Goal: Task Accomplishment & Management: Manage account settings

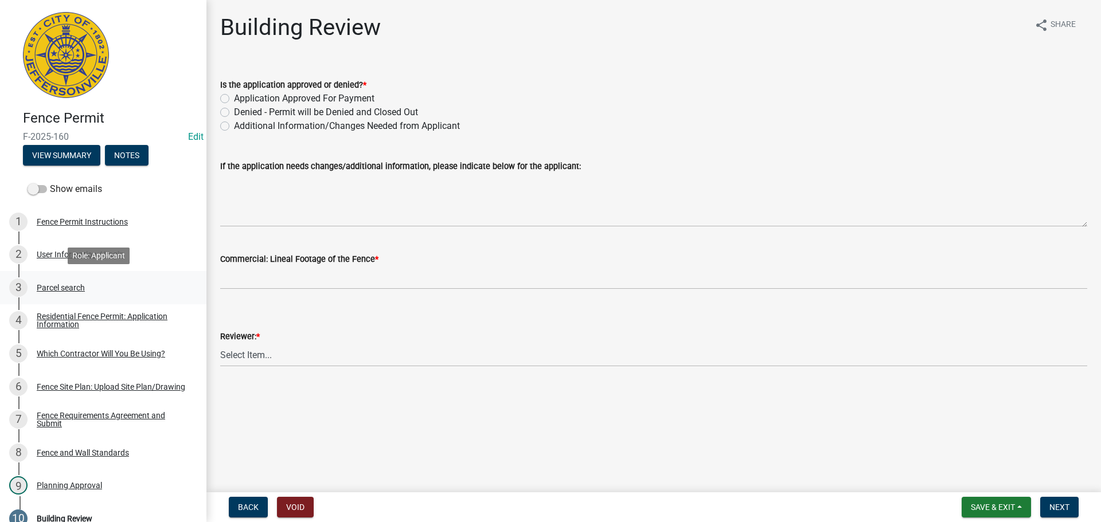
click at [52, 286] on div "Parcel search" at bounding box center [61, 288] width 48 height 8
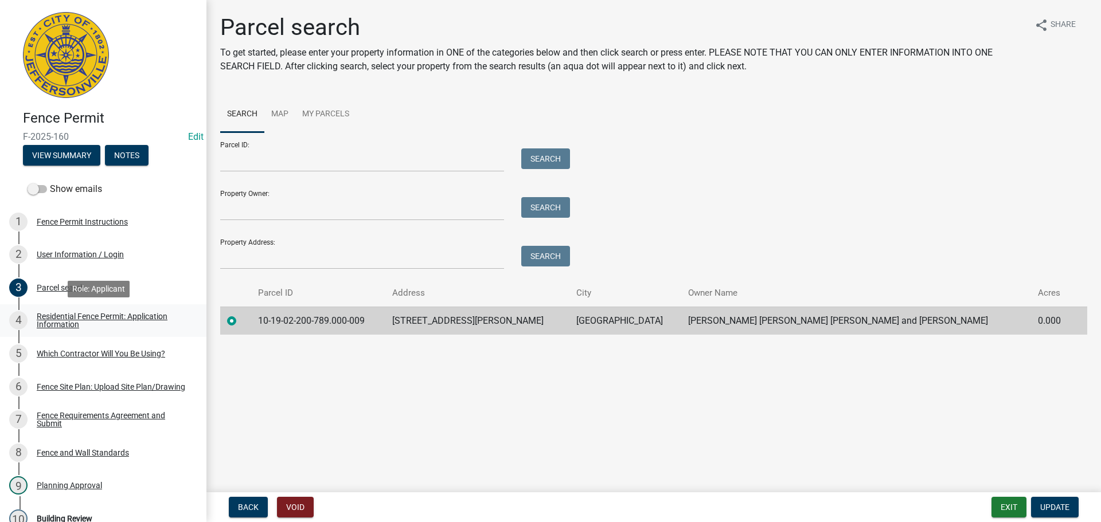
click at [87, 317] on div "Residential Fence Permit: Application Information" at bounding box center [112, 320] width 151 height 16
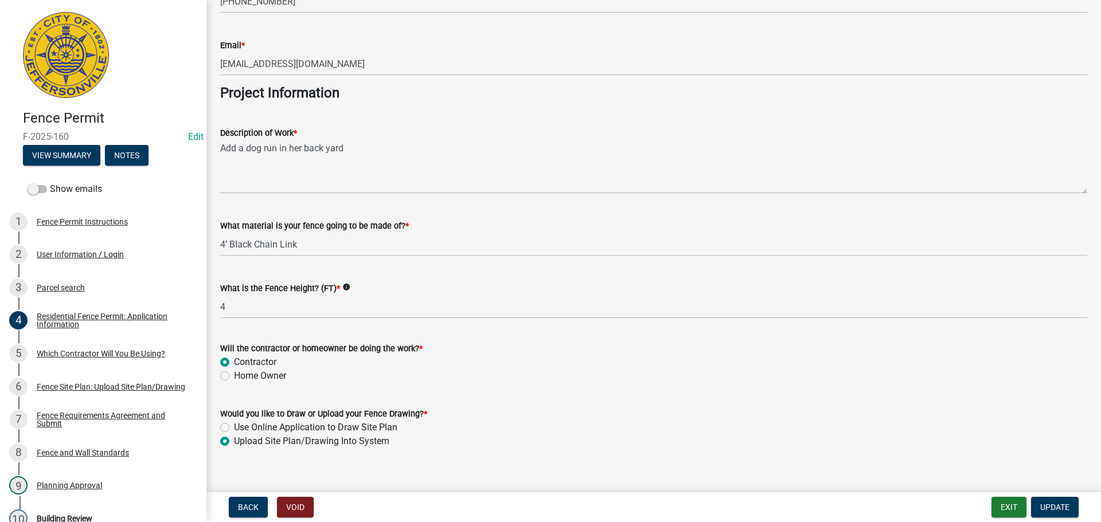
scroll to position [933, 0]
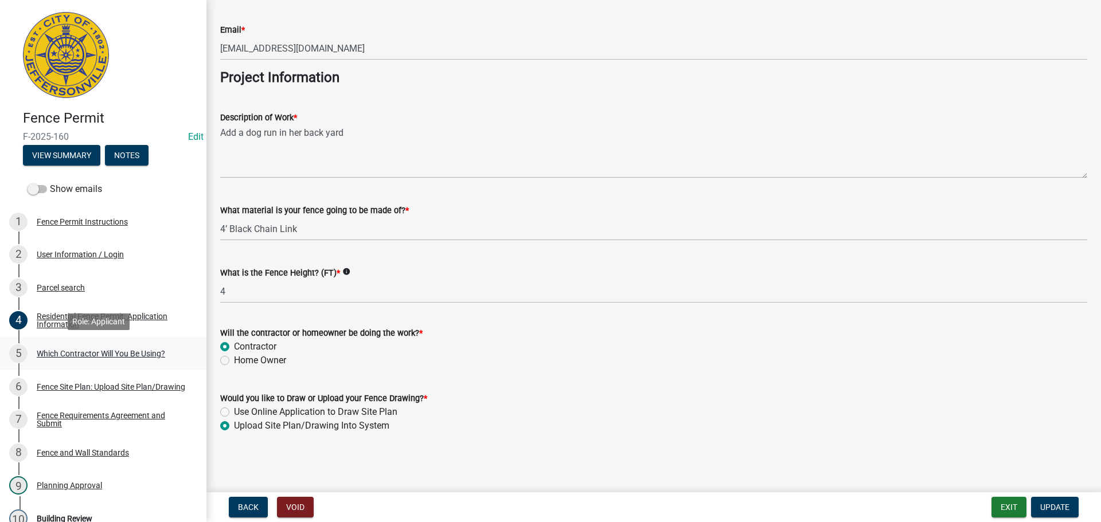
click at [72, 354] on div "Which Contractor Will You Be Using?" at bounding box center [101, 354] width 128 height 8
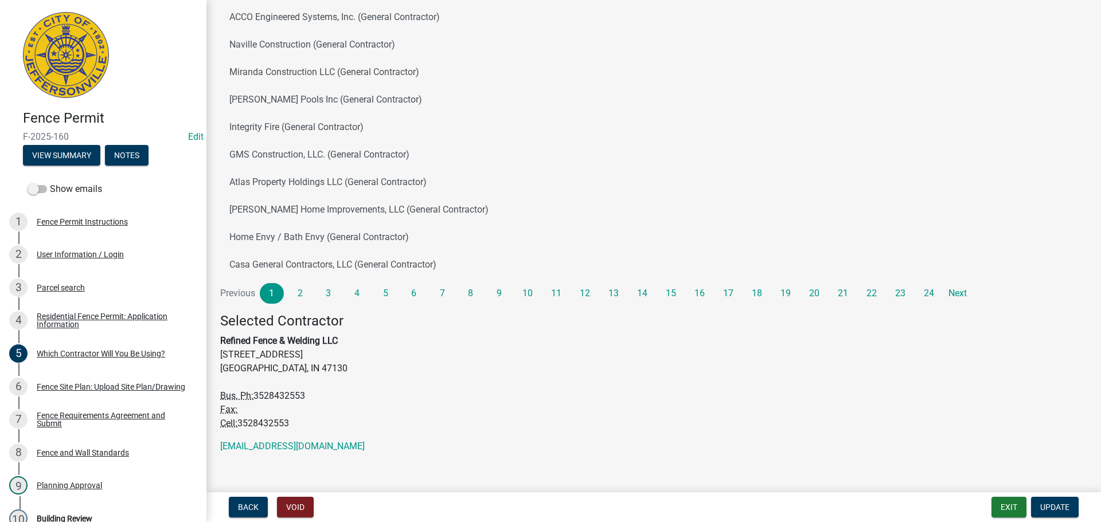
scroll to position [124, 0]
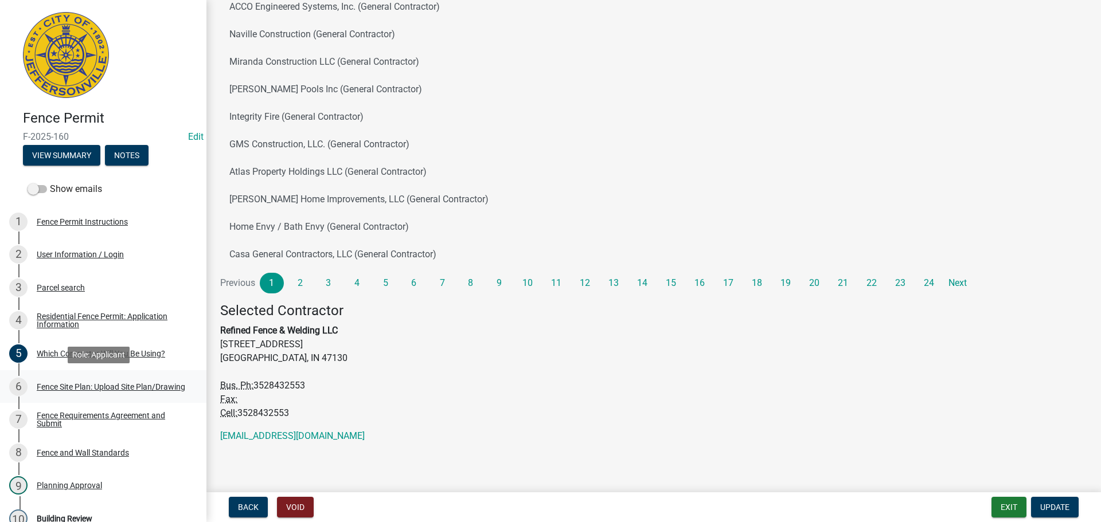
click at [49, 386] on div "Fence Site Plan: Upload Site Plan/Drawing" at bounding box center [111, 387] width 148 height 8
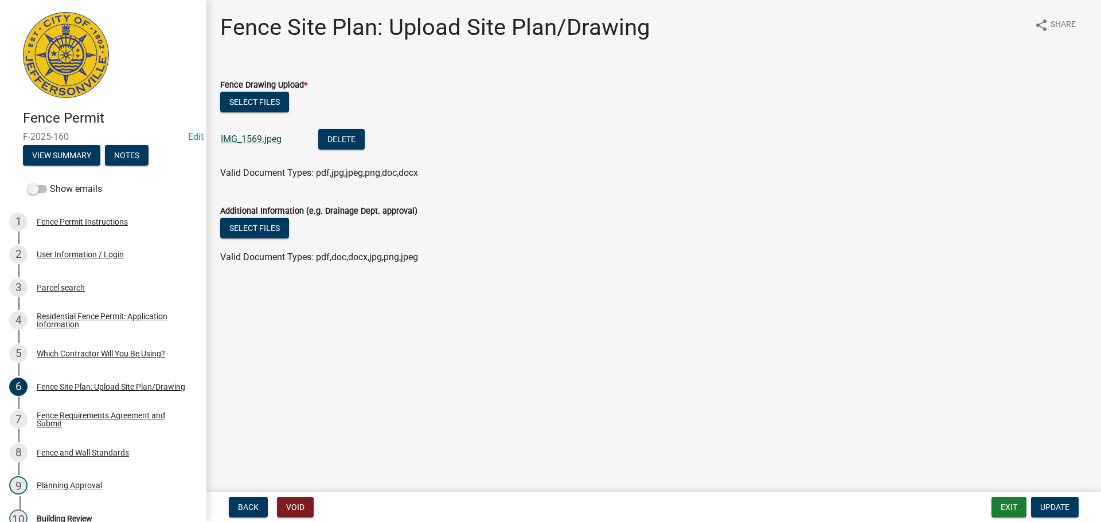
click at [249, 139] on link "IMG_1569.jpeg" at bounding box center [251, 139] width 61 height 11
click at [1060, 506] on span "Update" at bounding box center [1054, 507] width 29 height 9
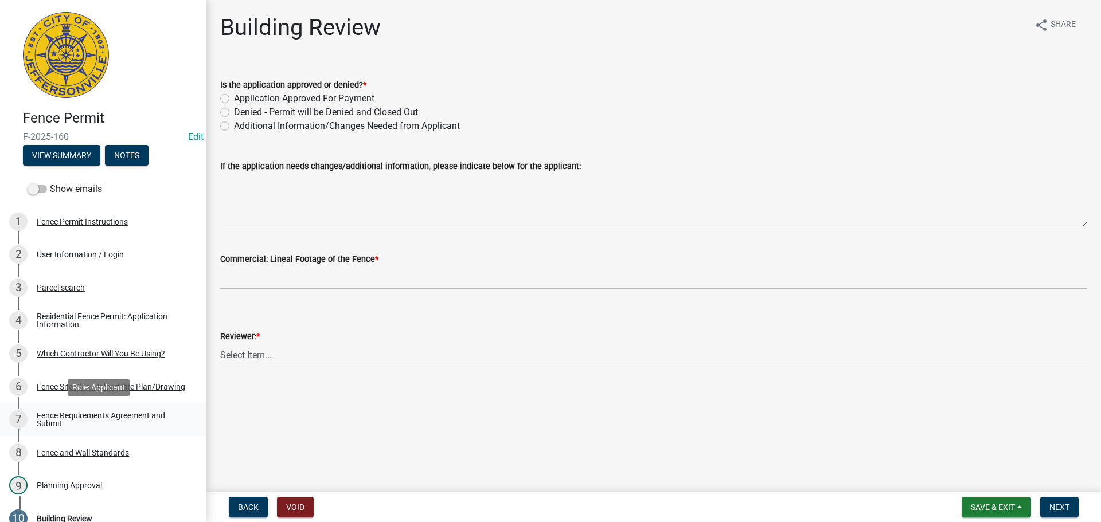
click at [88, 415] on div "Fence Requirements Agreement and Submit" at bounding box center [112, 420] width 151 height 16
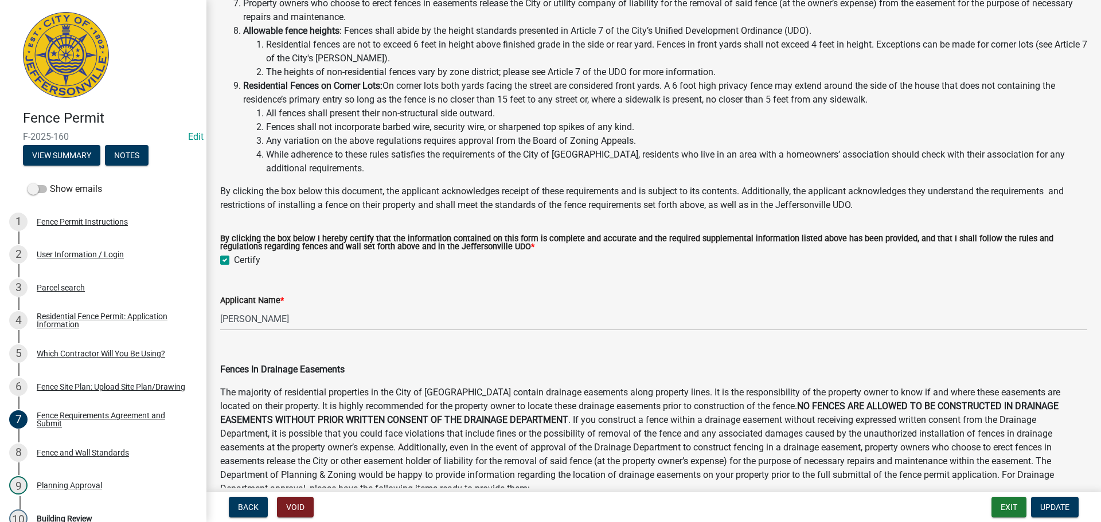
scroll to position [229, 0]
click at [62, 485] on div "Planning Approval" at bounding box center [69, 486] width 65 height 8
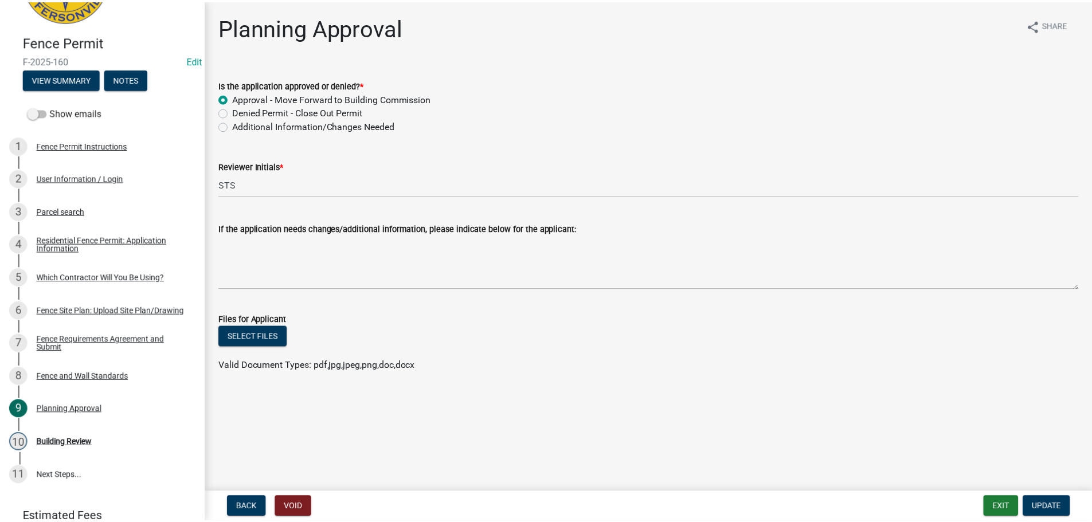
scroll to position [127, 0]
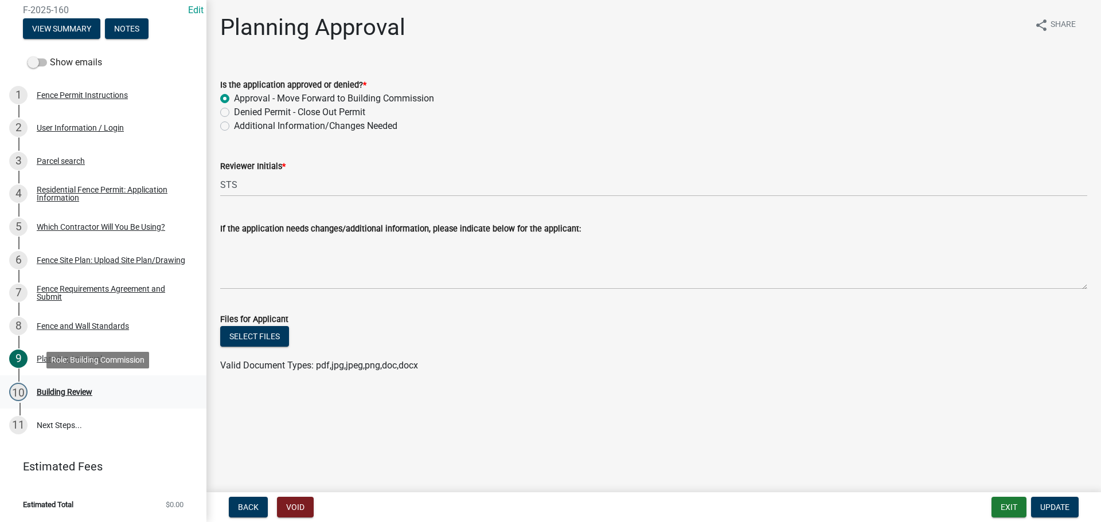
click at [60, 390] on div "Building Review" at bounding box center [65, 392] width 56 height 8
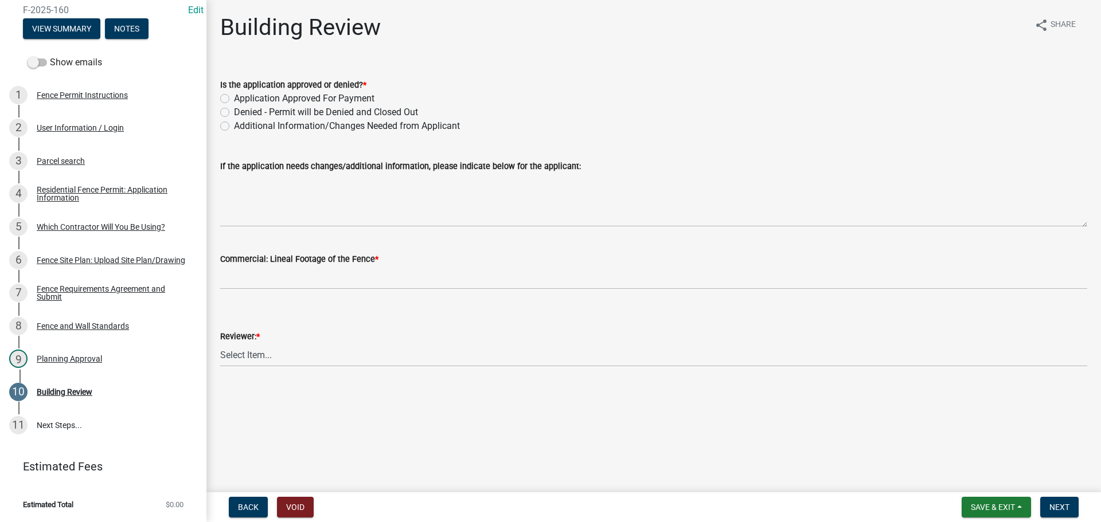
click at [234, 100] on label "Application Approved For Payment" at bounding box center [304, 99] width 140 height 14
click at [234, 99] on input "Application Approved For Payment" at bounding box center [237, 95] width 7 height 7
radio input "true"
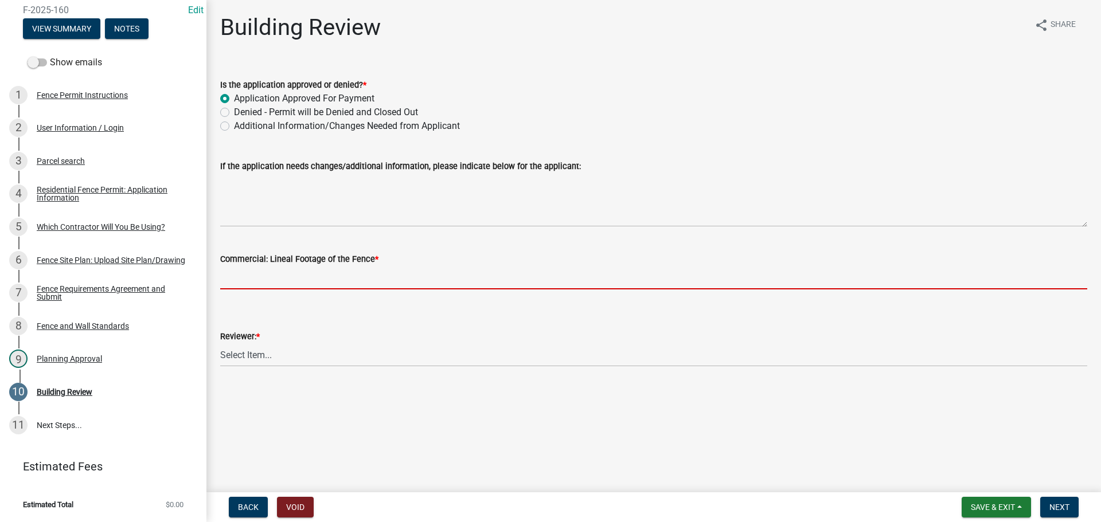
click at [251, 277] on input "text" at bounding box center [653, 278] width 867 height 24
type input "0"
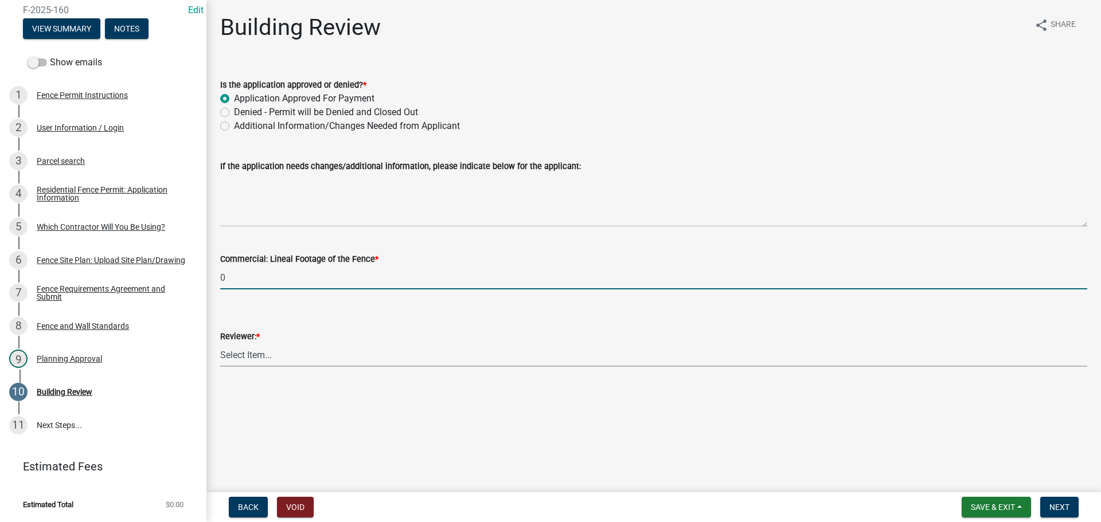
click at [255, 355] on select "Select Item... Jim Wilkinson Mary Frey Mike Kruer Missy Bottorff Linda Mills" at bounding box center [653, 355] width 867 height 24
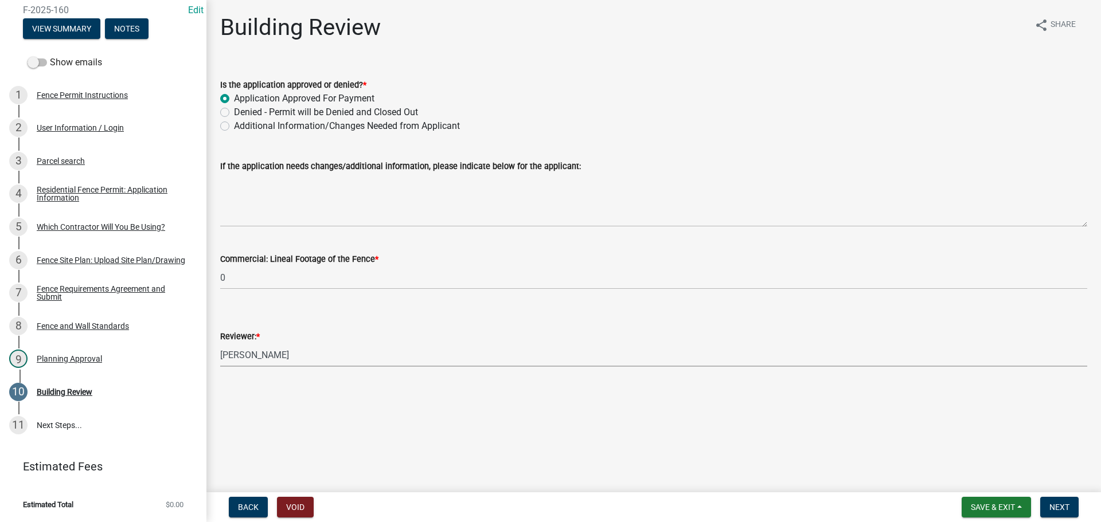
click at [220, 343] on select "Select Item... Jim Wilkinson Mary Frey Mike Kruer Missy Bottorff Linda Mills" at bounding box center [653, 355] width 867 height 24
select select "e36977bf-af8d-40c9-935f-0f479ad9eb24"
click at [1064, 509] on span "Next" at bounding box center [1059, 507] width 20 height 9
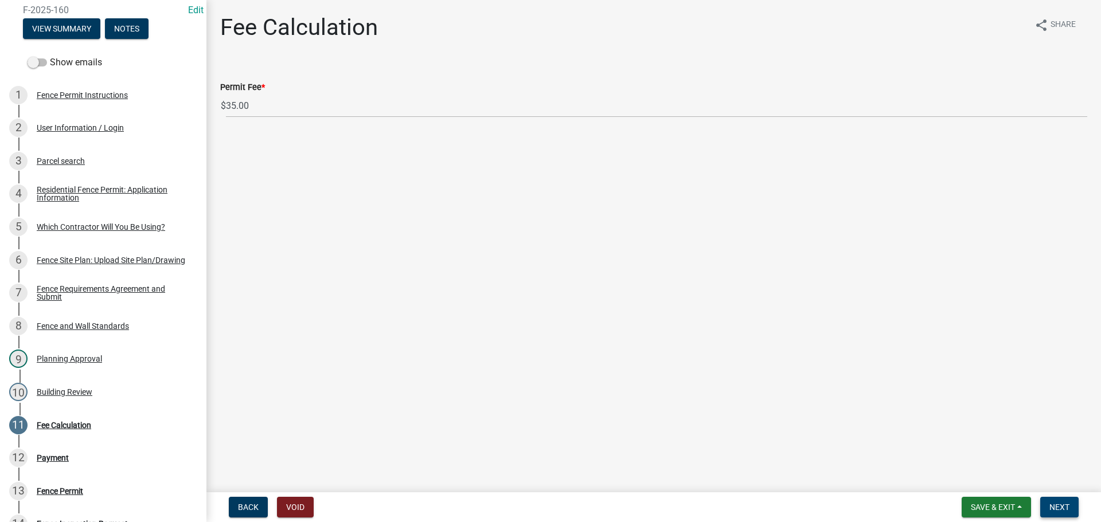
click at [1057, 504] on span "Next" at bounding box center [1059, 507] width 20 height 9
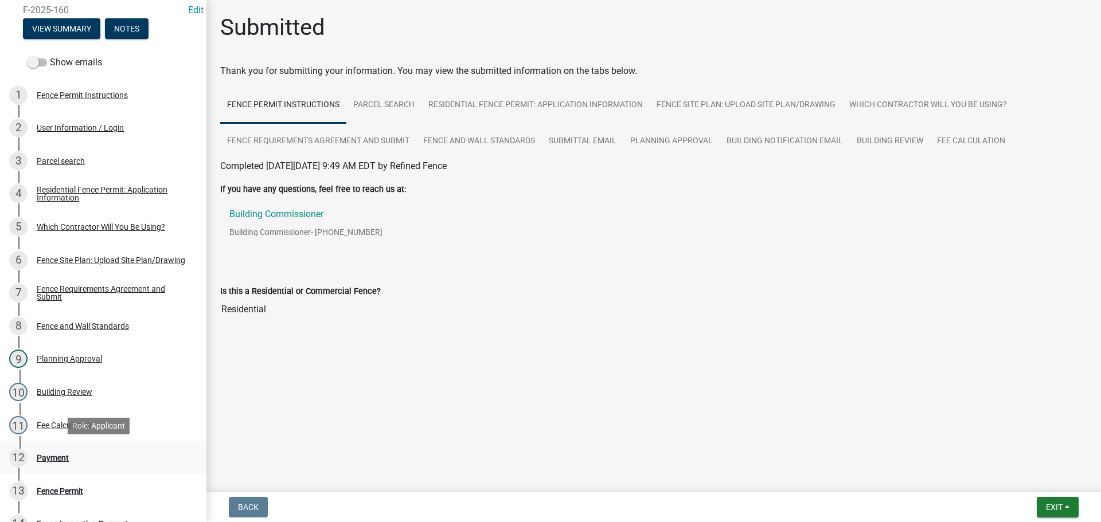
click at [58, 457] on div "Payment" at bounding box center [53, 458] width 32 height 8
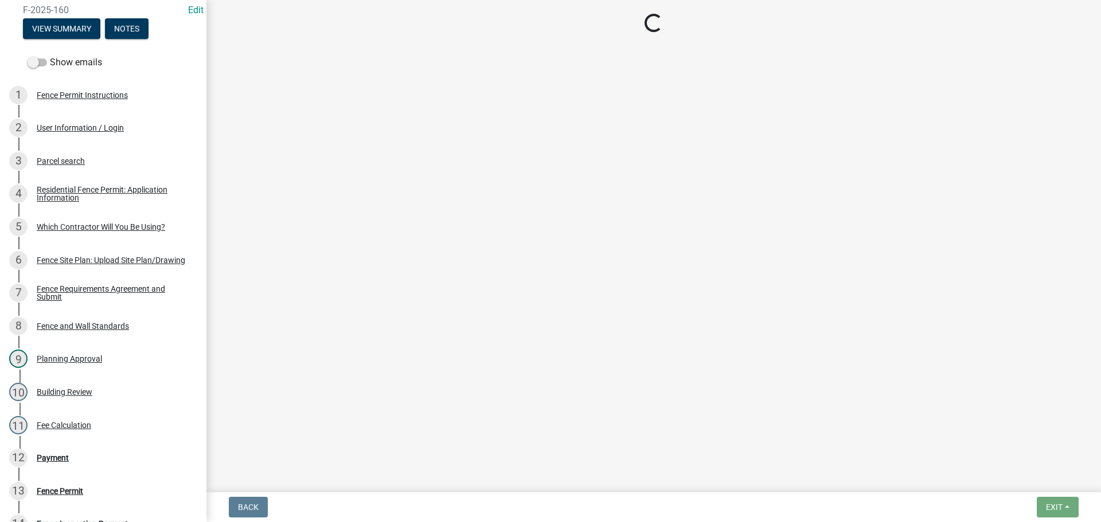
select select "3: 3"
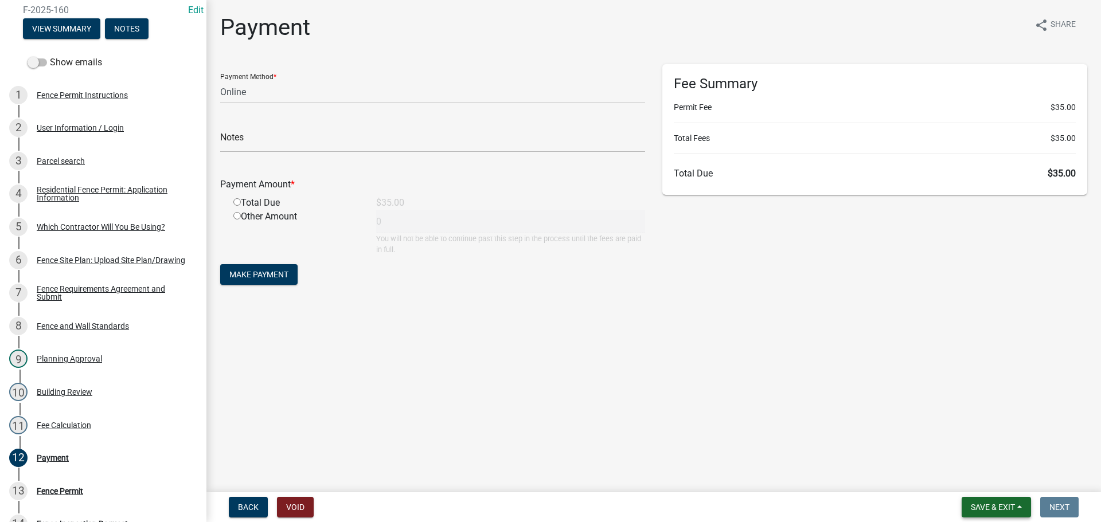
click at [990, 503] on span "Save & Exit" at bounding box center [993, 507] width 44 height 9
click at [984, 476] on button "Save & Exit" at bounding box center [985, 478] width 92 height 28
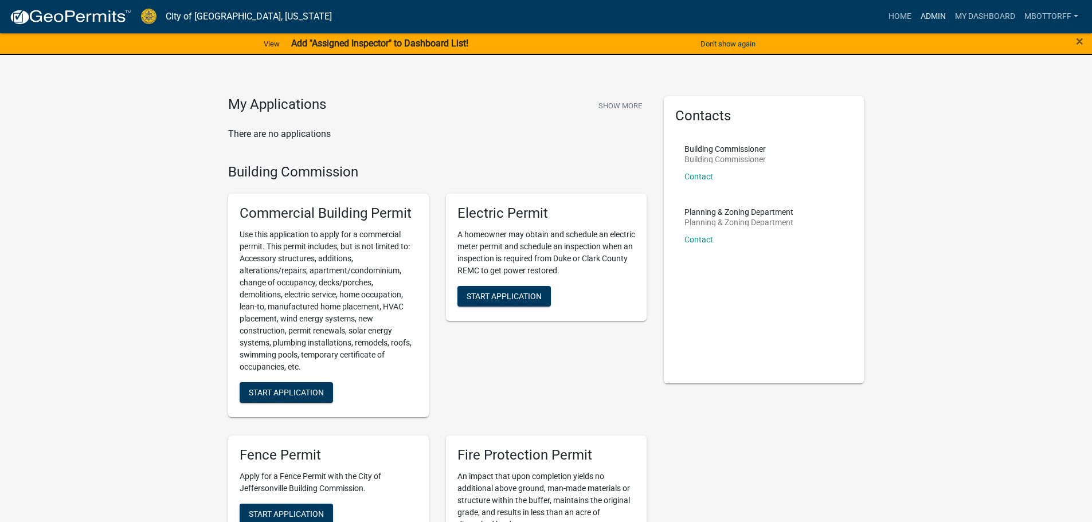
drag, startPoint x: 930, startPoint y: 16, endPoint x: 769, endPoint y: 50, distance: 164.6
click at [929, 16] on link "Admin" at bounding box center [933, 17] width 34 height 22
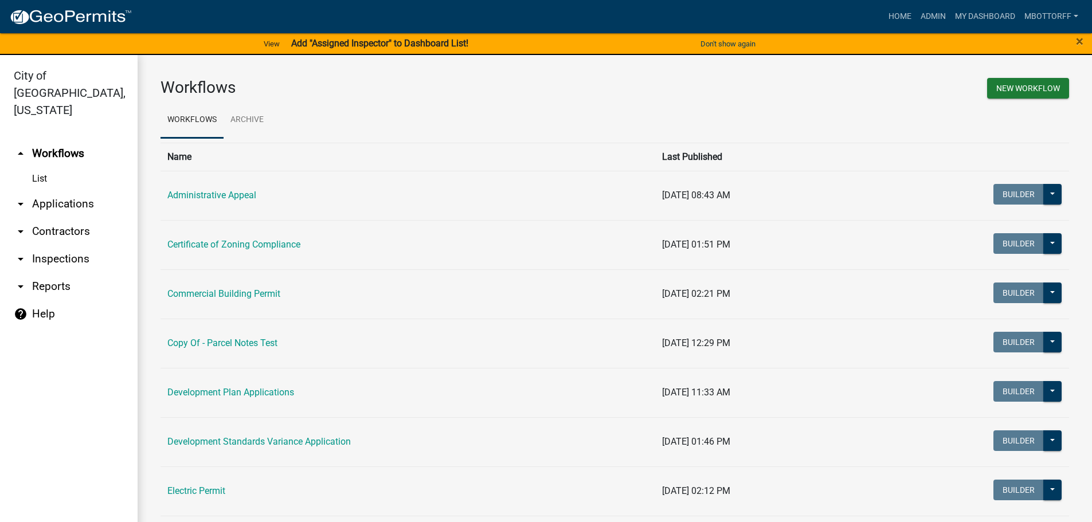
click at [44, 167] on link "List" at bounding box center [69, 178] width 138 height 23
click at [190, 293] on link "Commercial Building Permit" at bounding box center [223, 293] width 113 height 11
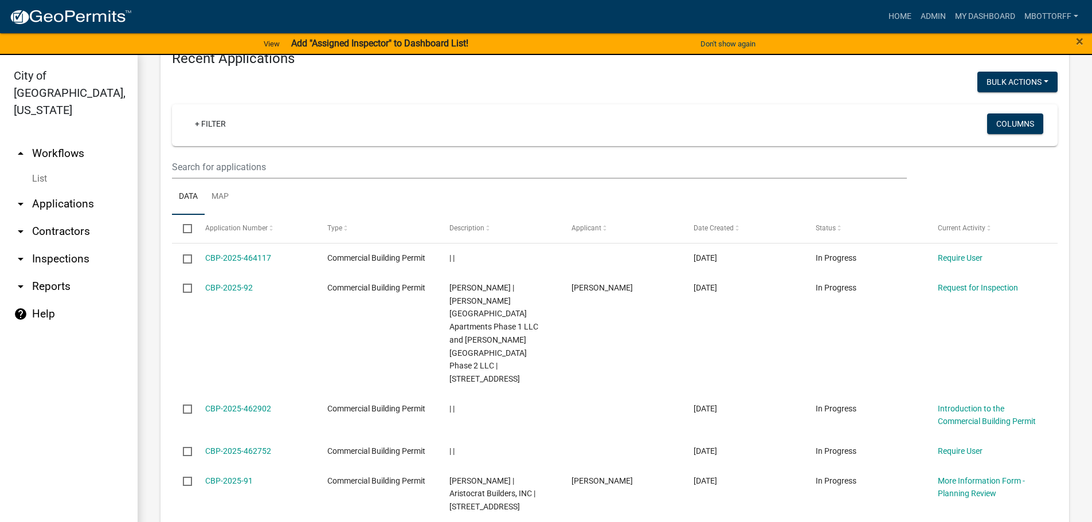
scroll to position [961, 0]
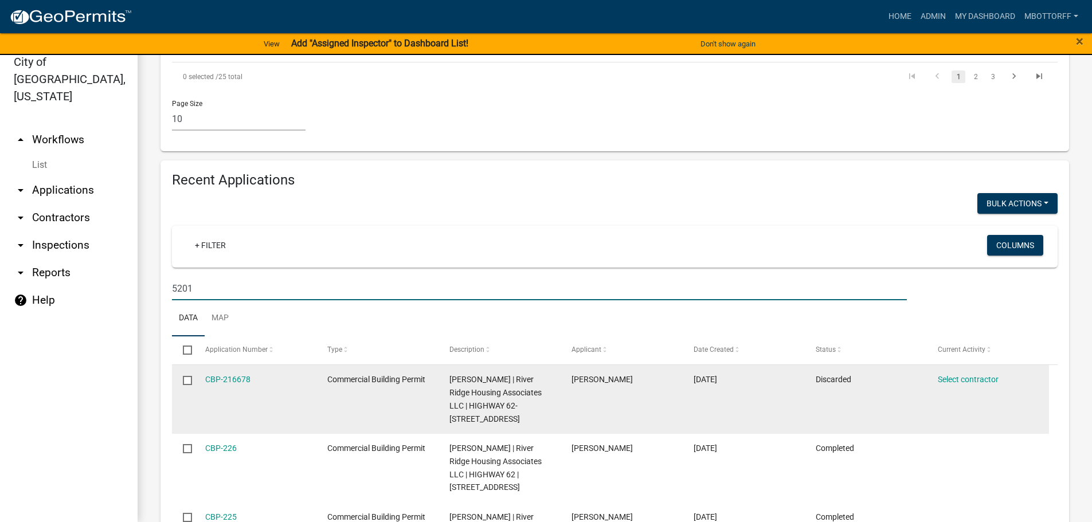
scroll to position [933, 0]
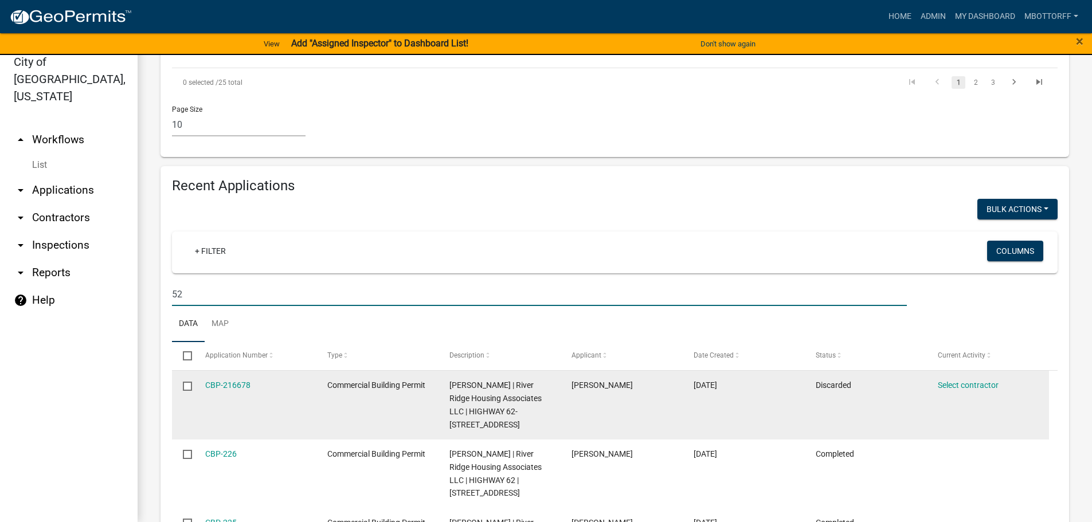
type input "5"
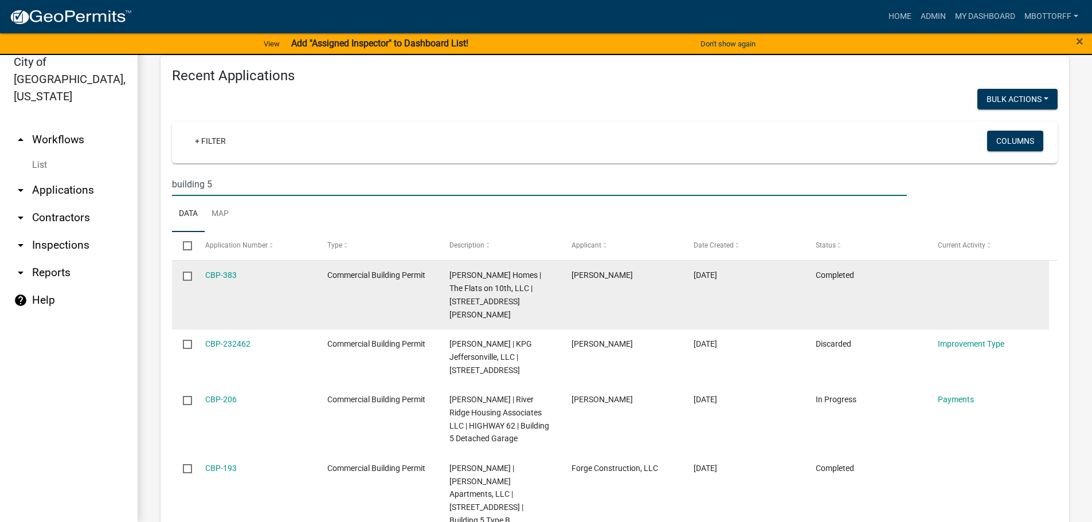
scroll to position [967, 0]
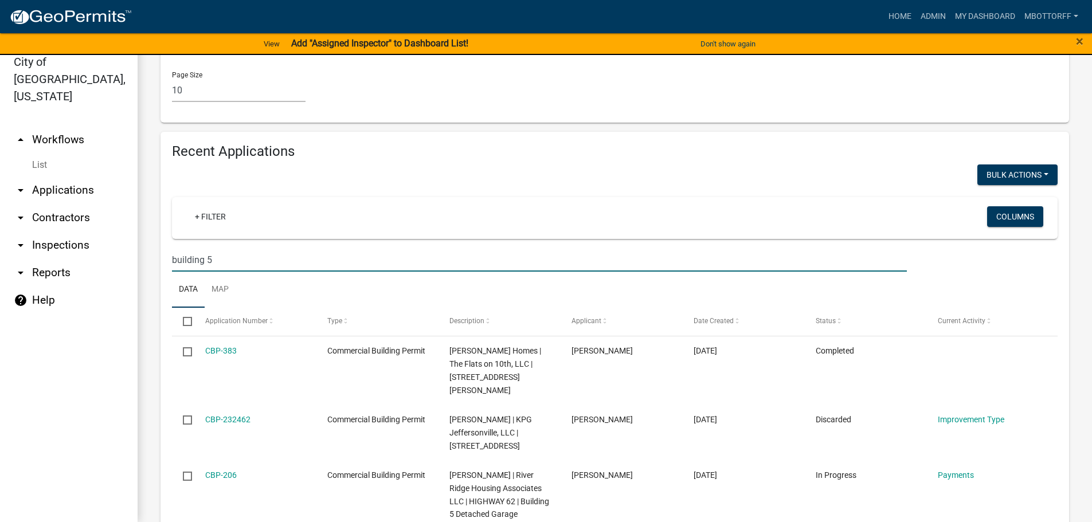
drag, startPoint x: 233, startPoint y: 290, endPoint x: 68, endPoint y: 271, distance: 165.6
click at [75, 269] on div "City of Jeffersonville, Indiana arrow_drop_up Workflows List arrow_drop_down Ap…" at bounding box center [546, 281] width 1092 height 481
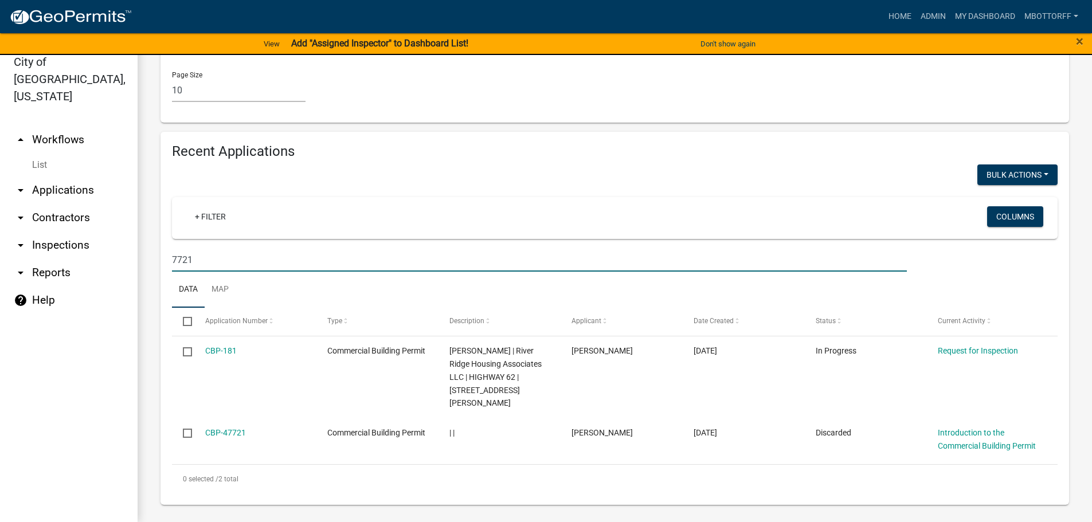
type input "7721"
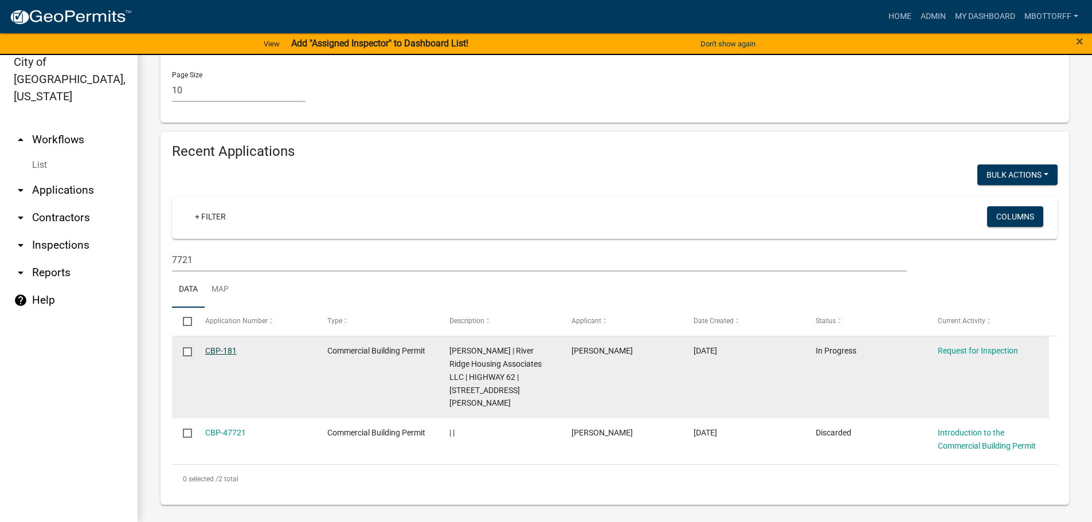
click at [218, 355] on link "CBP-181" at bounding box center [221, 350] width 32 height 9
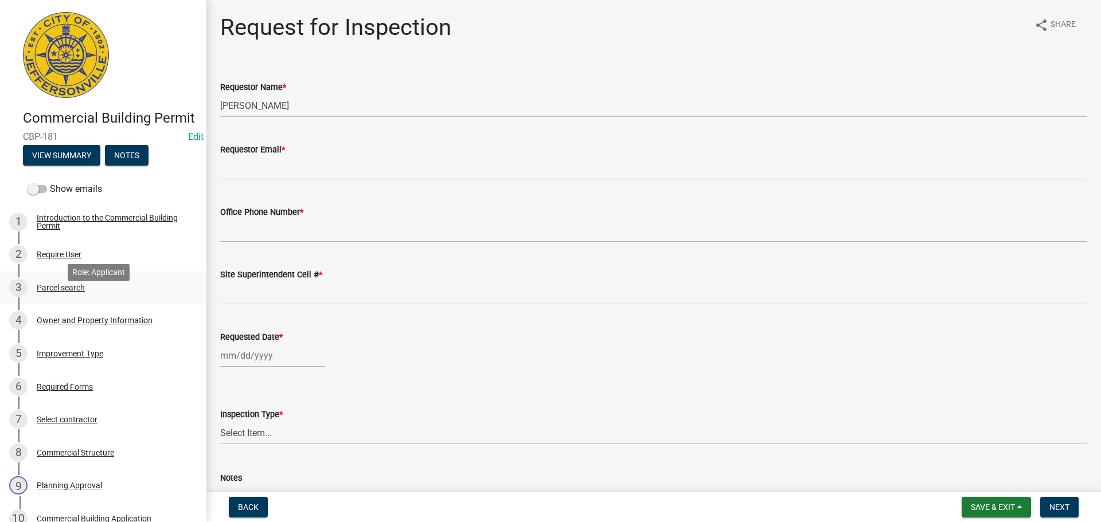
click at [60, 292] on div "Parcel search" at bounding box center [61, 288] width 48 height 8
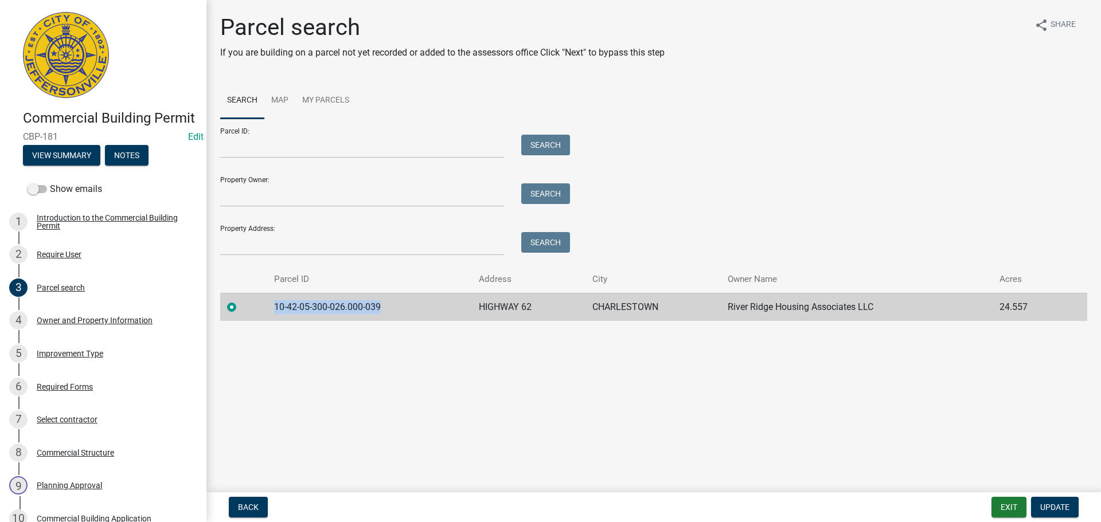
drag, startPoint x: 389, startPoint y: 306, endPoint x: 276, endPoint y: 303, distance: 113.0
click at [276, 304] on td "10-42-05-300-026.000-039" at bounding box center [369, 307] width 205 height 28
copy td "10-42-05-300-026.000-039"
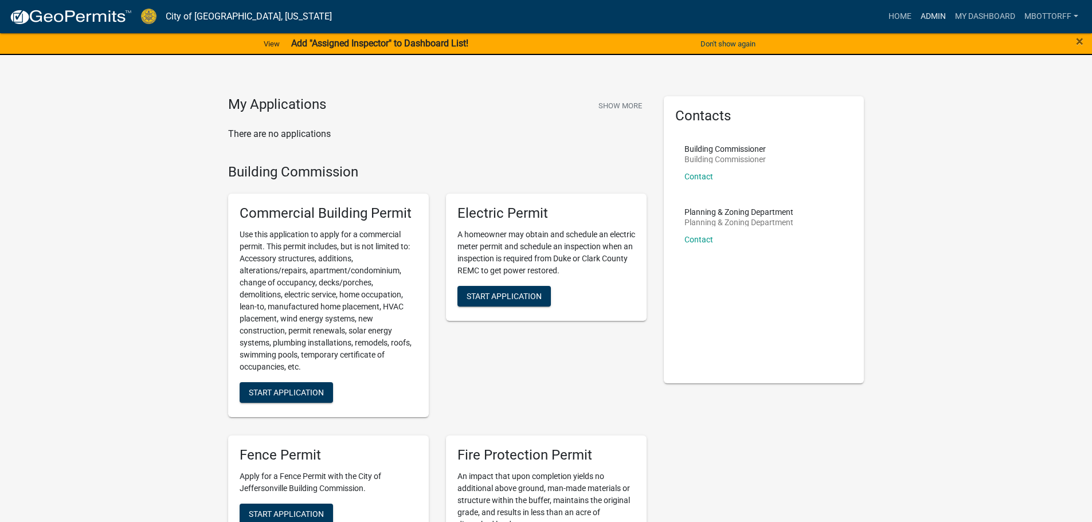
drag, startPoint x: 931, startPoint y: 16, endPoint x: 917, endPoint y: 21, distance: 14.5
click at [931, 16] on link "Admin" at bounding box center [933, 17] width 34 height 22
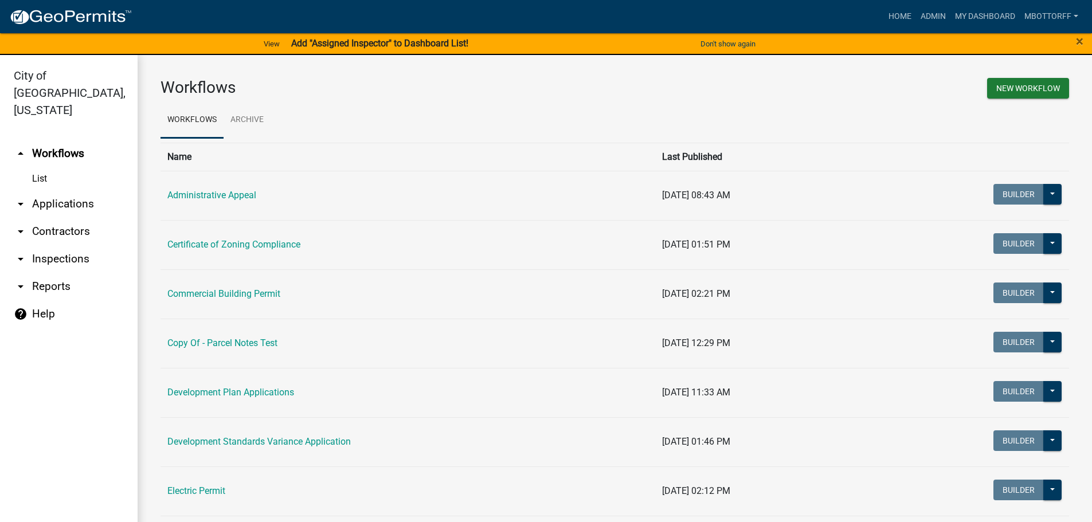
click at [75, 190] on link "arrow_drop_down Applications" at bounding box center [69, 204] width 138 height 28
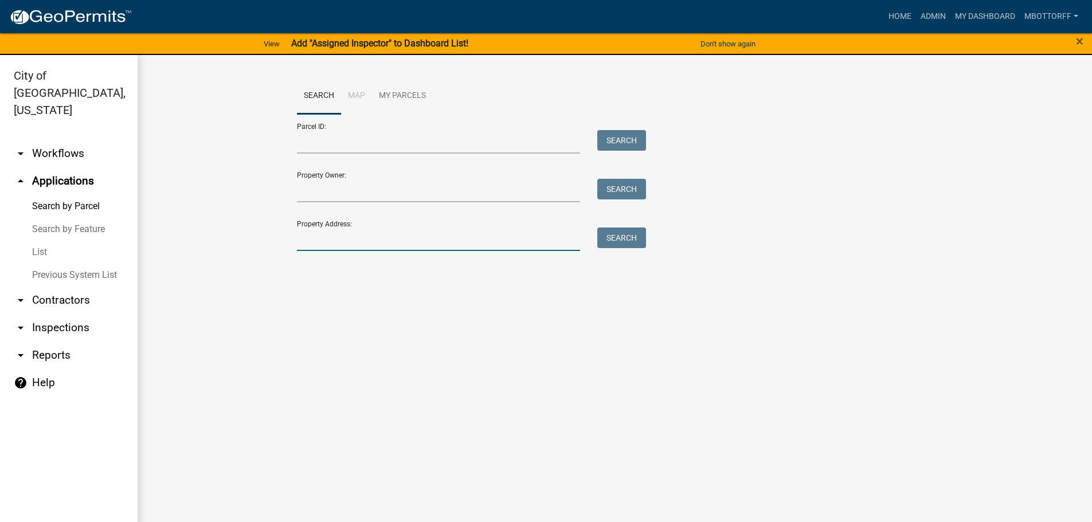
click at [341, 242] on input "Property Address:" at bounding box center [439, 240] width 284 height 24
type input "7721"
click at [623, 240] on button "Search" at bounding box center [621, 238] width 49 height 21
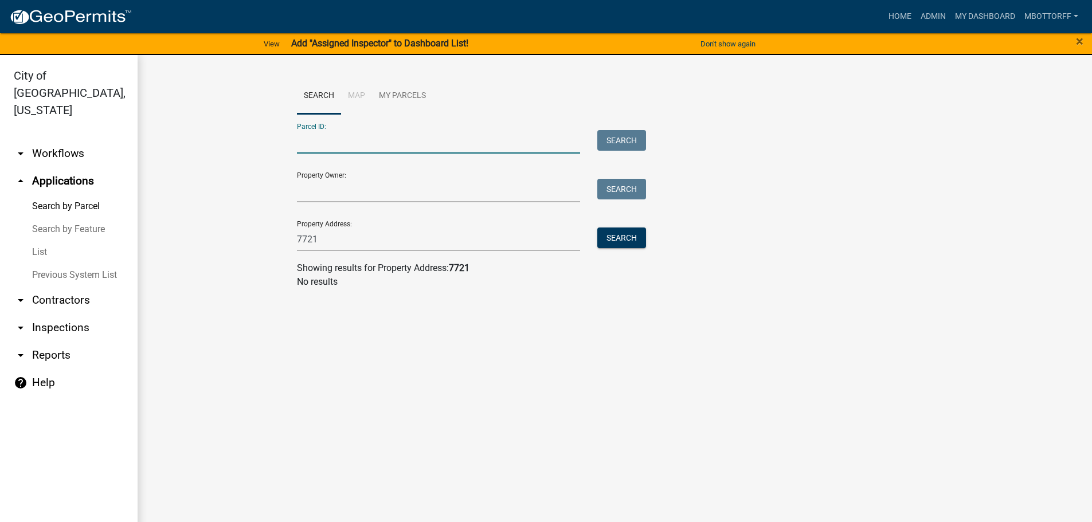
paste input "10-42-05-300-026.000-039"
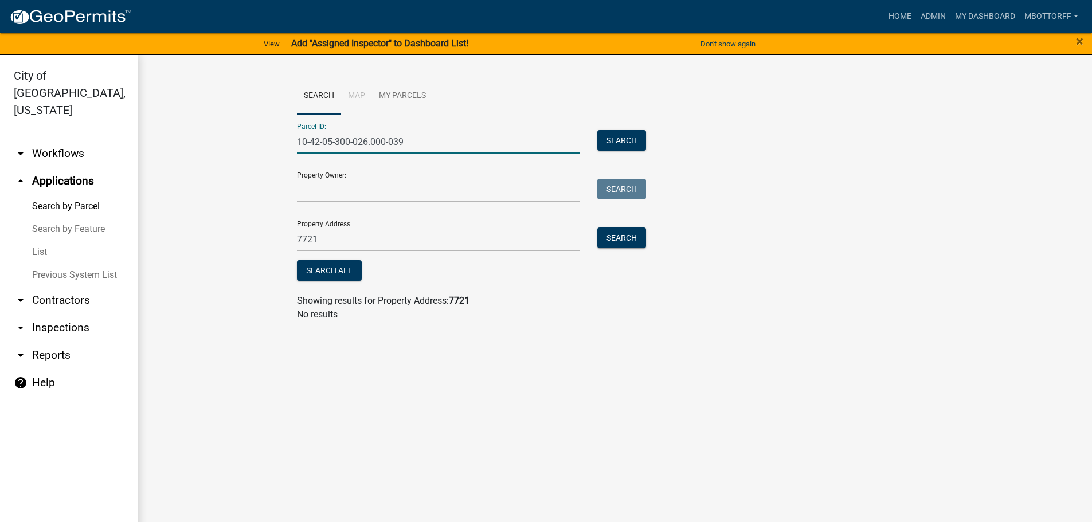
type input "10-42-05-300-026.000-039"
drag, startPoint x: 313, startPoint y: 237, endPoint x: 277, endPoint y: 237, distance: 35.5
click at [278, 237] on wm-workflow-application-search-view "Search Map My Parcels Parcel ID: 10-42-05-300-026.000-039 Search Property Owner…" at bounding box center [615, 204] width 909 height 253
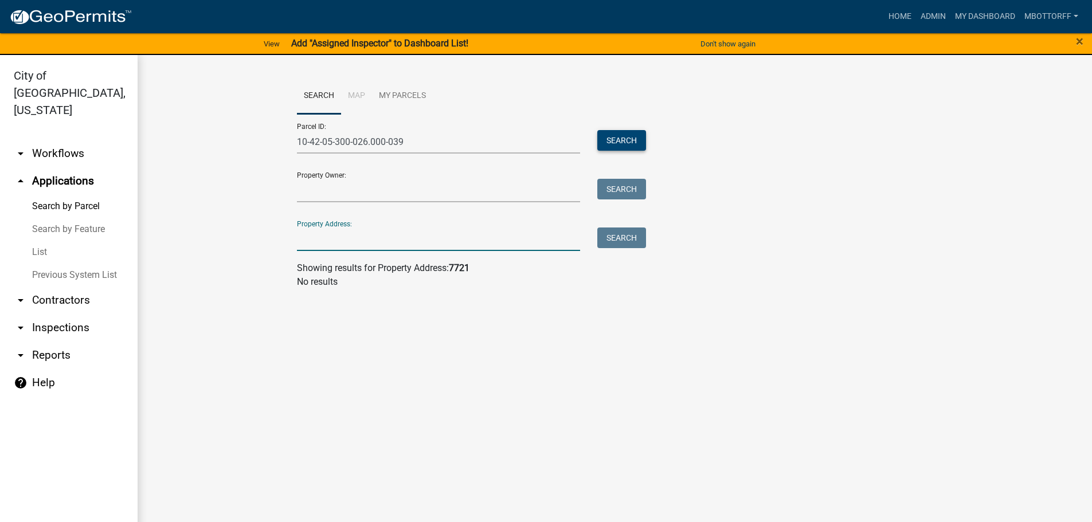
click at [624, 137] on button "Search" at bounding box center [621, 140] width 49 height 21
click at [617, 138] on button "Search" at bounding box center [621, 140] width 49 height 21
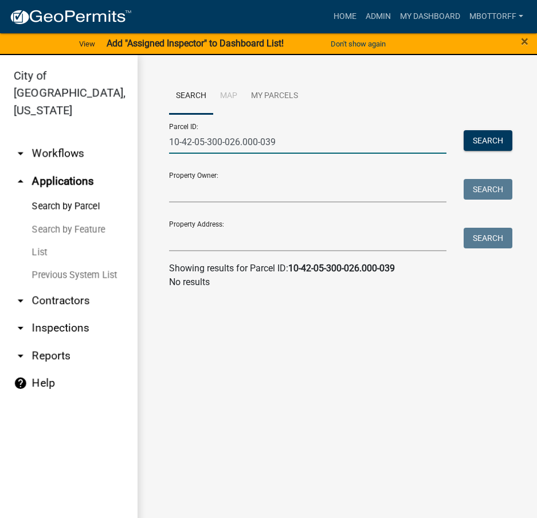
click at [239, 142] on input "10-42-05-300-026.000-039" at bounding box center [307, 142] width 277 height 24
click at [490, 140] on button "Search" at bounding box center [488, 140] width 49 height 21
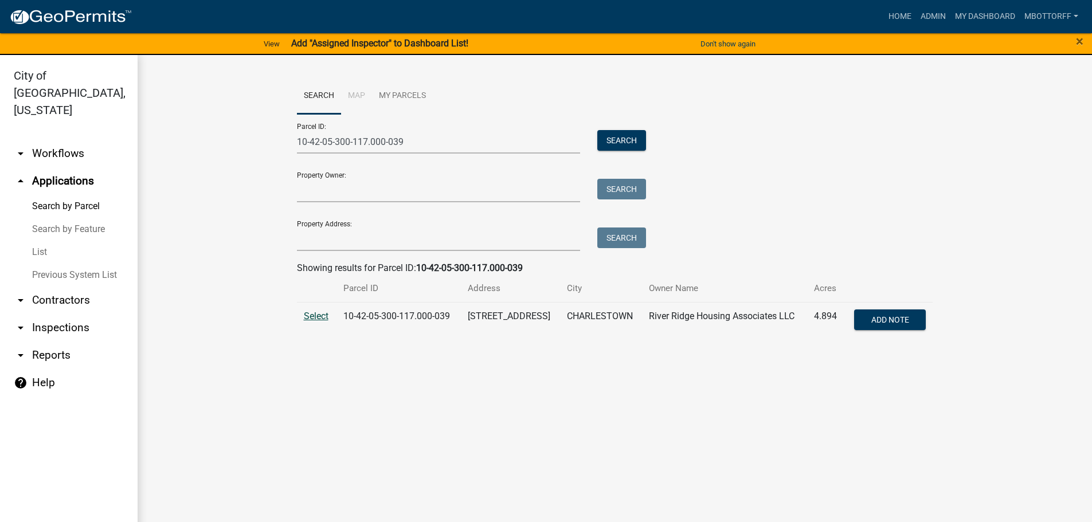
click at [315, 318] on span "Select" at bounding box center [316, 316] width 25 height 11
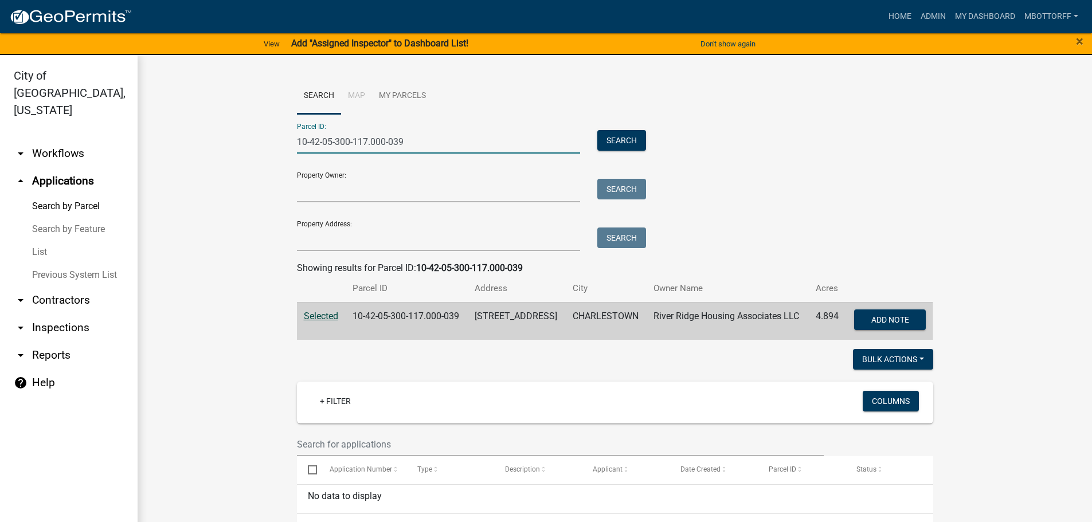
click at [363, 136] on input "10-42-05-300-117.000-039" at bounding box center [439, 142] width 284 height 24
type input "10-42-05-300-116.000-039"
click at [613, 139] on button "Search" at bounding box center [621, 140] width 49 height 21
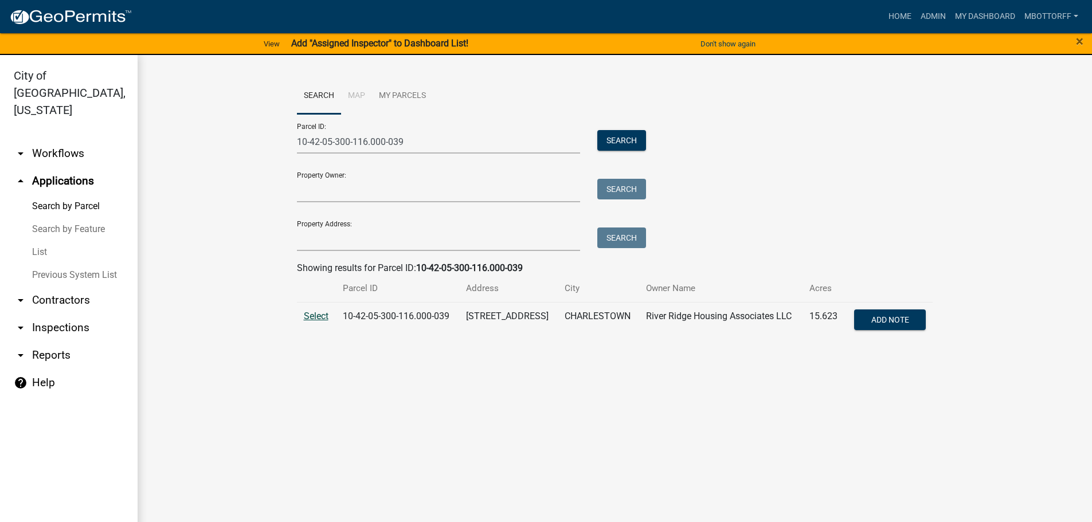
click at [318, 315] on span "Select" at bounding box center [316, 316] width 25 height 11
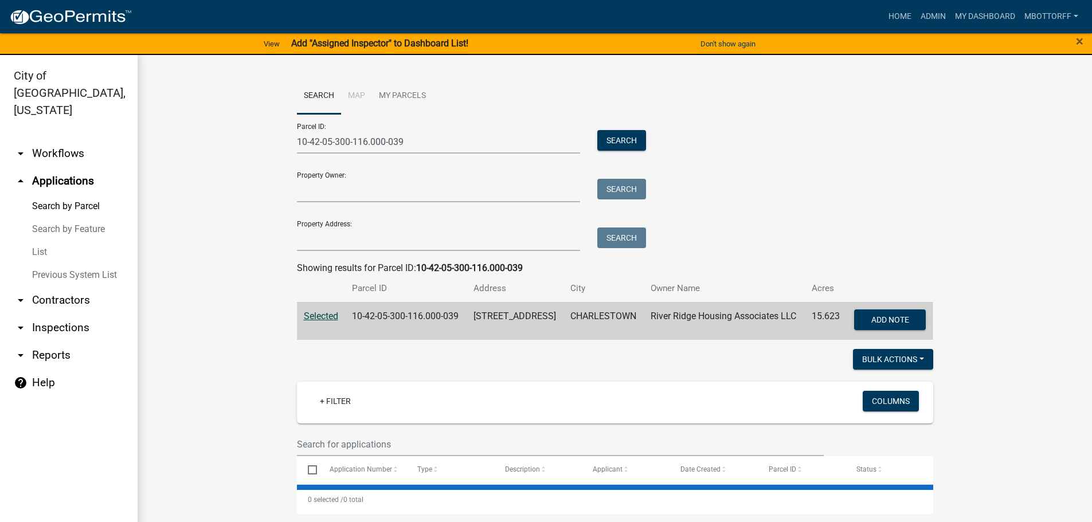
select select "1: 25"
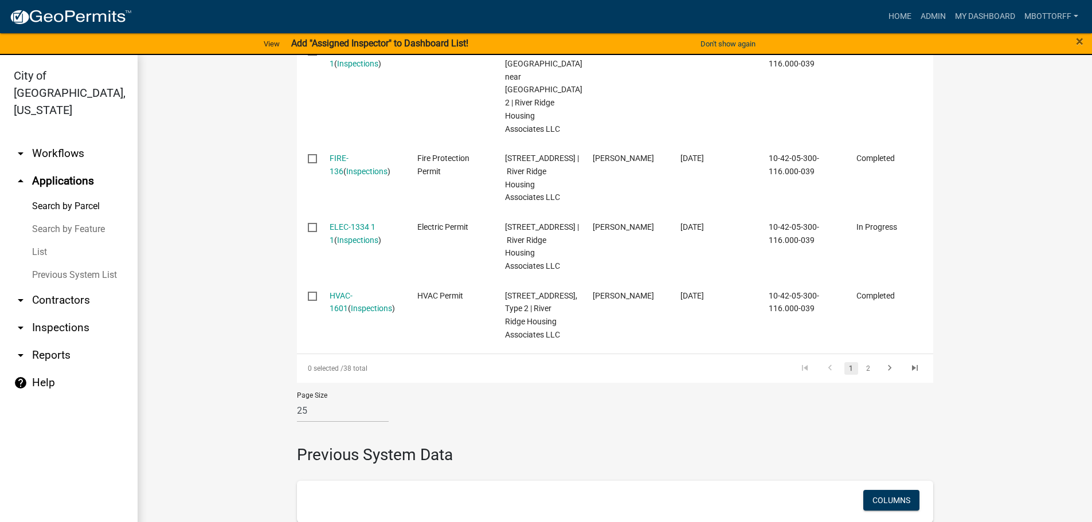
scroll to position [2017, 0]
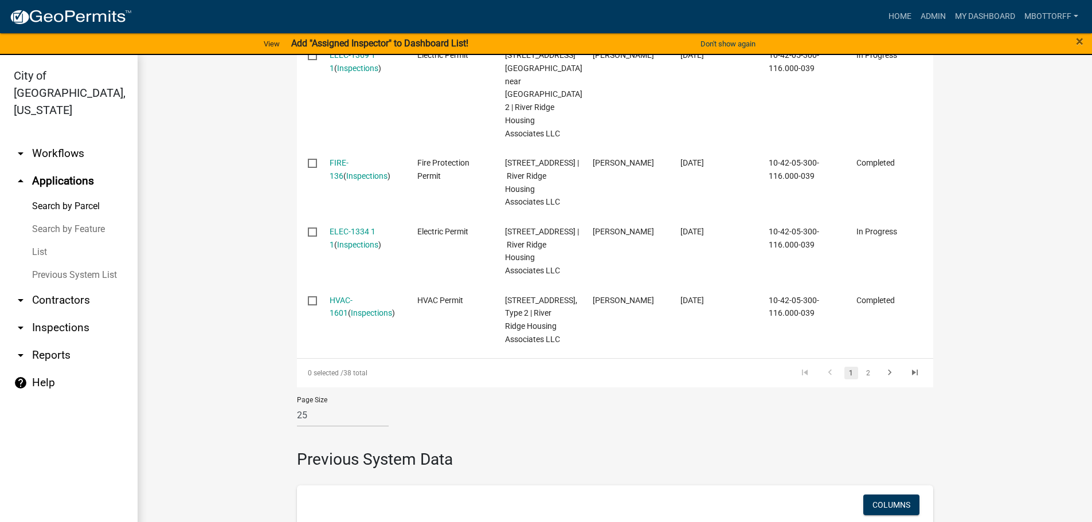
click at [63, 314] on link "arrow_drop_down Inspections" at bounding box center [69, 328] width 138 height 28
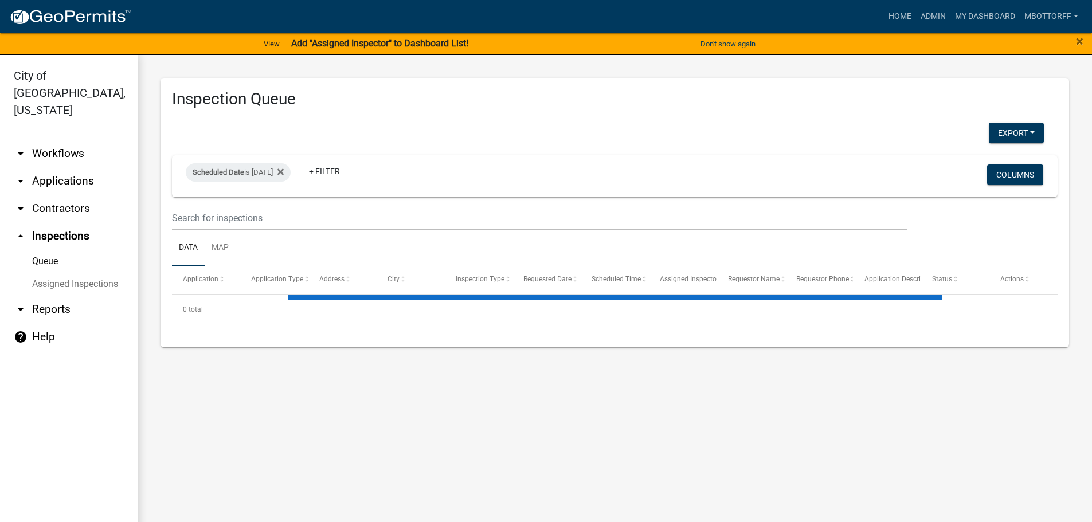
select select "3: 100"
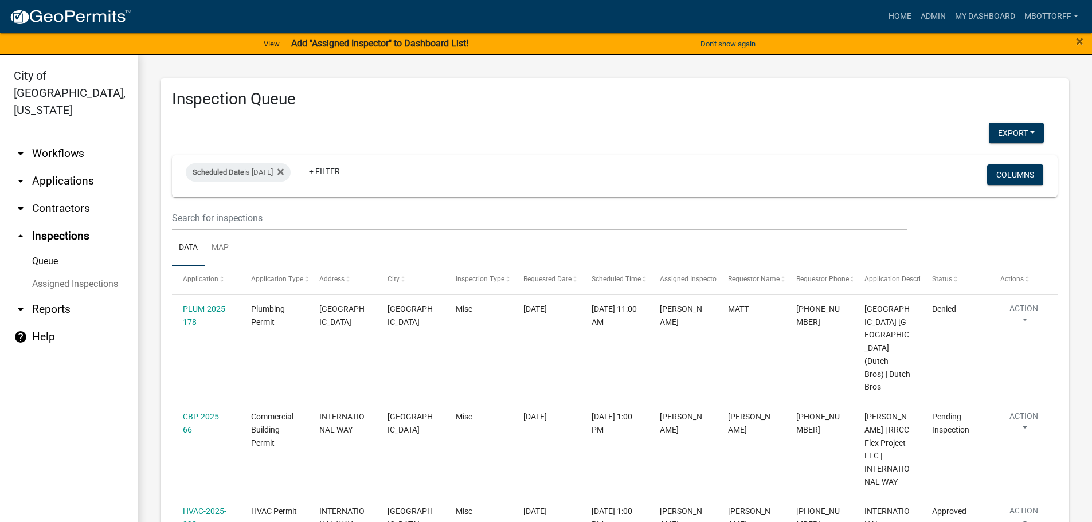
click at [88, 273] on link "Assigned Inspections" at bounding box center [69, 284] width 138 height 23
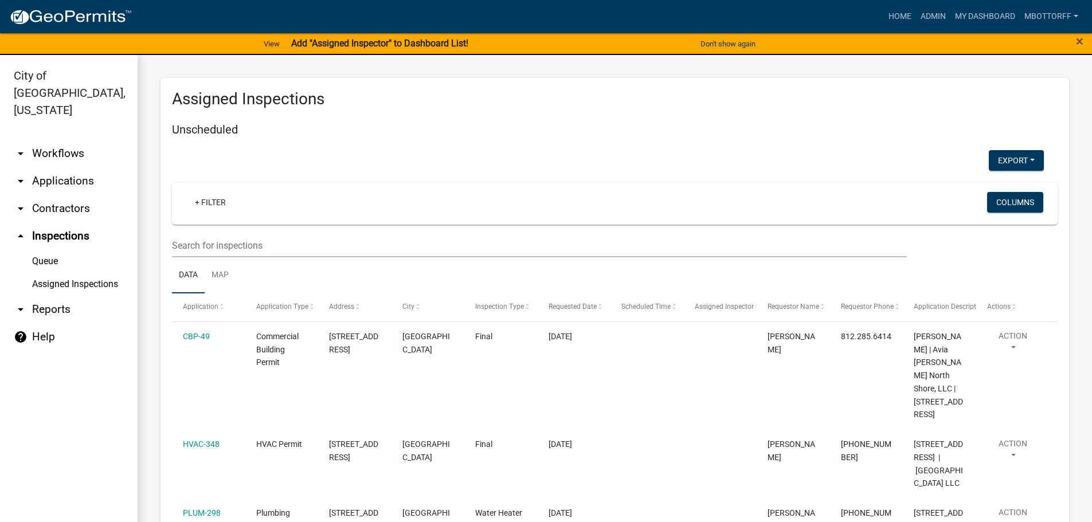
select select "3: 100"
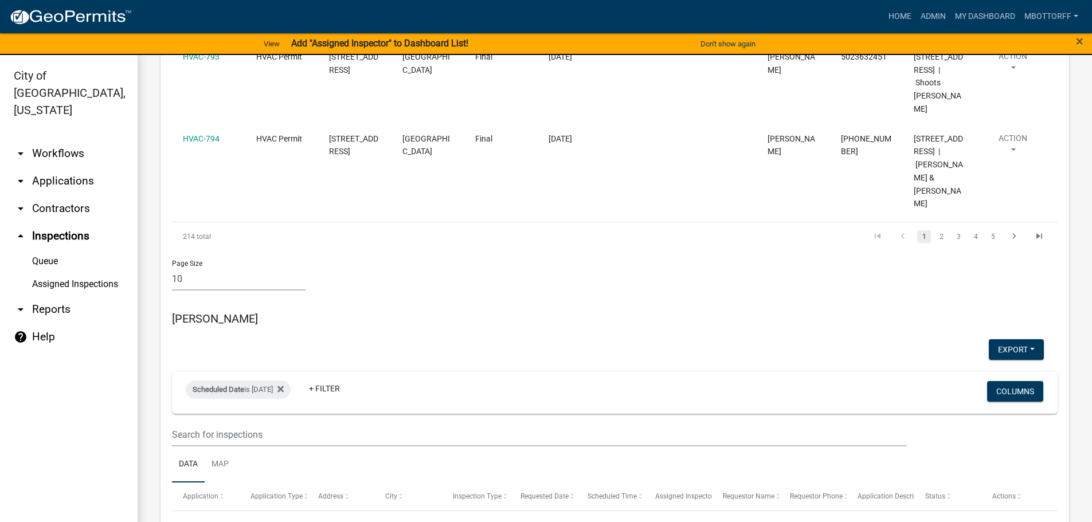
scroll to position [1204, 0]
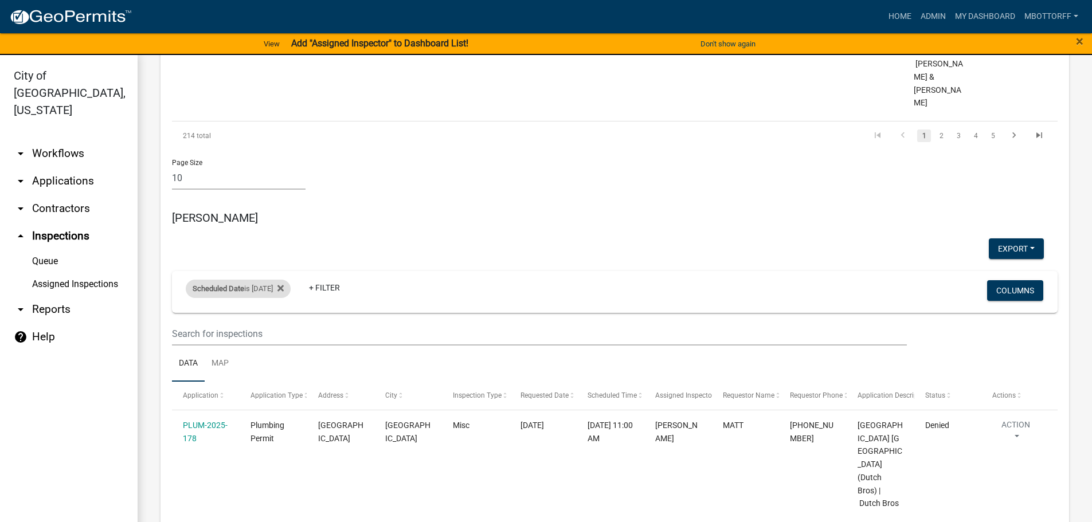
click at [277, 280] on div "Scheduled Date is 08/15/2025" at bounding box center [238, 289] width 105 height 18
click at [282, 250] on input "2025-08-15" at bounding box center [248, 254] width 80 height 24
type input "2025-08-20"
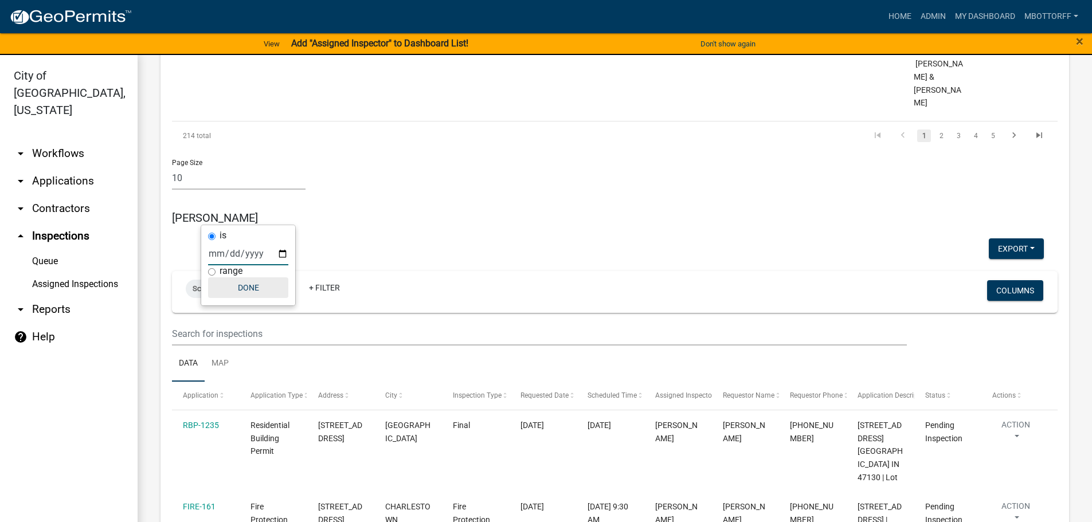
click at [250, 291] on button "Done" at bounding box center [248, 287] width 80 height 21
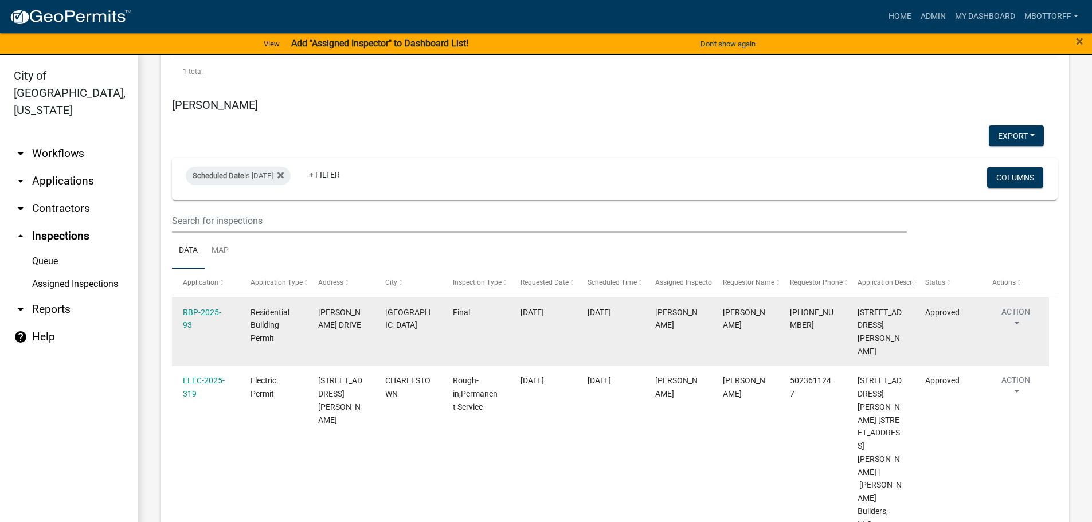
scroll to position [2394, 0]
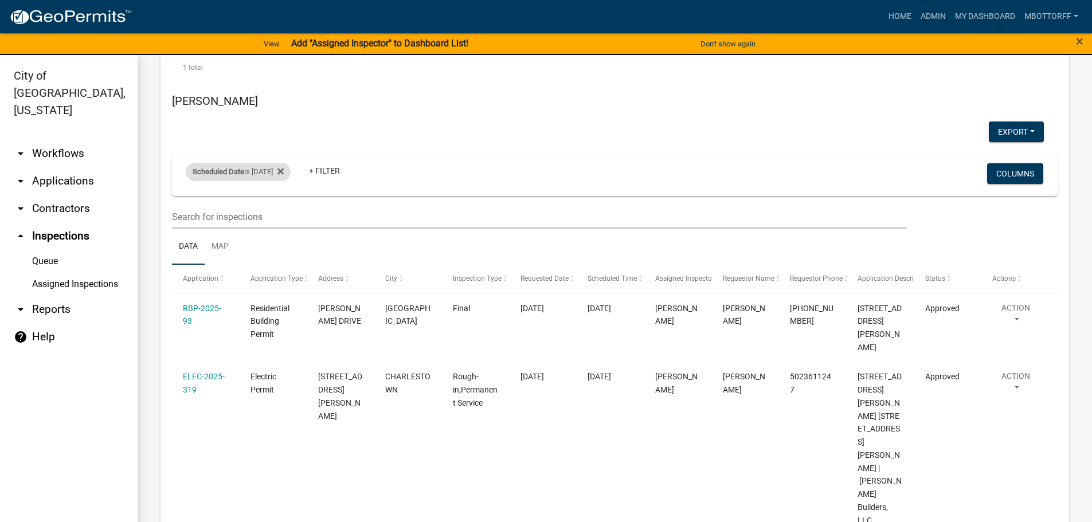
click at [277, 163] on div "Scheduled Date is 07/29/2025" at bounding box center [238, 172] width 105 height 18
click at [287, 201] on input "2025-07-29" at bounding box center [248, 202] width 80 height 24
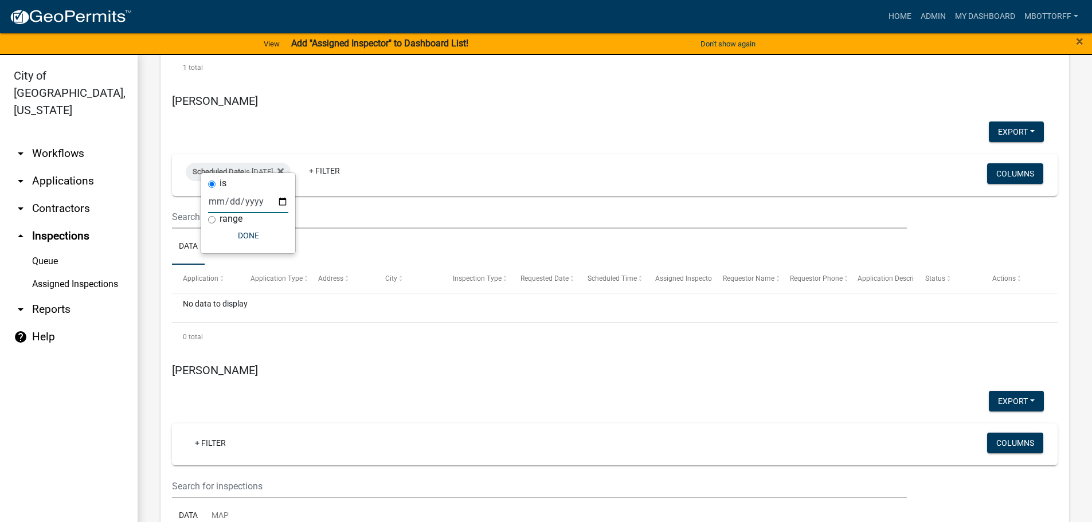
type input "2025-08-20"
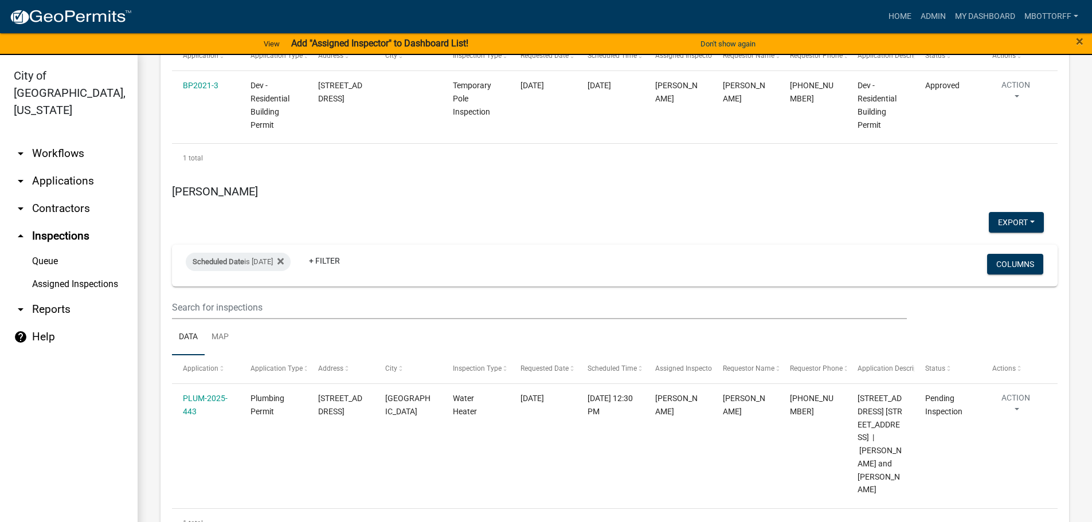
scroll to position [4525, 0]
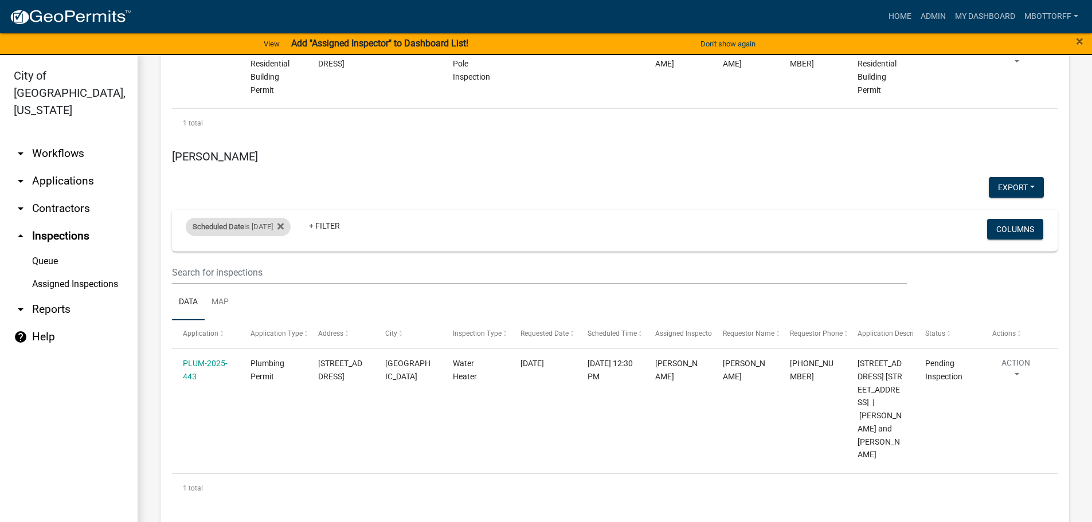
click at [276, 218] on div "Scheduled Date is 08/18/2025" at bounding box center [238, 227] width 105 height 18
click at [281, 256] on input "2025-08-18" at bounding box center [248, 257] width 80 height 24
type input "2025-08-20"
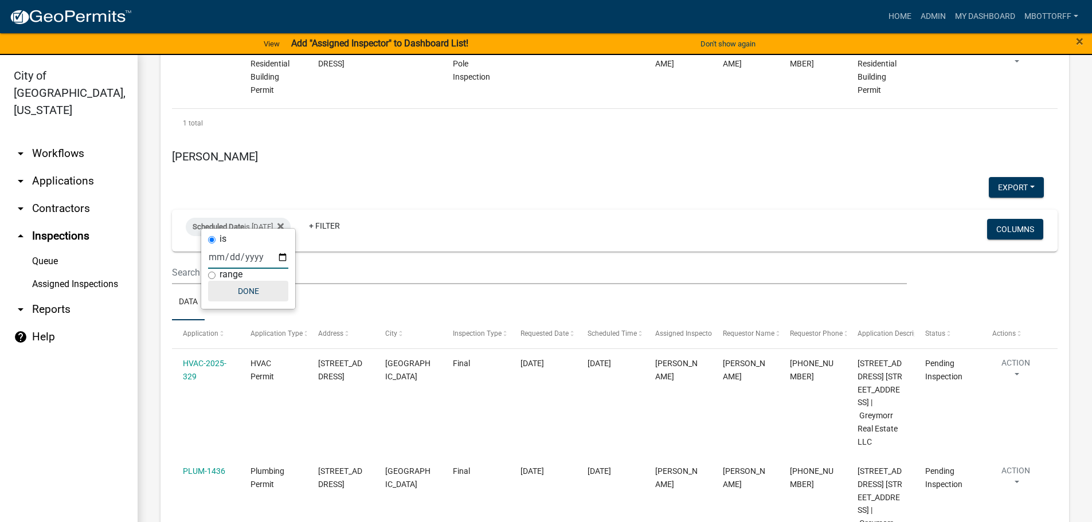
click at [253, 296] on button "Done" at bounding box center [248, 291] width 80 height 21
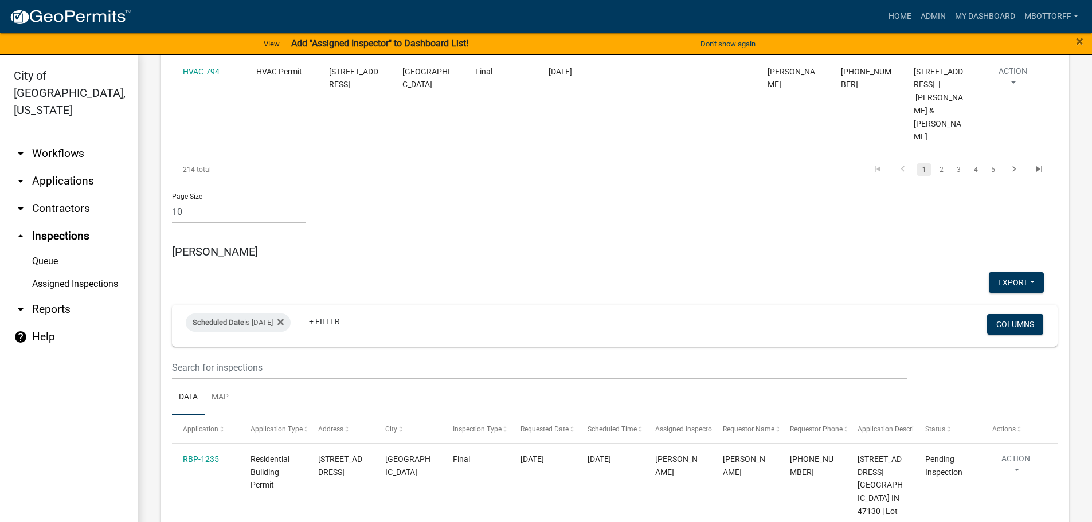
scroll to position [1163, 0]
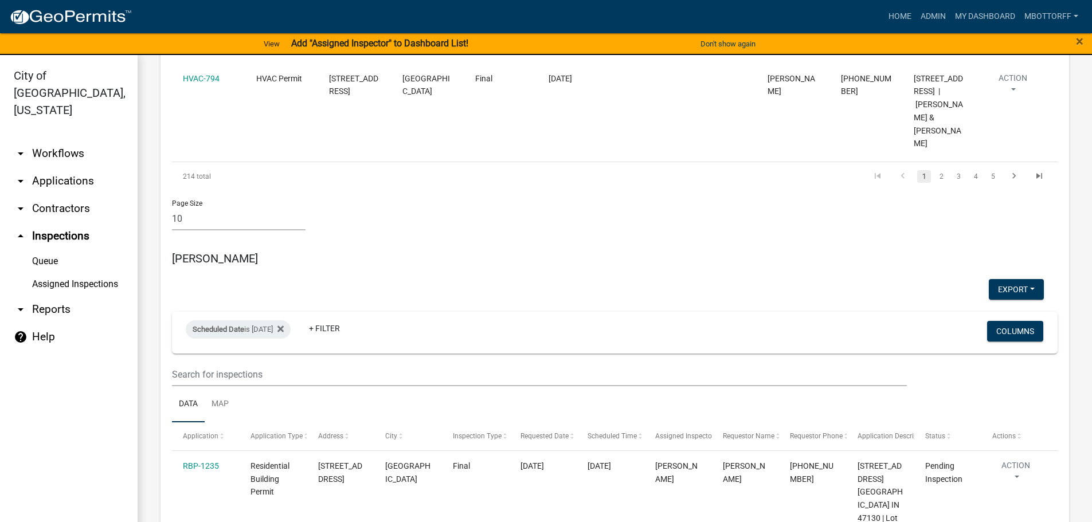
click at [51, 140] on link "arrow_drop_down Workflows" at bounding box center [69, 154] width 138 height 28
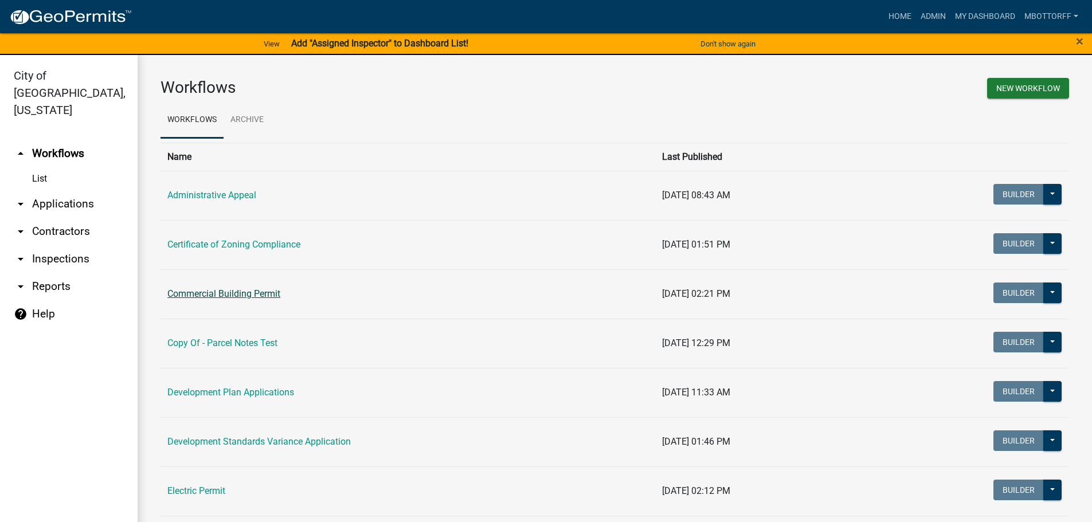
click at [211, 291] on link "Commercial Building Permit" at bounding box center [223, 293] width 113 height 11
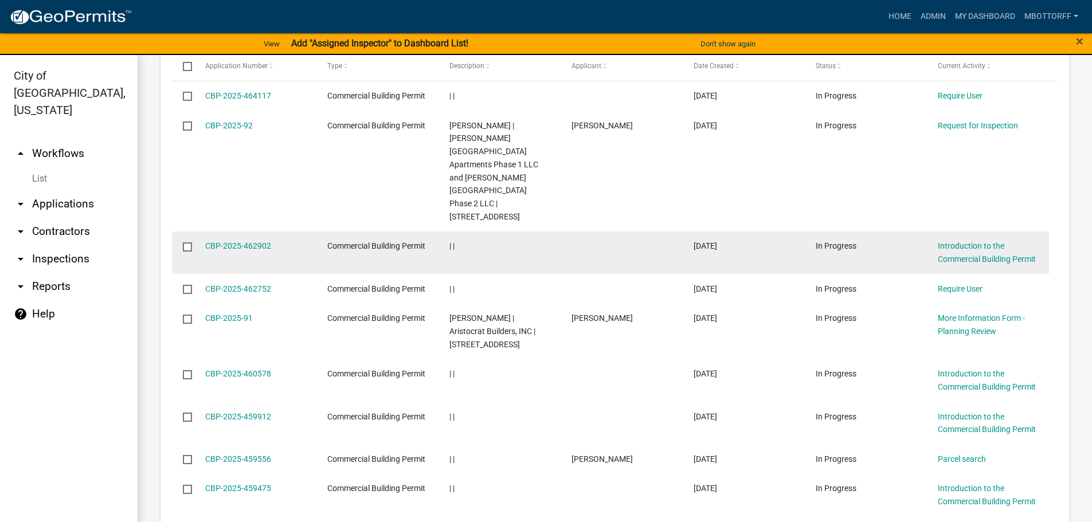
scroll to position [1032, 0]
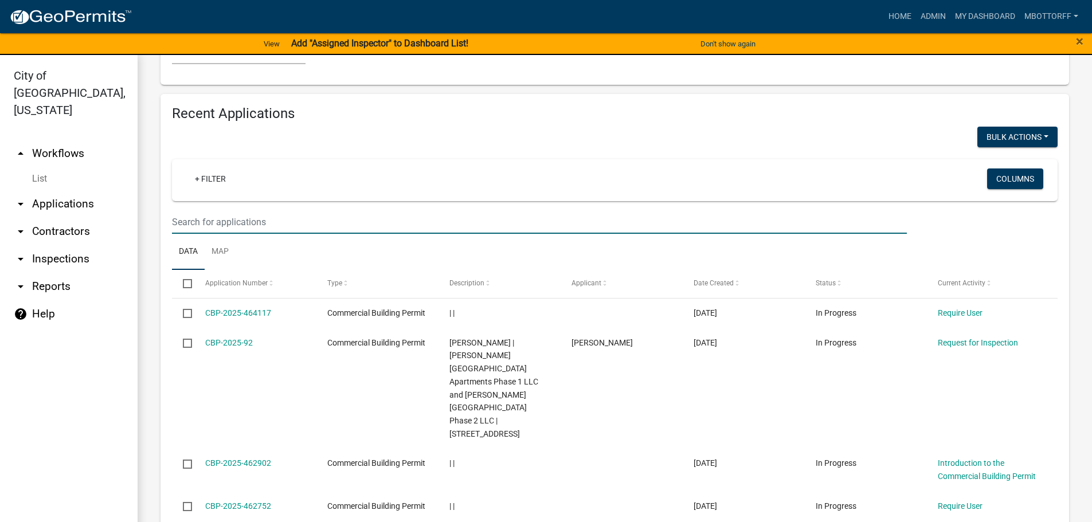
paste input "10-42-05-300-026.000-039"
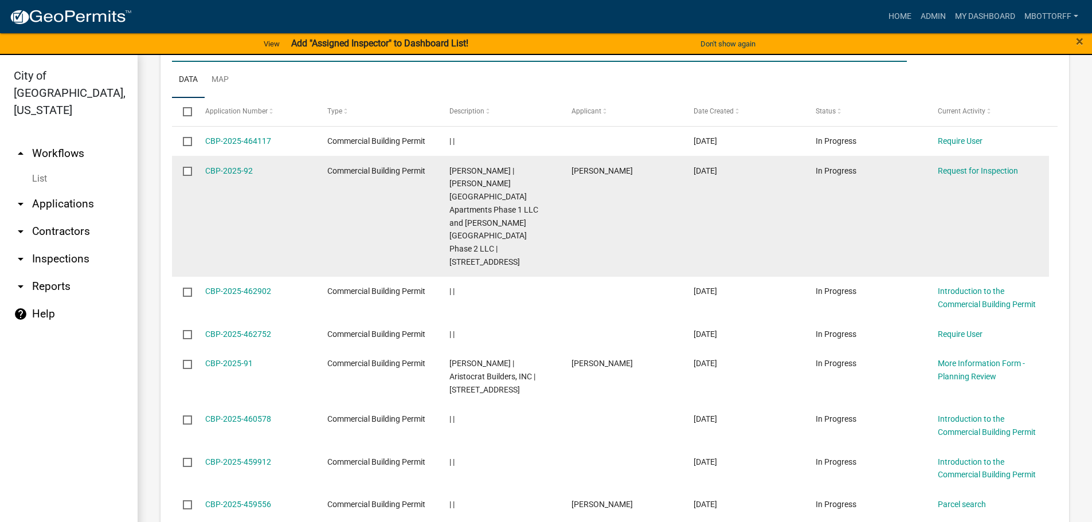
scroll to position [975, 0]
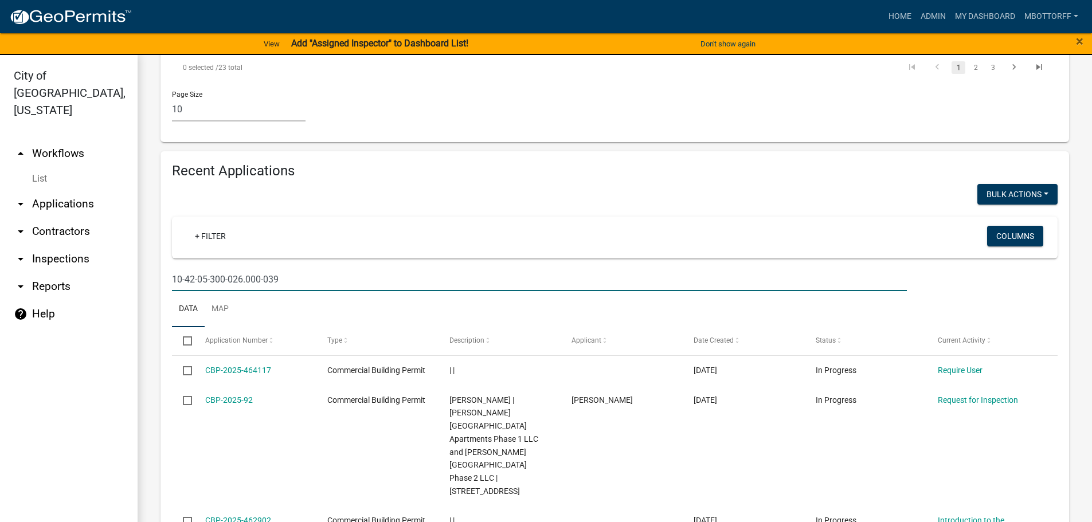
type input "10-42-05-300-026.000-039"
click at [48, 190] on link "arrow_drop_down Applications" at bounding box center [69, 204] width 138 height 28
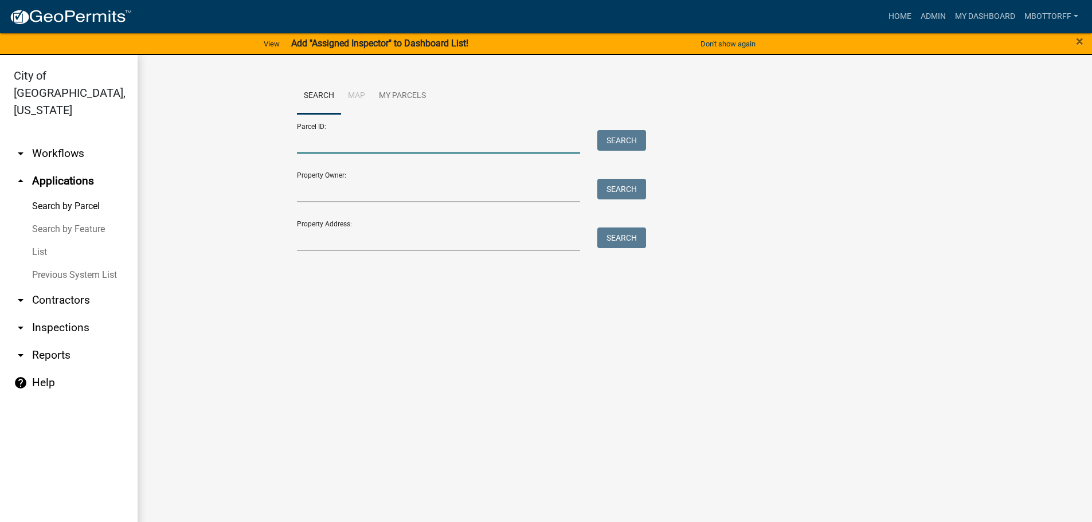
drag, startPoint x: 327, startPoint y: 126, endPoint x: 302, endPoint y: 136, distance: 27.0
paste input "10-42-05-300-026.000-039"
click at [615, 140] on button "Search" at bounding box center [621, 140] width 49 height 21
click at [367, 140] on input "10-42-05-300-026.000-039" at bounding box center [439, 142] width 284 height 24
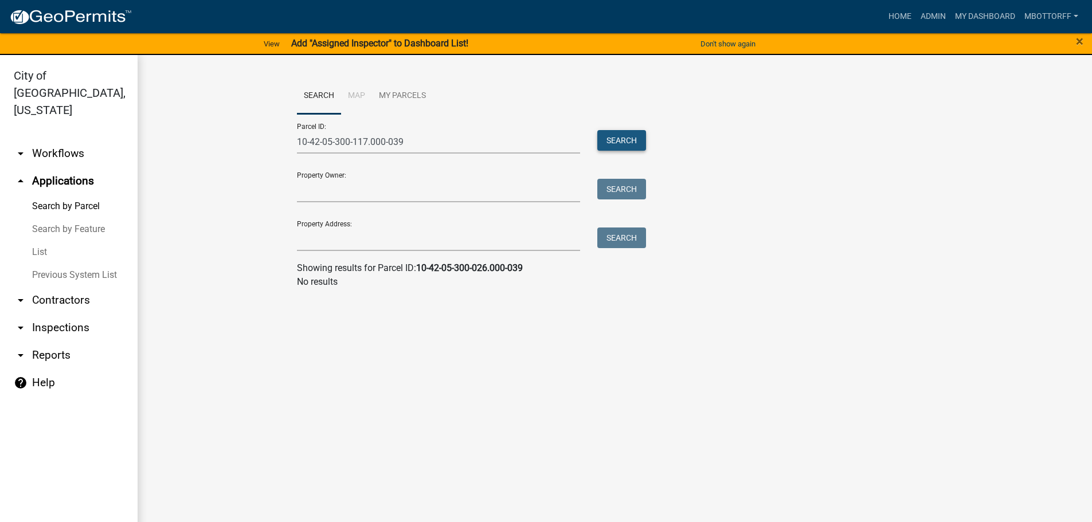
click at [616, 140] on button "Search" at bounding box center [621, 140] width 49 height 21
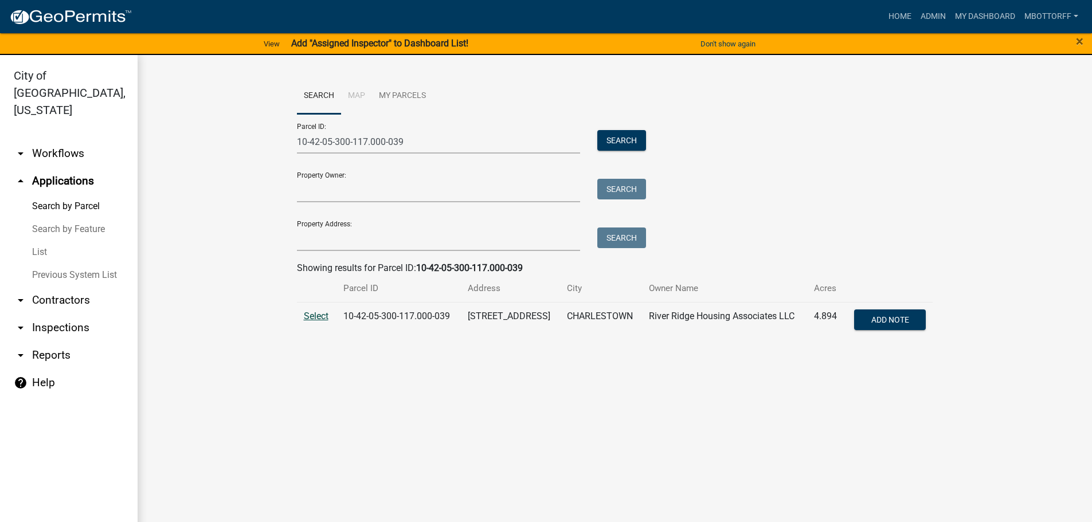
click at [322, 319] on span "Select" at bounding box center [316, 316] width 25 height 11
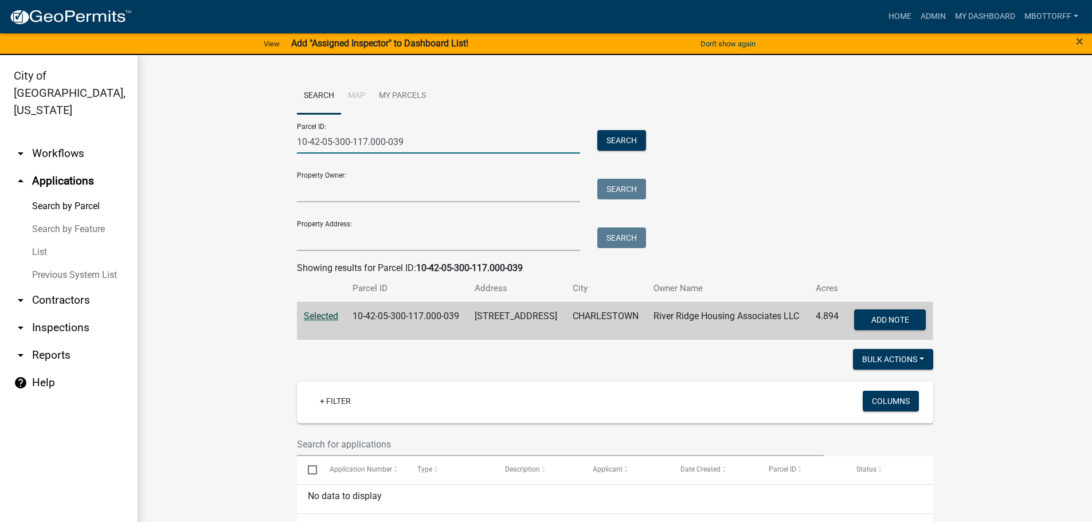
click at [362, 138] on input "10-42-05-300-117.000-039" at bounding box center [439, 142] width 284 height 24
type input "10-42-05-300-116.000-039"
click at [607, 137] on button "Search" at bounding box center [621, 140] width 49 height 21
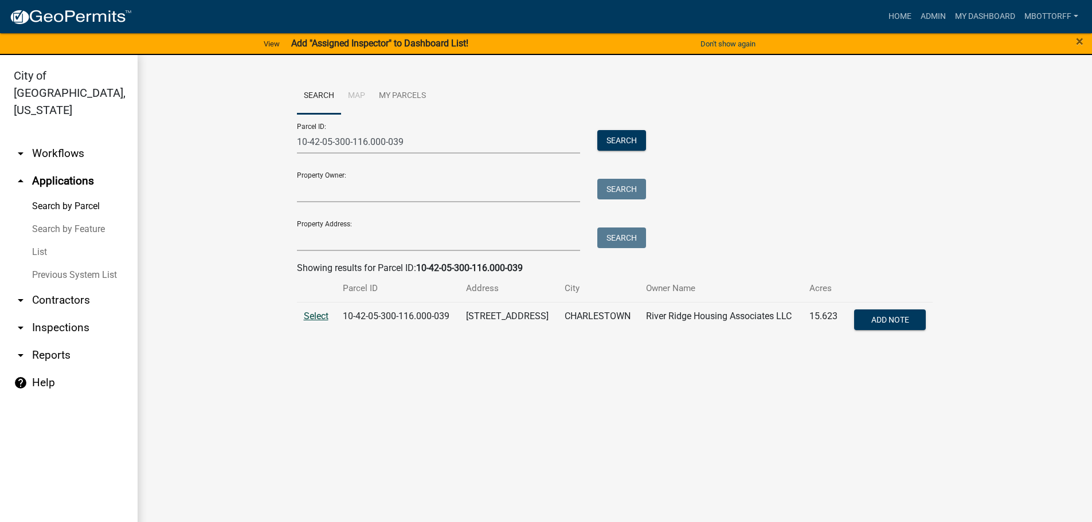
click at [316, 318] on span "Select" at bounding box center [316, 316] width 25 height 11
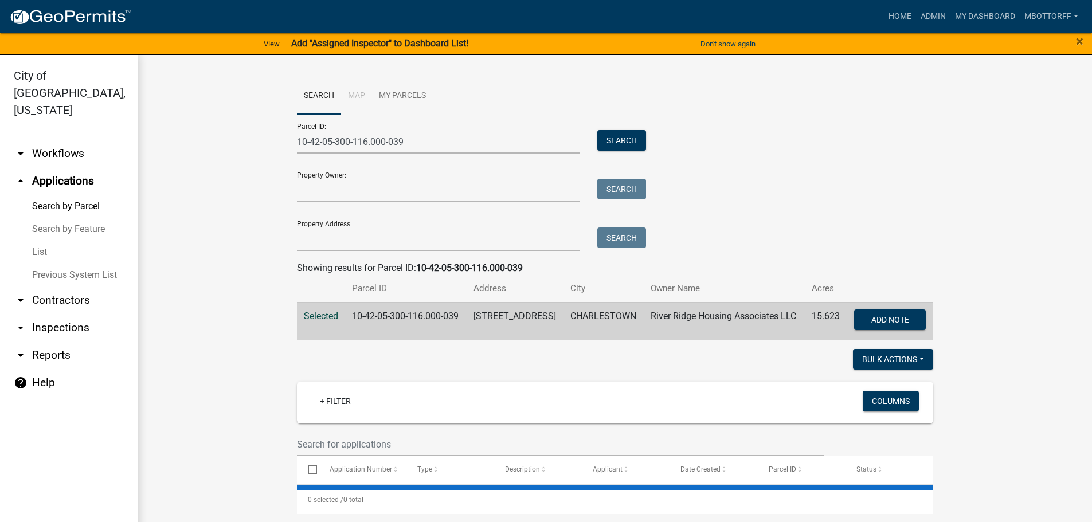
select select "1: 25"
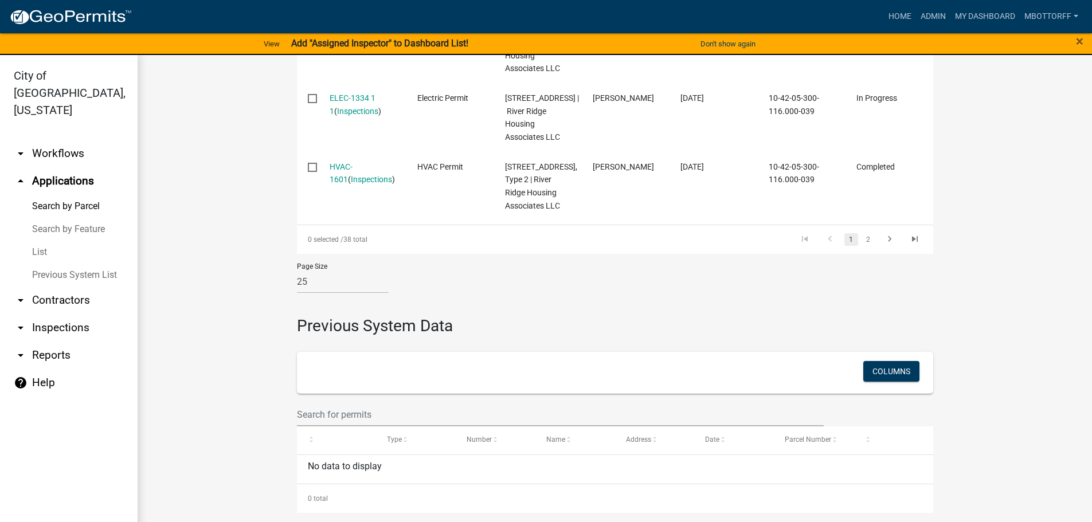
scroll to position [2752, 0]
click at [865, 246] on link "2" at bounding box center [869, 239] width 14 height 13
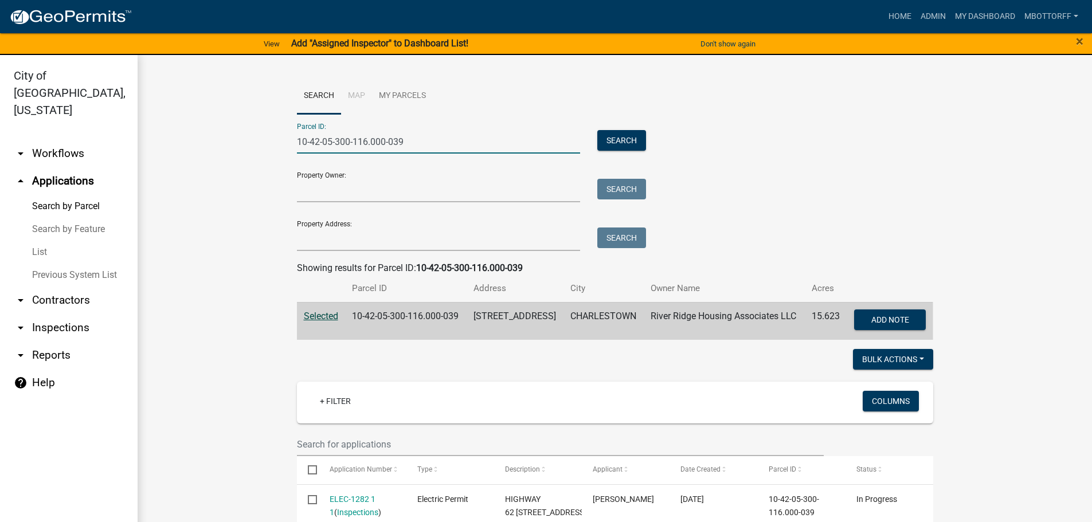
click at [364, 142] on input "10-42-05-300-116.000-039" at bounding box center [439, 142] width 284 height 24
click at [618, 144] on button "Search" at bounding box center [621, 140] width 49 height 21
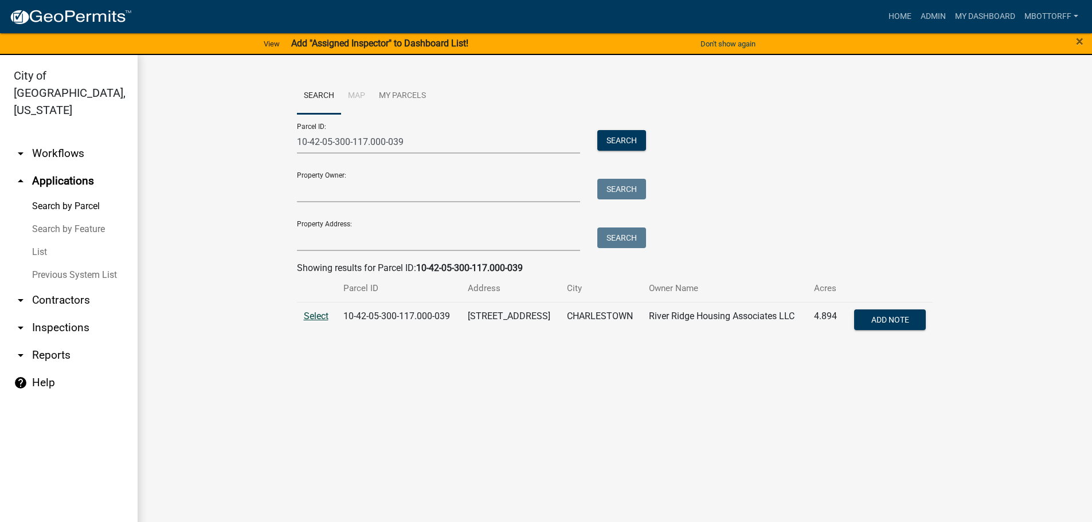
click at [322, 316] on span "Select" at bounding box center [316, 316] width 25 height 11
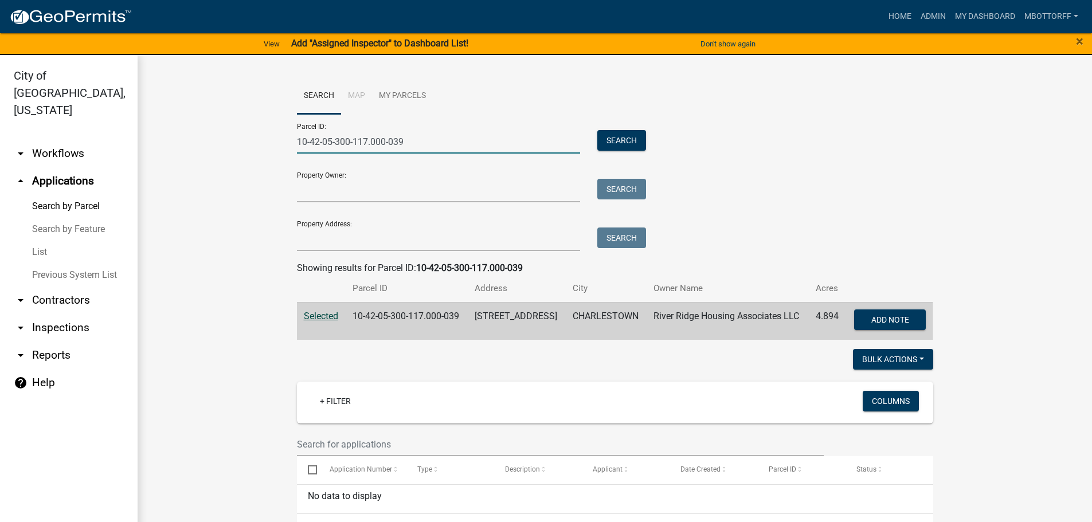
click at [363, 143] on input "10-42-05-300-117.000-039" at bounding box center [439, 142] width 284 height 24
type input "10-42-05-300-116.000-039"
click at [620, 138] on button "Search" at bounding box center [621, 140] width 49 height 21
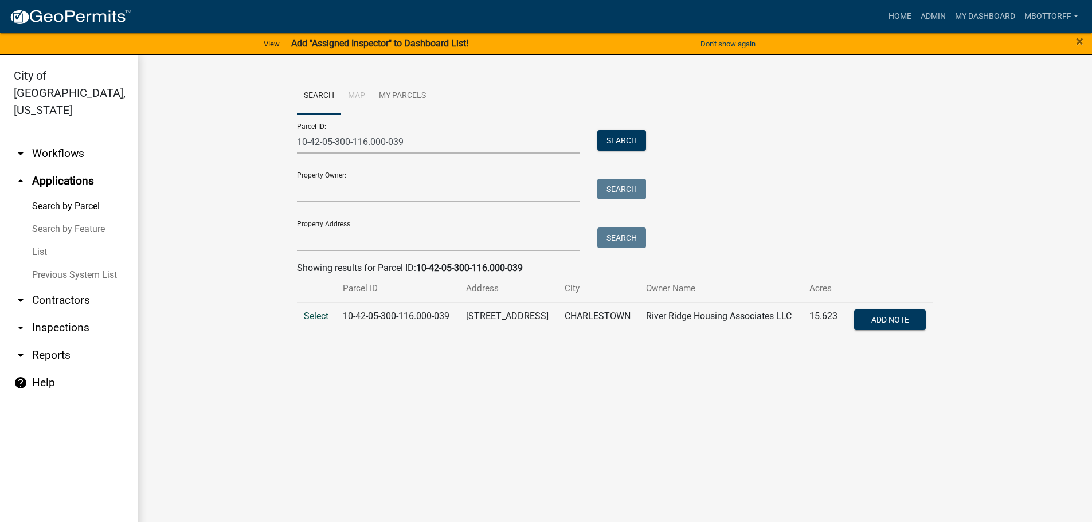
click at [318, 315] on span "Select" at bounding box center [316, 316] width 25 height 11
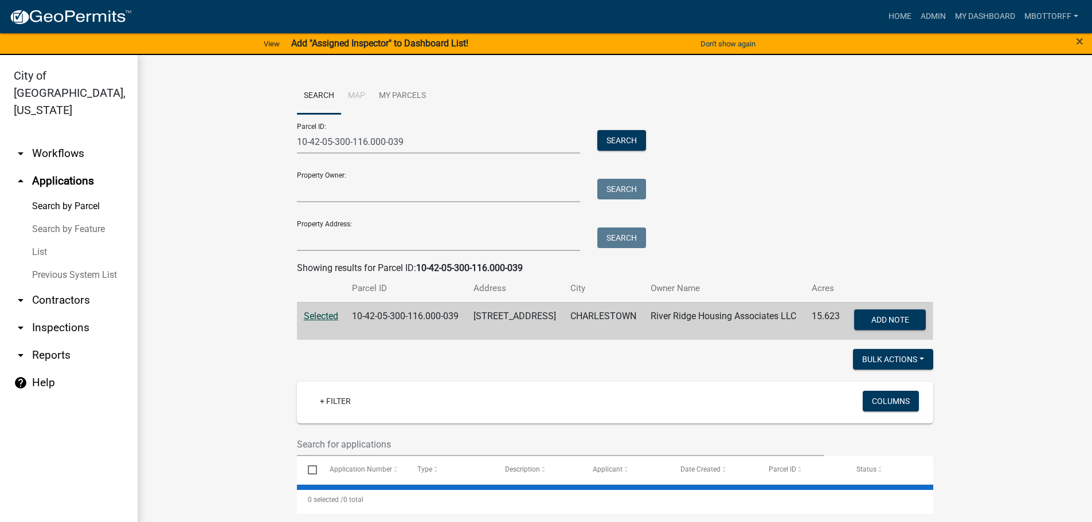
select select "1: 25"
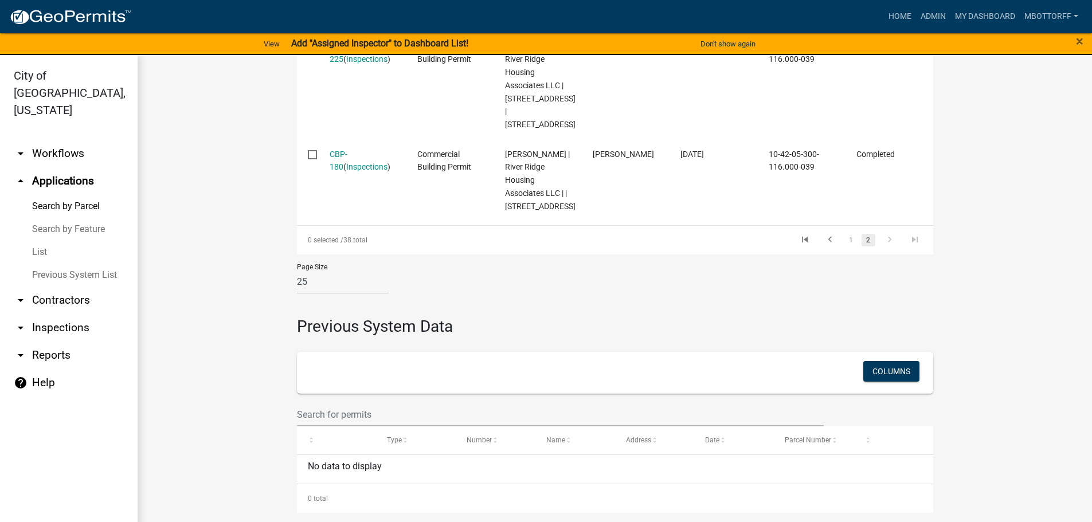
scroll to position [1548, 0]
click at [847, 247] on link "1" at bounding box center [852, 240] width 14 height 13
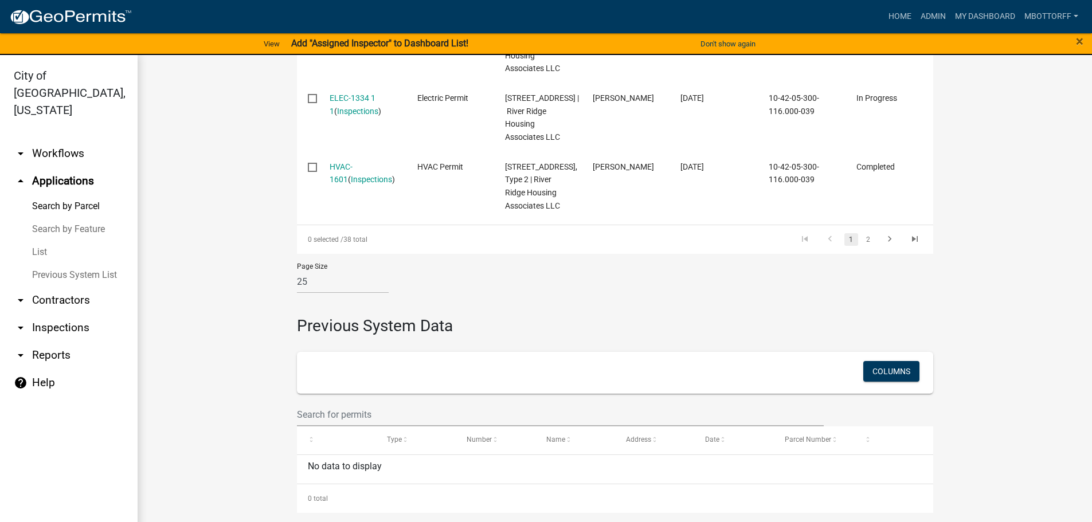
scroll to position [2752, 0]
click at [863, 246] on link "2" at bounding box center [869, 239] width 14 height 13
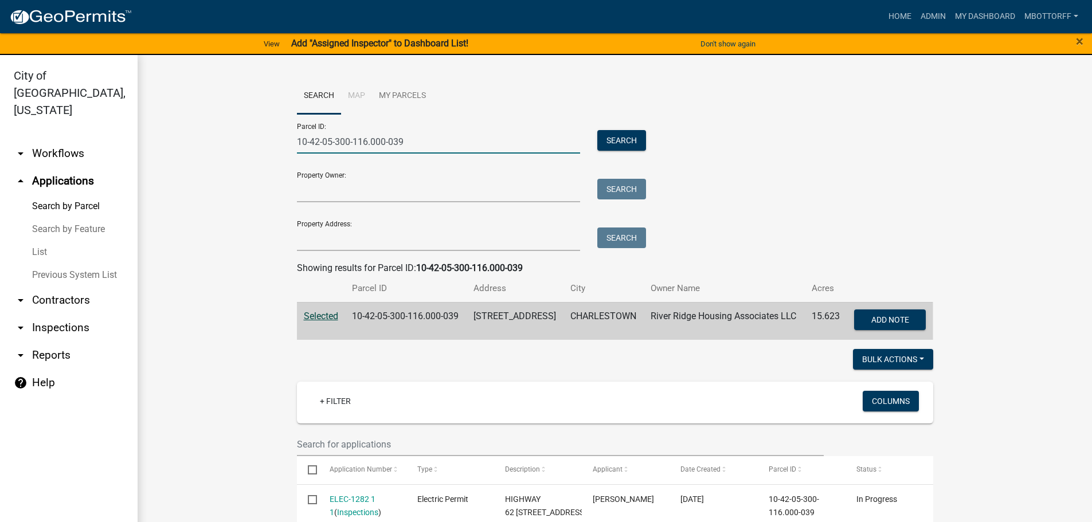
click at [363, 140] on input "10-42-05-300-116.000-039" at bounding box center [439, 142] width 284 height 24
click at [624, 143] on button "Search" at bounding box center [621, 140] width 49 height 21
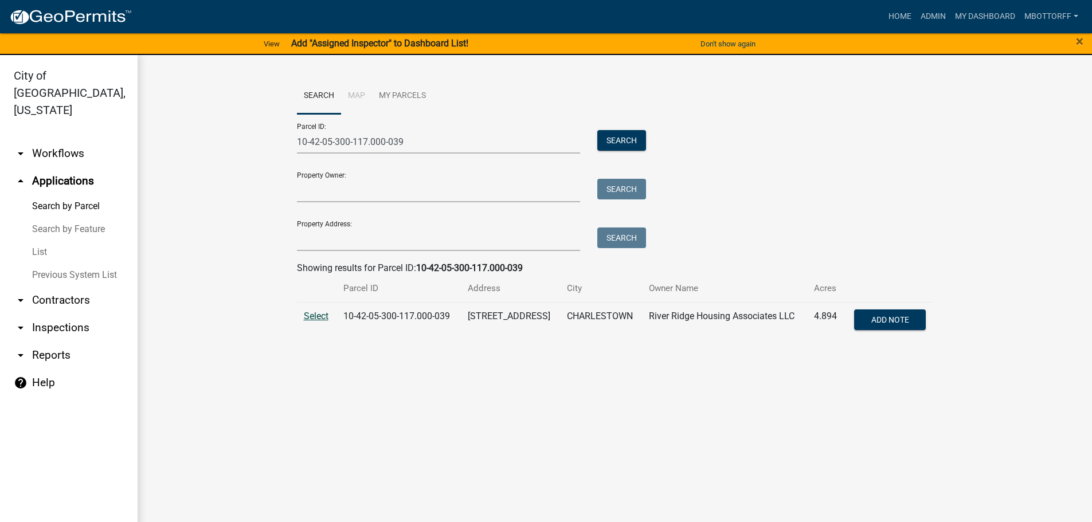
click at [307, 319] on span "Select" at bounding box center [316, 316] width 25 height 11
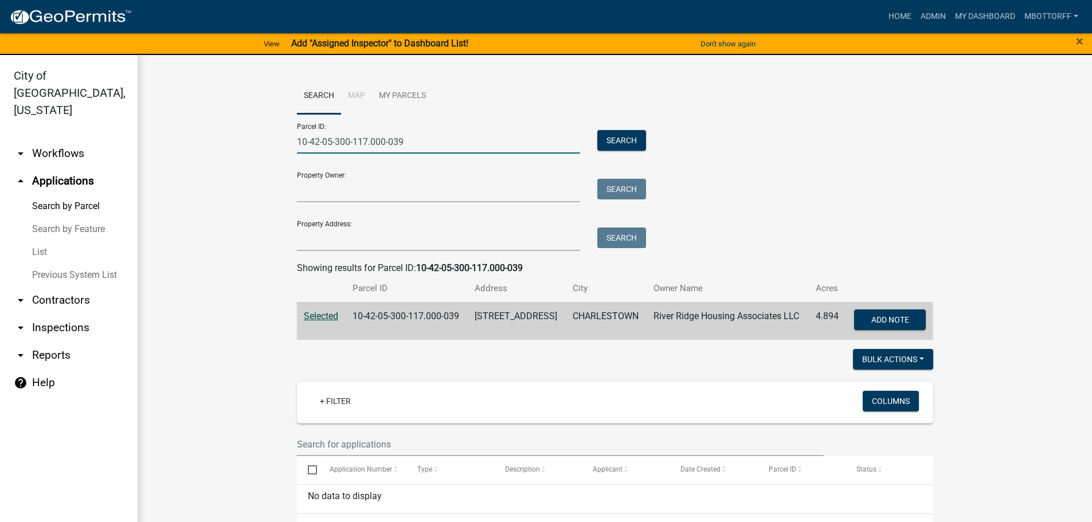
click at [415, 137] on input "10-42-05-300-117.000-039" at bounding box center [439, 142] width 284 height 24
click at [363, 140] on input "10-42-05-300-117.000-039" at bounding box center [439, 142] width 284 height 24
type input "10-42-05-300-116.000-039"
click at [623, 138] on button "Search" at bounding box center [621, 140] width 49 height 21
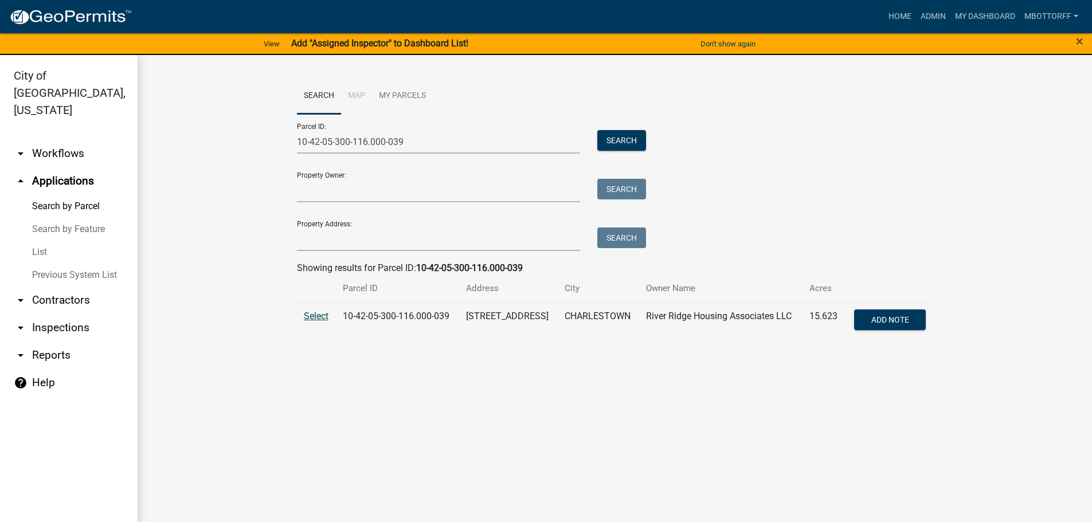
click at [314, 315] on span "Select" at bounding box center [316, 316] width 25 height 11
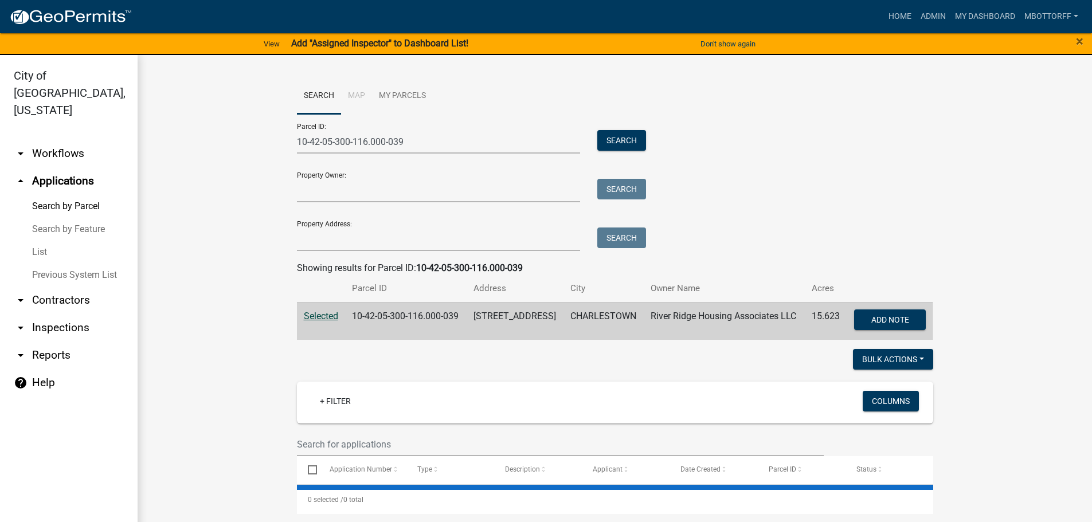
select select "1: 25"
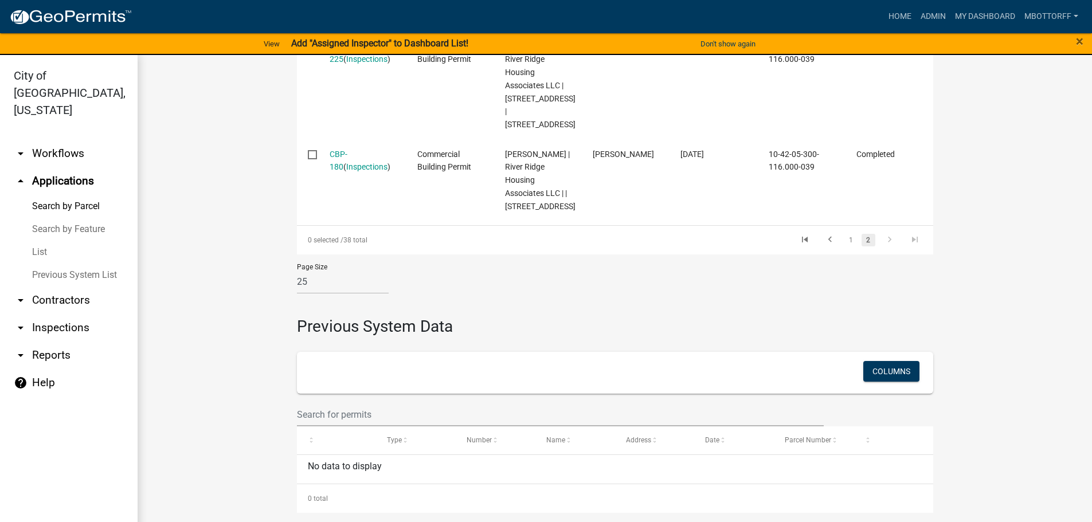
scroll to position [1433, 0]
click at [846, 247] on link "1" at bounding box center [852, 240] width 14 height 13
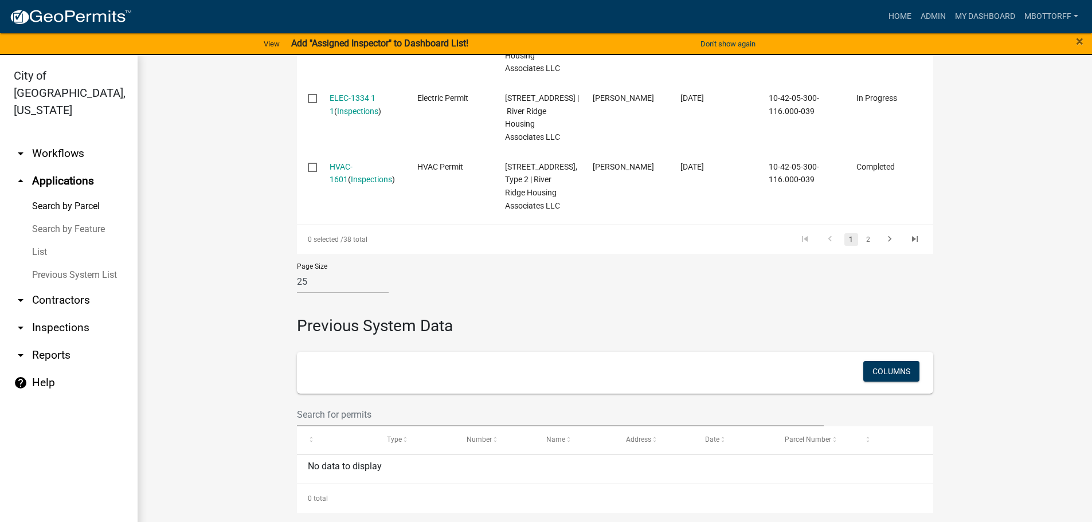
scroll to position [2677, 0]
click at [862, 246] on link "2" at bounding box center [869, 239] width 14 height 13
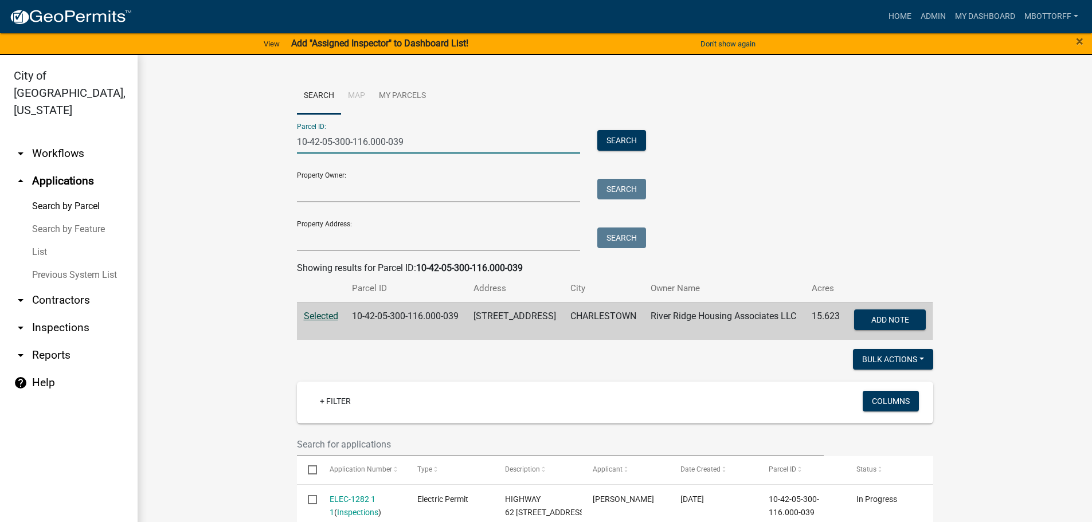
click at [363, 141] on input "10-42-05-300-116.000-039" at bounding box center [439, 142] width 284 height 24
click at [605, 138] on button "Search" at bounding box center [621, 140] width 49 height 21
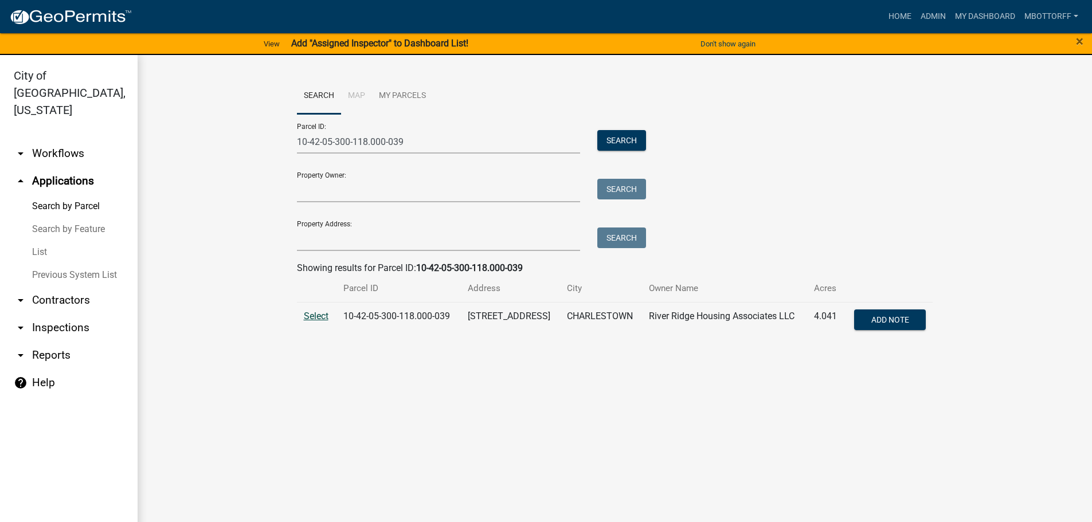
click at [307, 315] on span "Select" at bounding box center [316, 316] width 25 height 11
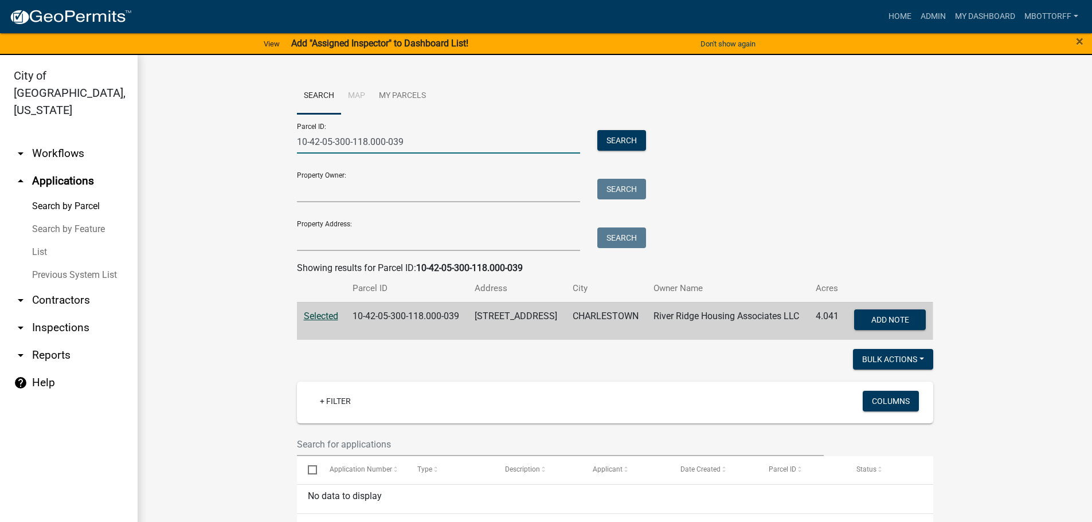
click at [363, 141] on input "10-42-05-300-118.000-039" at bounding box center [439, 142] width 284 height 24
click at [611, 141] on button "Search" at bounding box center [621, 140] width 49 height 21
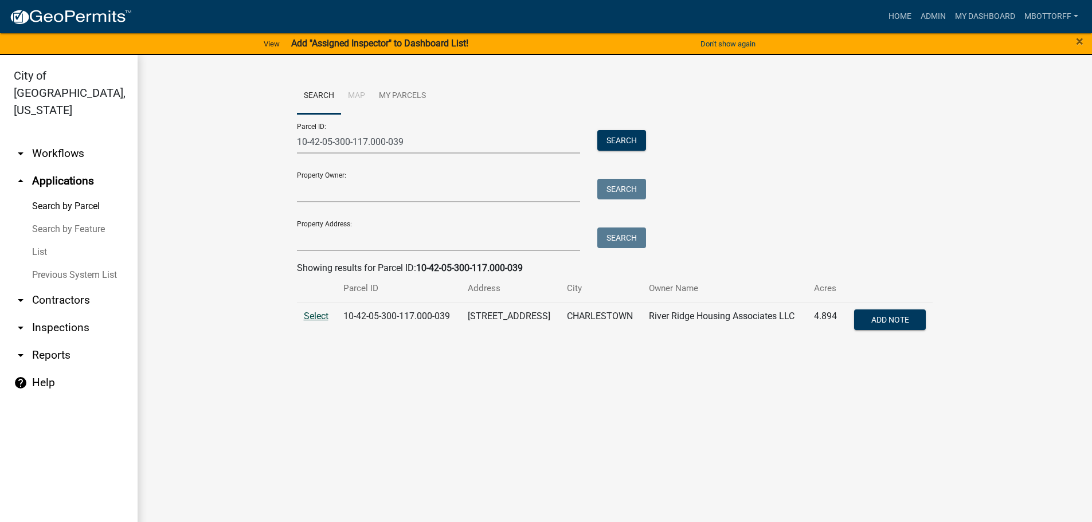
click at [316, 319] on span "Select" at bounding box center [316, 316] width 25 height 11
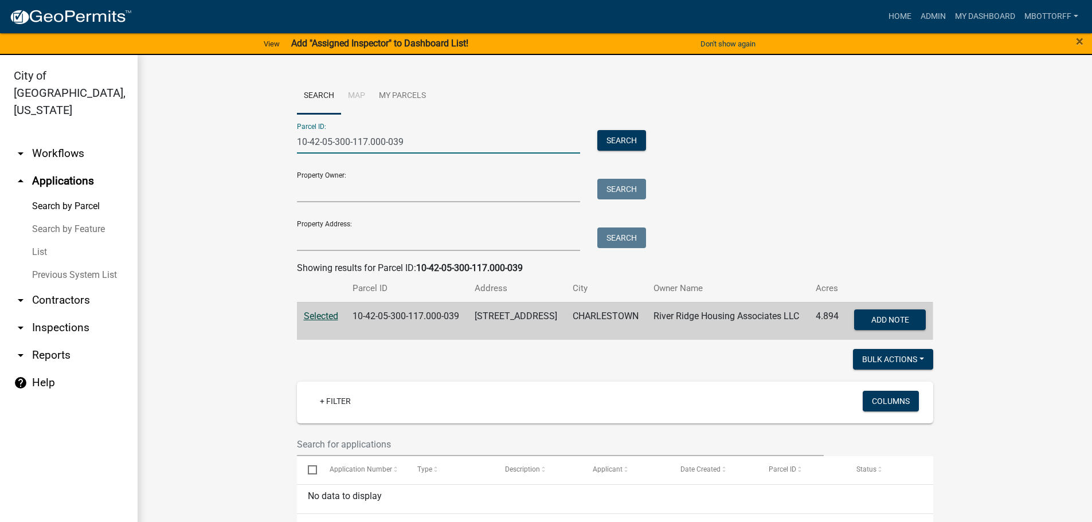
click at [363, 143] on input "10-42-05-300-117.000-039" at bounding box center [439, 142] width 284 height 24
click at [620, 143] on button "Search" at bounding box center [621, 140] width 49 height 21
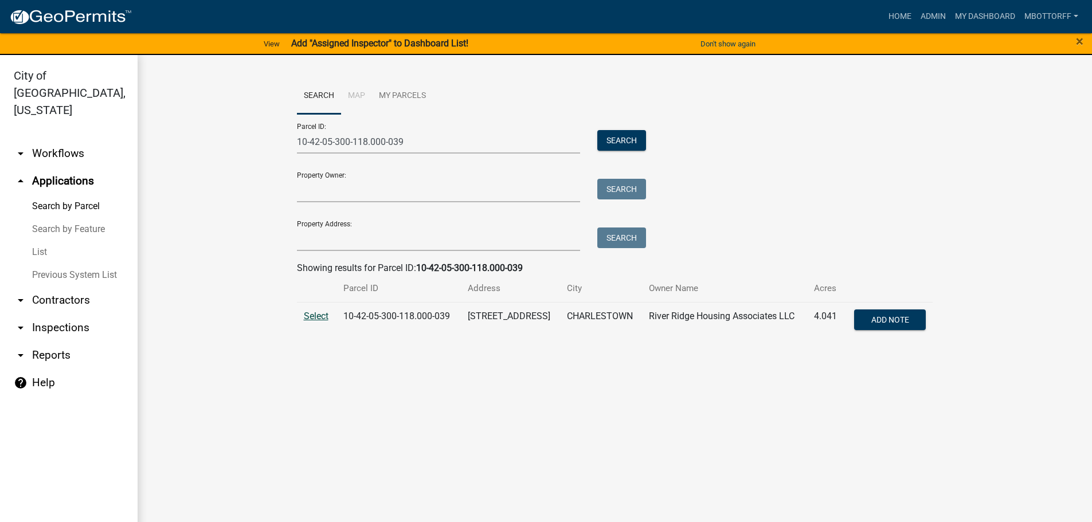
click at [316, 316] on span "Select" at bounding box center [316, 316] width 25 height 11
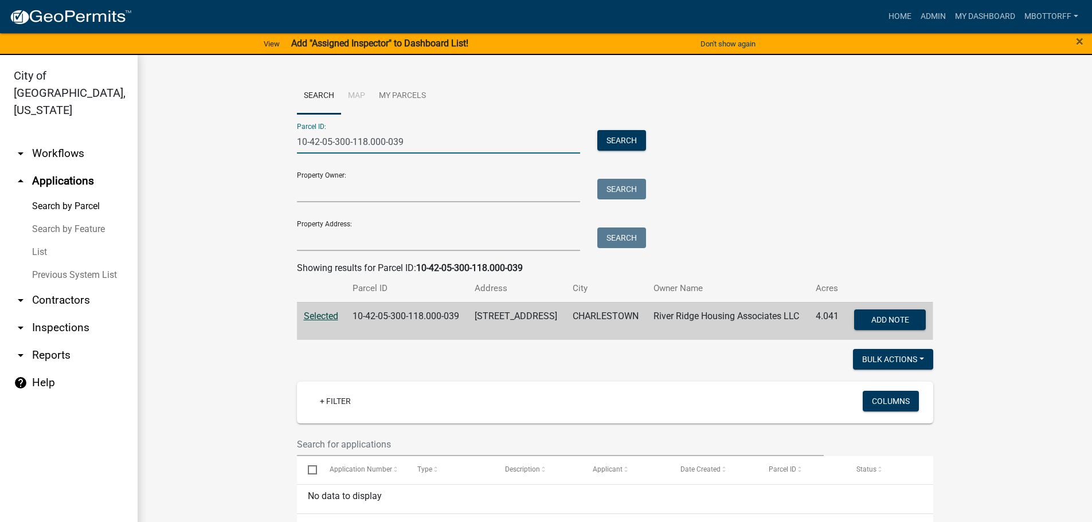
click at [364, 141] on input "10-42-05-300-118.000-039" at bounding box center [439, 142] width 284 height 24
type input "10-42-05-300-116.000-039"
click at [619, 145] on button "Search" at bounding box center [621, 140] width 49 height 21
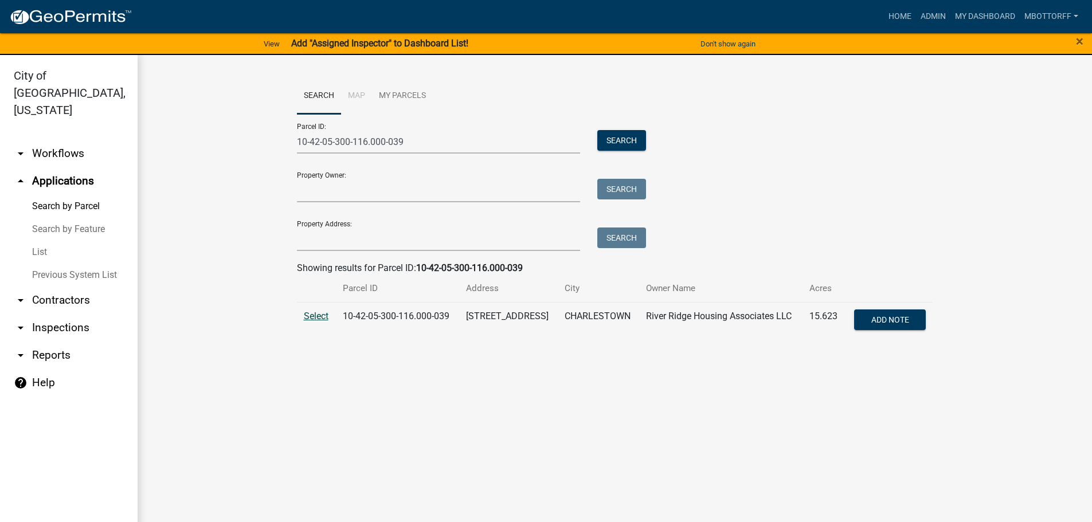
click at [311, 315] on span "Select" at bounding box center [316, 316] width 25 height 11
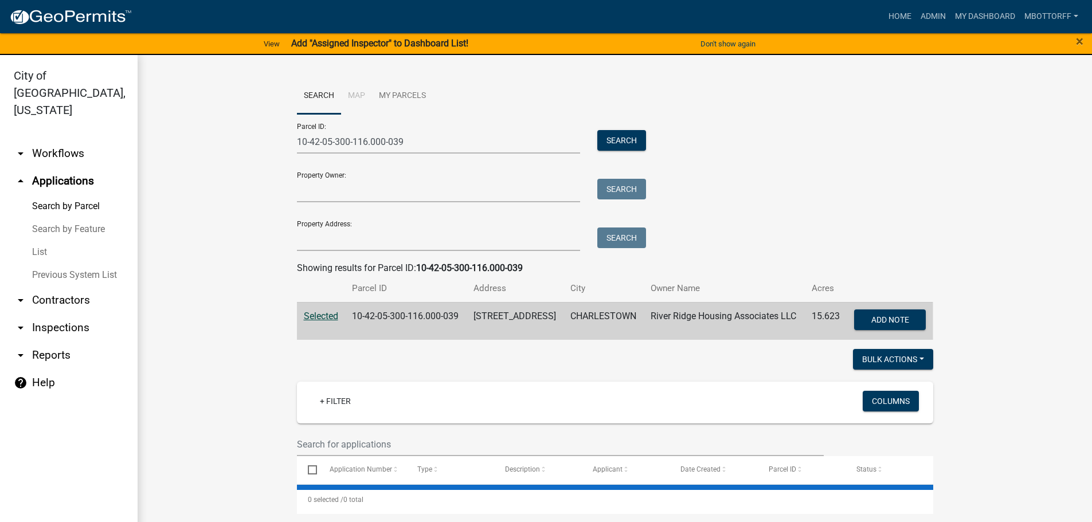
select select "1: 25"
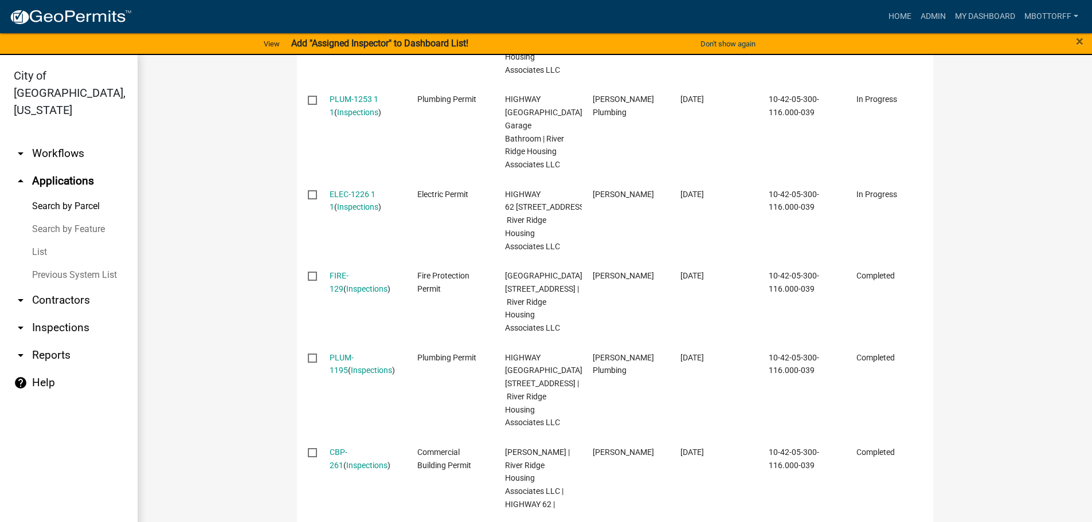
scroll to position [631, 0]
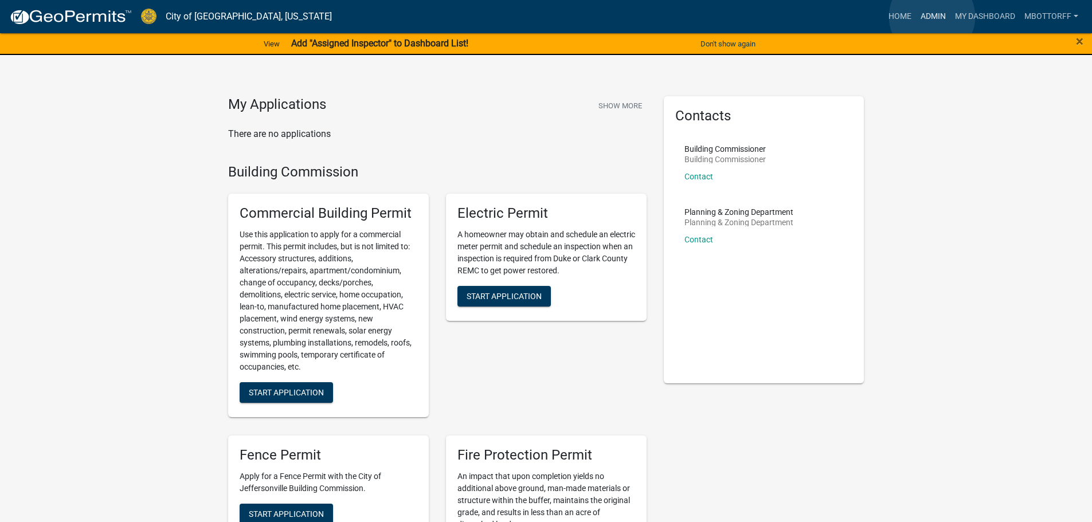
click at [932, 17] on link "Admin" at bounding box center [933, 17] width 34 height 22
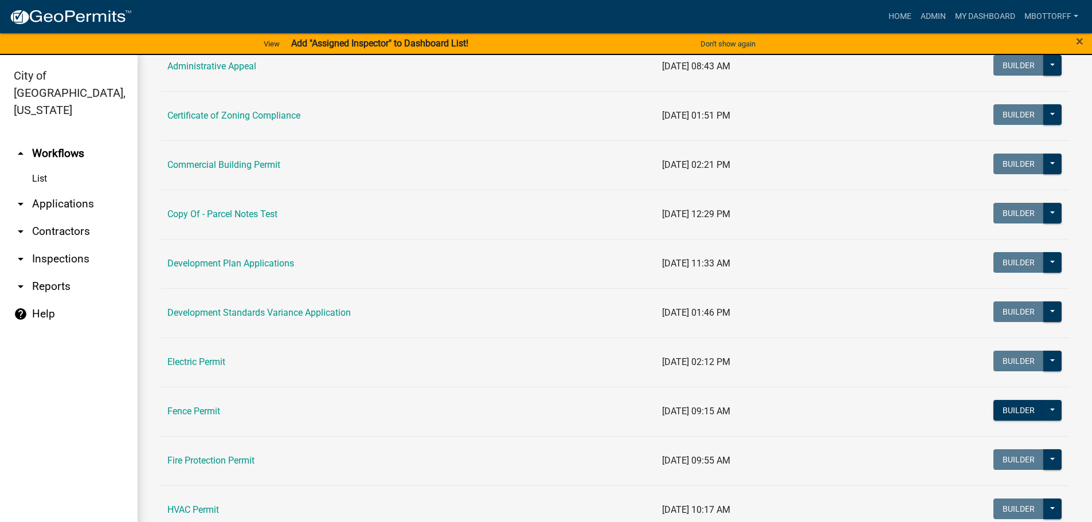
scroll to position [172, 0]
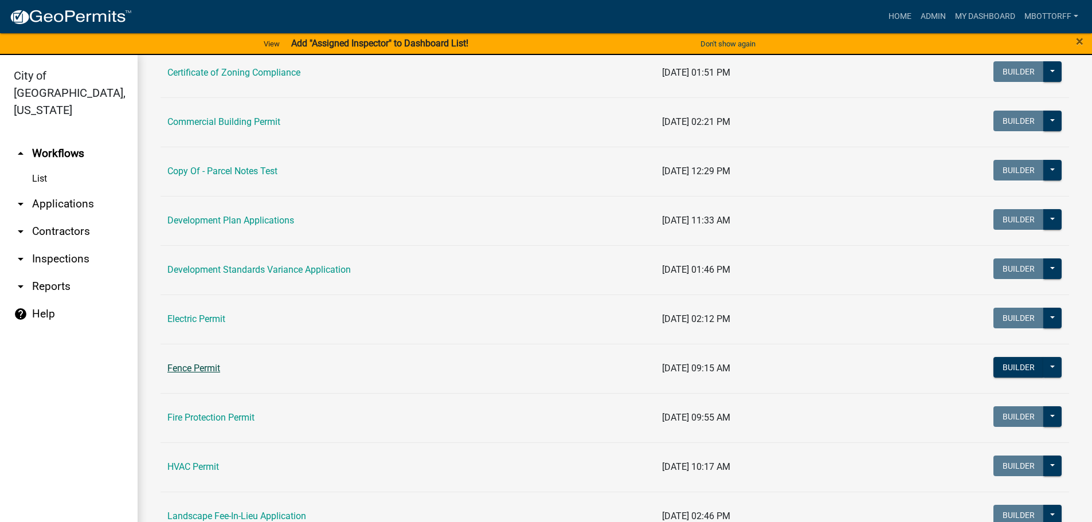
click at [196, 368] on link "Fence Permit" at bounding box center [193, 368] width 53 height 11
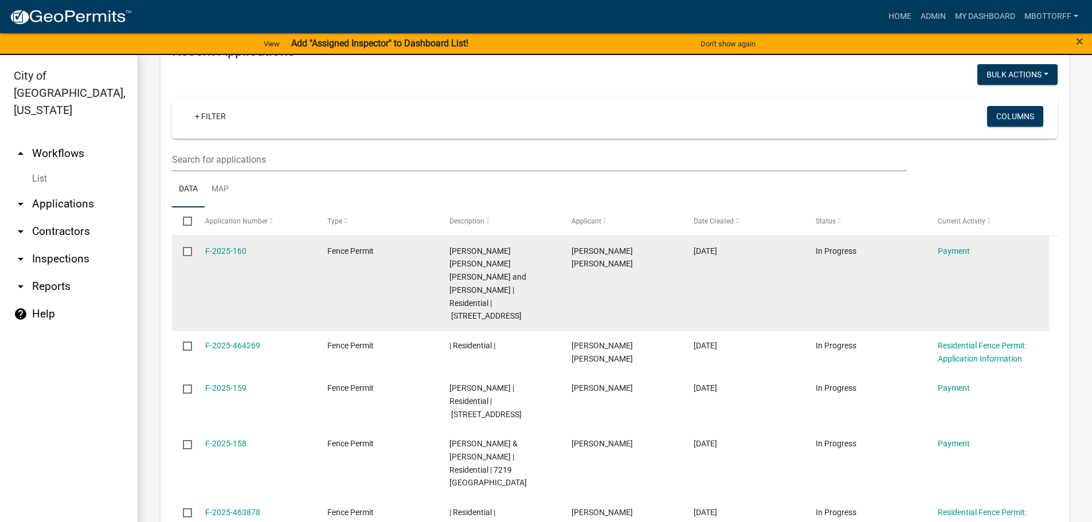
scroll to position [1090, 0]
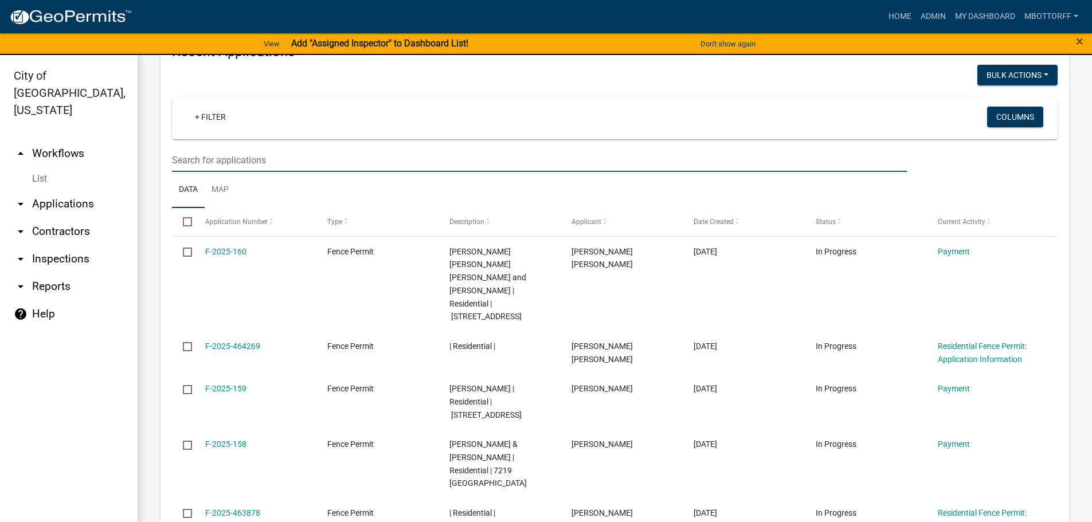
click at [208, 148] on input "text" at bounding box center [539, 160] width 735 height 24
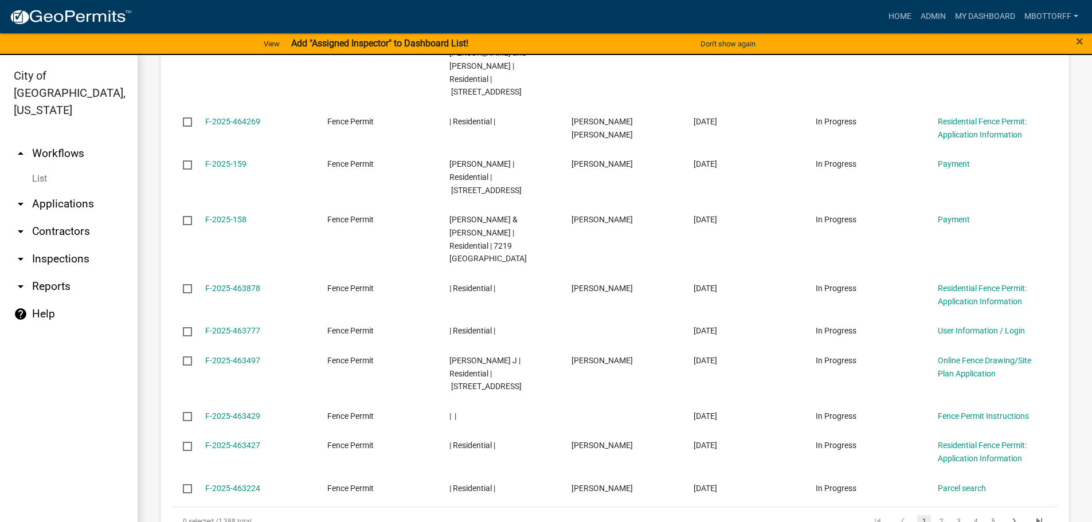
scroll to position [1320, 0]
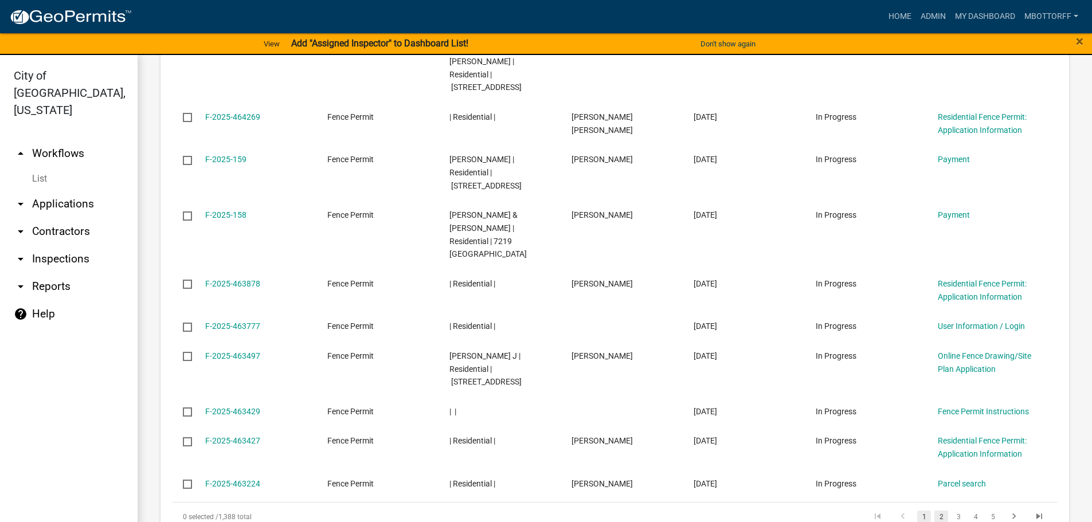
click at [935, 511] on link "2" at bounding box center [942, 517] width 14 height 13
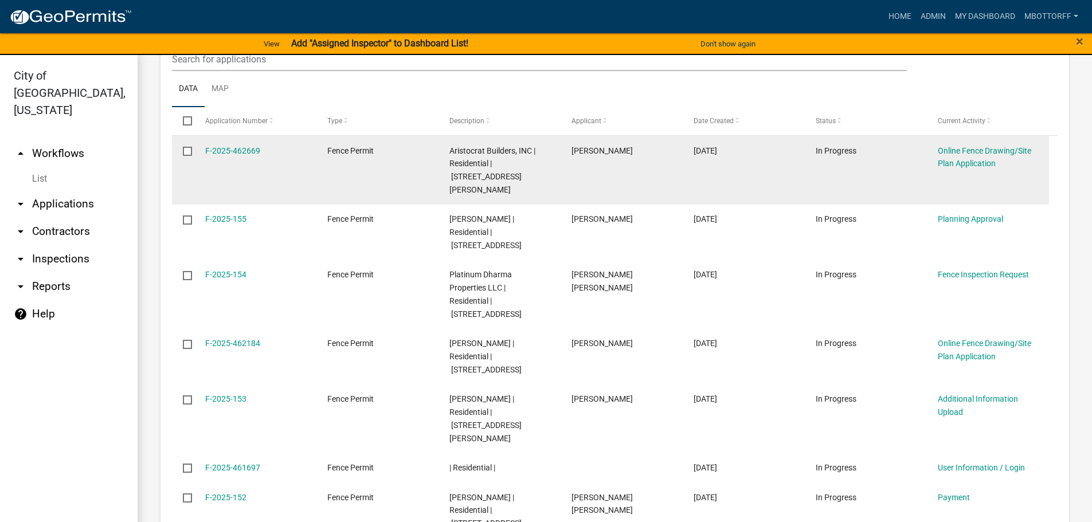
scroll to position [1064, 0]
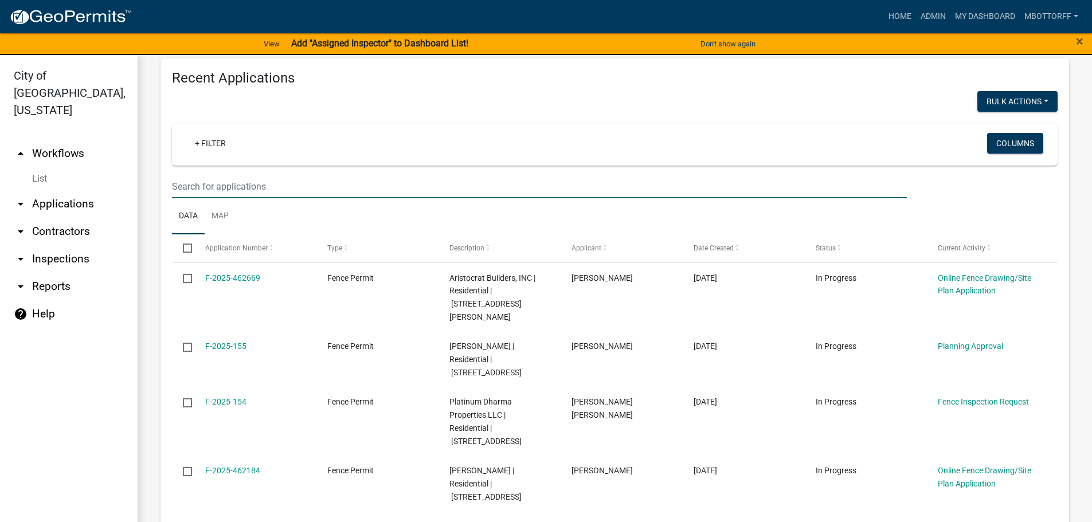
click at [186, 175] on input "text" at bounding box center [539, 187] width 735 height 24
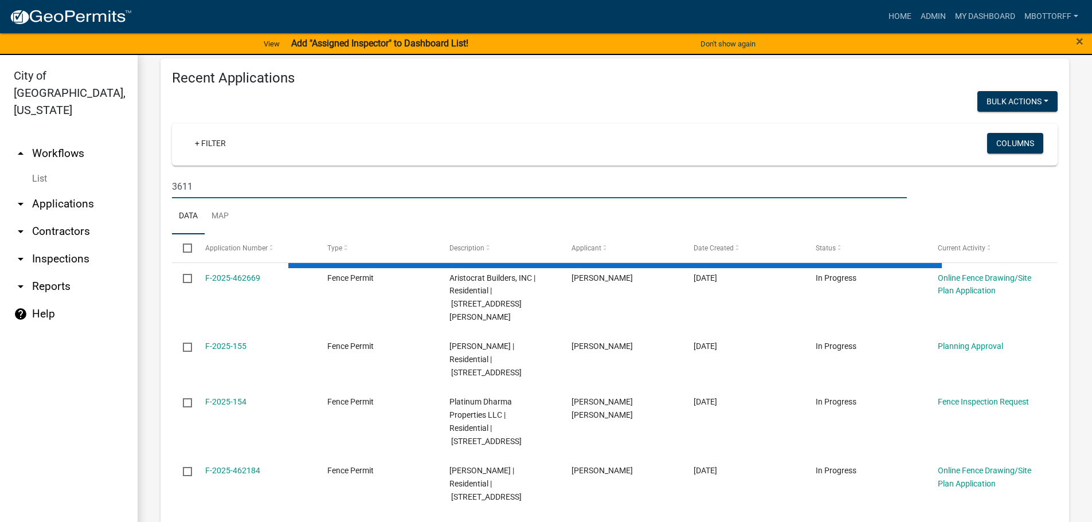
scroll to position [917, 0]
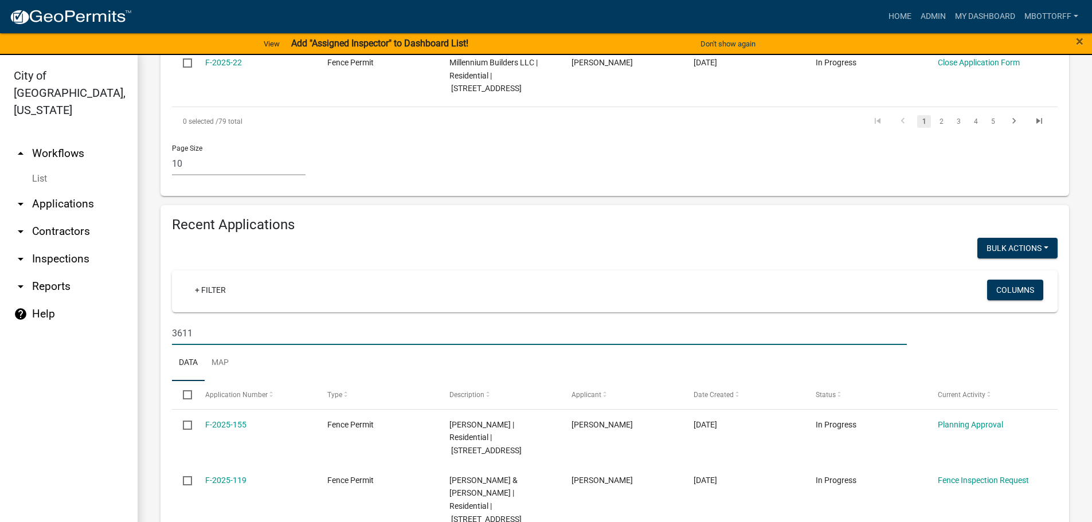
type input "3611"
click at [53, 190] on link "arrow_drop_down Applications" at bounding box center [69, 204] width 138 height 28
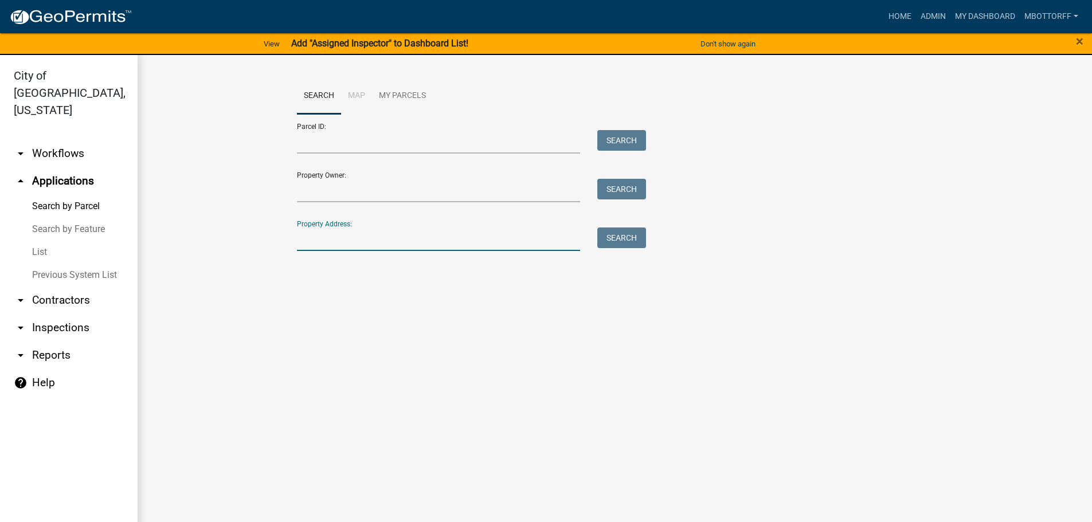
click at [322, 241] on input "Property Address:" at bounding box center [439, 240] width 284 height 24
type input "3611"
click at [624, 237] on button "Search" at bounding box center [621, 238] width 49 height 21
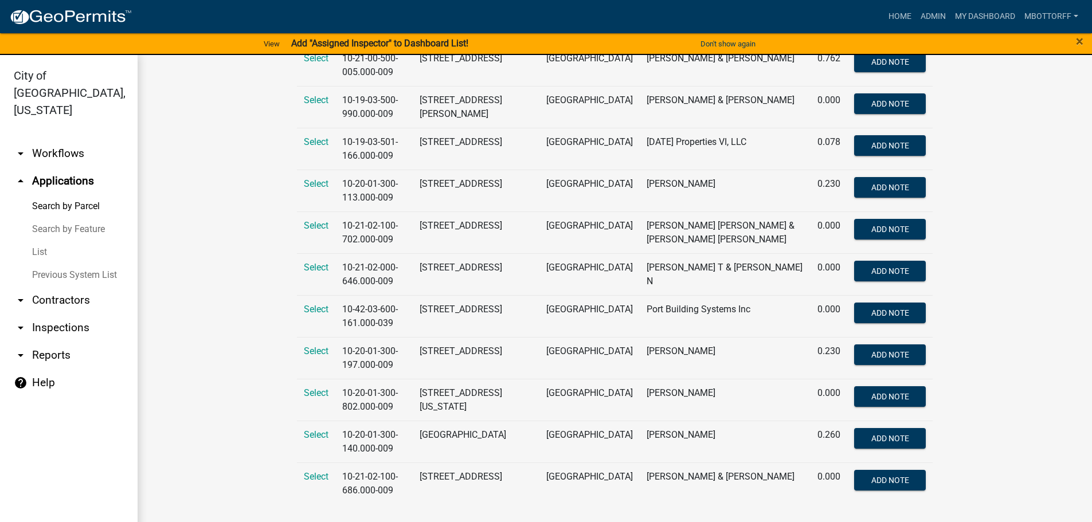
scroll to position [468, 0]
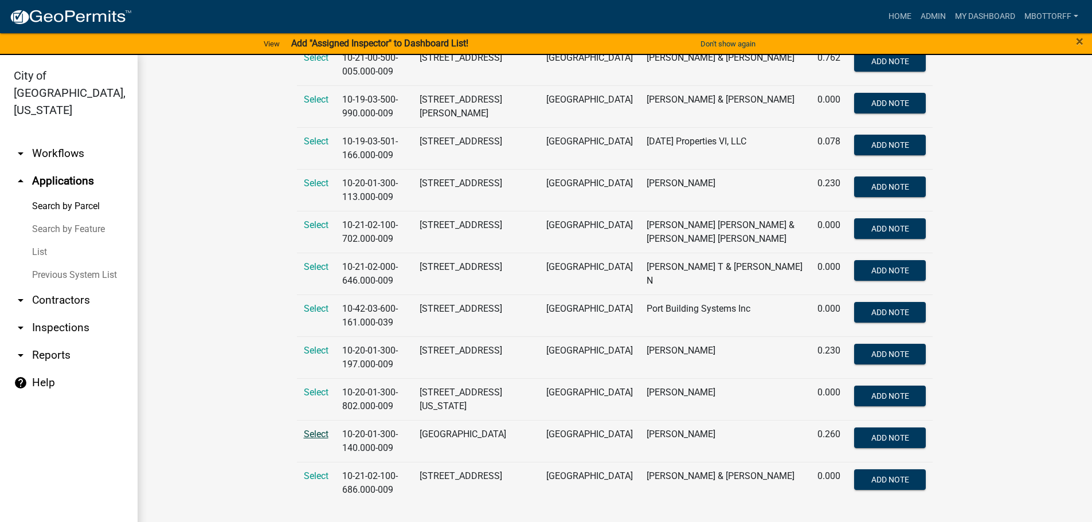
click at [316, 437] on span "Select" at bounding box center [316, 434] width 25 height 11
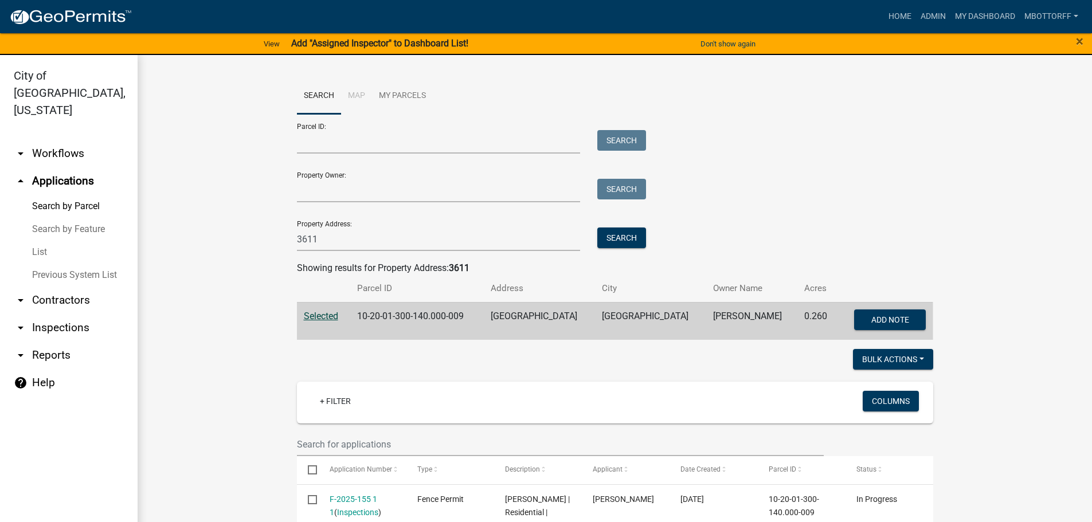
click at [49, 140] on link "arrow_drop_down Workflows" at bounding box center [69, 154] width 138 height 28
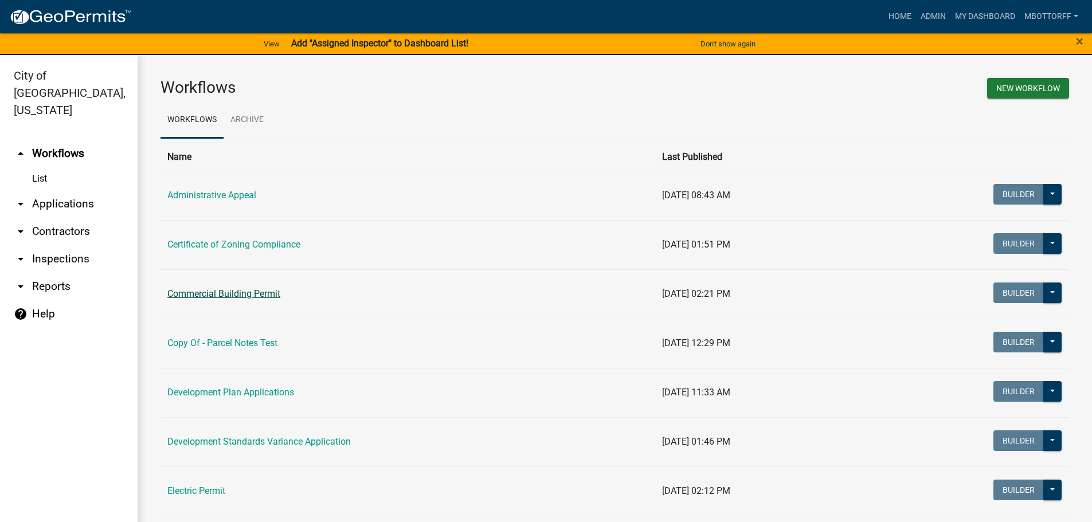
click at [202, 290] on link "Commercial Building Permit" at bounding box center [223, 293] width 113 height 11
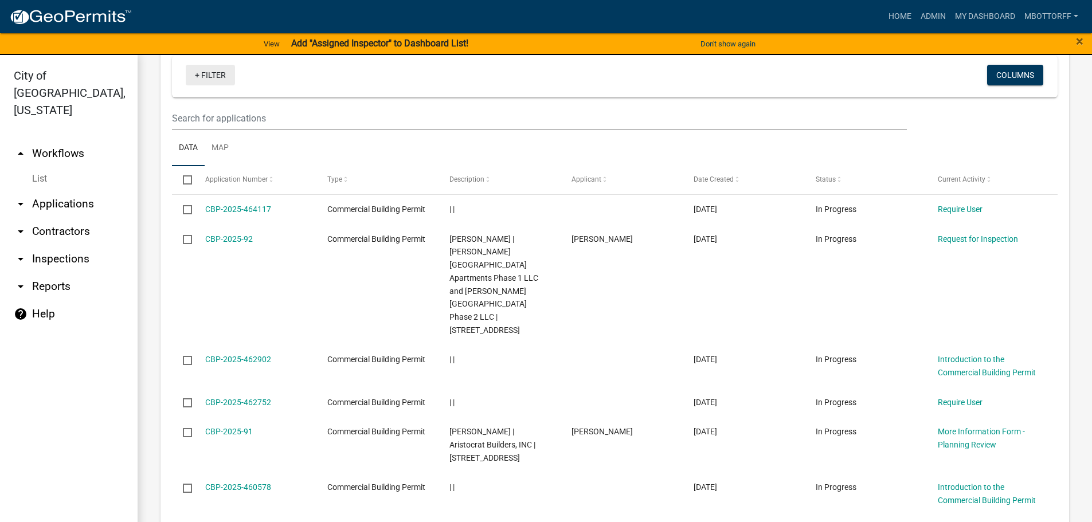
scroll to position [975, 0]
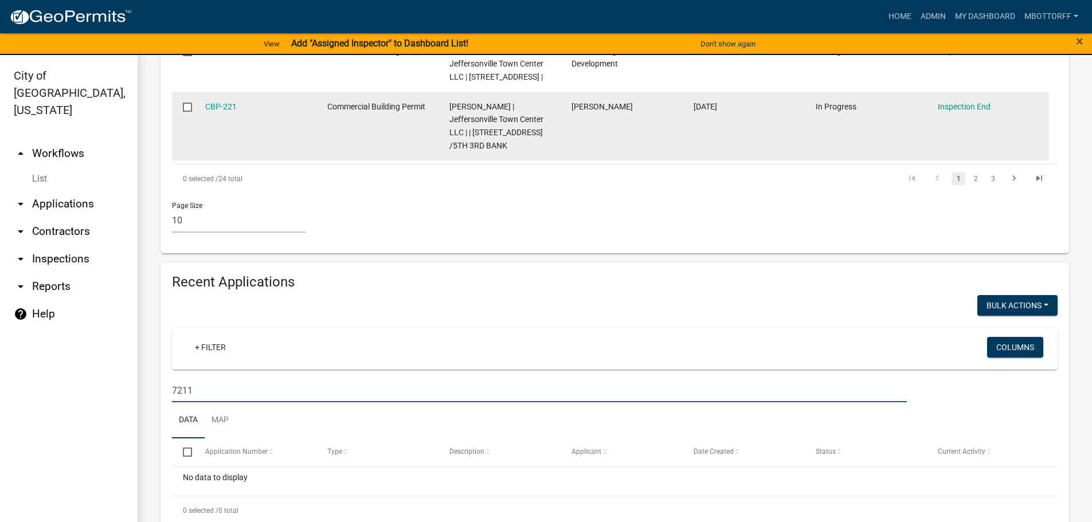
scroll to position [913, 0]
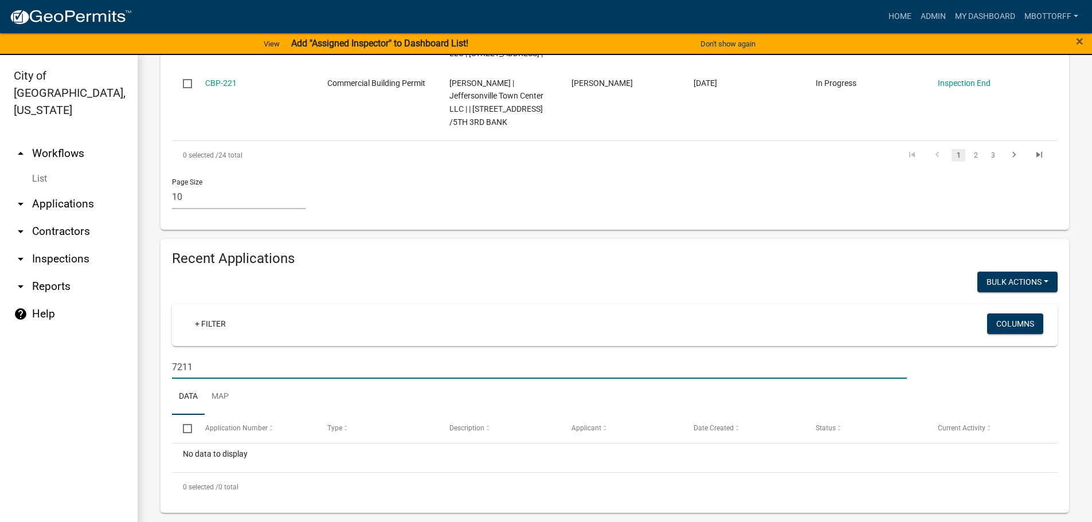
drag, startPoint x: 226, startPoint y: 365, endPoint x: 10, endPoint y: 382, distance: 217.4
click at [80, 358] on div "City of Jeffersonville, Indiana arrow_drop_up Workflows List arrow_drop_down Ap…" at bounding box center [546, 295] width 1092 height 481
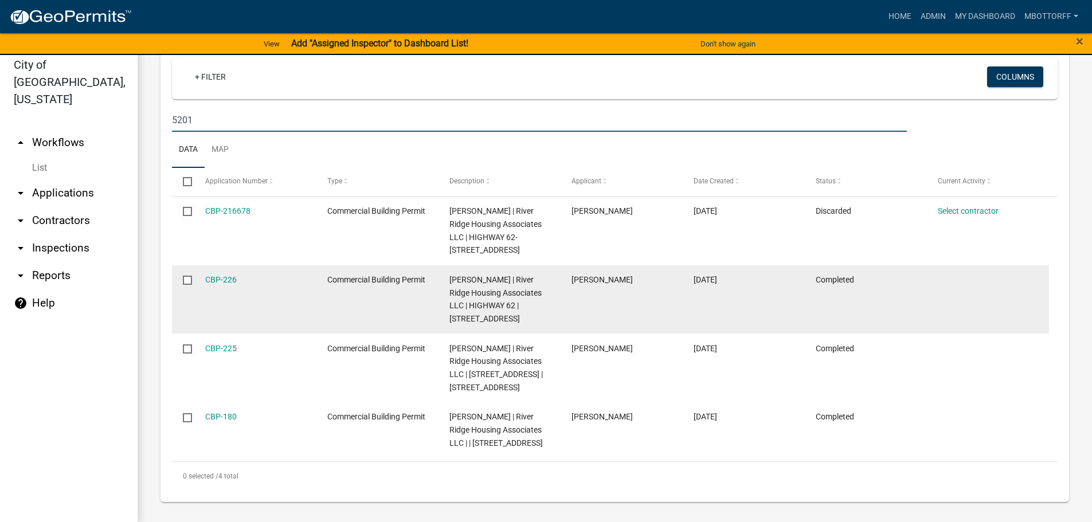
scroll to position [14, 0]
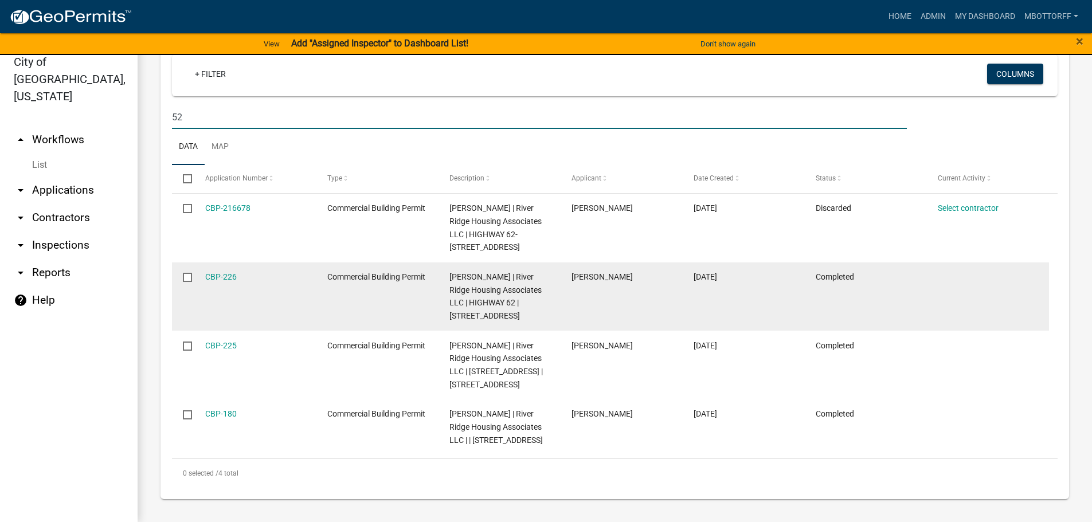
type input "5"
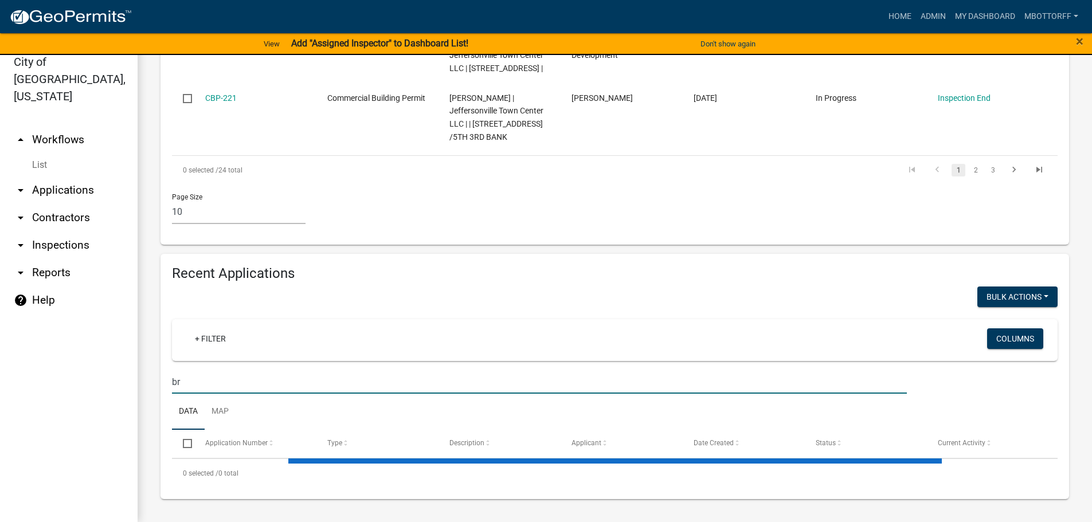
scroll to position [1175, 0]
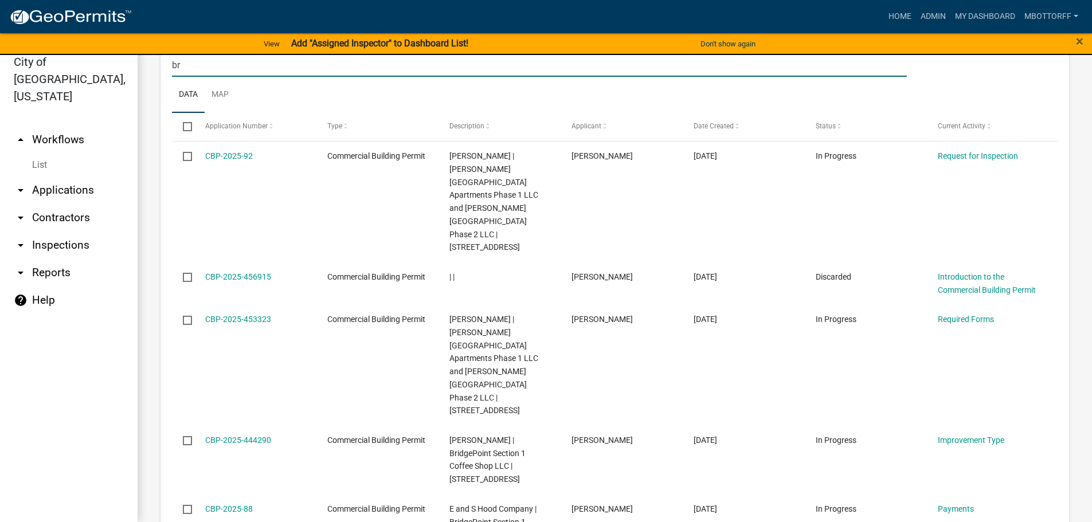
type input "br"
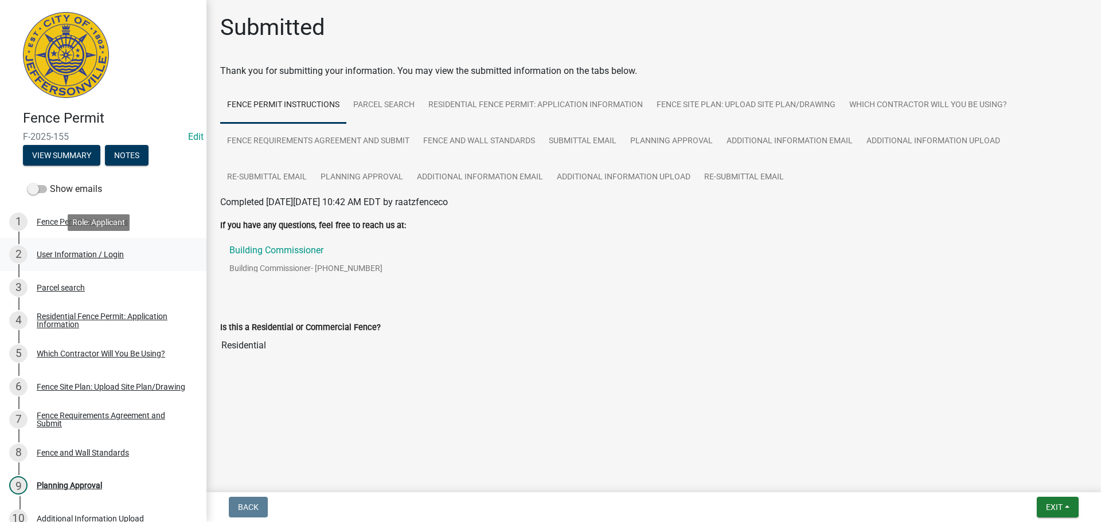
click at [68, 252] on div "User Information / Login" at bounding box center [80, 255] width 87 height 8
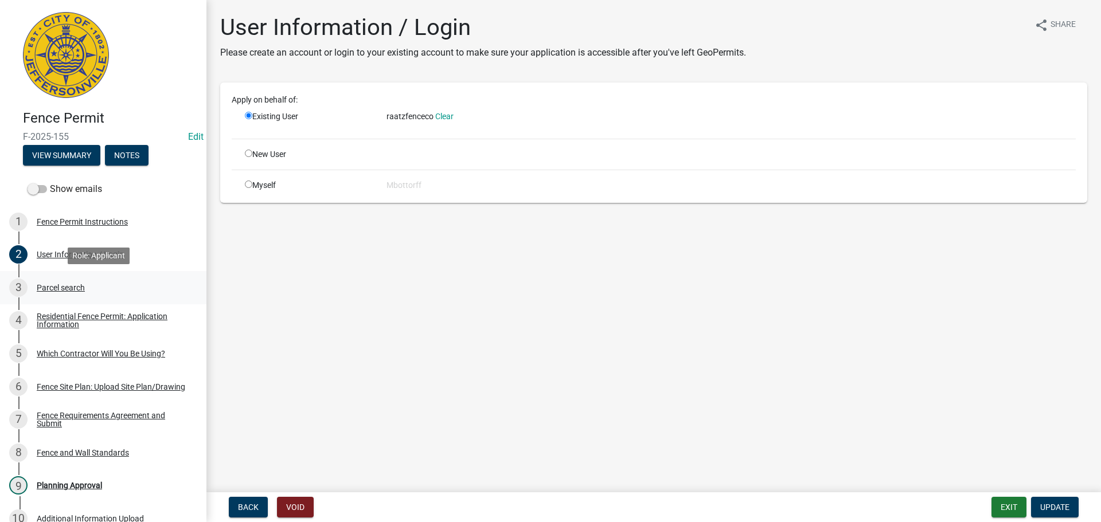
click at [59, 287] on div "Parcel search" at bounding box center [61, 288] width 48 height 8
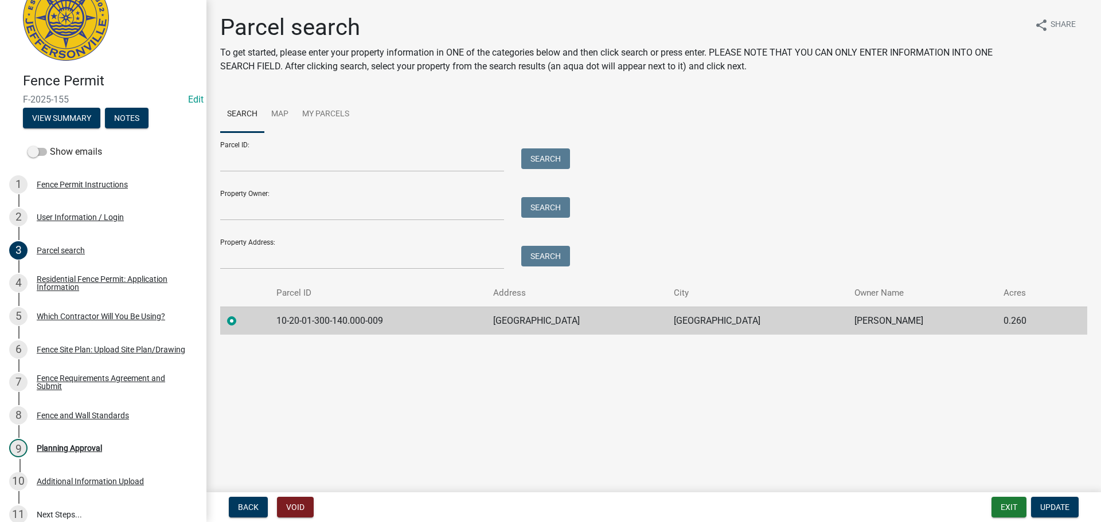
scroll to position [57, 0]
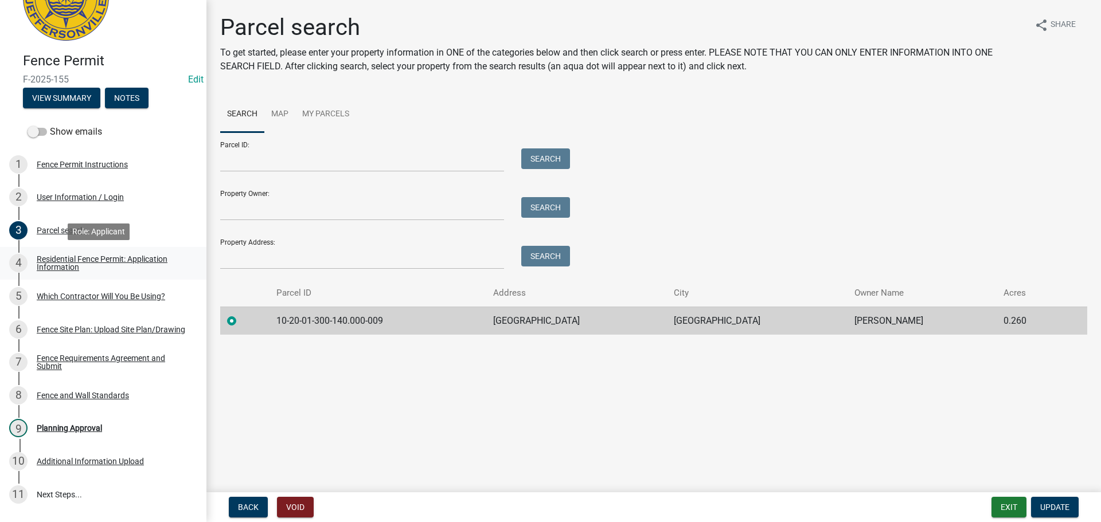
click at [52, 265] on div "Residential Fence Permit: Application Information" at bounding box center [112, 263] width 151 height 16
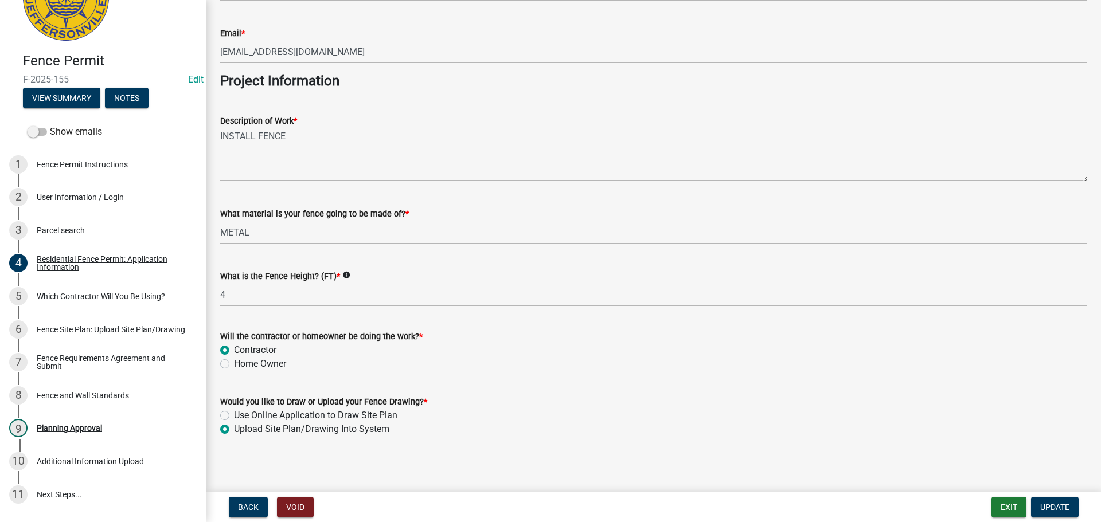
scroll to position [933, 0]
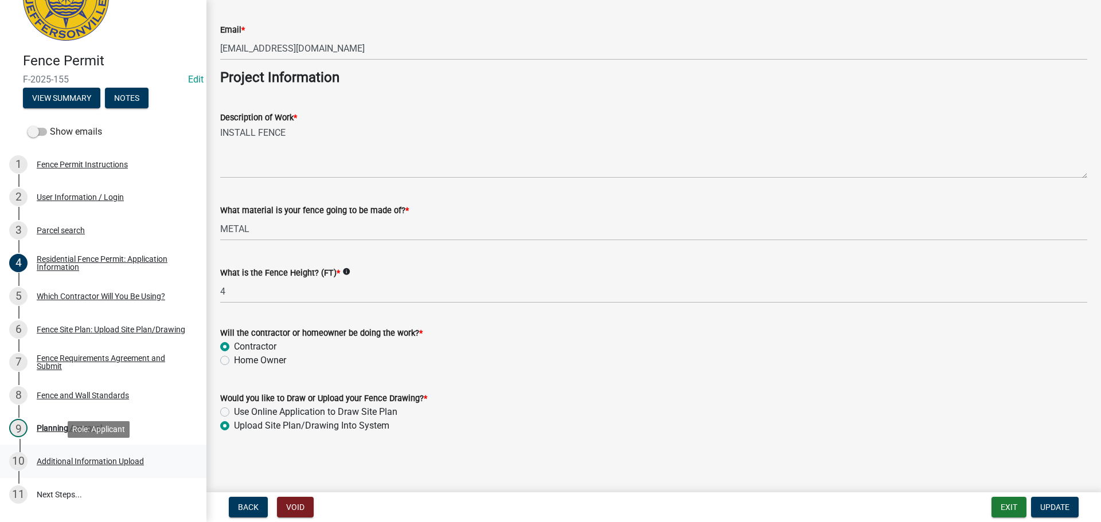
click at [99, 460] on div "Additional Information Upload" at bounding box center [90, 462] width 107 height 8
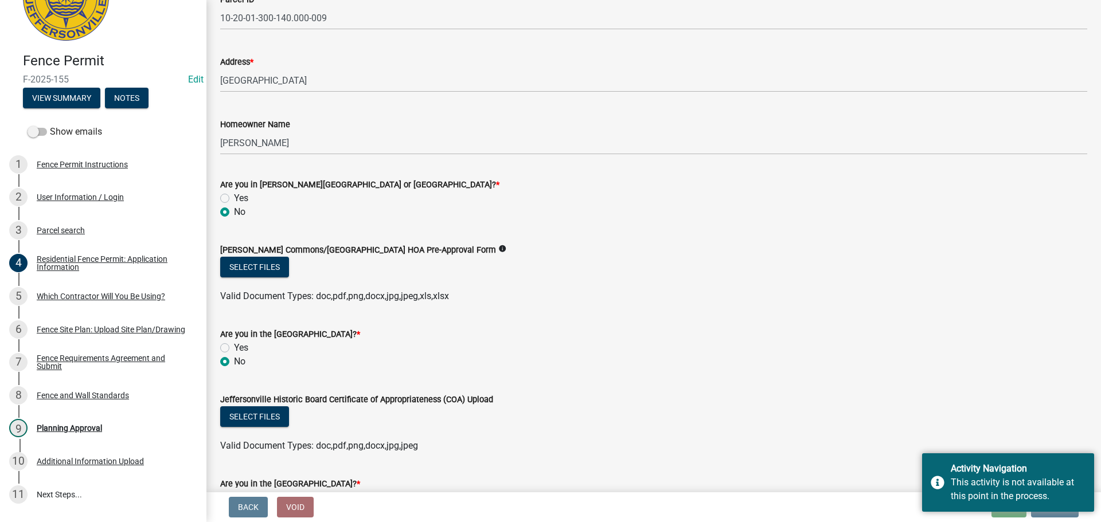
scroll to position [115, 0]
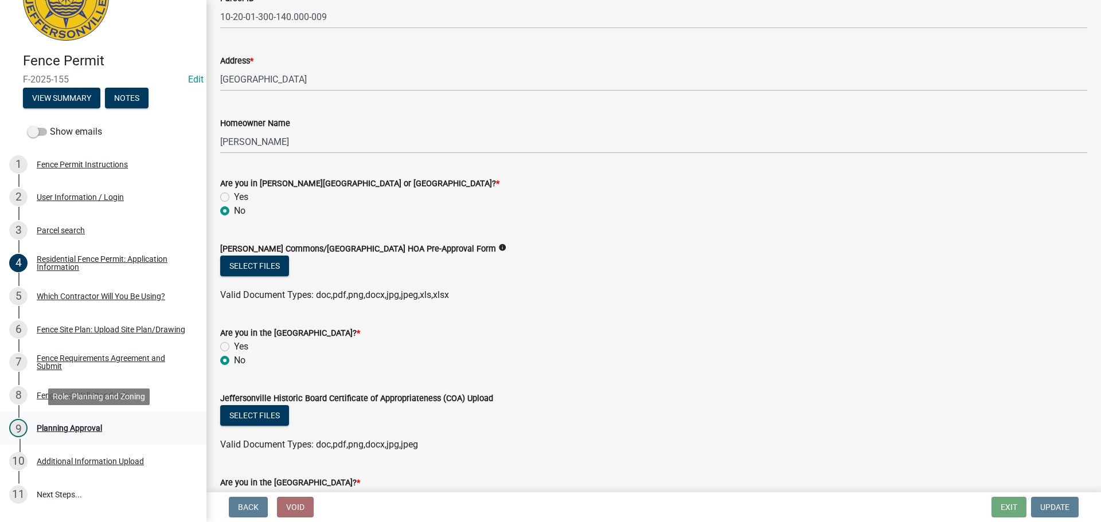
click at [74, 426] on div "Planning Approval" at bounding box center [69, 428] width 65 height 8
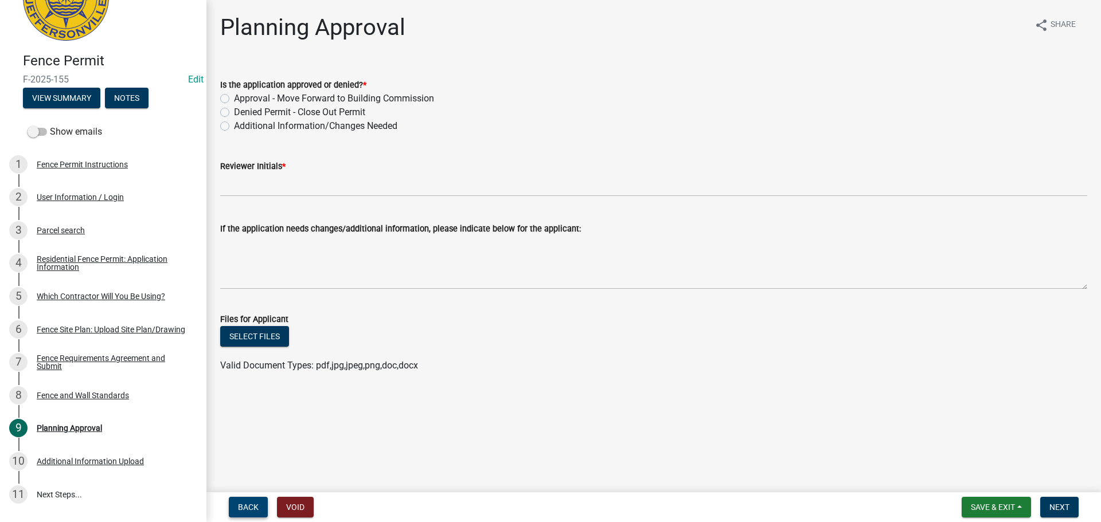
click at [246, 506] on span "Back" at bounding box center [248, 507] width 21 height 9
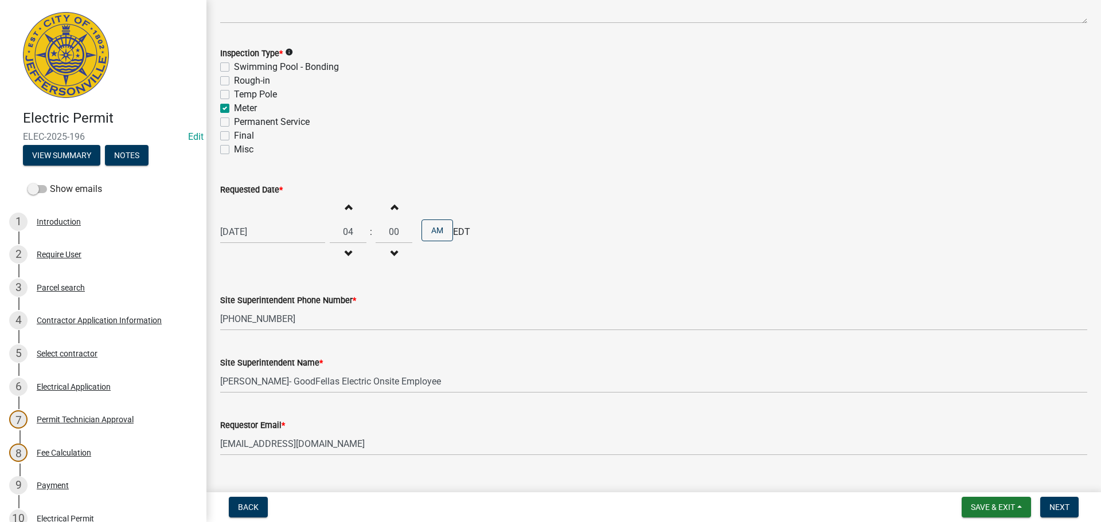
scroll to position [146, 0]
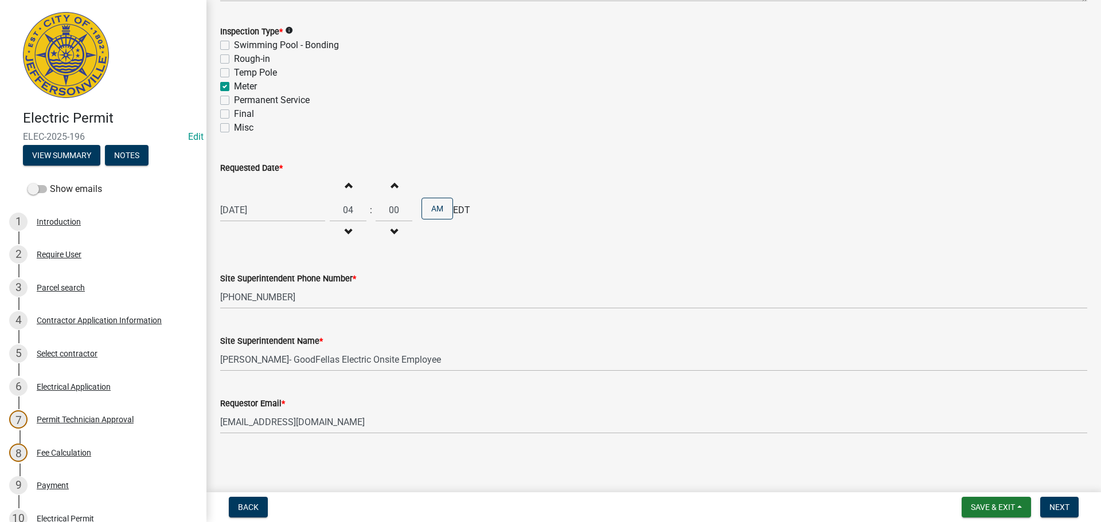
click at [234, 86] on label "Meter" at bounding box center [245, 87] width 23 height 14
click at [234, 86] on input "Meter" at bounding box center [237, 83] width 7 height 7
checkbox input "false"
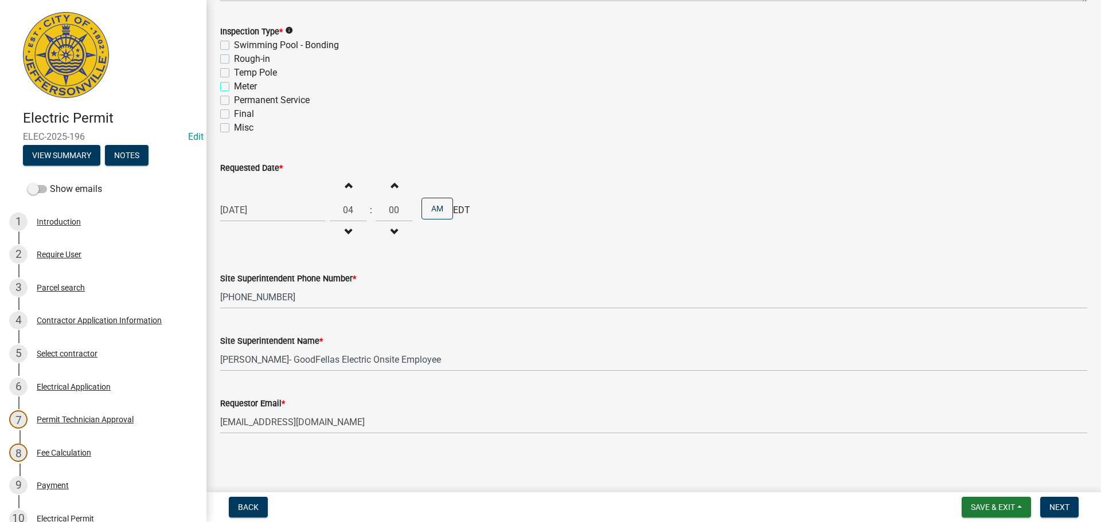
checkbox input "false"
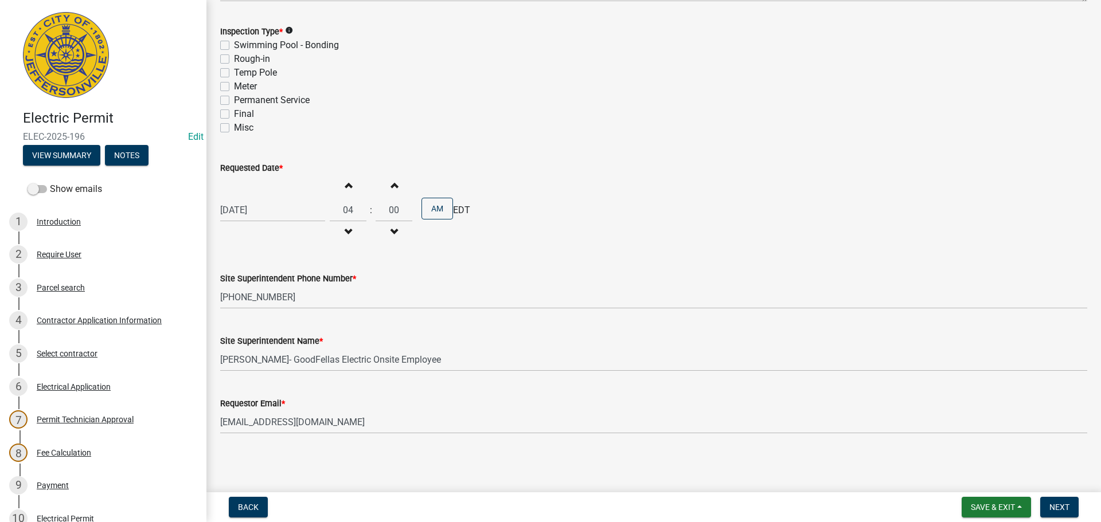
click at [234, 116] on label "Final" at bounding box center [244, 114] width 20 height 14
click at [234, 115] on input "Final" at bounding box center [237, 110] width 7 height 7
checkbox input "true"
checkbox input "false"
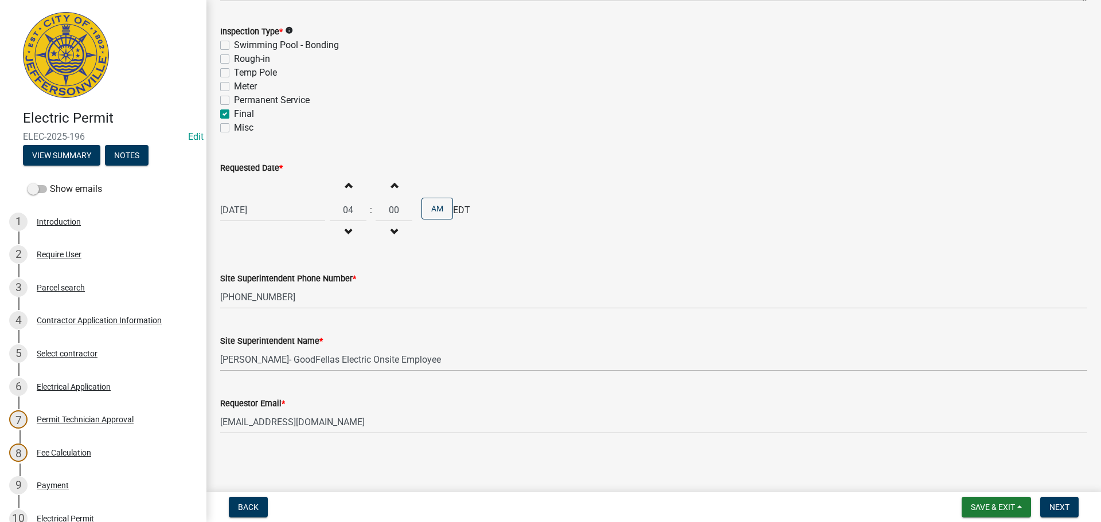
checkbox input "false"
checkbox input "true"
checkbox input "false"
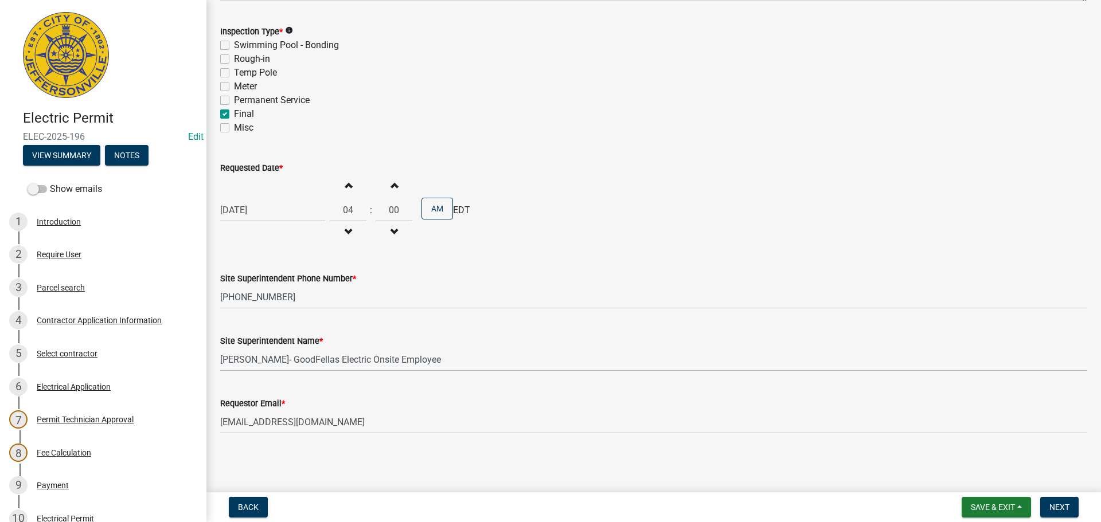
select select "4"
select select "2025"
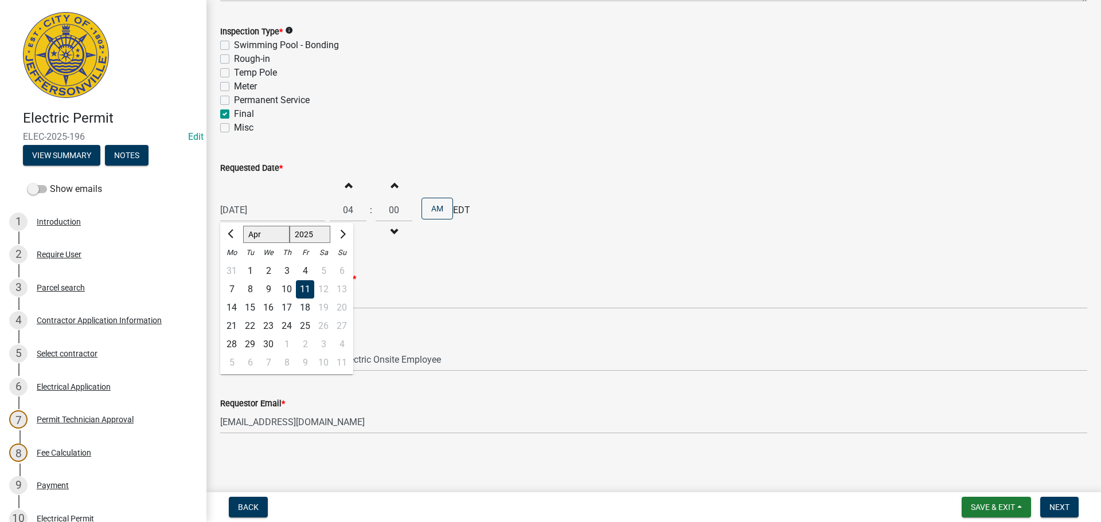
drag, startPoint x: 284, startPoint y: 214, endPoint x: 270, endPoint y: 214, distance: 13.8
click at [270, 214] on input "04/11/2025" at bounding box center [272, 210] width 105 height 24
drag, startPoint x: 270, startPoint y: 212, endPoint x: 182, endPoint y: 197, distance: 89.6
click at [186, 200] on div "Electric Permit ELEC-2025-196 Edit View Summary Notes Show emails 1 Introductio…" at bounding box center [550, 261] width 1101 height 522
click at [339, 234] on span "Next month" at bounding box center [341, 234] width 9 height 9
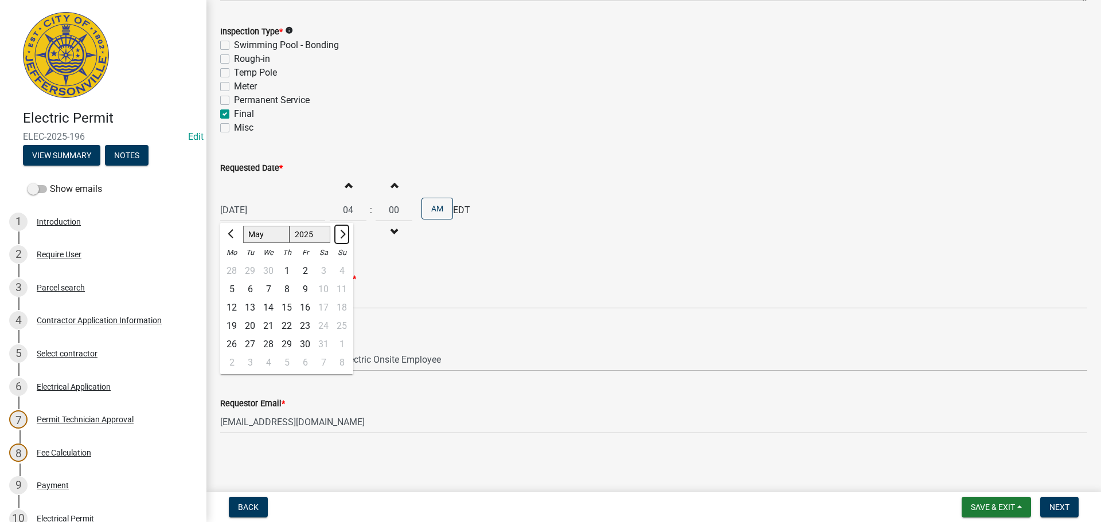
click at [339, 234] on span "Next month" at bounding box center [341, 234] width 9 height 9
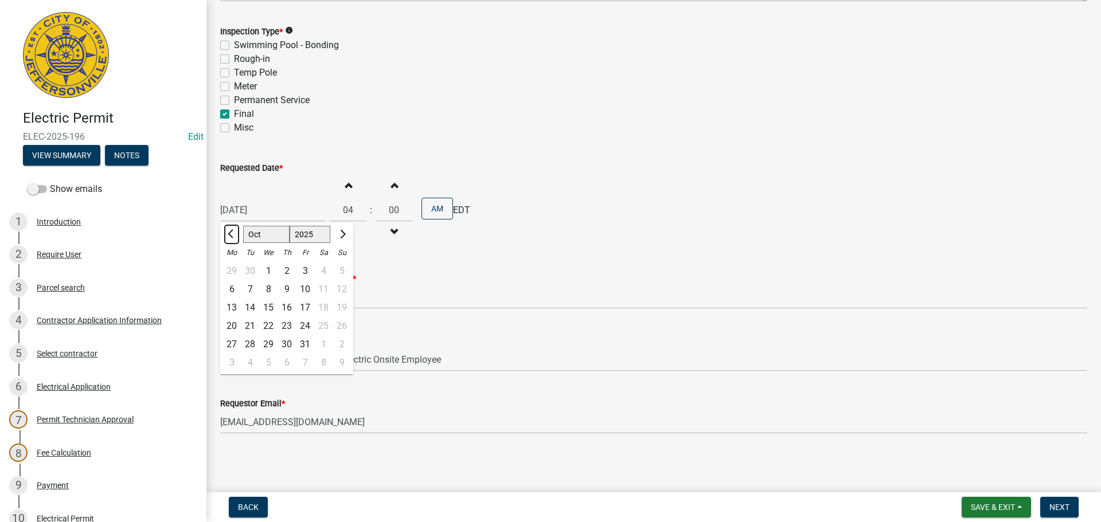
click at [228, 233] on button "Previous month" at bounding box center [232, 234] width 14 height 18
select select "8"
click at [266, 323] on div "20" at bounding box center [268, 326] width 18 height 18
type input "[DATE]"
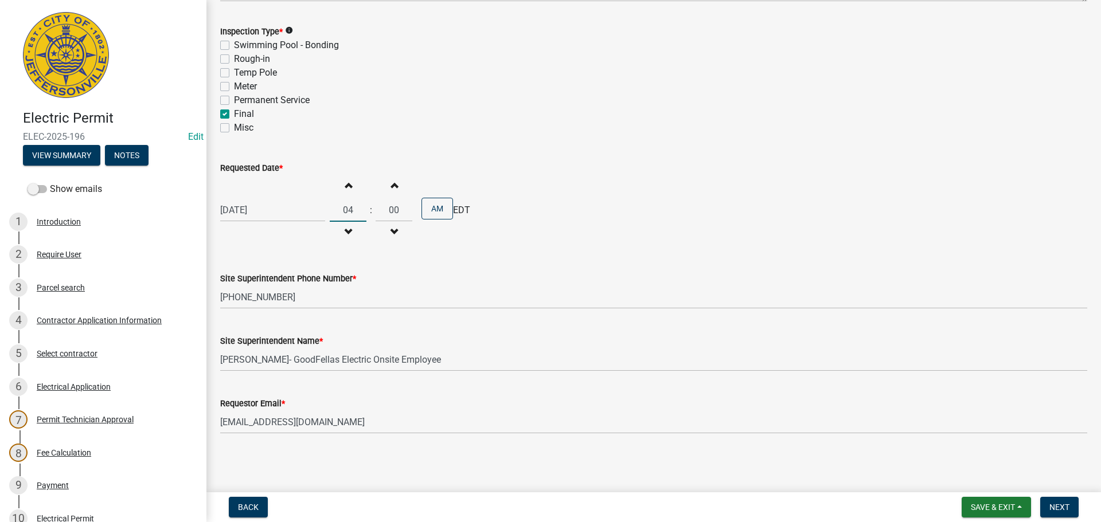
click at [353, 214] on input "04" at bounding box center [348, 210] width 37 height 24
type input "0"
type input "09"
type input "30"
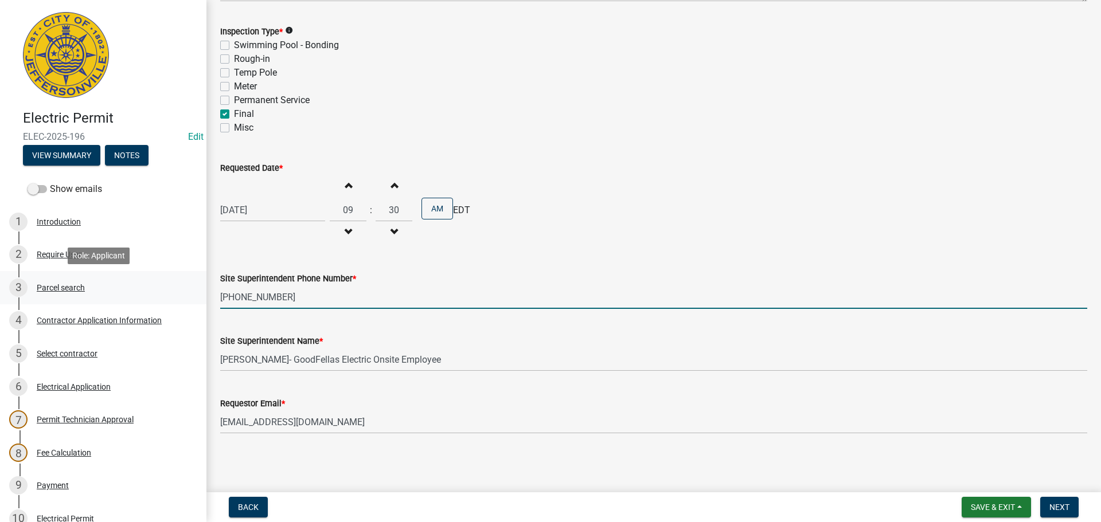
drag, startPoint x: 287, startPoint y: 300, endPoint x: 122, endPoint y: 286, distance: 165.7
click at [127, 284] on div "Electric Permit ELEC-2025-196 Edit View Summary Notes Show emails 1 Introductio…" at bounding box center [550, 261] width 1101 height 522
type input "[PHONE_NUMBER]"
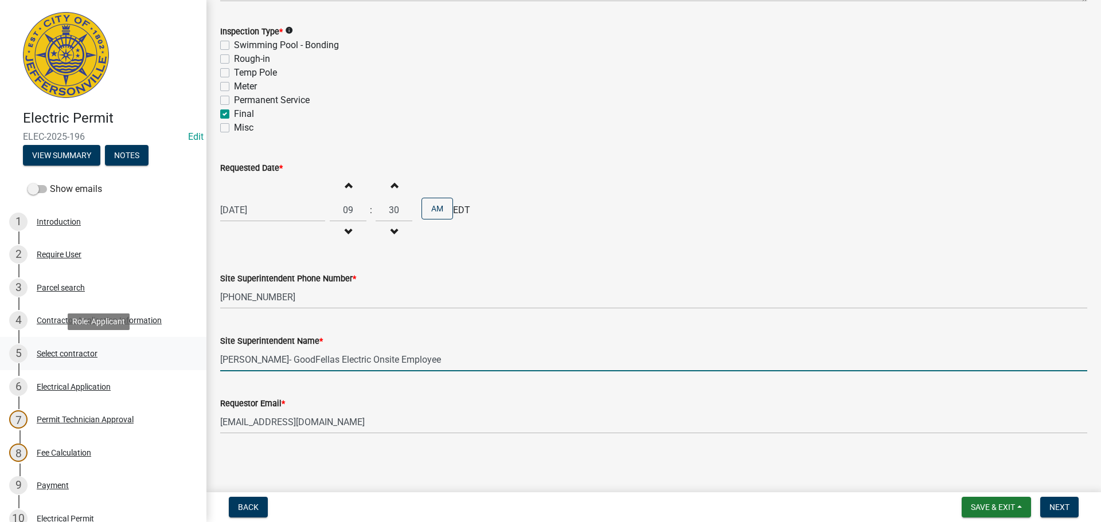
drag, startPoint x: 475, startPoint y: 361, endPoint x: 194, endPoint y: 358, distance: 281.5
click at [194, 358] on div "Electric Permit ELEC-2025-196 Edit View Summary Notes Show emails 1 Introductio…" at bounding box center [550, 261] width 1101 height 522
type input "j"
type input "[PERSON_NAME]"
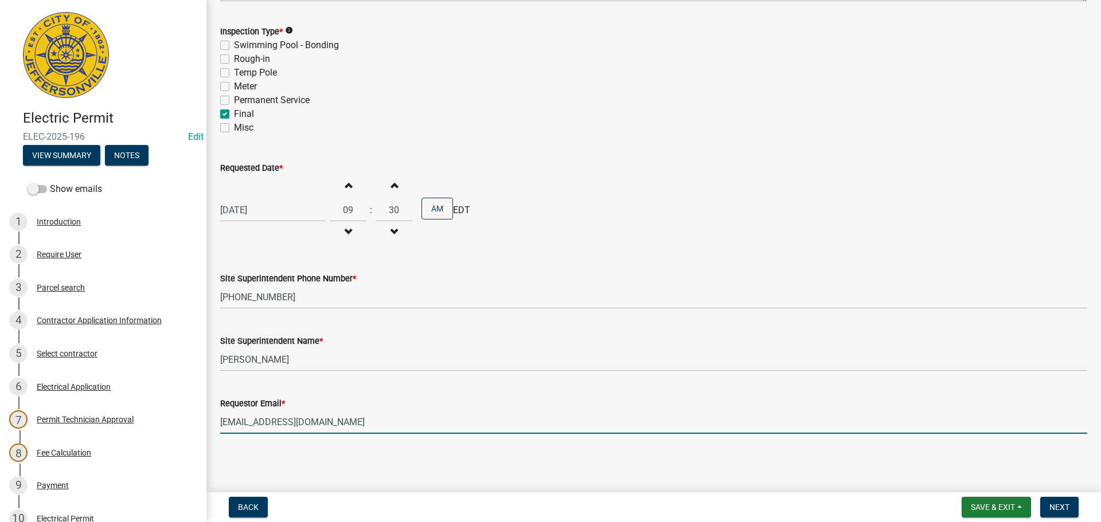
click at [462, 429] on input "[EMAIL_ADDRESS][DOMAIN_NAME]" at bounding box center [653, 423] width 867 height 24
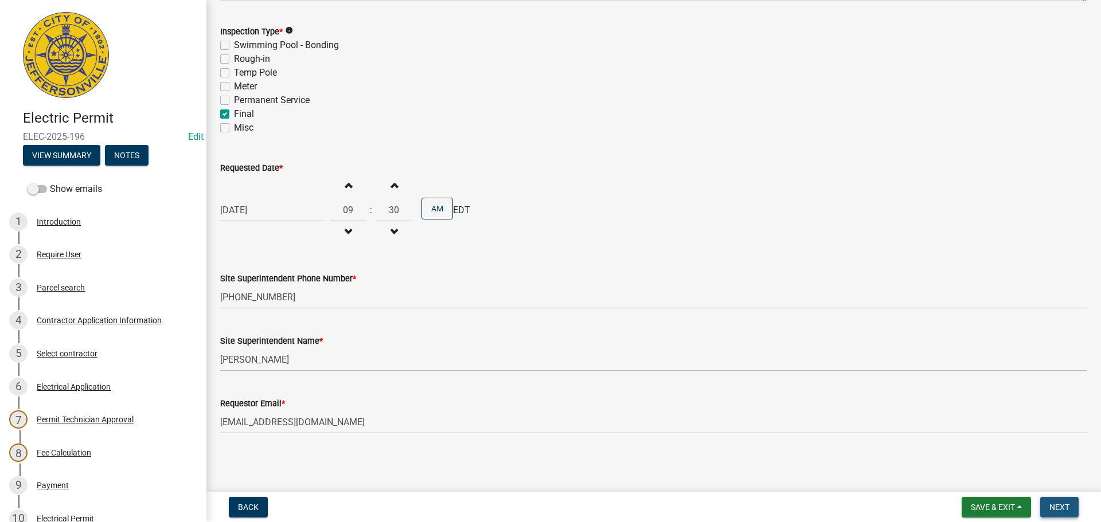
click at [1061, 506] on span "Next" at bounding box center [1059, 507] width 20 height 9
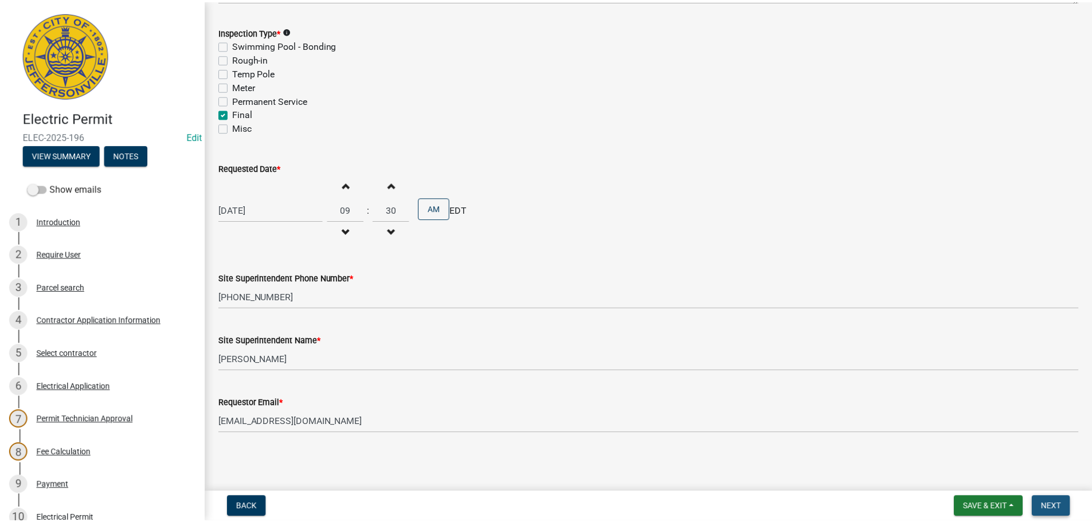
scroll to position [0, 0]
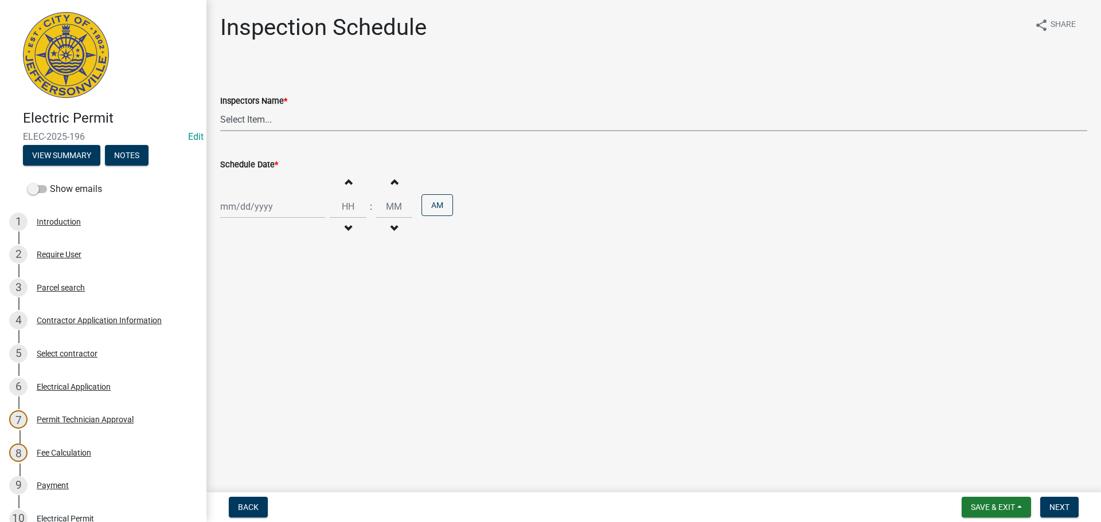
click at [240, 114] on select "Select Item... [PERSON_NAME] ([PERSON_NAME]) [PERSON_NAME] ([PERSON_NAME]) mkru…" at bounding box center [653, 120] width 867 height 24
select select "36a8b8f0-2ef8-43e9-ae06-718f51af8d36"
click at [220, 108] on select "Select Item... [PERSON_NAME] ([PERSON_NAME]) [PERSON_NAME] ([PERSON_NAME]) mkru…" at bounding box center [653, 120] width 867 height 24
click at [237, 214] on div at bounding box center [272, 207] width 105 height 24
select select "8"
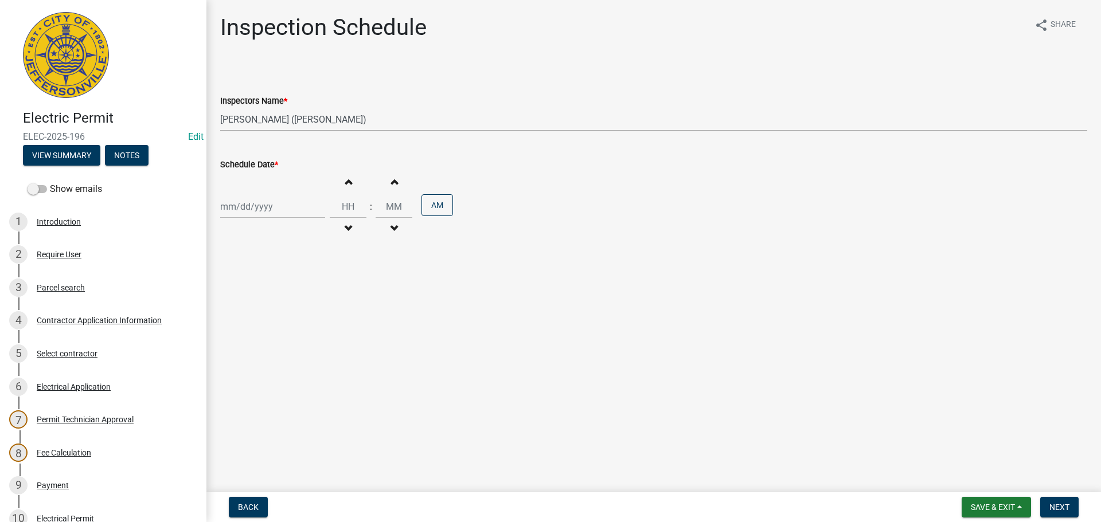
select select "2025"
click at [267, 324] on div "20" at bounding box center [268, 323] width 18 height 18
type input "[DATE]"
click at [366, 201] on div ":" at bounding box center [370, 207] width 9 height 14
click at [355, 206] on input "Hours" at bounding box center [348, 207] width 37 height 24
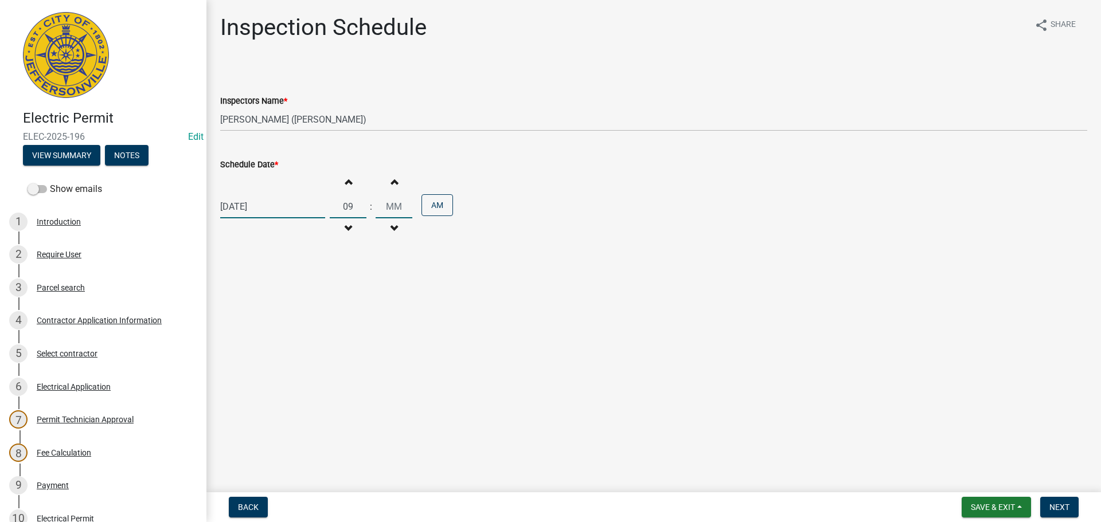
type input "09"
type input "30"
click at [1055, 502] on button "Next" at bounding box center [1059, 507] width 38 height 21
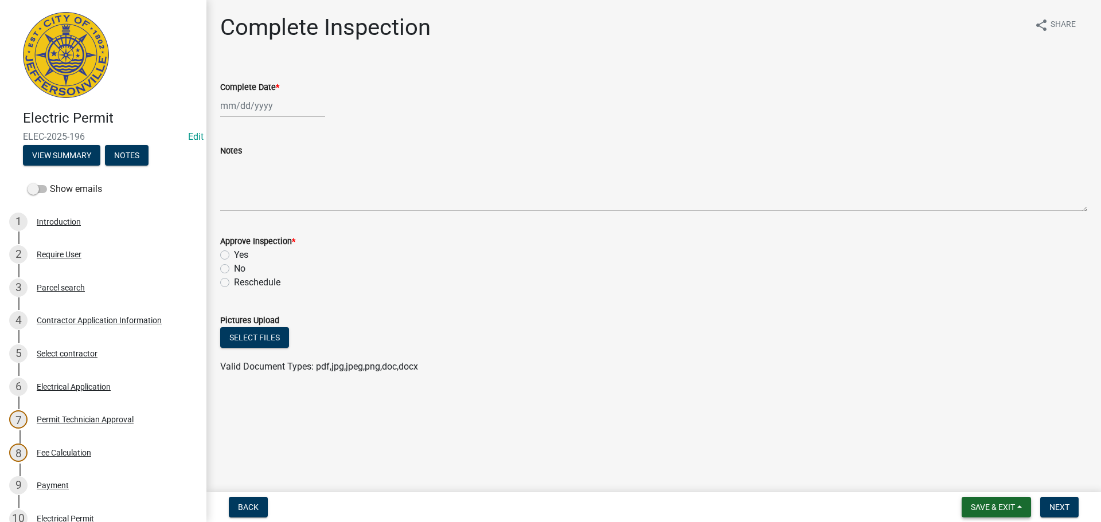
click at [991, 510] on span "Save & Exit" at bounding box center [993, 507] width 44 height 9
click at [978, 479] on button "Save & Exit" at bounding box center [985, 478] width 92 height 28
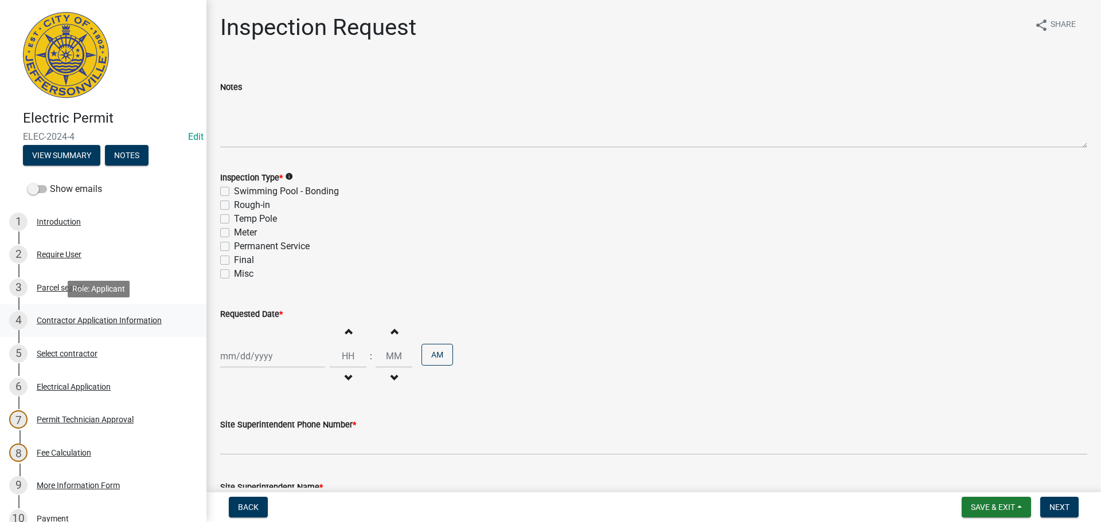
click at [53, 319] on div "Contractor Application Information" at bounding box center [99, 320] width 125 height 8
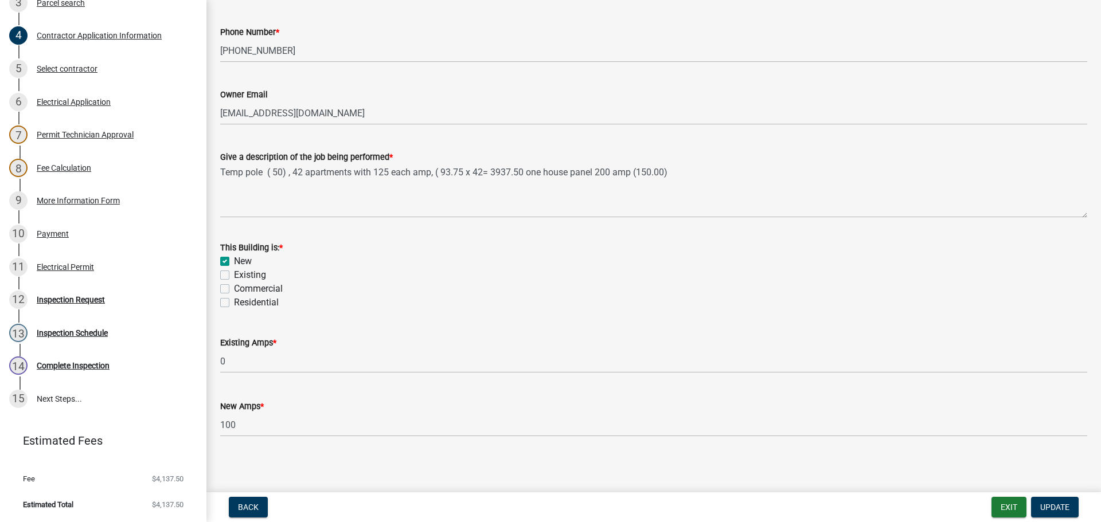
scroll to position [463, 0]
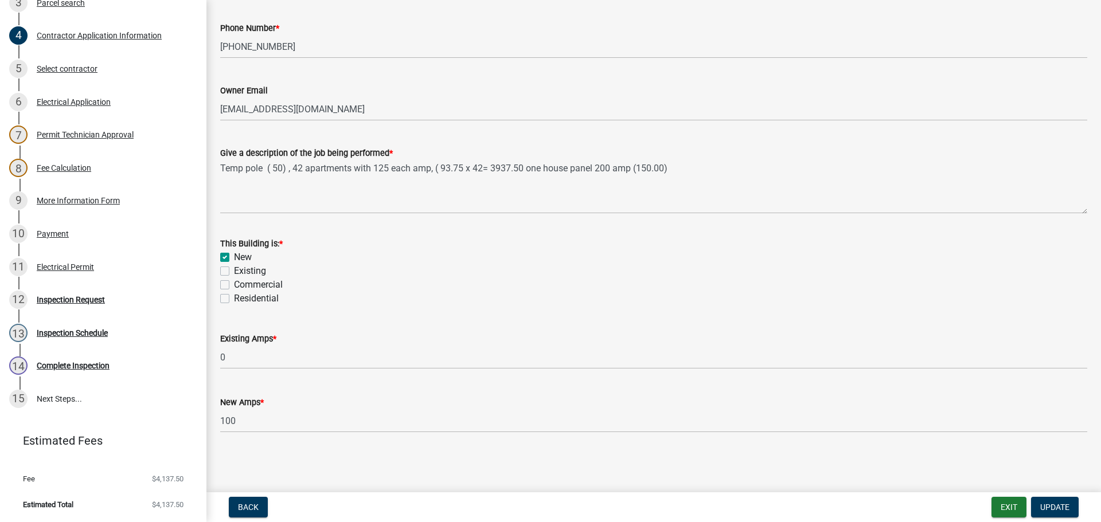
click at [234, 284] on label "Commercial" at bounding box center [258, 285] width 49 height 14
click at [234, 284] on input "Commercial" at bounding box center [237, 281] width 7 height 7
checkbox input "true"
checkbox input "false"
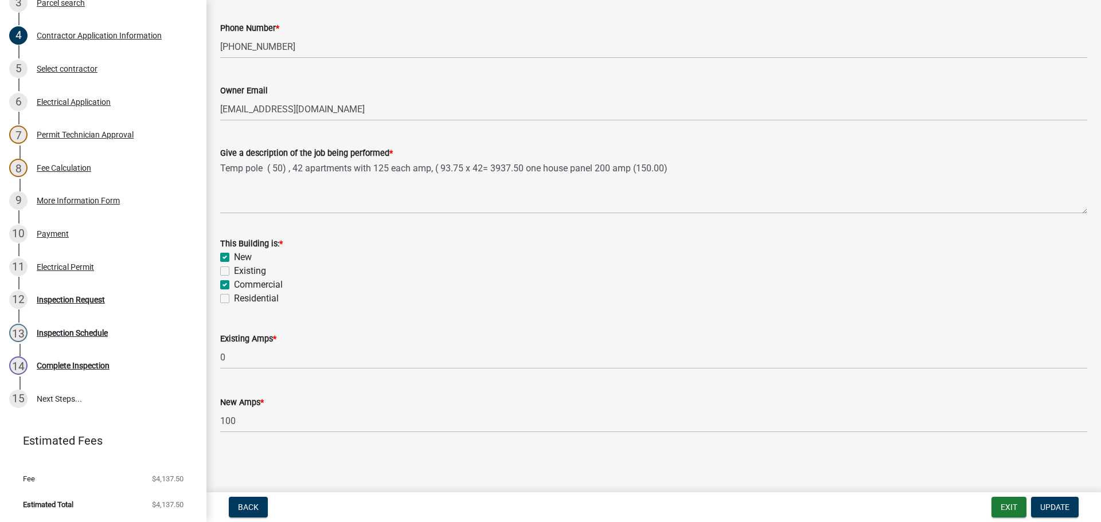
checkbox input "true"
checkbox input "false"
click at [1057, 506] on span "Update" at bounding box center [1054, 507] width 29 height 9
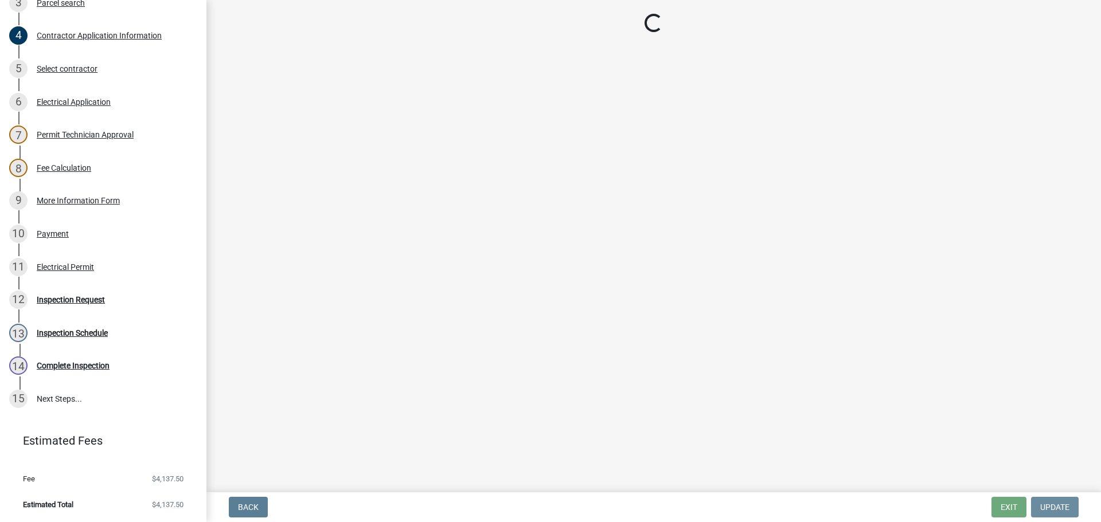
scroll to position [0, 0]
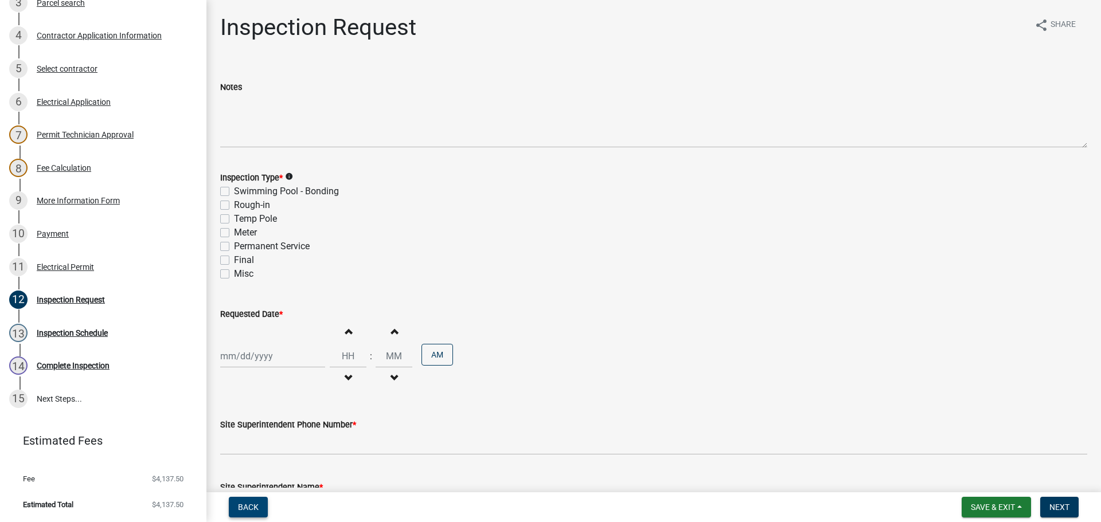
click at [247, 503] on span "Back" at bounding box center [248, 507] width 21 height 9
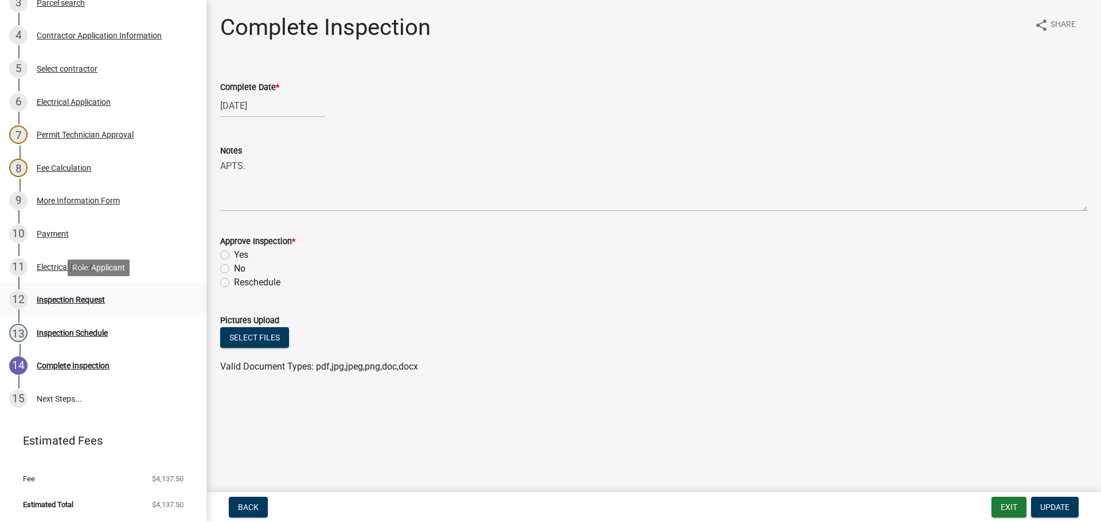
click at [48, 297] on div "Inspection Request" at bounding box center [71, 300] width 68 height 8
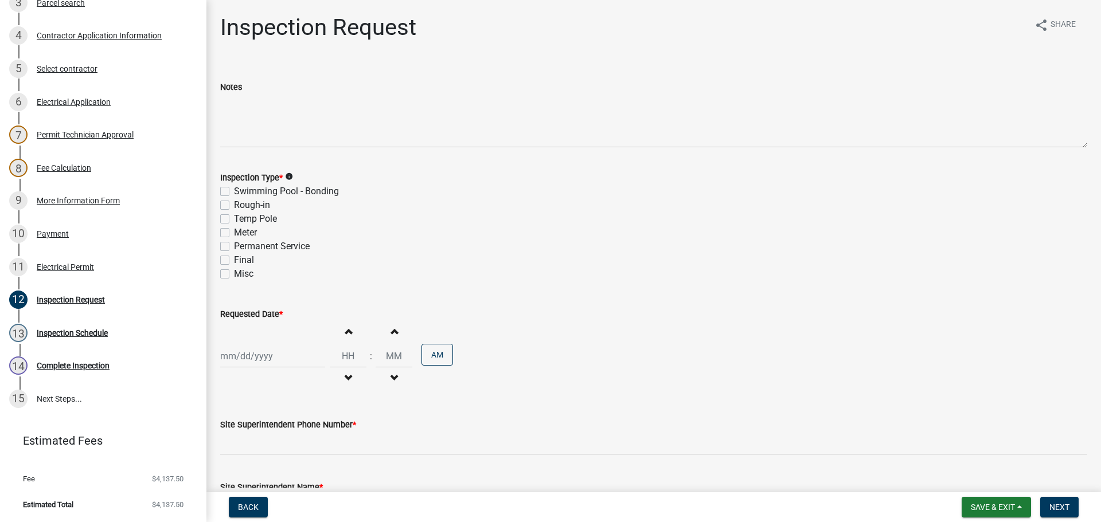
click at [234, 259] on label "Final" at bounding box center [244, 260] width 20 height 14
click at [234, 259] on input "Final" at bounding box center [237, 256] width 7 height 7
checkbox input "true"
checkbox input "false"
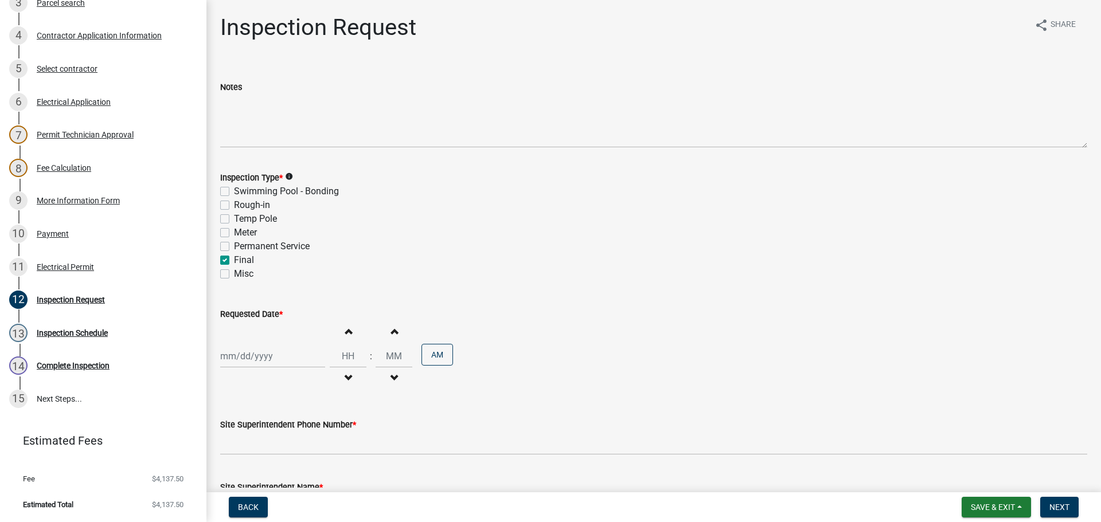
checkbox input "false"
checkbox input "true"
checkbox input "false"
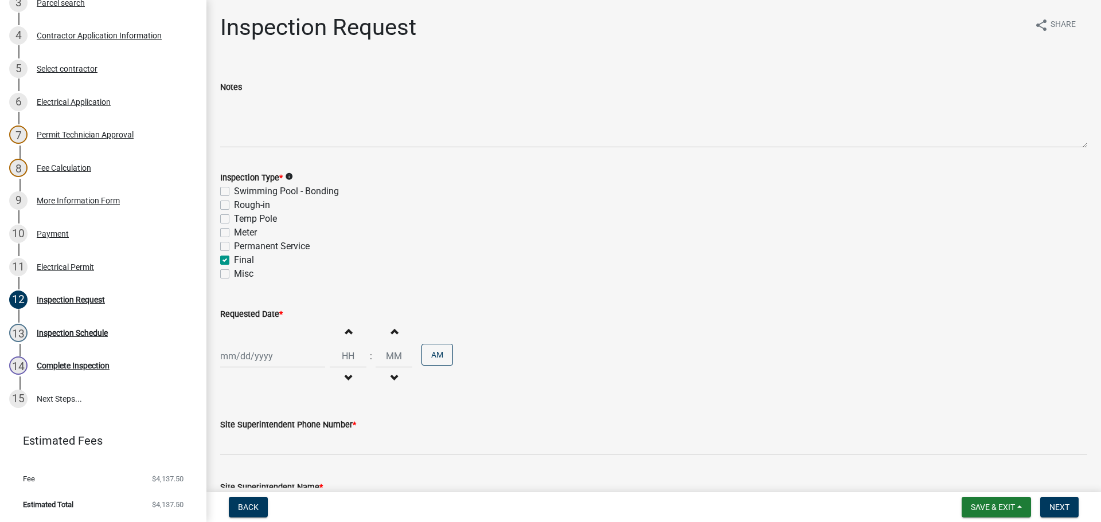
click at [228, 353] on div at bounding box center [272, 357] width 105 height 24
select select "8"
select select "2025"
click at [272, 291] on div "20" at bounding box center [268, 295] width 18 height 18
type input "[DATE]"
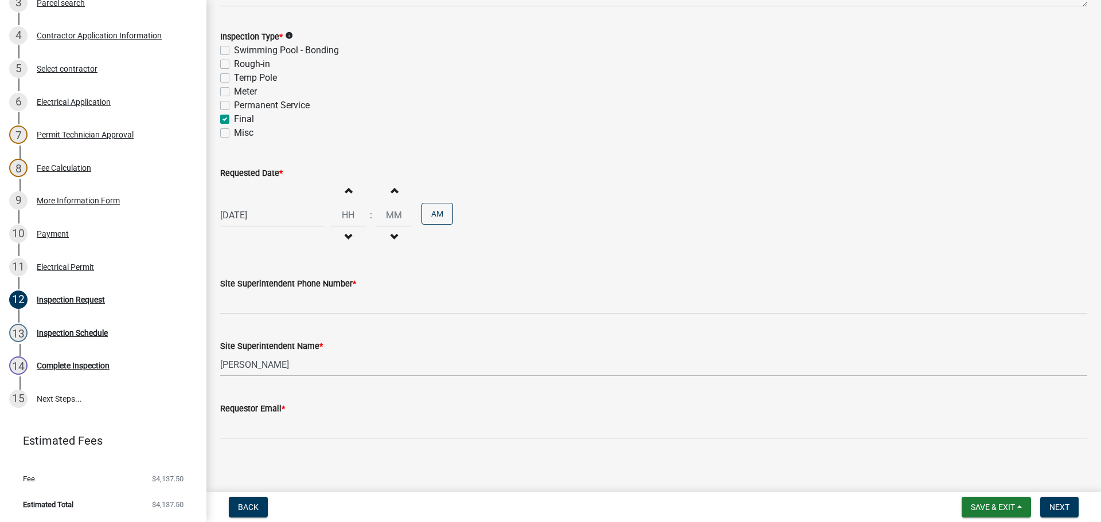
scroll to position [146, 0]
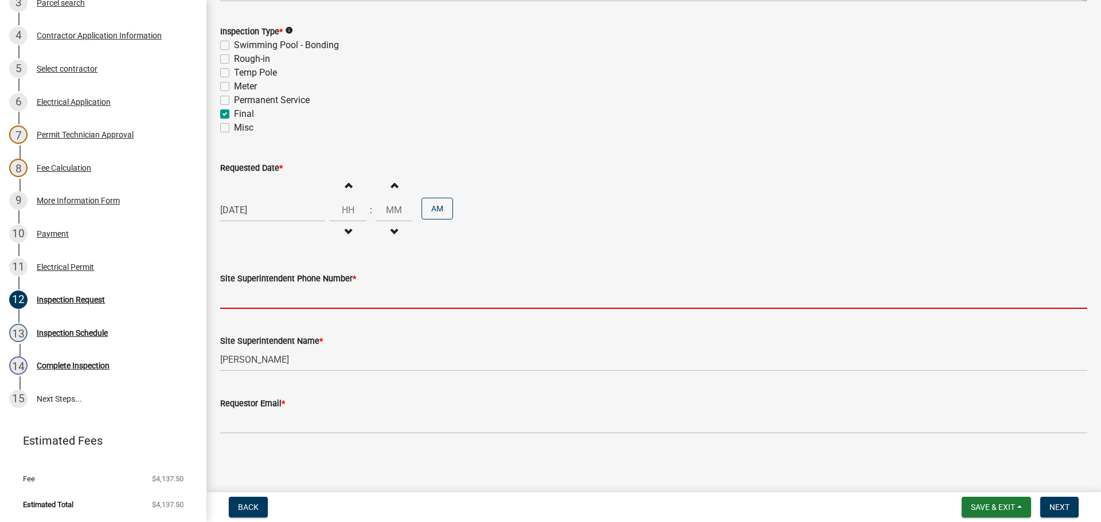
click at [290, 300] on input "Site Superintendent Phone Number *" at bounding box center [653, 298] width 867 height 24
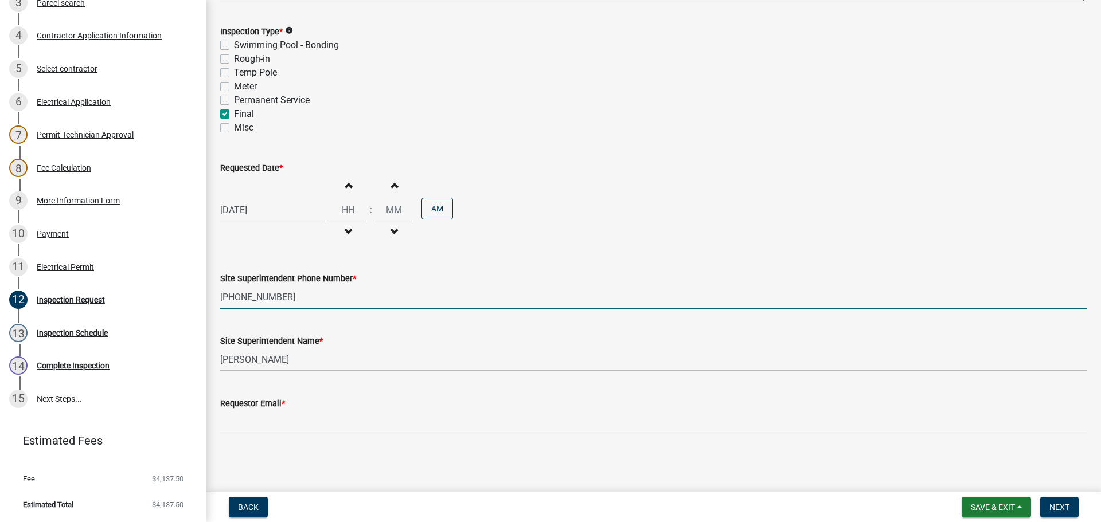
type input "[PHONE_NUMBER]"
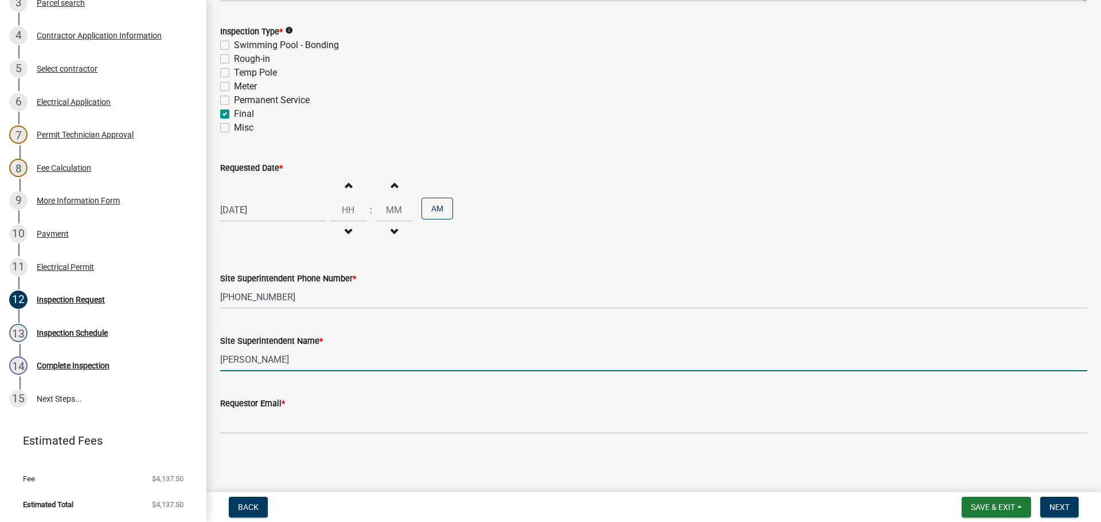
type input "[PERSON_NAME]"
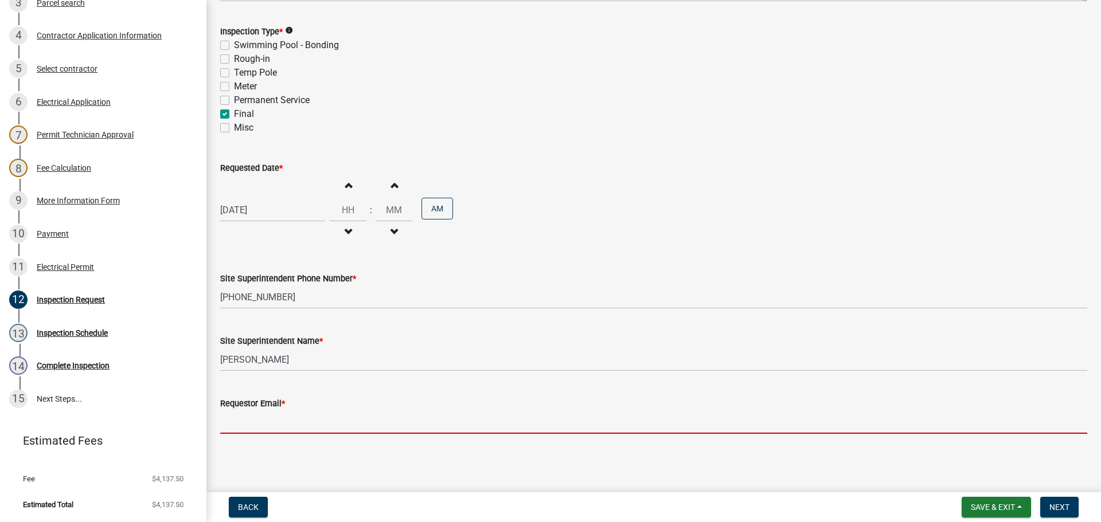
click at [244, 417] on input "Requestor Email *" at bounding box center [653, 423] width 867 height 24
type input "[EMAIL_ADDRESS][DOMAIN_NAME]"
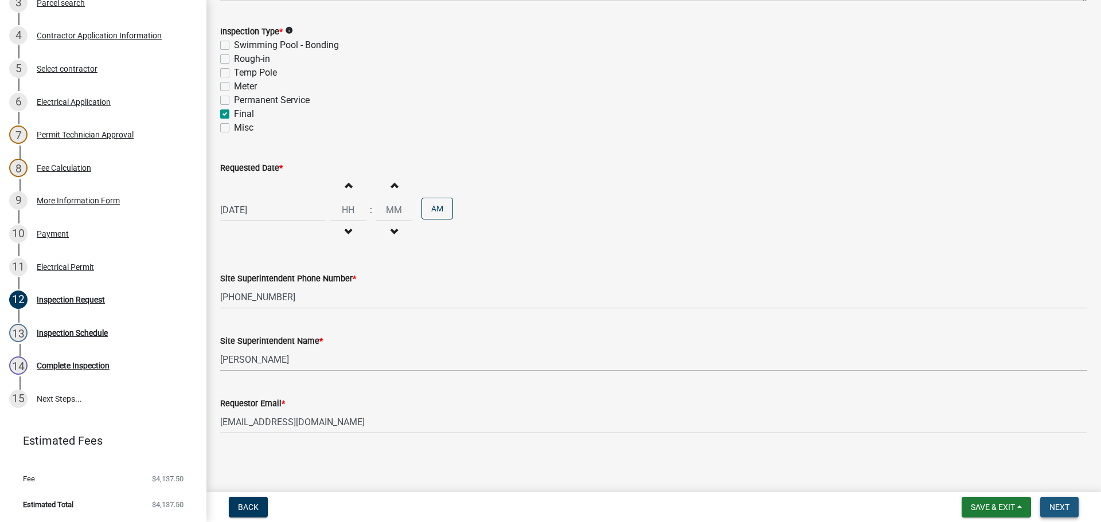
click at [1067, 501] on button "Next" at bounding box center [1059, 507] width 38 height 21
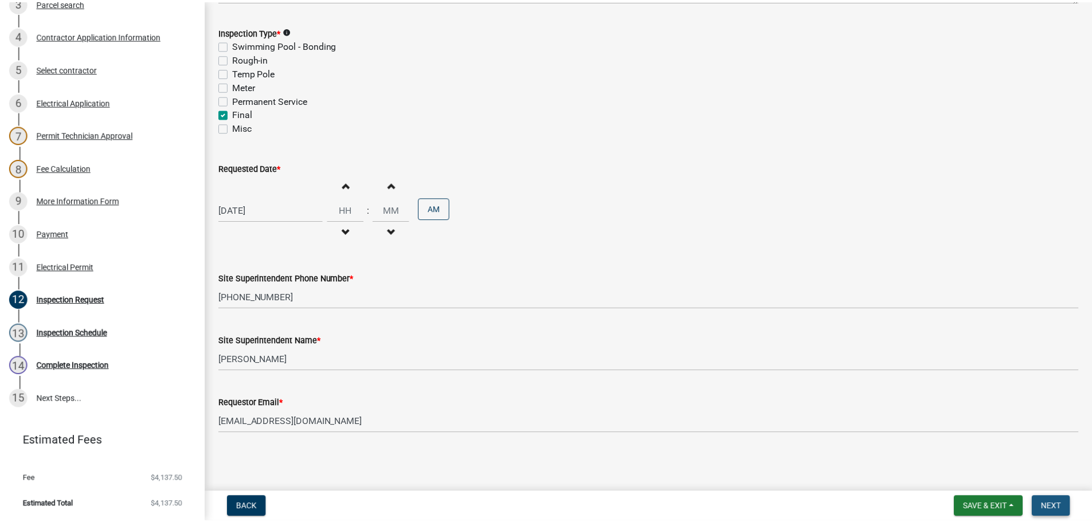
scroll to position [0, 0]
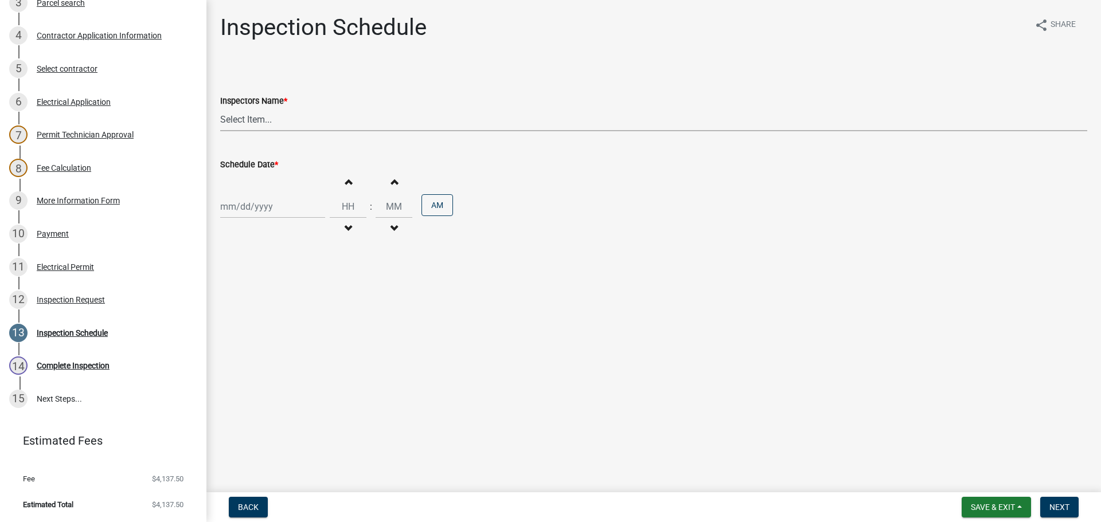
click at [233, 120] on select "Select Item... [PERSON_NAME] ([PERSON_NAME]) [PERSON_NAME] ([PERSON_NAME]) mkru…" at bounding box center [653, 120] width 867 height 24
select select "36a8b8f0-2ef8-43e9-ae06-718f51af8d36"
click at [220, 108] on select "Select Item... [PERSON_NAME] ([PERSON_NAME]) [PERSON_NAME] ([PERSON_NAME]) mkru…" at bounding box center [653, 120] width 867 height 24
select select "8"
select select "2025"
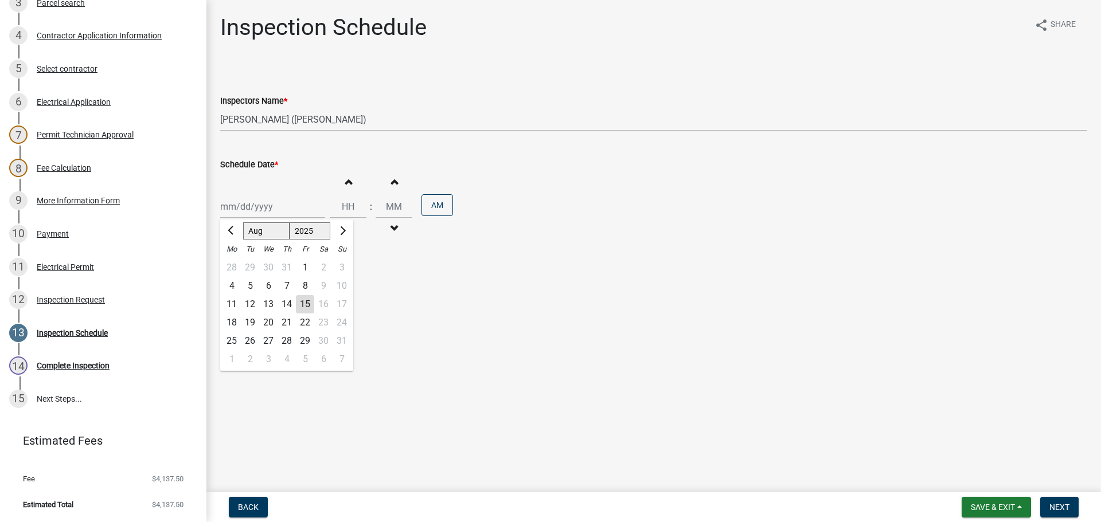
click at [235, 208] on div "[PERSON_NAME] Feb Mar Apr [PERSON_NAME][DATE] Oct Nov [DATE] 1526 1527 1528 152…" at bounding box center [272, 207] width 105 height 24
drag, startPoint x: 271, startPoint y: 326, endPoint x: 277, endPoint y: 319, distance: 9.7
click at [272, 325] on div "20" at bounding box center [268, 323] width 18 height 18
type input "[DATE]"
click at [351, 202] on input "Hours" at bounding box center [348, 207] width 37 height 24
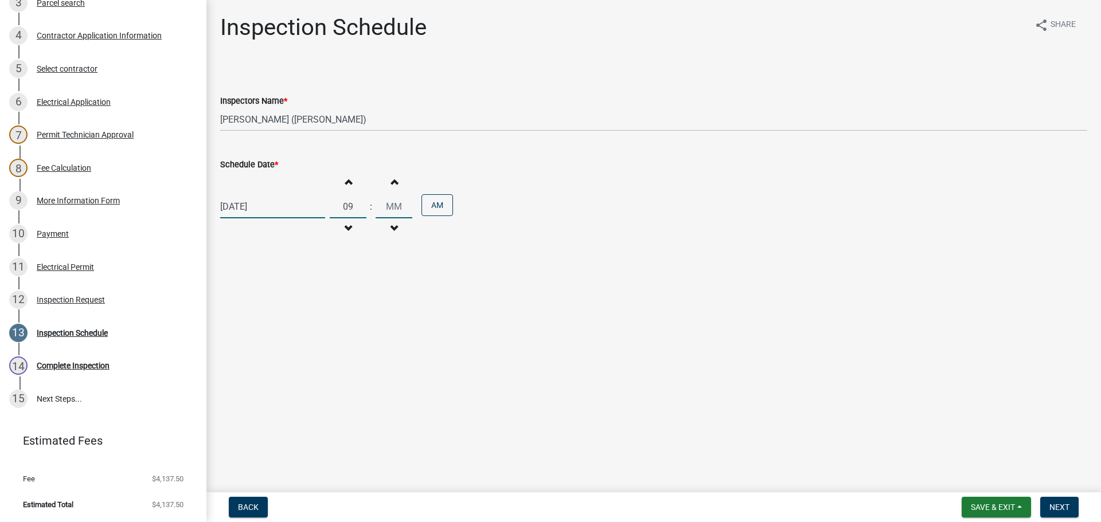
type input "09"
type input "30"
click at [1067, 505] on span "Next" at bounding box center [1059, 507] width 20 height 9
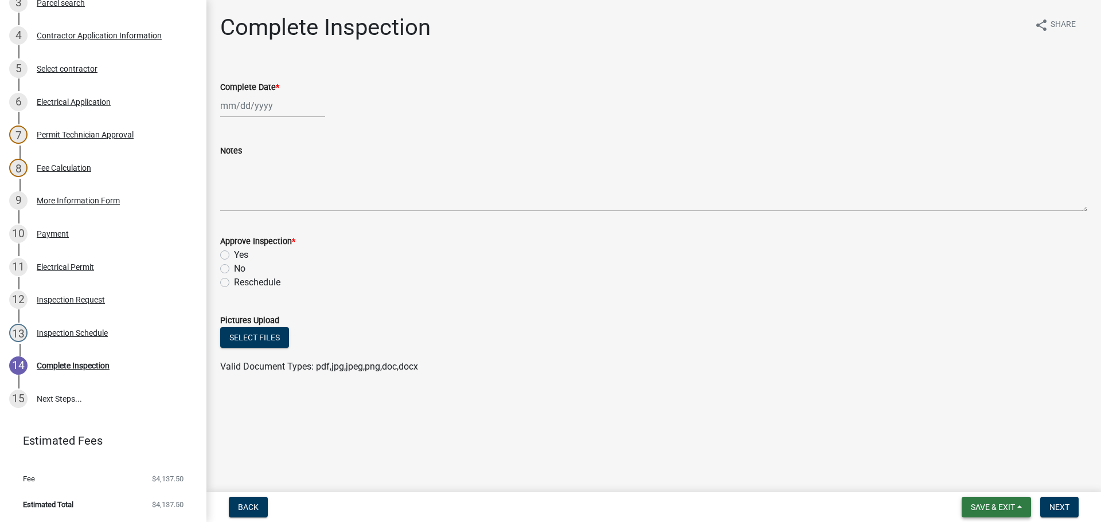
click at [1002, 504] on span "Save & Exit" at bounding box center [993, 507] width 44 height 9
click at [992, 483] on button "Save & Exit" at bounding box center [985, 478] width 92 height 28
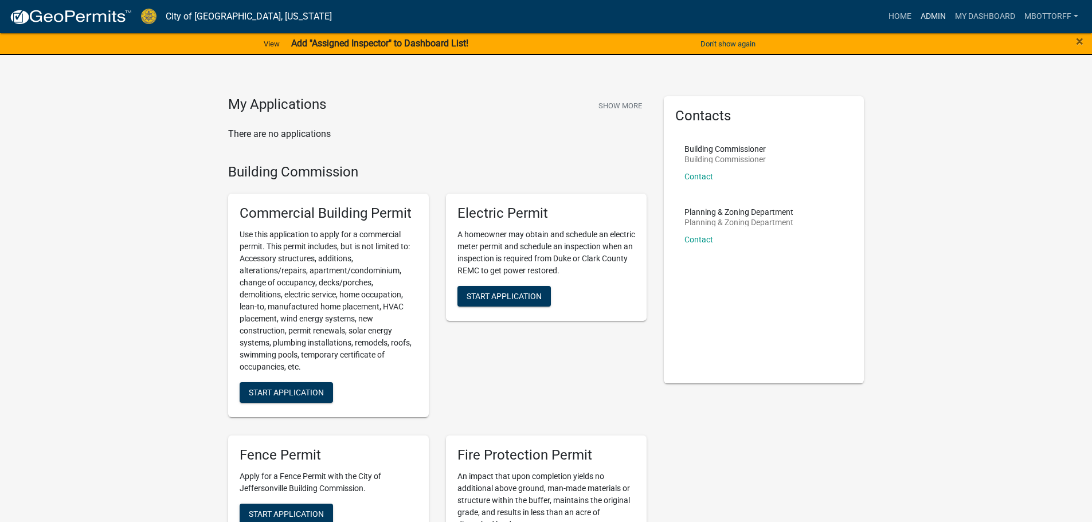
click at [926, 17] on link "Admin" at bounding box center [933, 17] width 34 height 22
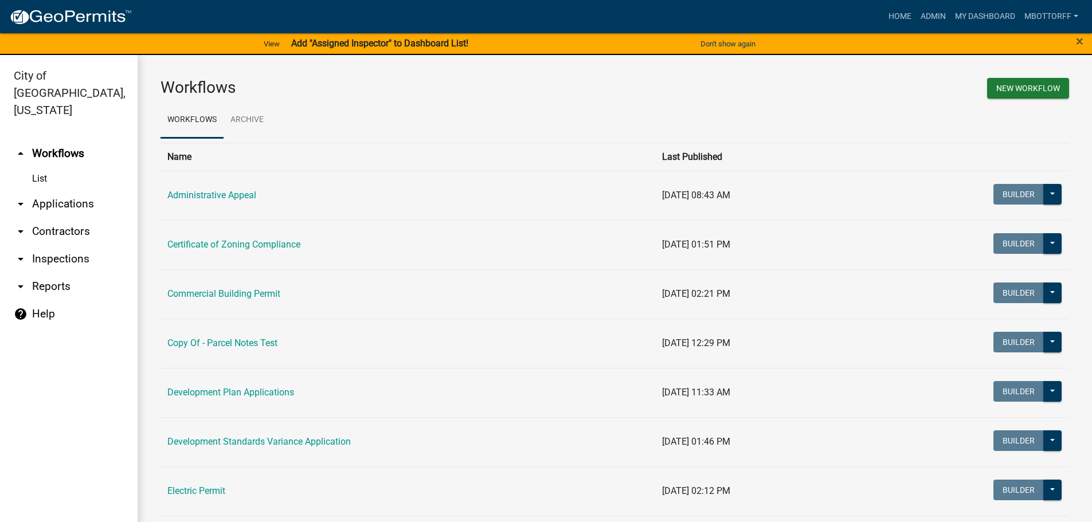
click at [52, 190] on link "arrow_drop_down Applications" at bounding box center [69, 204] width 138 height 28
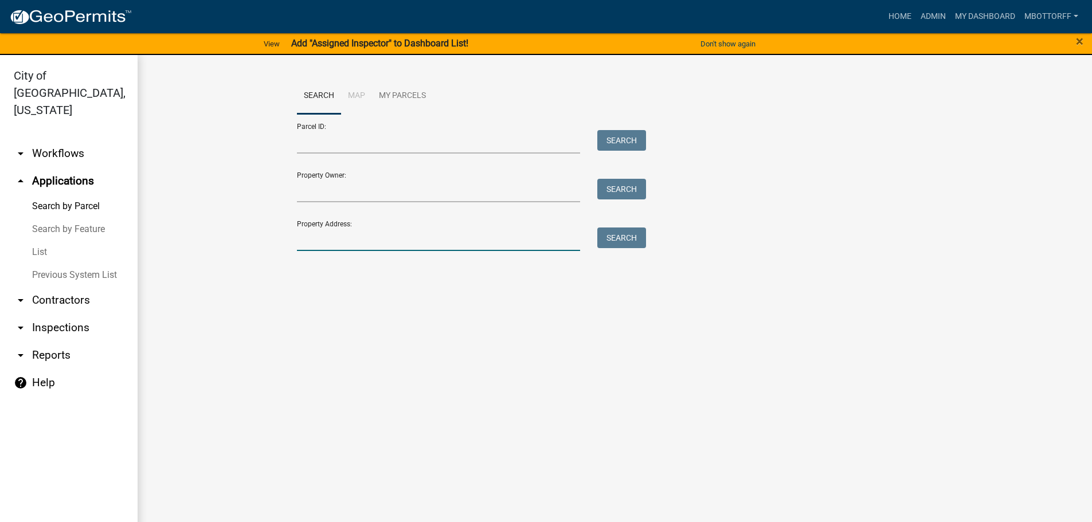
click at [318, 242] on input "Property Address:" at bounding box center [439, 240] width 284 height 24
type input "3611 S"
click at [636, 236] on button "Search" at bounding box center [621, 238] width 49 height 21
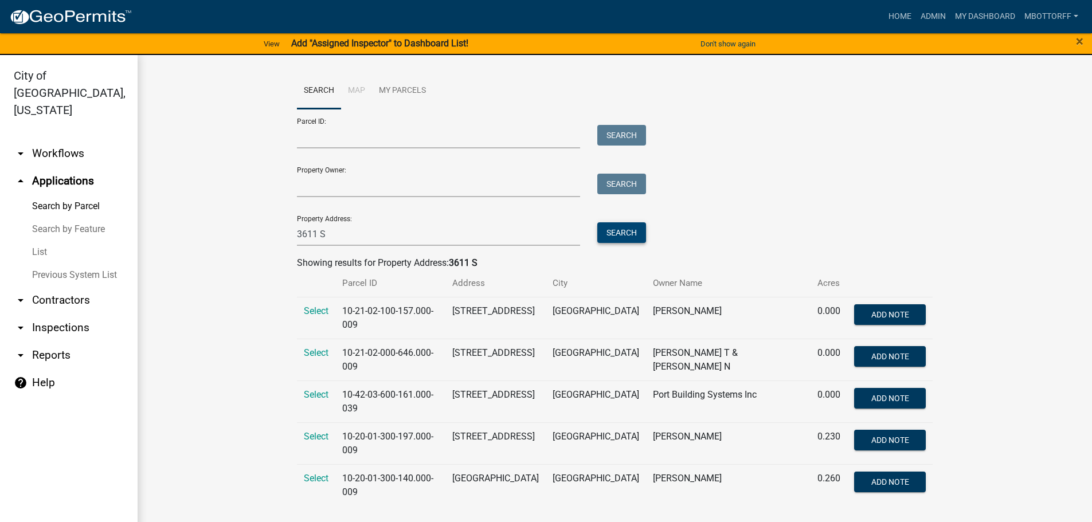
scroll to position [7, 0]
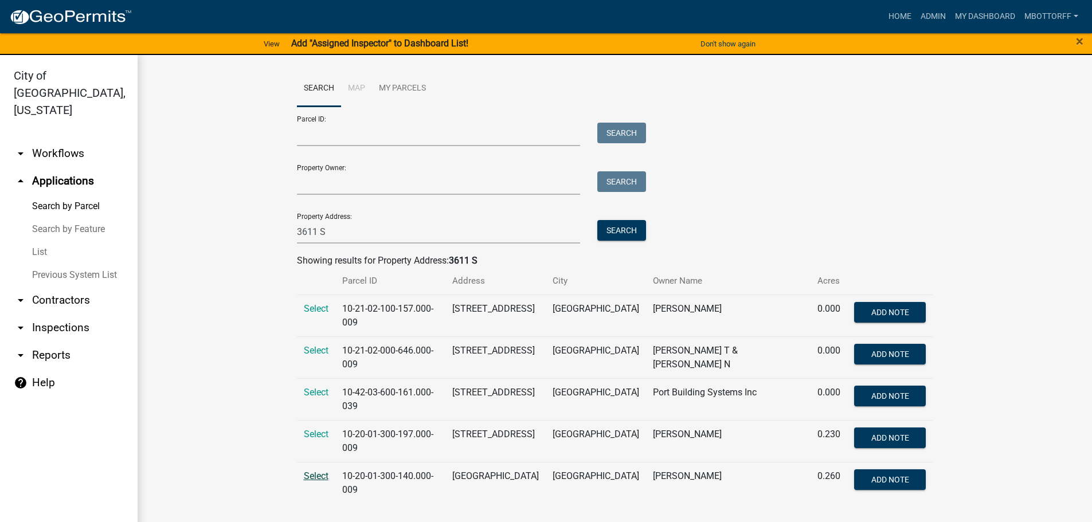
click at [310, 479] on span "Select" at bounding box center [316, 476] width 25 height 11
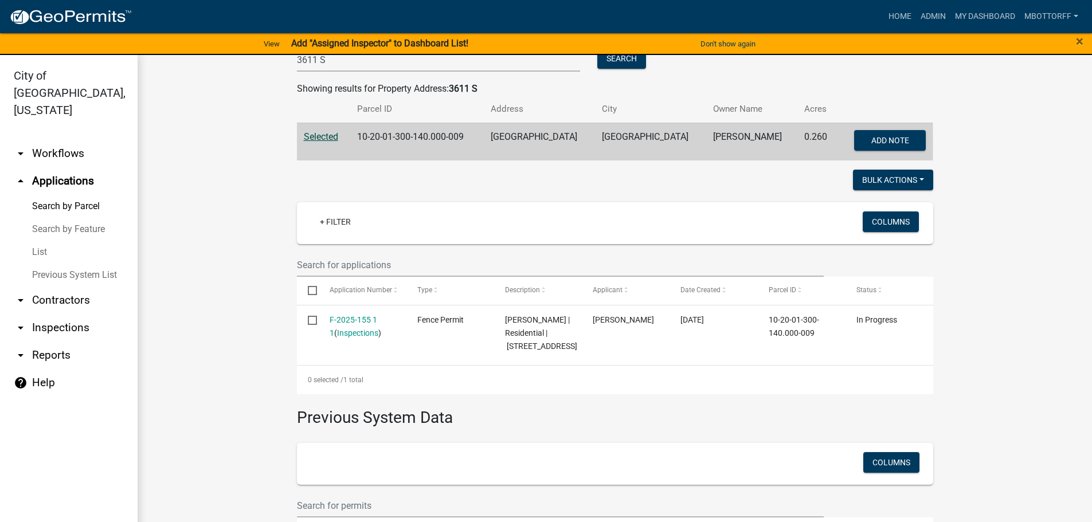
scroll to position [237, 0]
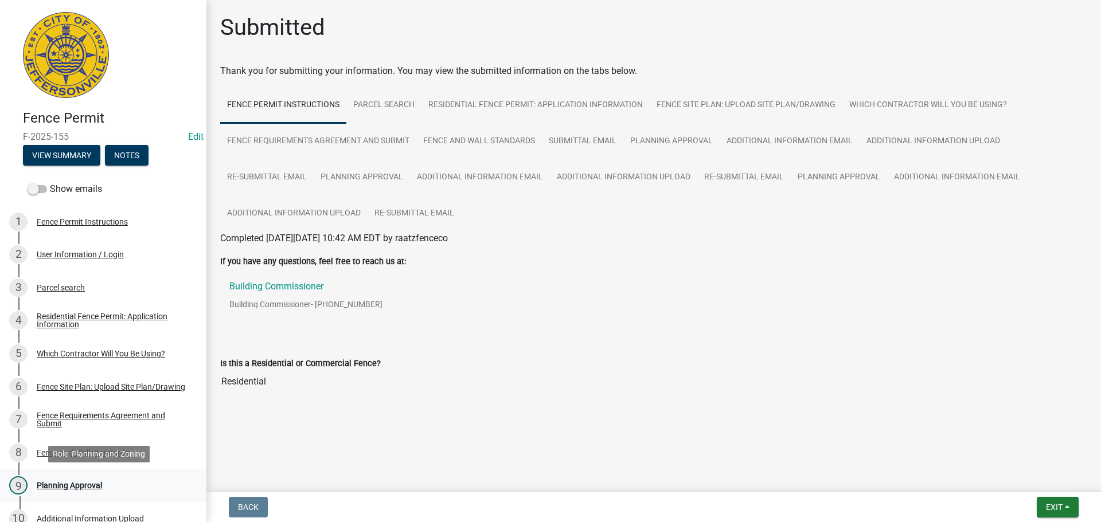
drag, startPoint x: 69, startPoint y: 486, endPoint x: 78, endPoint y: 484, distance: 8.9
click at [71, 486] on div "Planning Approval" at bounding box center [69, 486] width 65 height 8
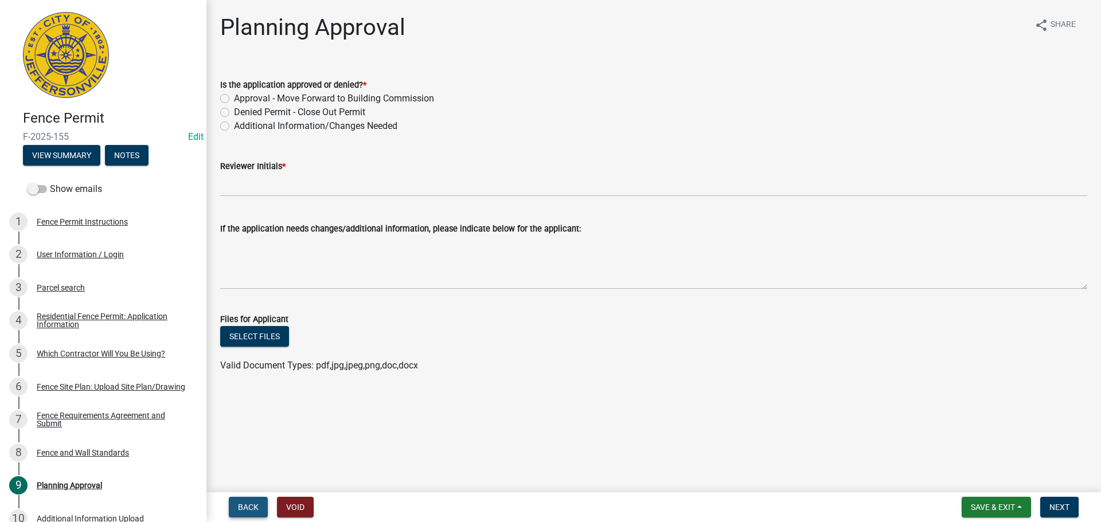
click at [244, 509] on span "Back" at bounding box center [248, 507] width 21 height 9
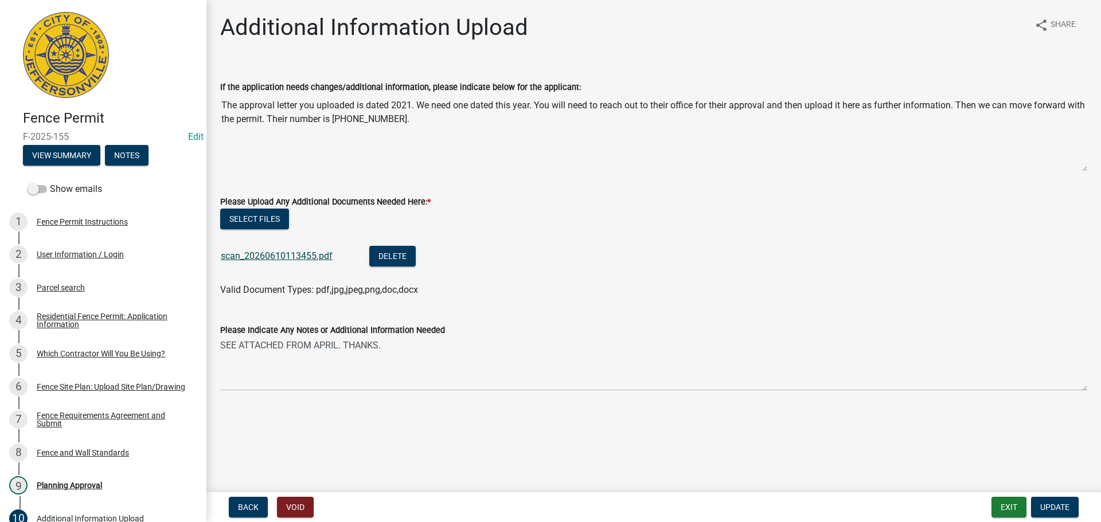
click at [260, 257] on link "scan_20260610113455.pdf" at bounding box center [277, 256] width 112 height 11
click at [1055, 503] on span "Update" at bounding box center [1054, 507] width 29 height 9
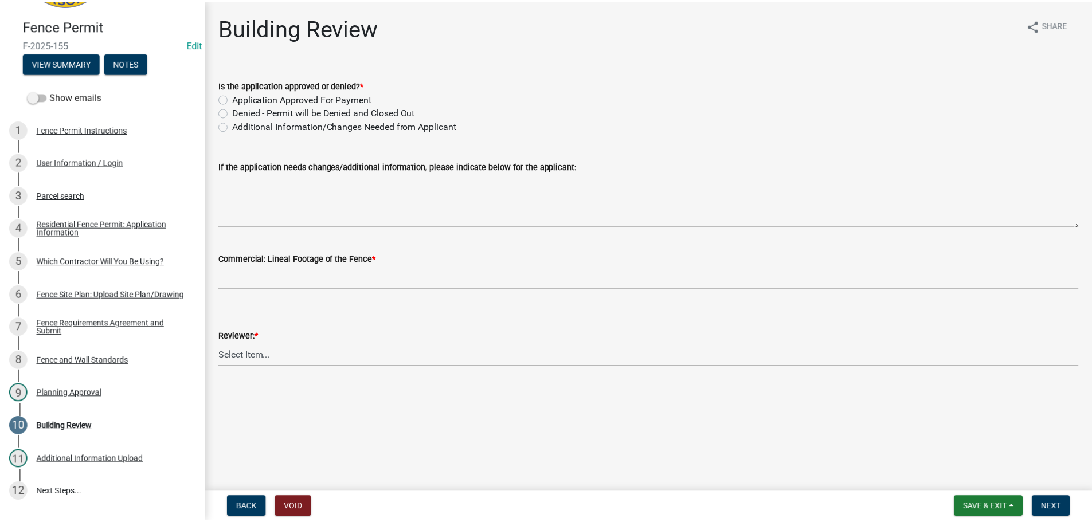
scroll to position [160, 0]
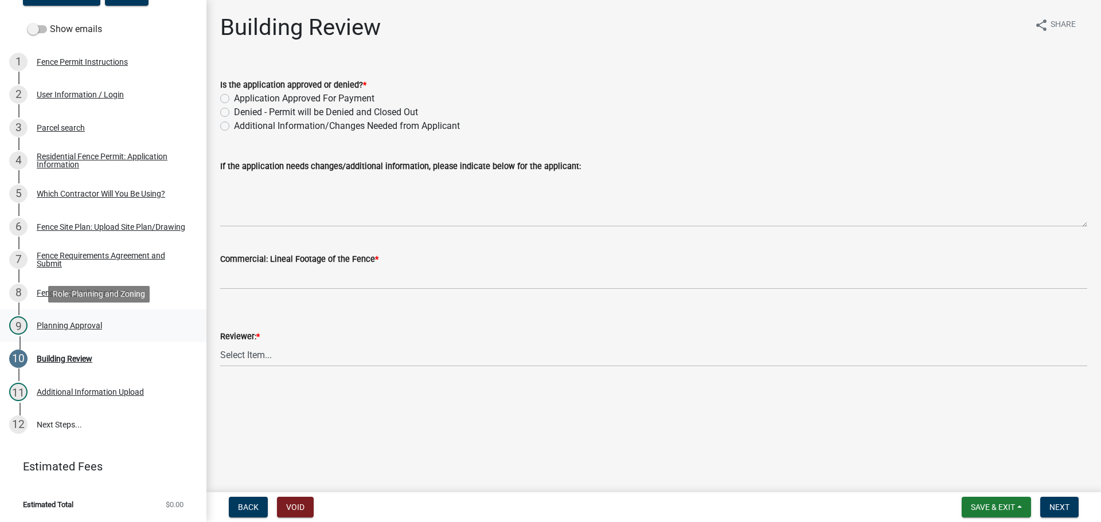
click at [49, 323] on div "Planning Approval" at bounding box center [69, 326] width 65 height 8
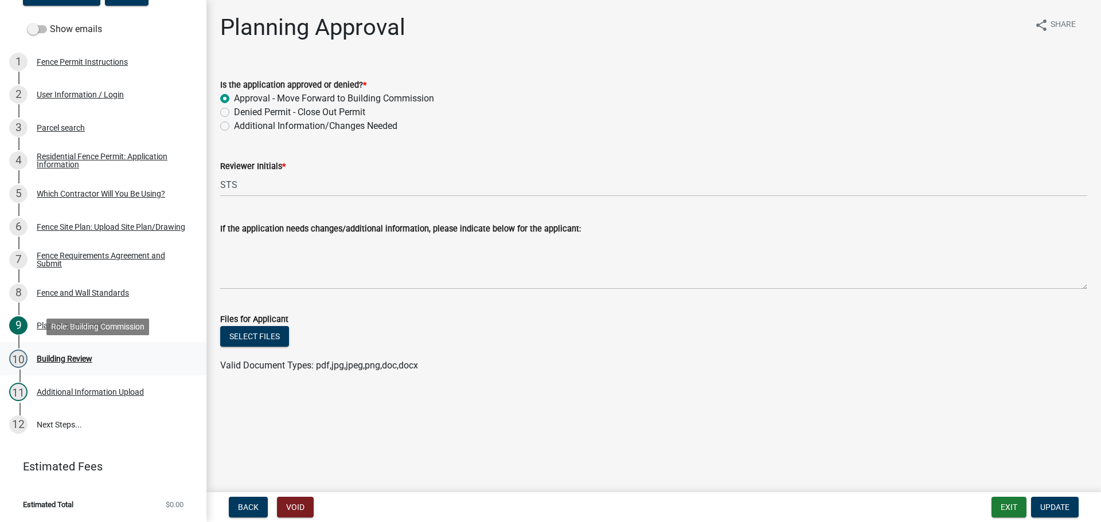
click at [63, 361] on div "Building Review" at bounding box center [65, 359] width 56 height 8
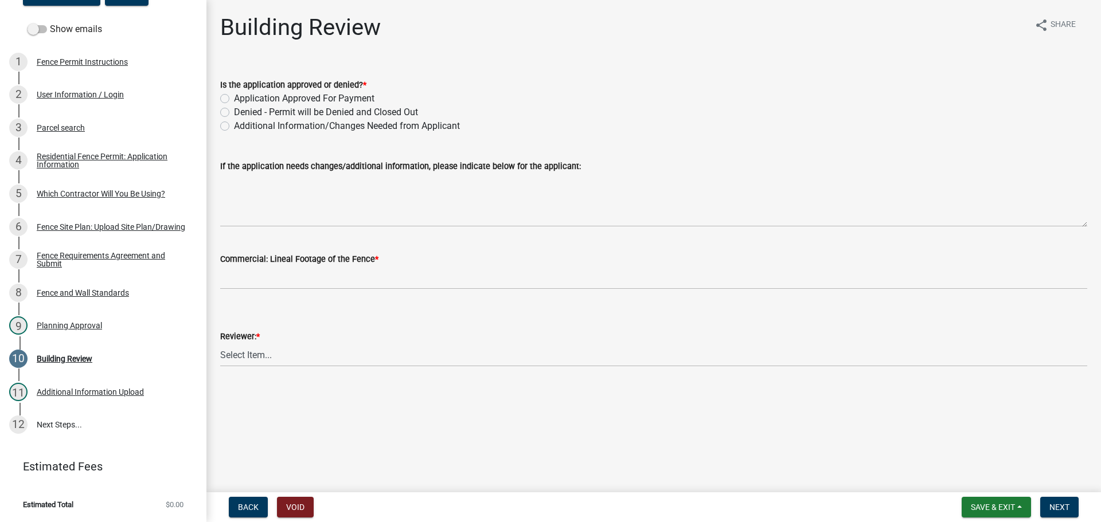
click at [229, 97] on div "Application Approved For Payment" at bounding box center [653, 99] width 867 height 14
click at [234, 97] on label "Application Approved For Payment" at bounding box center [304, 99] width 140 height 14
click at [234, 97] on input "Application Approved For Payment" at bounding box center [237, 95] width 7 height 7
radio input "true"
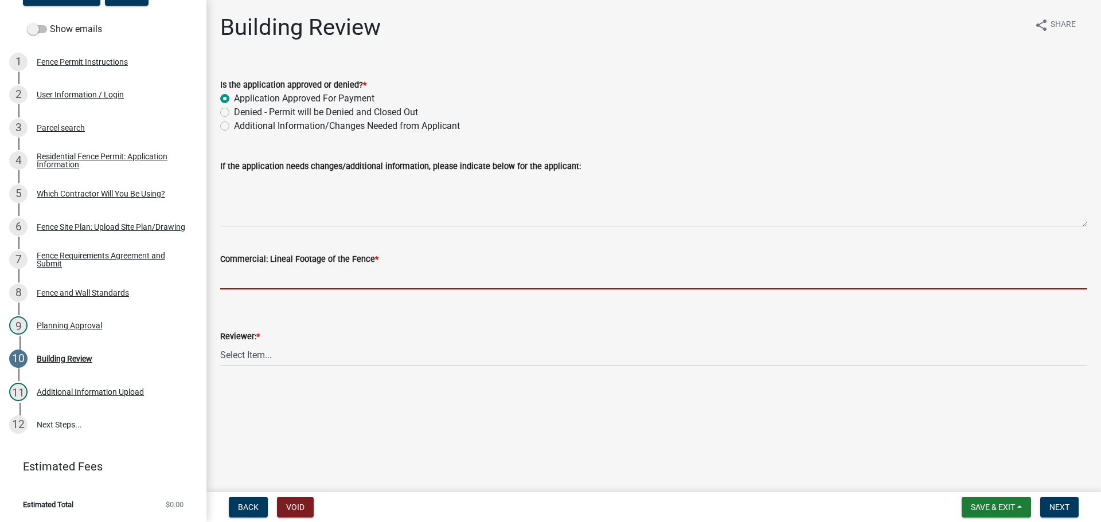
click at [268, 269] on input "text" at bounding box center [653, 278] width 867 height 24
type input "0"
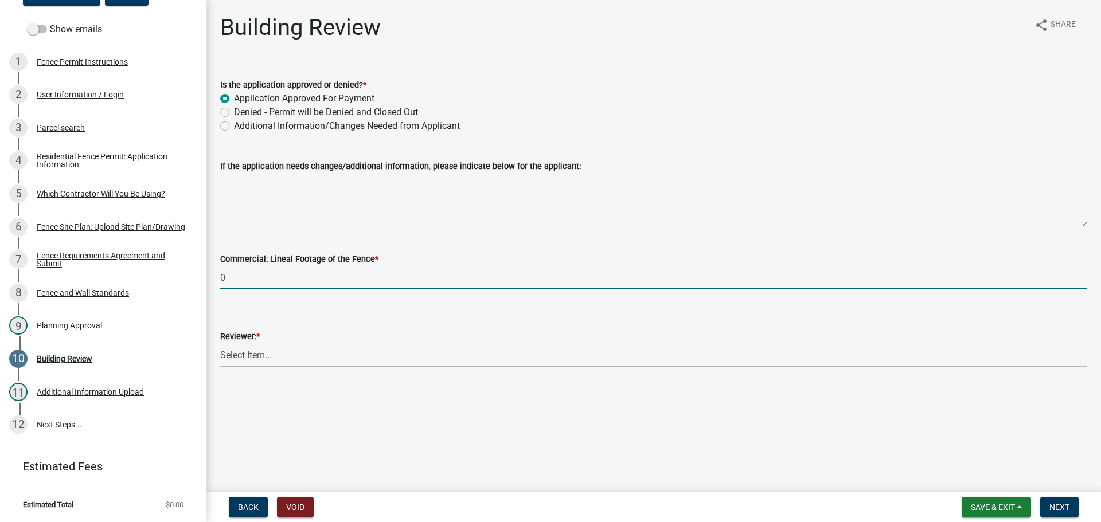
click at [257, 357] on select "Select Item... Jim Wilkinson Mary Frey Mike Kruer Missy Bottorff Linda Mills" at bounding box center [653, 355] width 867 height 24
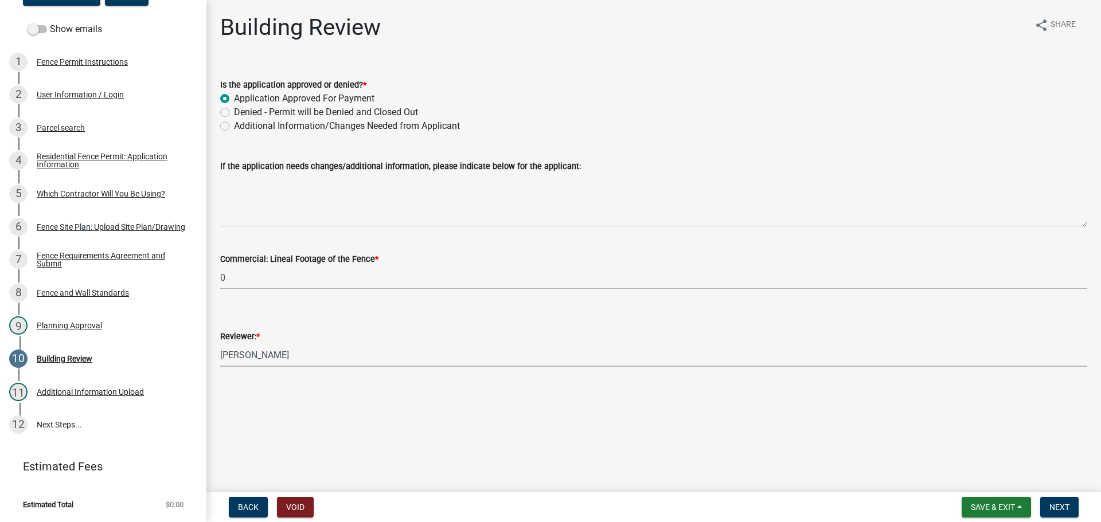
click at [220, 343] on select "Select Item... Jim Wilkinson Mary Frey Mike Kruer Missy Bottorff Linda Mills" at bounding box center [653, 355] width 867 height 24
select select "e36977bf-af8d-40c9-935f-0f479ad9eb24"
click at [1057, 506] on span "Next" at bounding box center [1059, 507] width 20 height 9
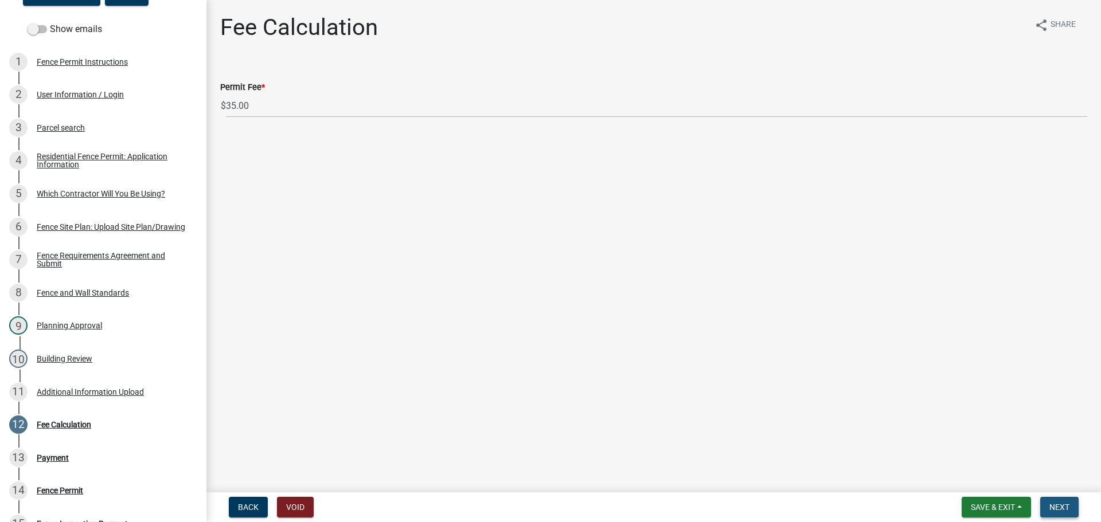
drag, startPoint x: 1060, startPoint y: 506, endPoint x: 1060, endPoint y: 496, distance: 9.7
click at [1060, 505] on span "Next" at bounding box center [1059, 507] width 20 height 9
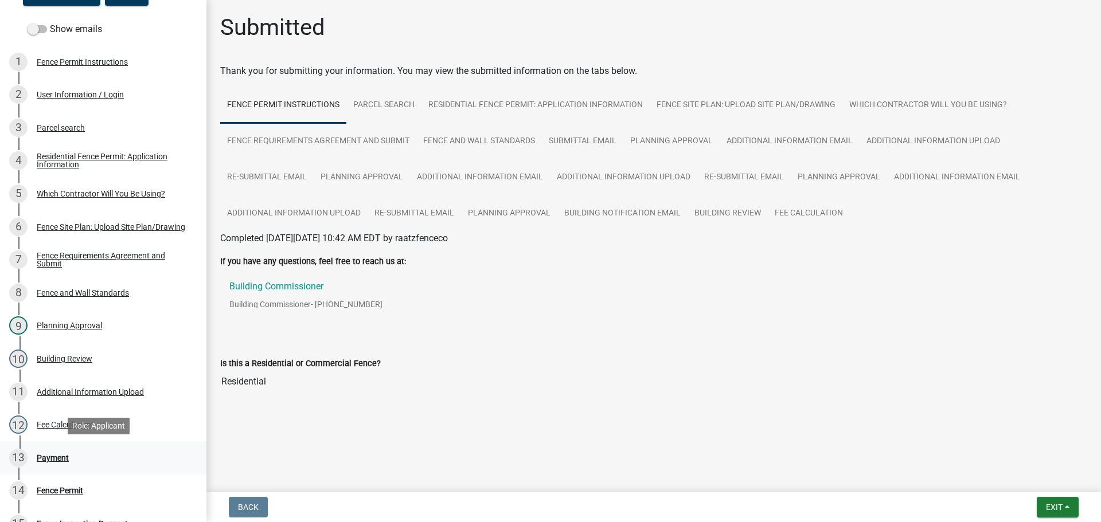
drag, startPoint x: 53, startPoint y: 458, endPoint x: 65, endPoint y: 449, distance: 14.0
click at [53, 458] on div "Payment" at bounding box center [53, 458] width 32 height 8
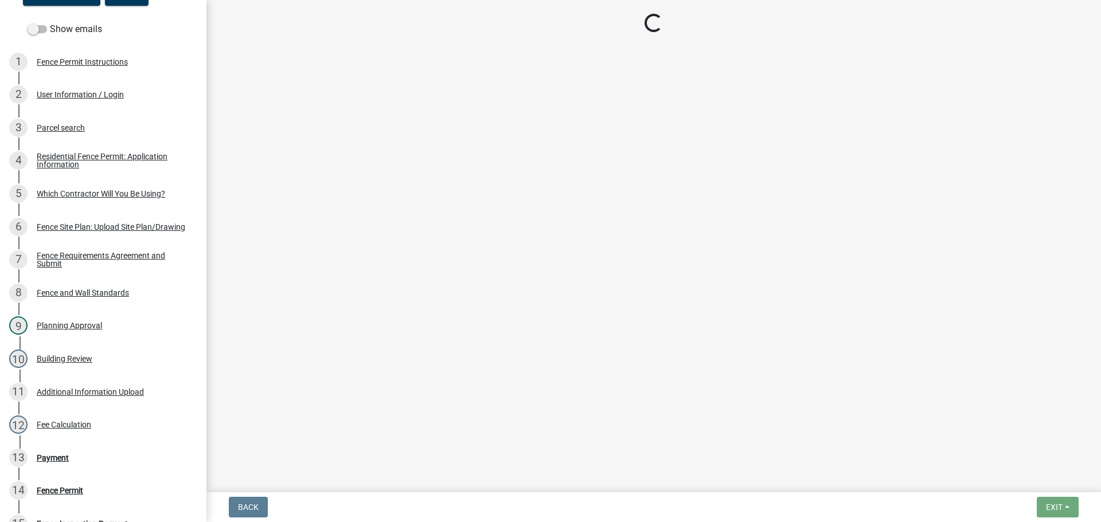
select select "3: 3"
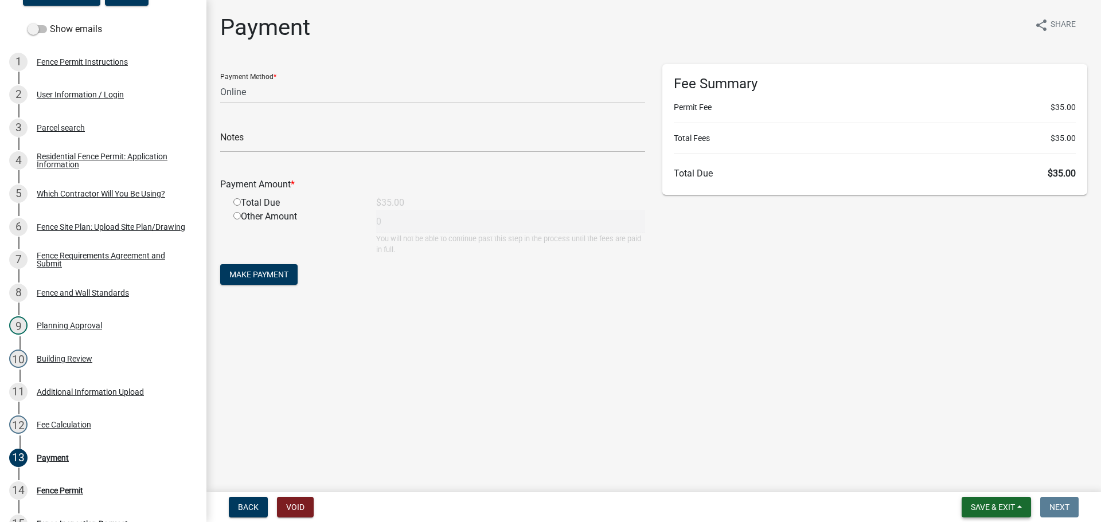
click at [988, 509] on span "Save & Exit" at bounding box center [993, 507] width 44 height 9
click at [983, 478] on button "Save & Exit" at bounding box center [985, 478] width 92 height 28
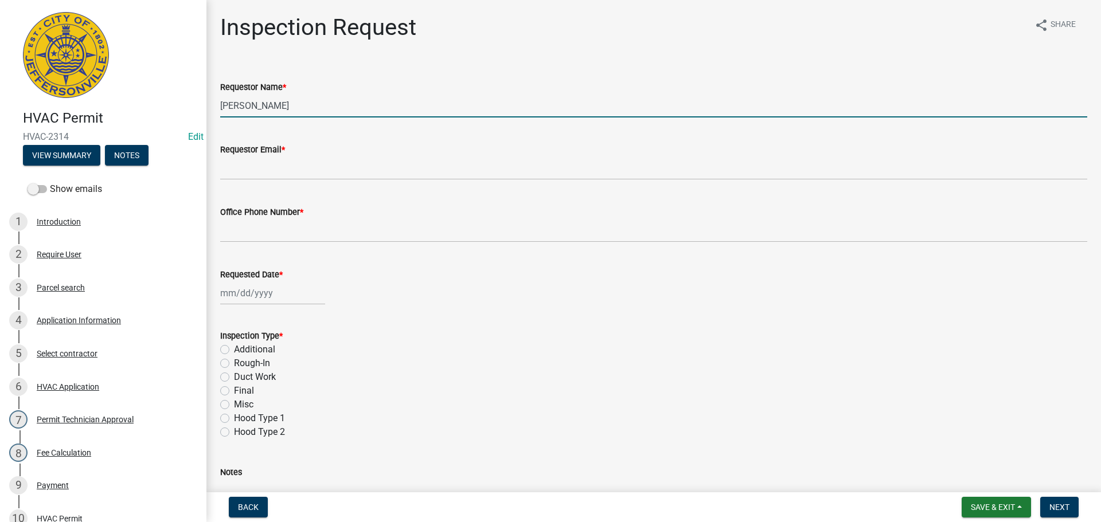
drag, startPoint x: 292, startPoint y: 107, endPoint x: 53, endPoint y: 112, distance: 239.7
click at [57, 101] on div "HVAC Permit HVAC-2314 Edit View Summary Notes Show emails 1 Introduction 2 Requ…" at bounding box center [550, 261] width 1101 height 522
type input "[PERSON_NAME]"
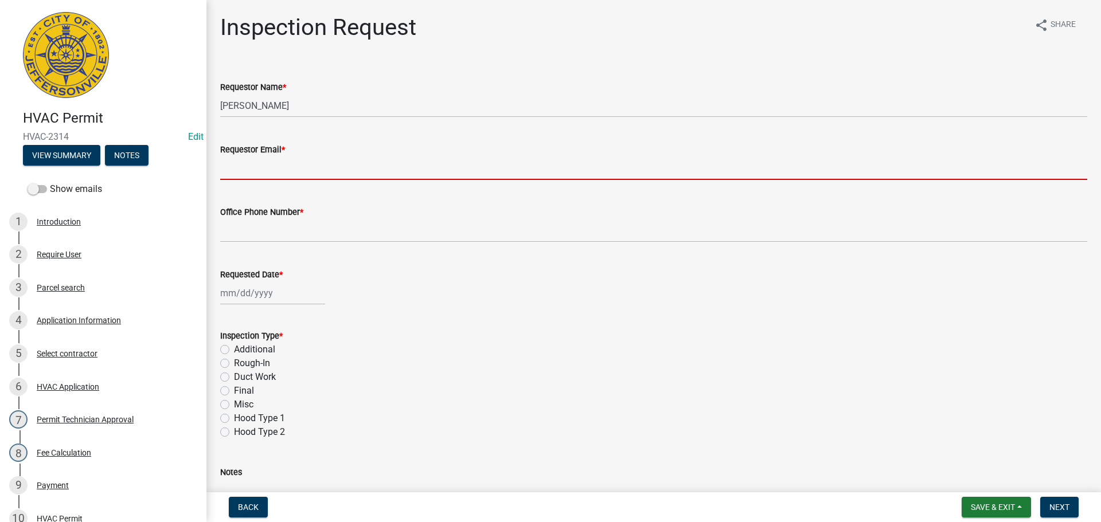
click at [245, 160] on input "Requestor Email *" at bounding box center [653, 169] width 867 height 24
type input "[EMAIL_ADDRESS][DOMAIN_NAME]"
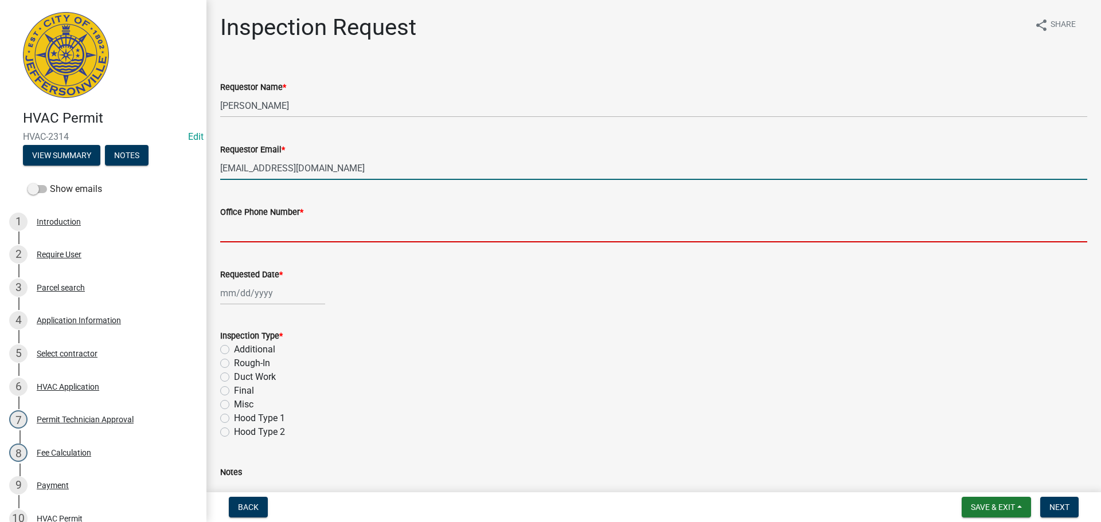
click at [279, 228] on input "Office Phone Number *" at bounding box center [653, 231] width 867 height 24
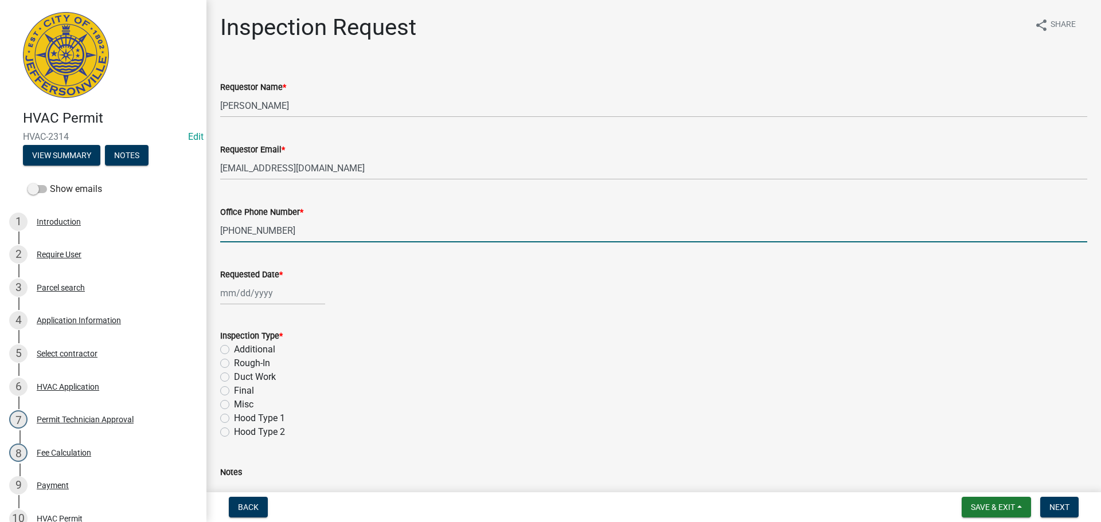
type input "[PHONE_NUMBER]"
click at [256, 296] on div at bounding box center [272, 294] width 105 height 24
select select "8"
select select "2025"
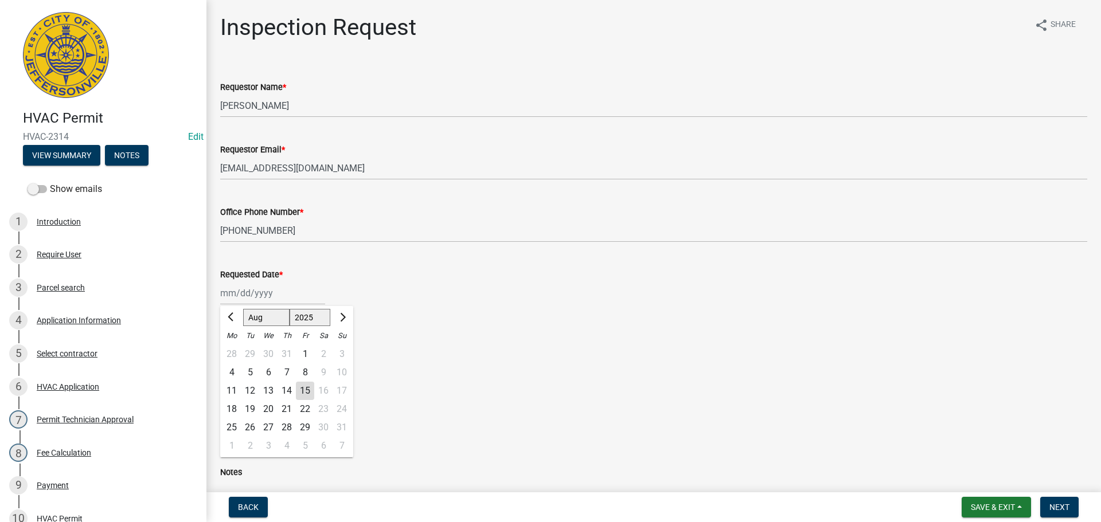
click at [267, 408] on div "20" at bounding box center [268, 409] width 18 height 18
type input "[DATE]"
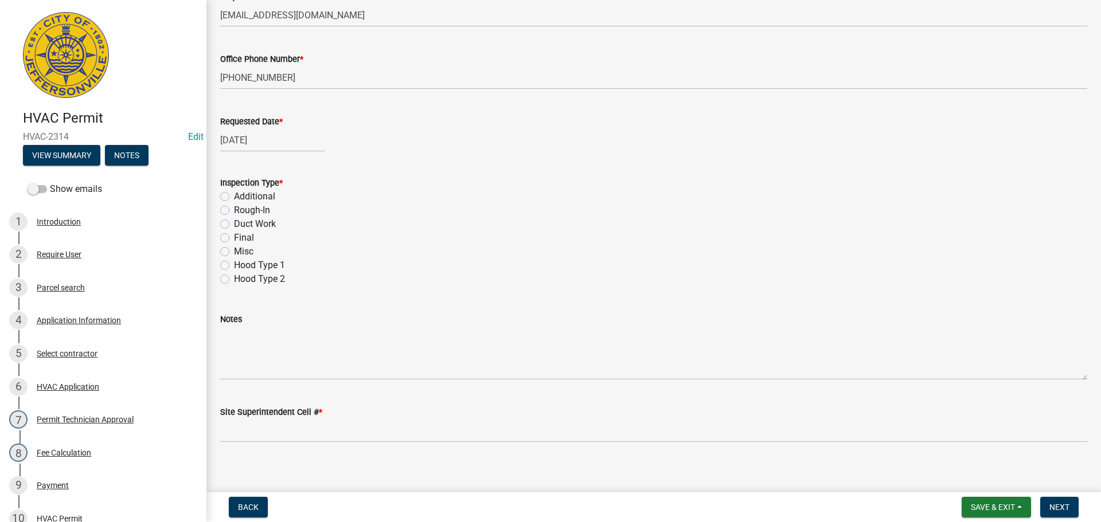
scroll to position [162, 0]
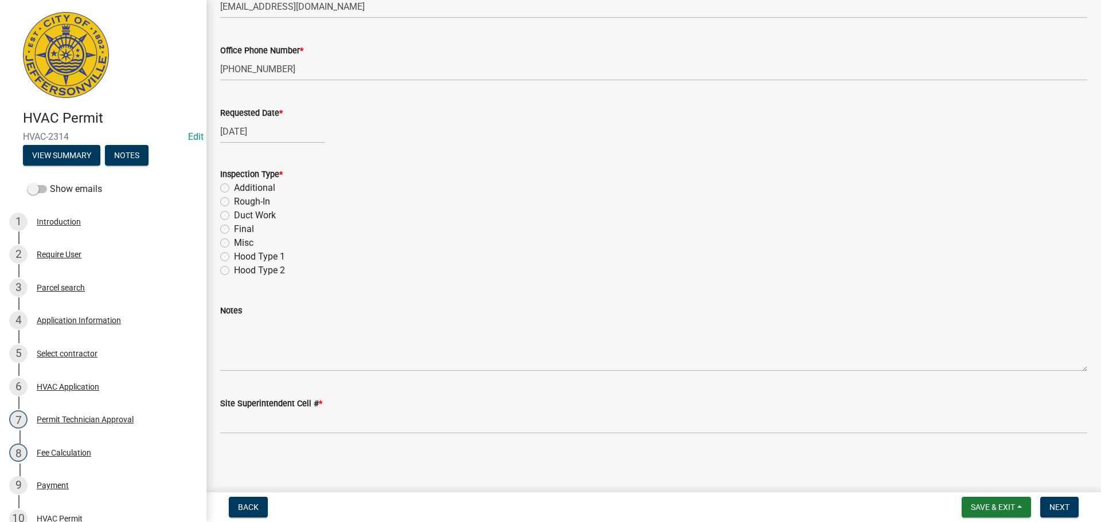
click at [234, 227] on label "Final" at bounding box center [244, 229] width 20 height 14
click at [234, 227] on input "Final" at bounding box center [237, 225] width 7 height 7
radio input "true"
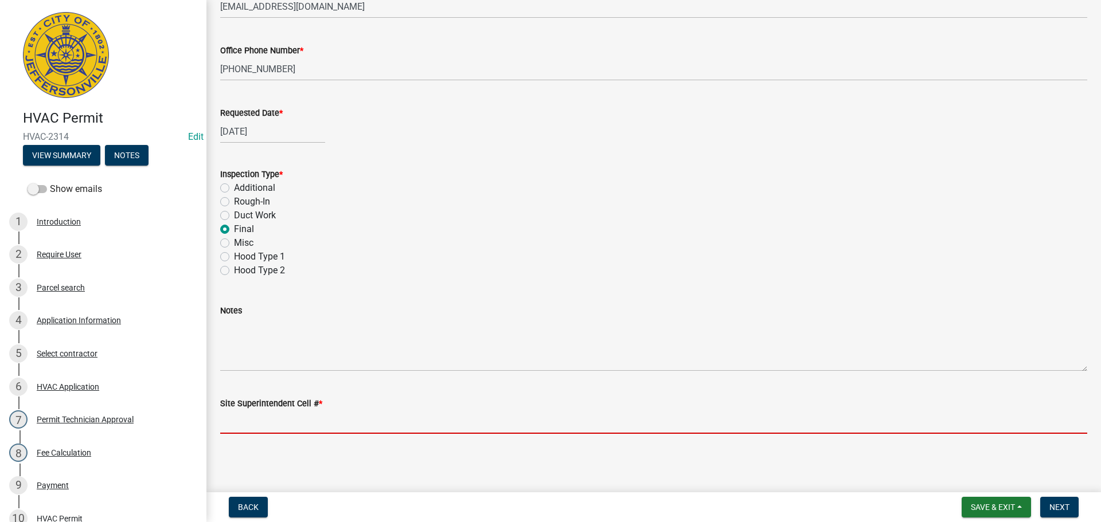
click at [267, 416] on input "Site Superintendent Cell # *" at bounding box center [653, 423] width 867 height 24
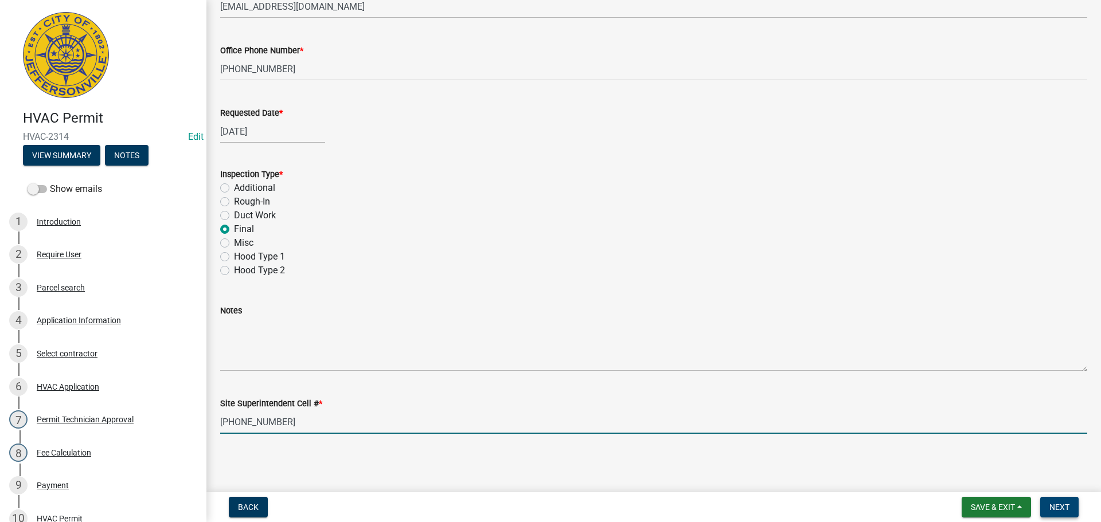
type input "[PHONE_NUMBER]"
click at [1062, 509] on span "Next" at bounding box center [1059, 507] width 20 height 9
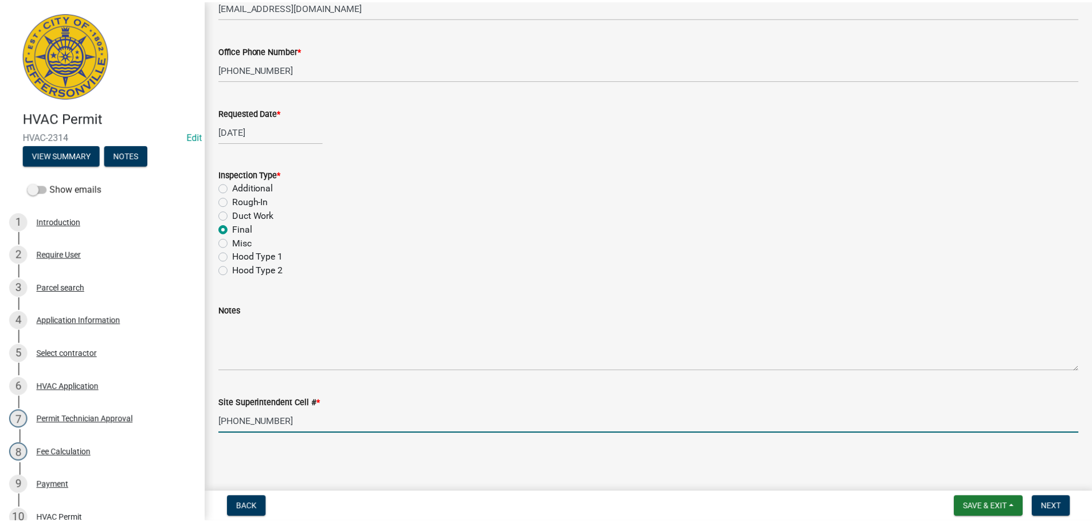
scroll to position [0, 0]
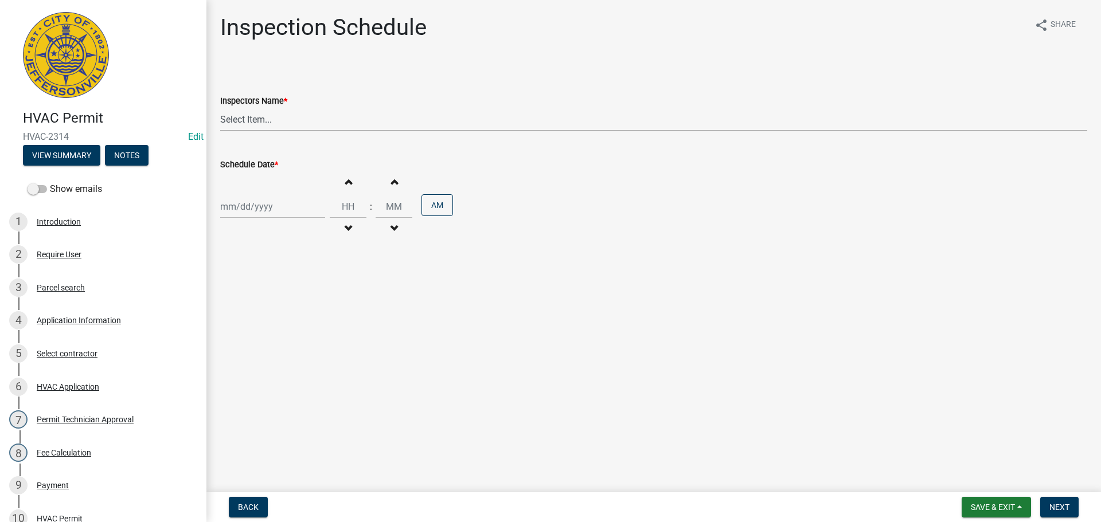
click at [239, 124] on select "Select Item... [PERSON_NAME] ([PERSON_NAME]) [PERSON_NAME] ([PERSON_NAME]) mkru…" at bounding box center [653, 120] width 867 height 24
select select "13c97fbc-c819-4cee-844a-0db3d3c4db95"
click at [220, 108] on select "Select Item... [PERSON_NAME] ([PERSON_NAME]) [PERSON_NAME] ([PERSON_NAME]) mkru…" at bounding box center [653, 120] width 867 height 24
click at [239, 208] on div at bounding box center [272, 207] width 105 height 24
select select "8"
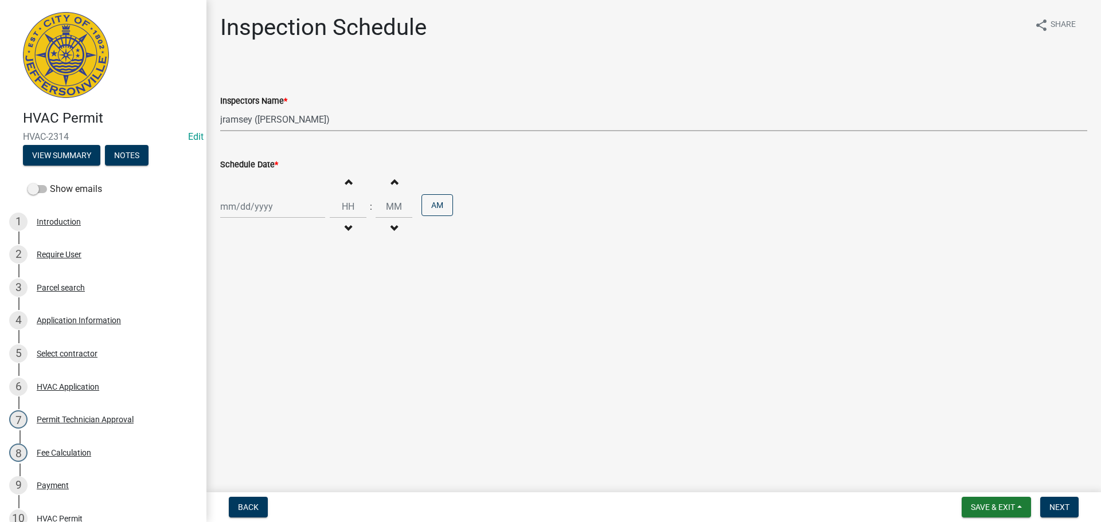
select select "2025"
click at [272, 325] on div "20" at bounding box center [268, 323] width 18 height 18
type input "[DATE]"
click at [346, 210] on input "Hours" at bounding box center [348, 207] width 37 height 24
type input "09"
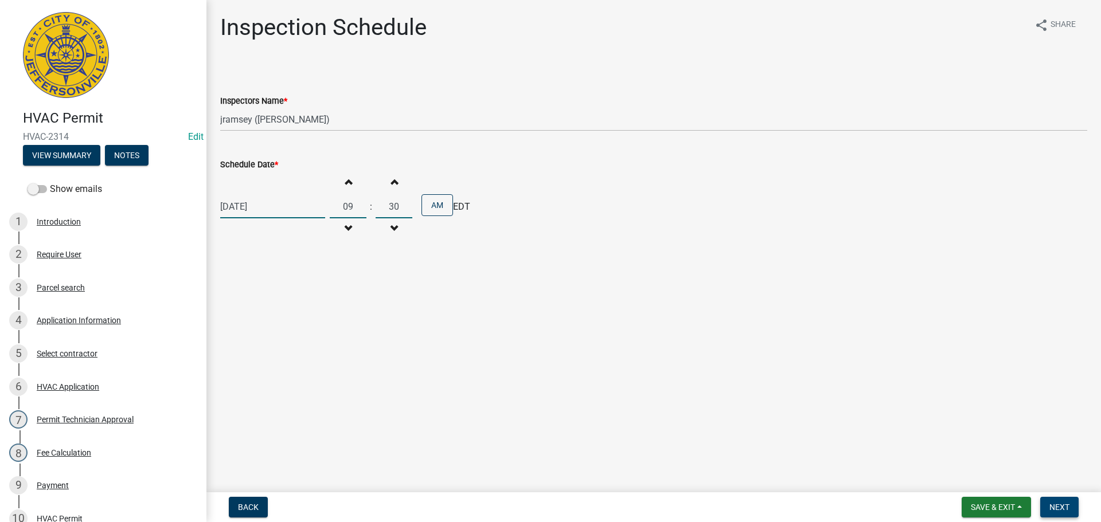
type input "30"
click at [1067, 507] on span "Next" at bounding box center [1059, 507] width 20 height 9
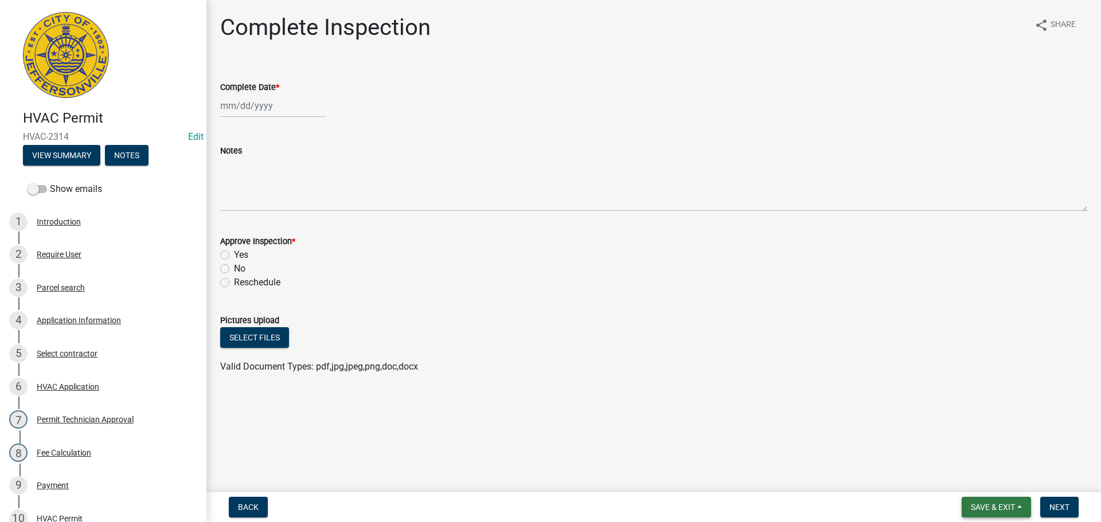
click at [991, 505] on span "Save & Exit" at bounding box center [993, 507] width 44 height 9
click at [984, 479] on button "Save & Exit" at bounding box center [985, 478] width 92 height 28
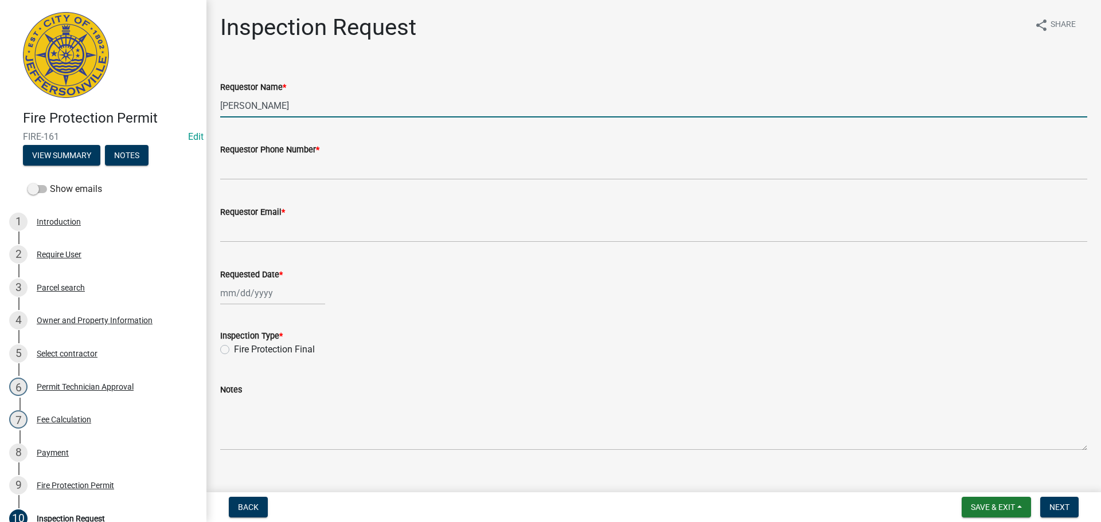
drag, startPoint x: 292, startPoint y: 112, endPoint x: 0, endPoint y: 88, distance: 293.3
click at [103, 96] on div "Fire Protection Permit FIRE-161 Edit View Summary Notes Show emails 1 Introduct…" at bounding box center [550, 261] width 1101 height 522
type input "[PERSON_NAME]"
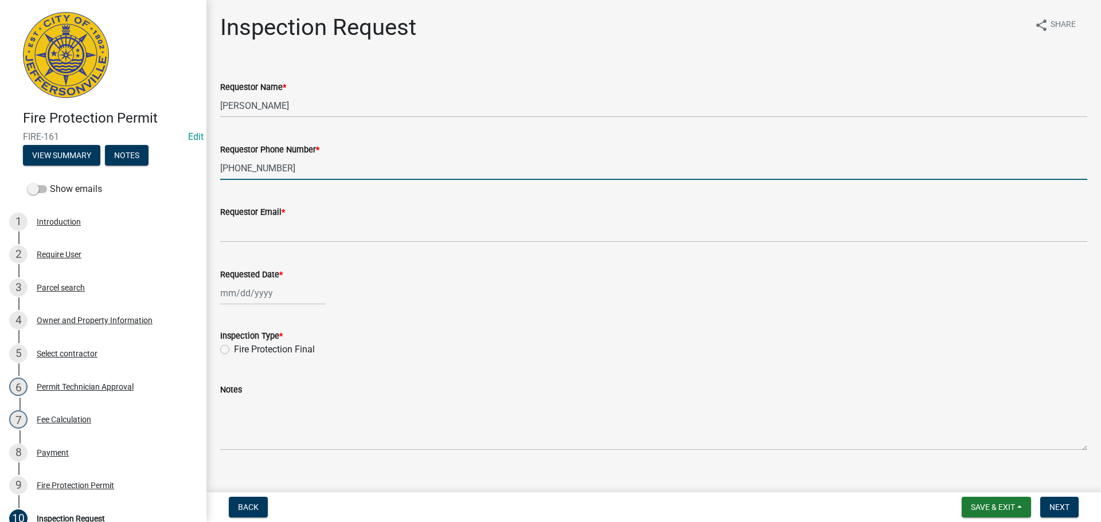
type input "[PHONE_NUMBER]"
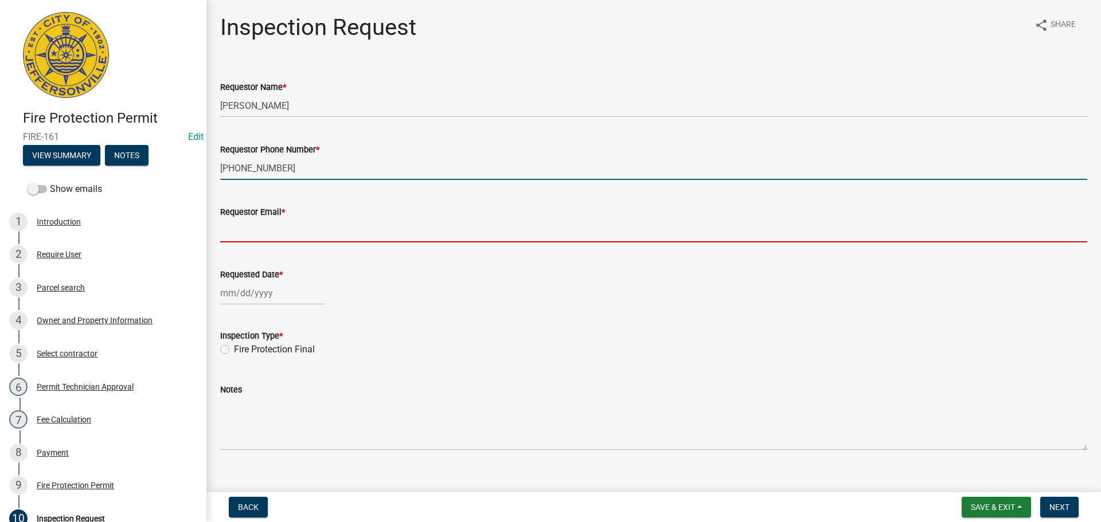
click at [233, 231] on input "Requestor Email *" at bounding box center [653, 231] width 867 height 24
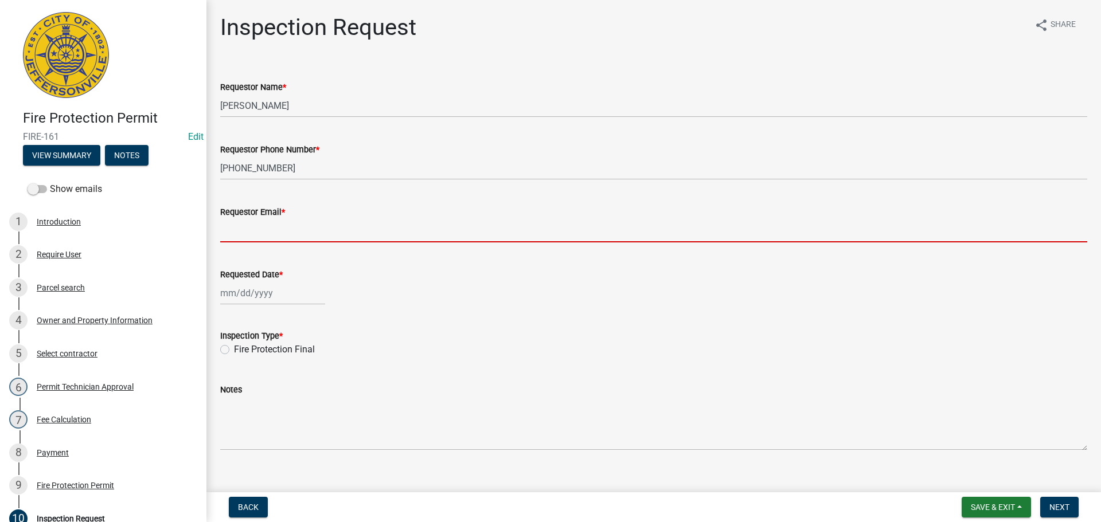
type input "[EMAIL_ADDRESS][DOMAIN_NAME]"
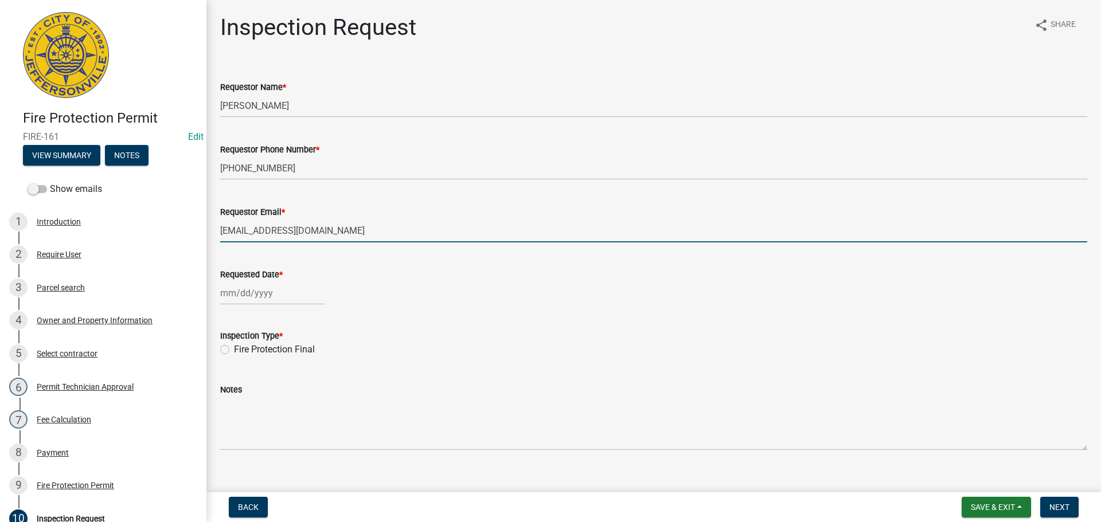
select select "8"
select select "2025"
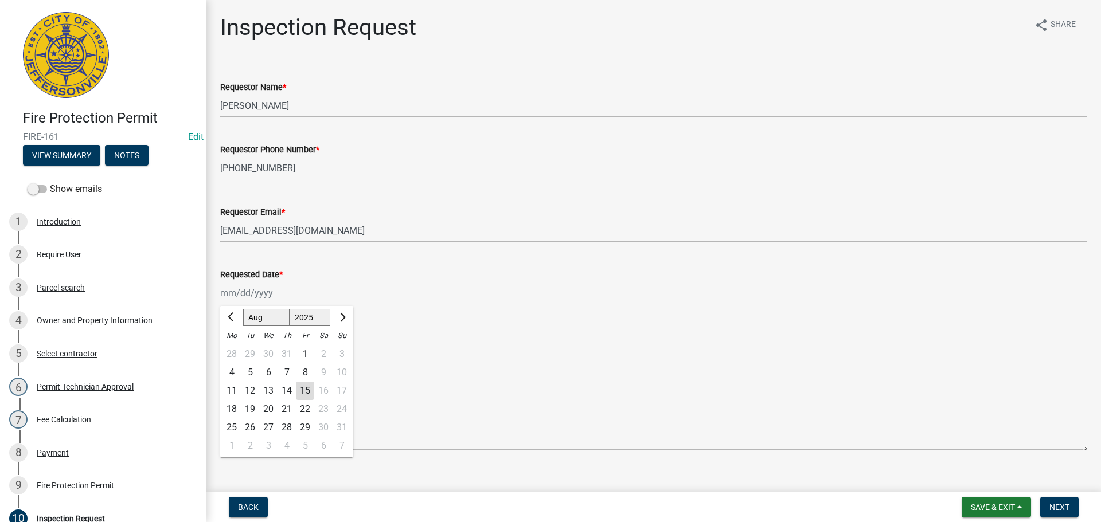
click at [272, 296] on div "Jan Feb Mar Apr May Jun Jul Aug Sep Oct Nov Dec 1525 1526 1527 1528 1529 1530 1…" at bounding box center [272, 294] width 105 height 24
drag, startPoint x: 269, startPoint y: 410, endPoint x: 370, endPoint y: 374, distance: 107.2
click at [269, 409] on div "20" at bounding box center [268, 409] width 18 height 18
type input "08/20/2025"
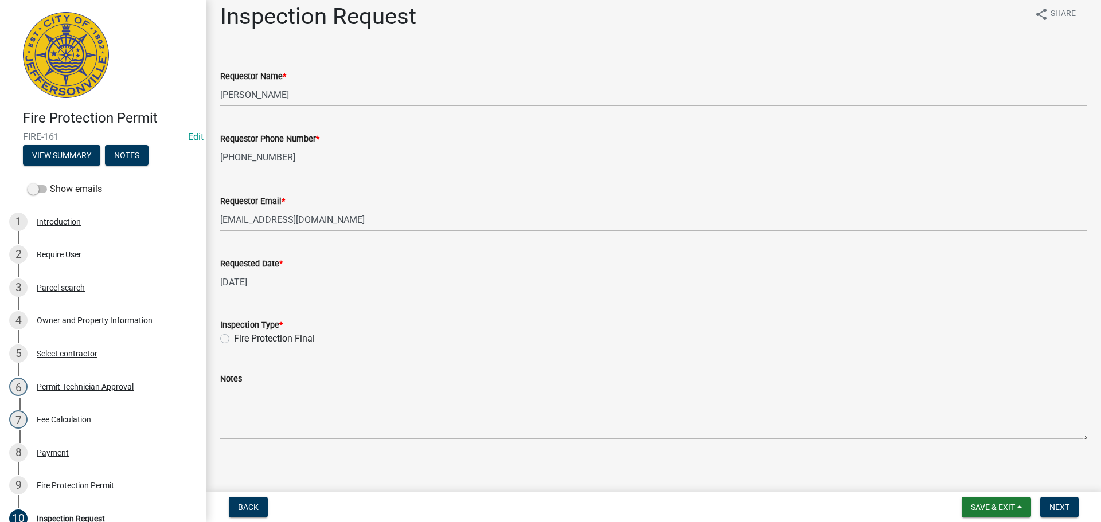
scroll to position [17, 0]
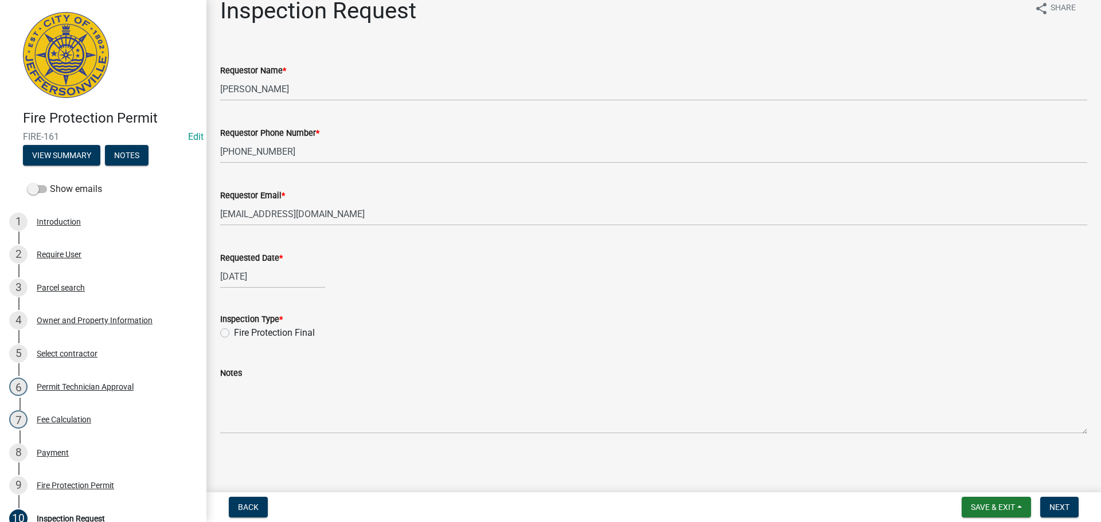
click at [234, 331] on label "Fire Protection Final" at bounding box center [274, 333] width 81 height 14
click at [234, 331] on input "Fire Protection Final" at bounding box center [237, 329] width 7 height 7
radio input "true"
click at [1053, 503] on span "Next" at bounding box center [1059, 507] width 20 height 9
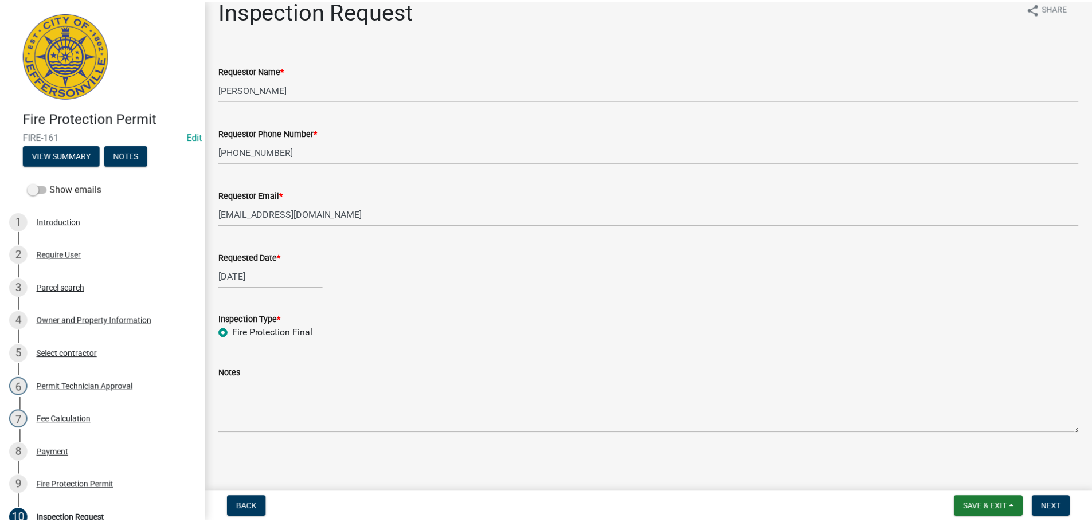
scroll to position [0, 0]
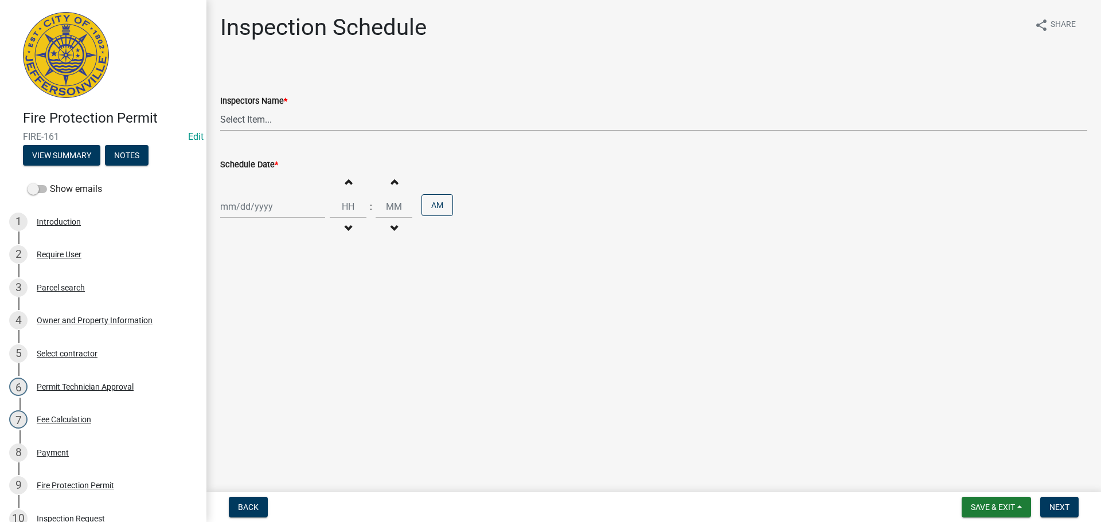
click at [244, 118] on select "Select Item... jramsey (Jeremy Ramsey) MaryFrey (Mary Frey) mkruer (Mike Kruer)…" at bounding box center [653, 120] width 867 height 24
select select "fdb3bcc6-ce93-4663-8a18-5c08884dd177"
click at [220, 108] on select "Select Item... jramsey (Jeremy Ramsey) MaryFrey (Mary Frey) mkruer (Mike Kruer)…" at bounding box center [653, 120] width 867 height 24
click at [236, 210] on div at bounding box center [272, 207] width 105 height 24
select select "8"
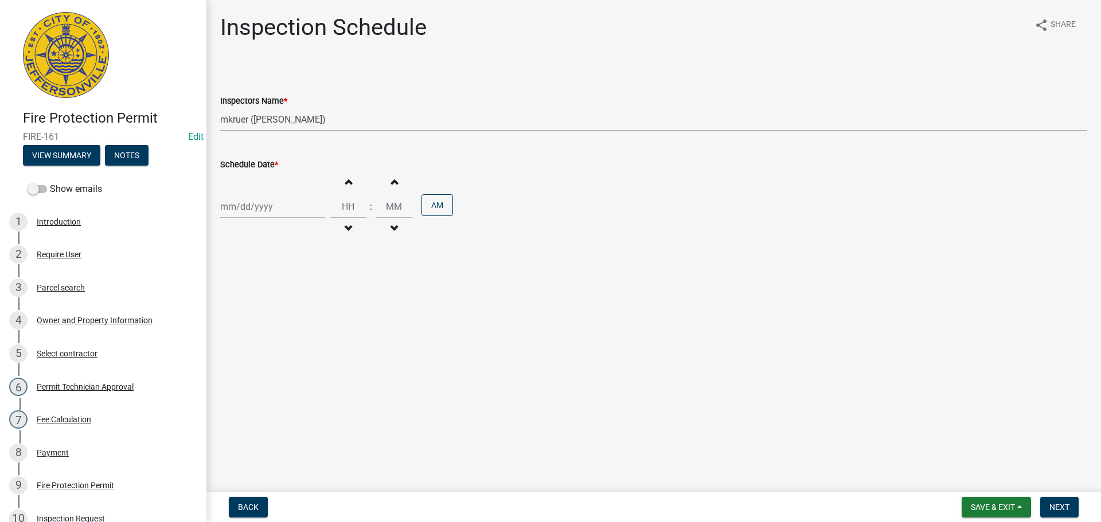
select select "2025"
click at [268, 321] on div "20" at bounding box center [268, 323] width 18 height 18
type input "08/20/2025"
click at [350, 206] on input "Hours" at bounding box center [348, 207] width 37 height 24
type input "09"
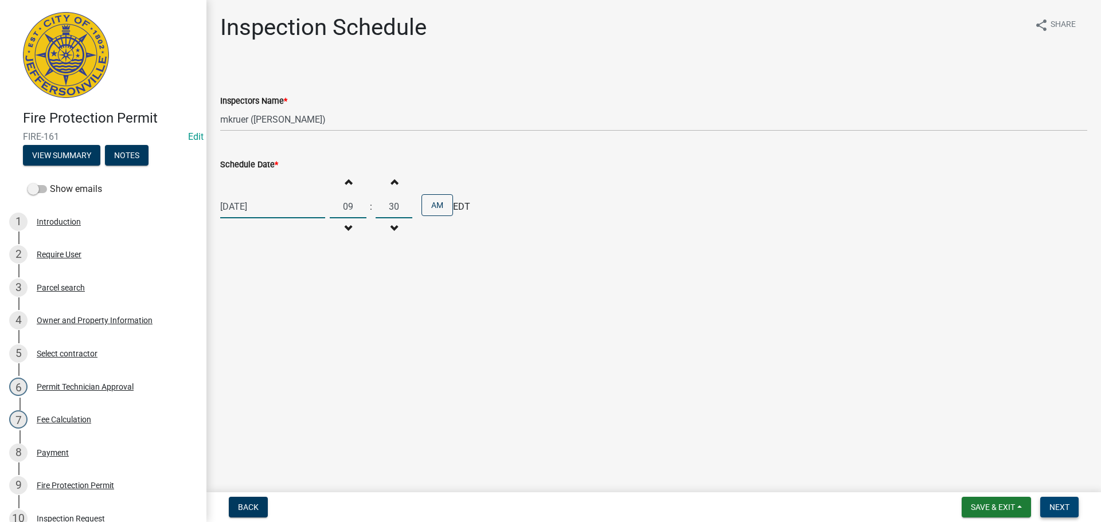
type input "30"
click at [1058, 503] on span "Next" at bounding box center [1059, 507] width 20 height 9
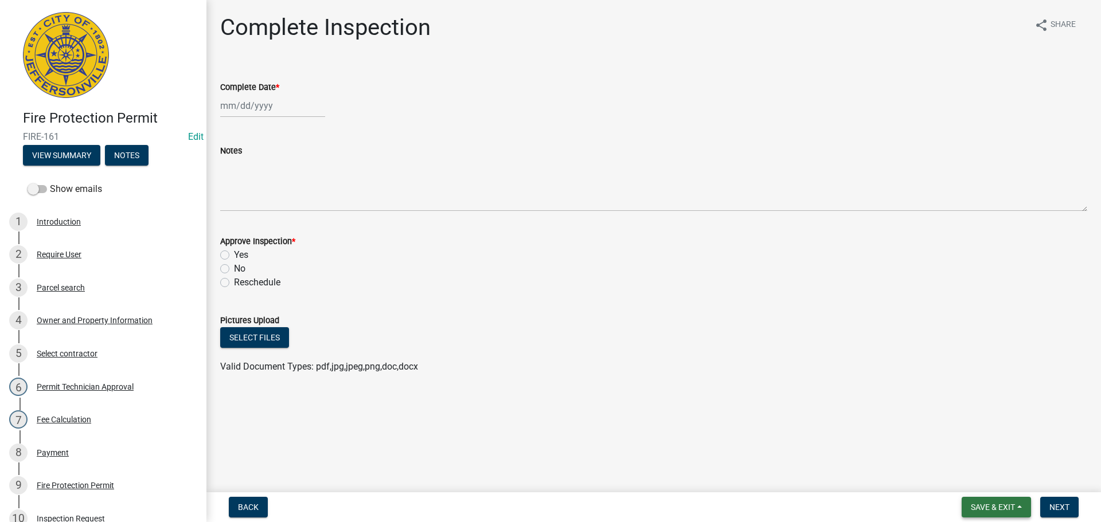
click at [977, 503] on span "Save & Exit" at bounding box center [993, 507] width 44 height 9
click at [977, 479] on button "Save & Exit" at bounding box center [985, 478] width 92 height 28
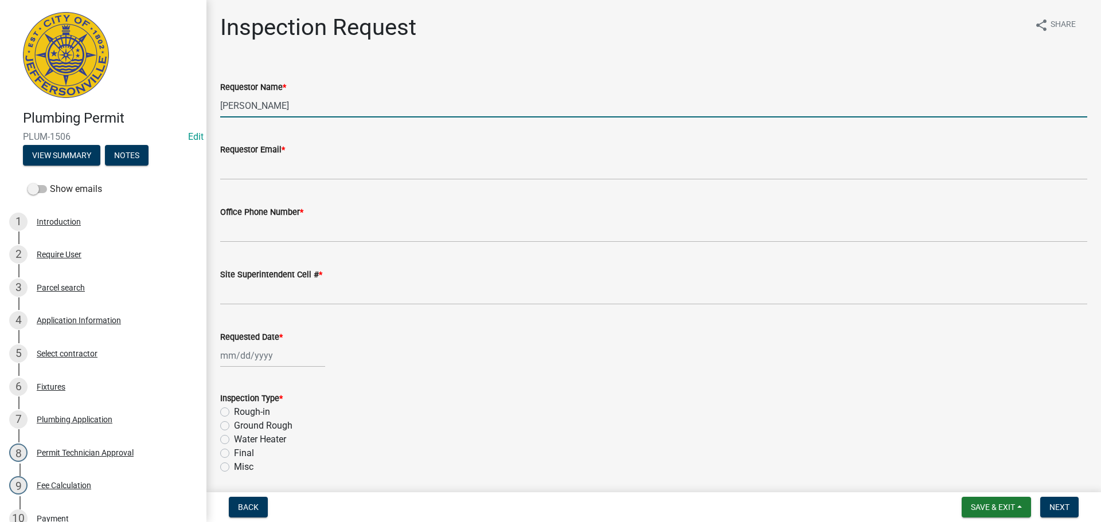
drag, startPoint x: 311, startPoint y: 107, endPoint x: 0, endPoint y: 101, distance: 311.4
click at [115, 97] on div "Plumbing Permit PLUM-1506 Edit View Summary Notes Show emails 1 Introduction 2 …" at bounding box center [550, 261] width 1101 height 522
type input "[PERSON_NAME]"
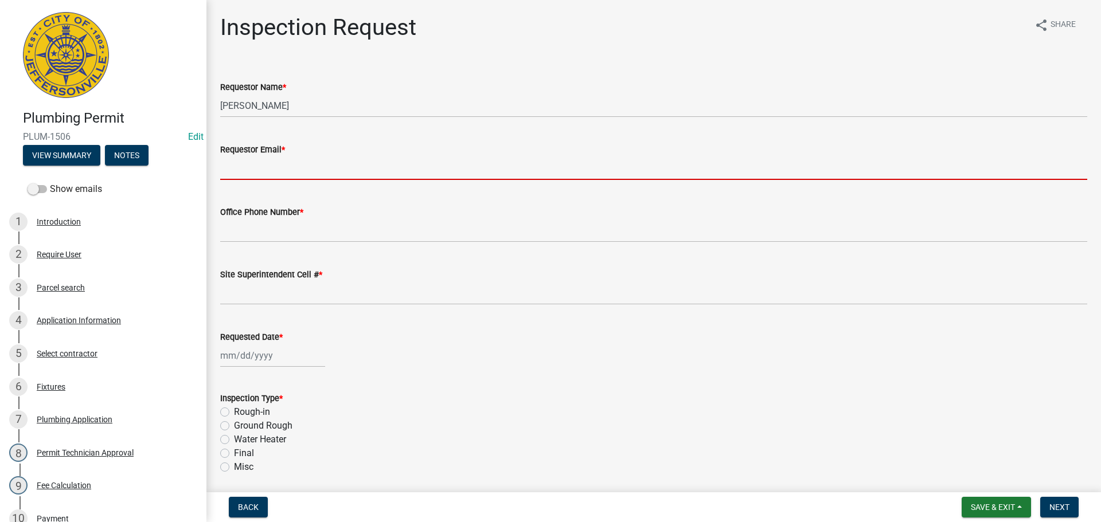
drag, startPoint x: 248, startPoint y: 167, endPoint x: 256, endPoint y: 175, distance: 11.8
click at [248, 167] on input "Requestor Email *" at bounding box center [653, 169] width 867 height 24
type input "[EMAIL_ADDRESS][DOMAIN_NAME]"
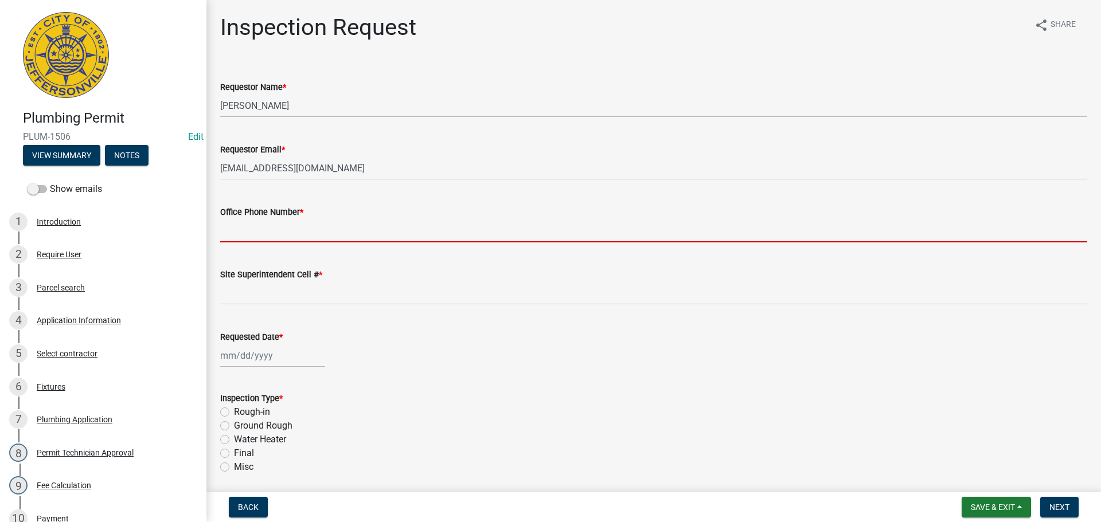
click at [269, 231] on input "Office Phone Number *" at bounding box center [653, 231] width 867 height 24
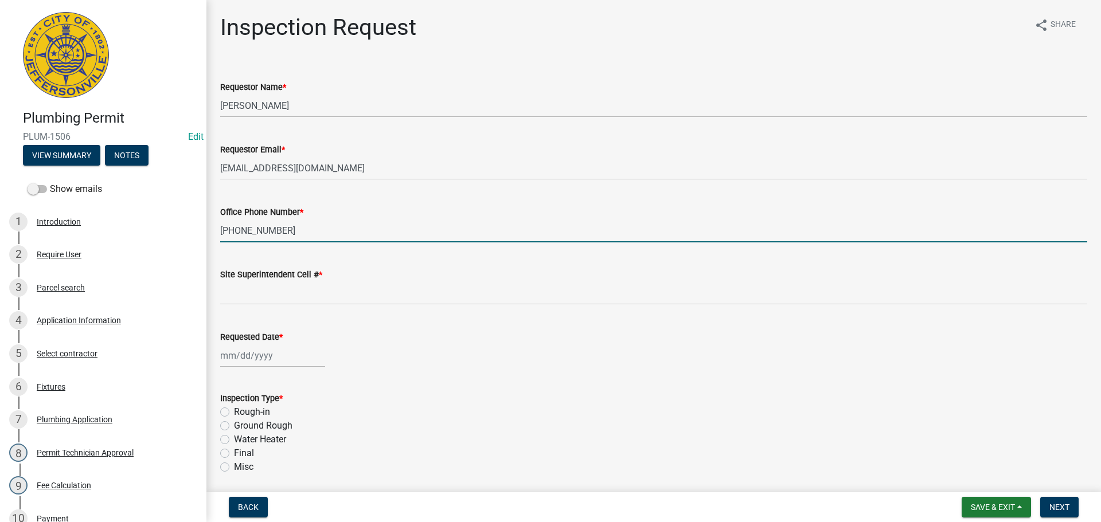
type input "[PHONE_NUMBER]"
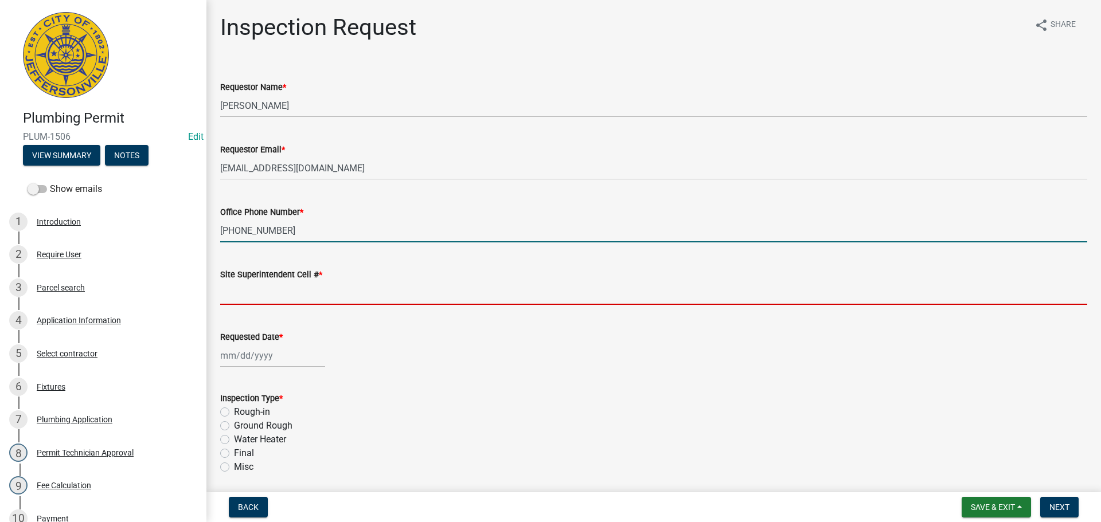
click at [241, 288] on input "Site Superintendent Cell # *" at bounding box center [653, 294] width 867 height 24
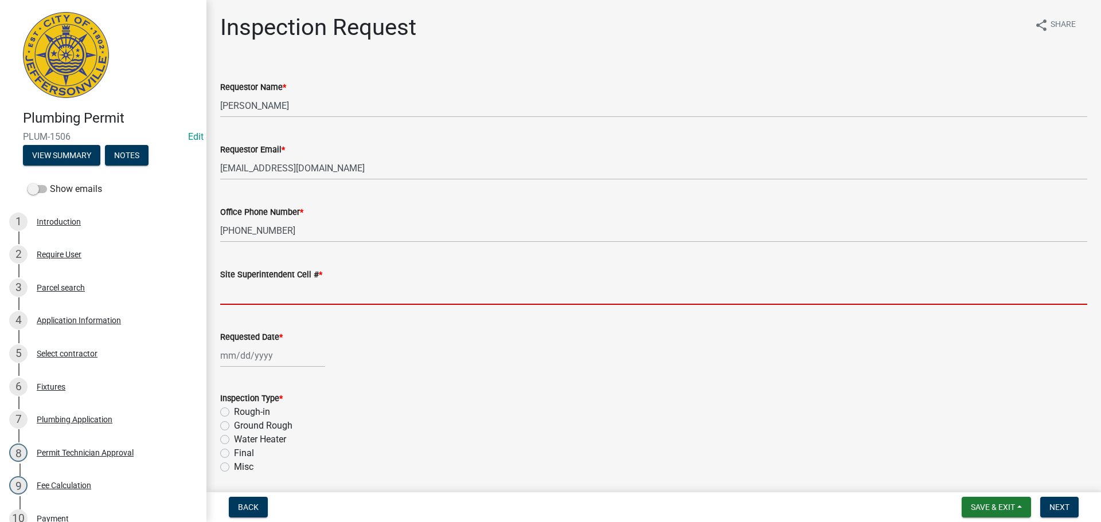
type input "SAME"
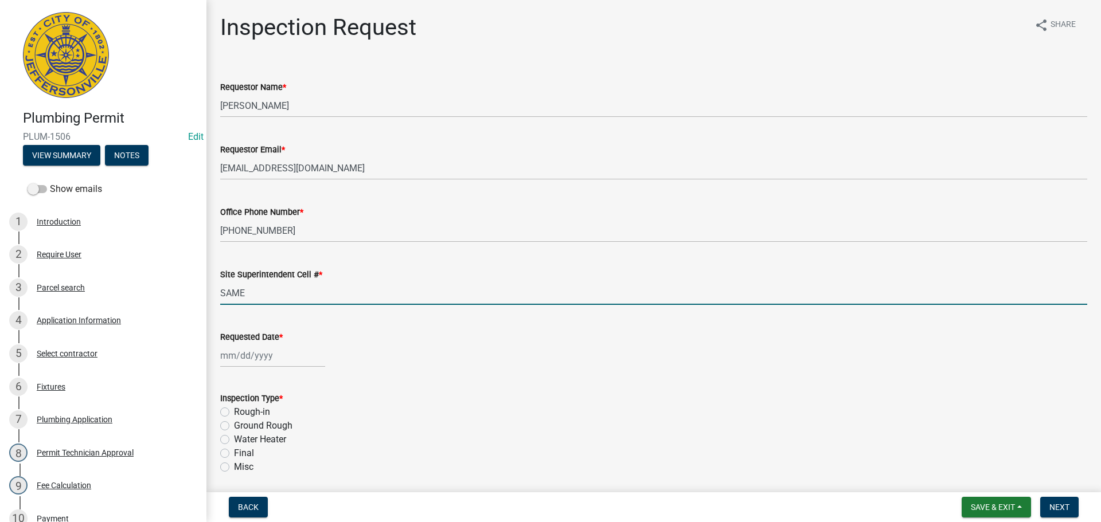
click at [248, 354] on div at bounding box center [272, 356] width 105 height 24
select select "8"
select select "2025"
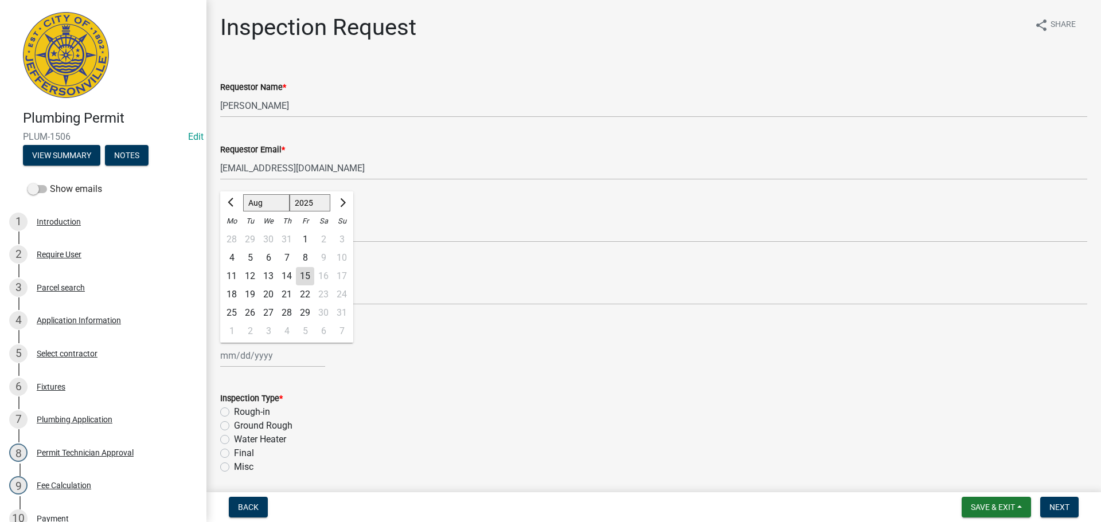
click at [271, 291] on div "20" at bounding box center [268, 295] width 18 height 18
type input "[DATE]"
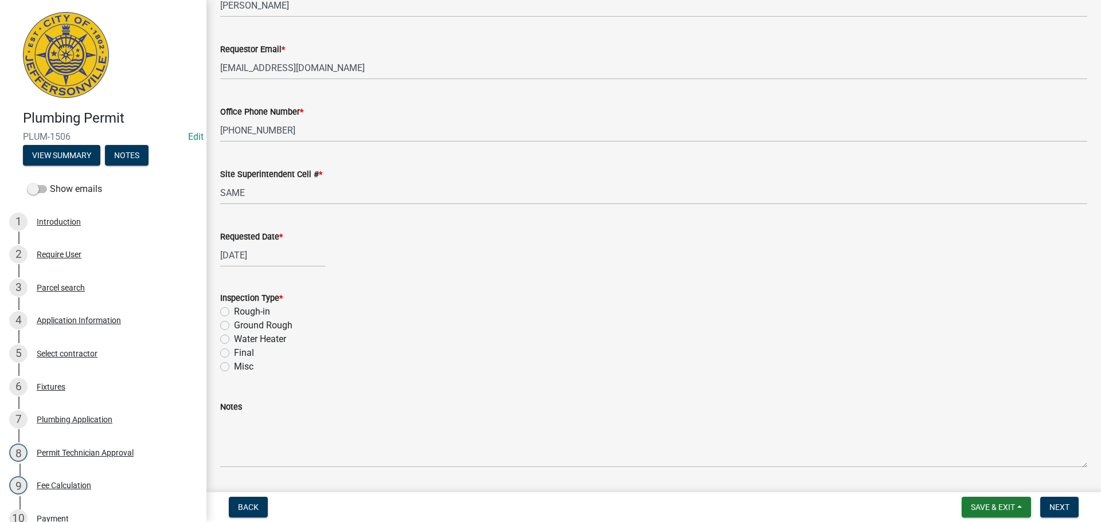
scroll to position [134, 0]
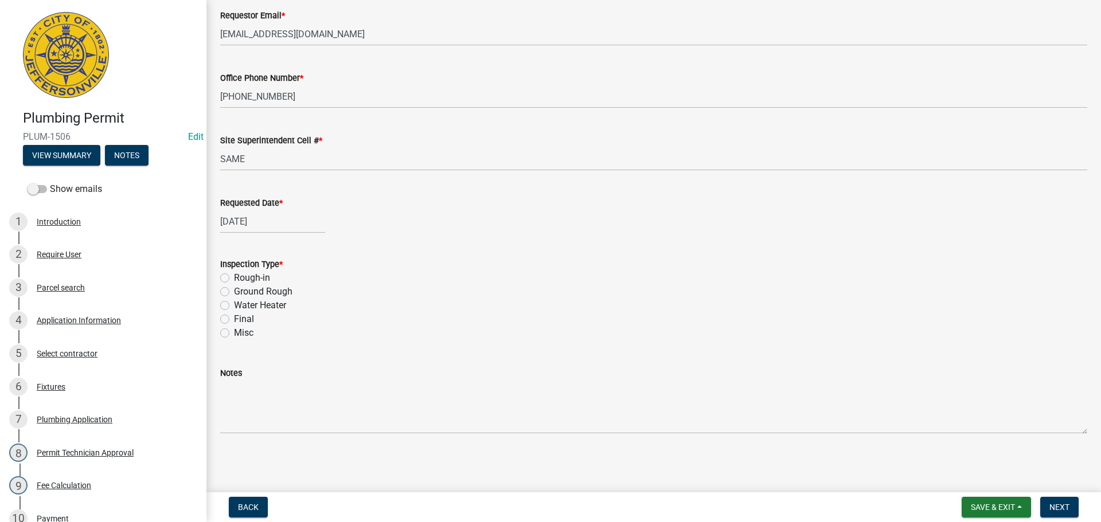
click at [234, 318] on label "Final" at bounding box center [244, 319] width 20 height 14
click at [234, 318] on input "Final" at bounding box center [237, 315] width 7 height 7
radio input "true"
click at [1060, 507] on span "Next" at bounding box center [1059, 507] width 20 height 9
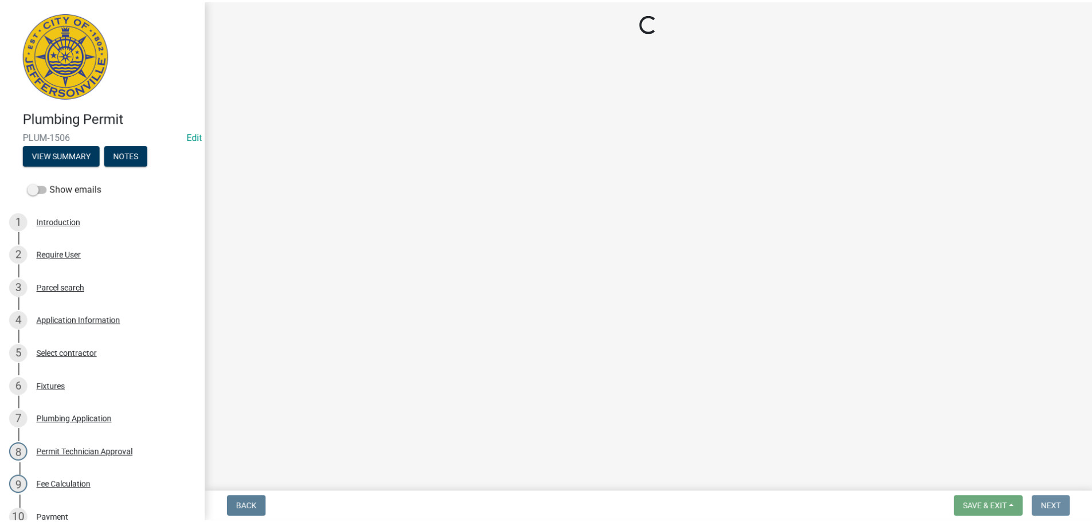
scroll to position [0, 0]
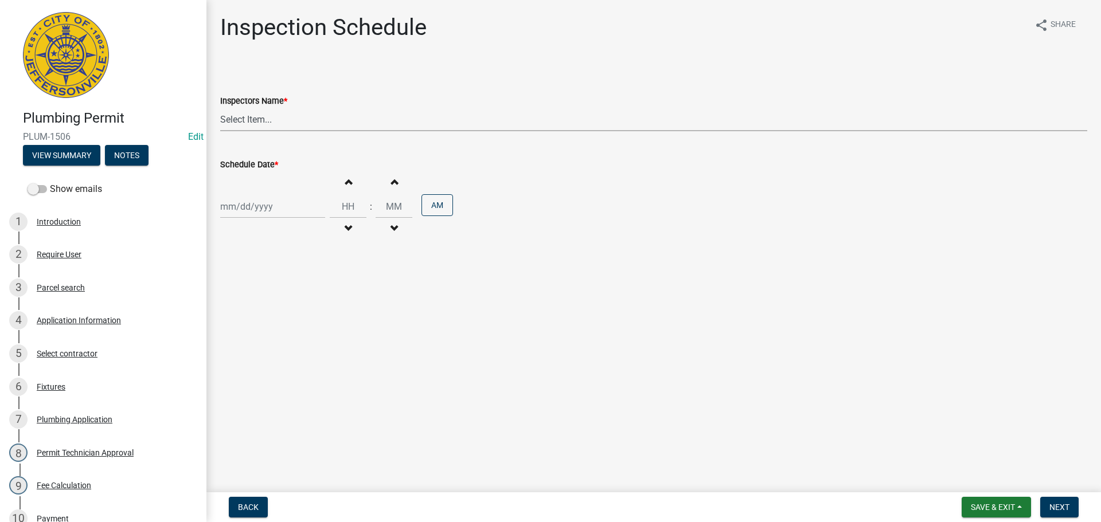
click at [233, 120] on select "Select Item... [PERSON_NAME] ([PERSON_NAME]) [PERSON_NAME] ([PERSON_NAME]) mkru…" at bounding box center [653, 120] width 867 height 24
select select "13c97fbc-c819-4cee-844a-0db3d3c4db95"
click at [220, 108] on select "Select Item... [PERSON_NAME] ([PERSON_NAME]) [PERSON_NAME] ([PERSON_NAME]) mkru…" at bounding box center [653, 120] width 867 height 24
select select "8"
select select "2025"
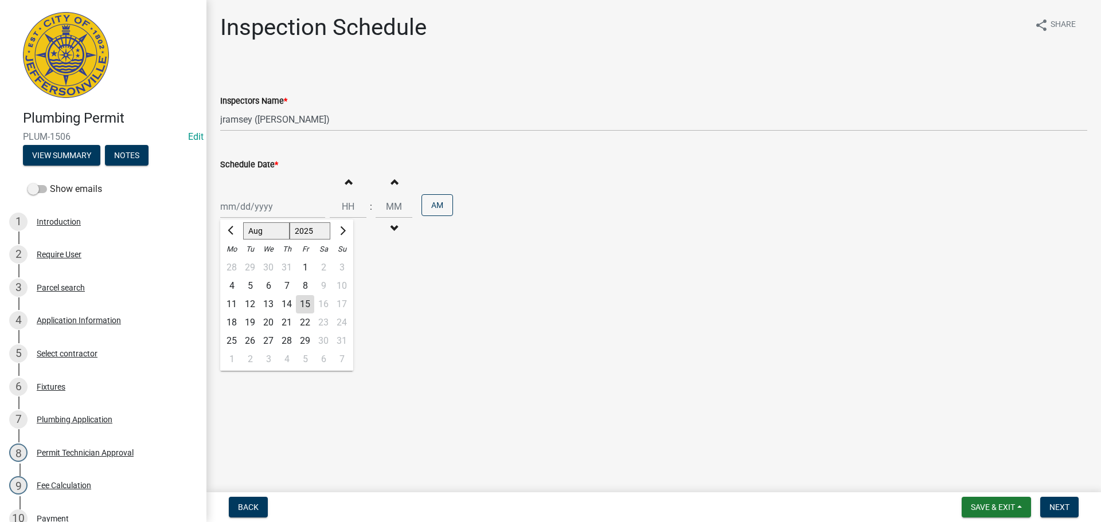
click at [245, 212] on div "[PERSON_NAME] Feb Mar Apr [PERSON_NAME][DATE] Oct Nov [DATE] 1526 1527 1528 152…" at bounding box center [272, 207] width 105 height 24
drag, startPoint x: 271, startPoint y: 323, endPoint x: 303, endPoint y: 298, distance: 40.8
click at [271, 322] on div "20" at bounding box center [268, 323] width 18 height 18
type input "[DATE]"
click at [346, 204] on input "Hours" at bounding box center [348, 207] width 37 height 24
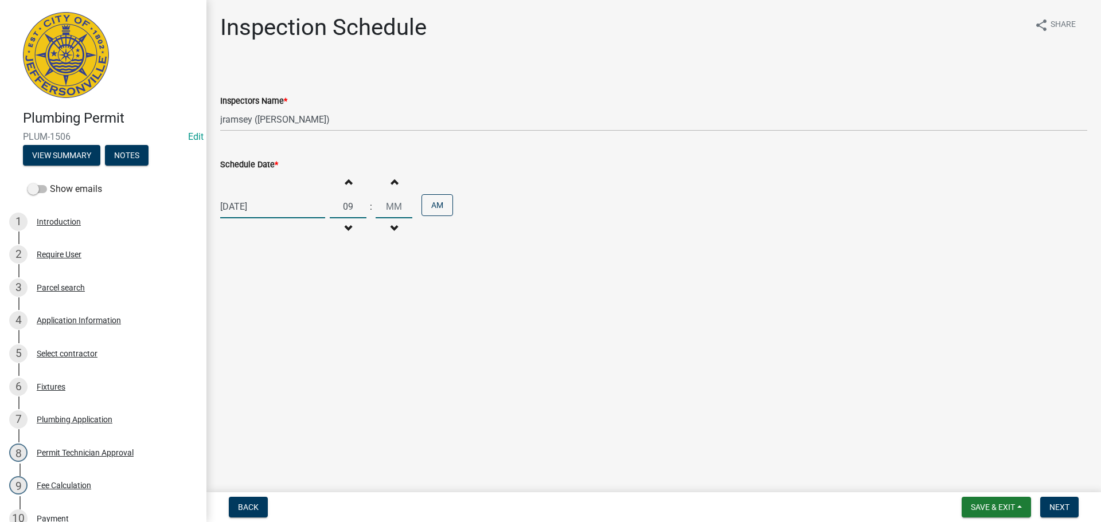
type input "09"
type input "30"
click at [1064, 510] on span "Next" at bounding box center [1059, 507] width 20 height 9
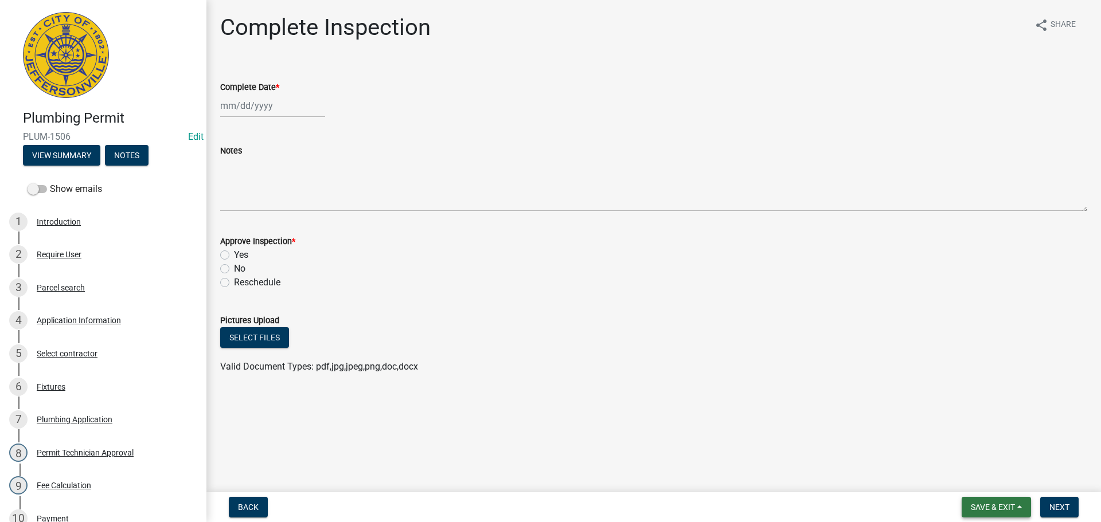
click at [980, 505] on span "Save & Exit" at bounding box center [993, 507] width 44 height 9
click at [982, 491] on button "Save & Exit" at bounding box center [985, 478] width 92 height 28
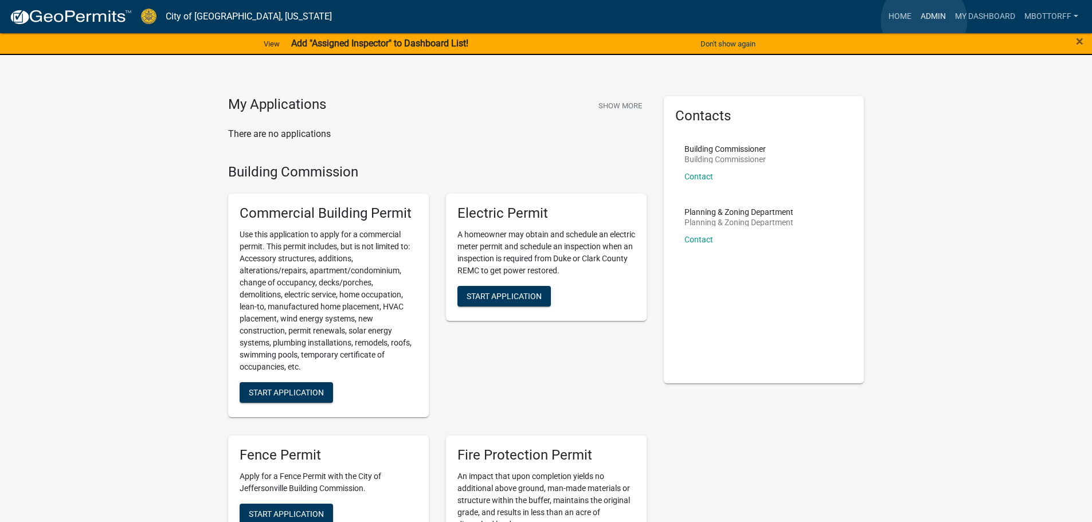
click at [924, 21] on link "Admin" at bounding box center [933, 17] width 34 height 22
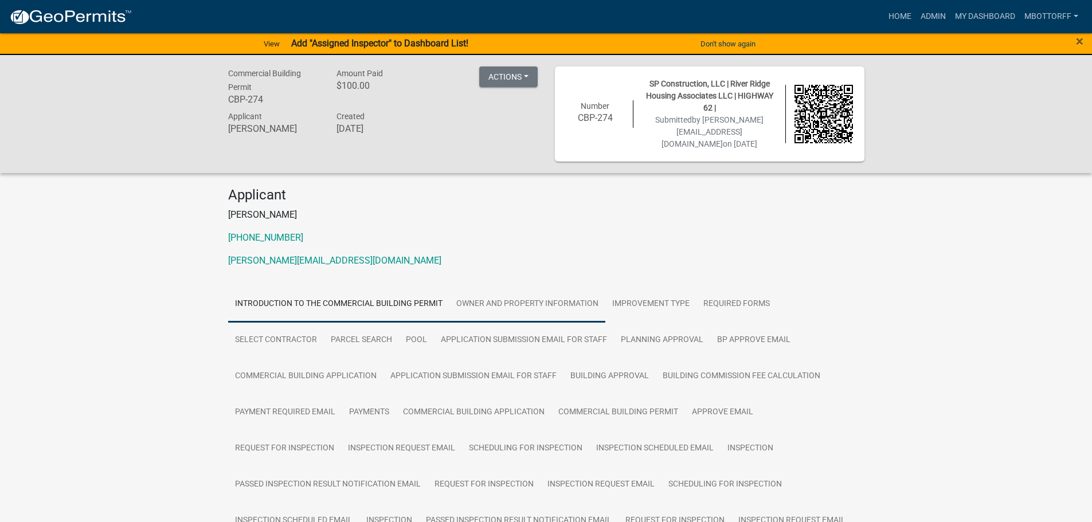
click at [519, 294] on link "Owner and Property Information" at bounding box center [527, 304] width 156 height 37
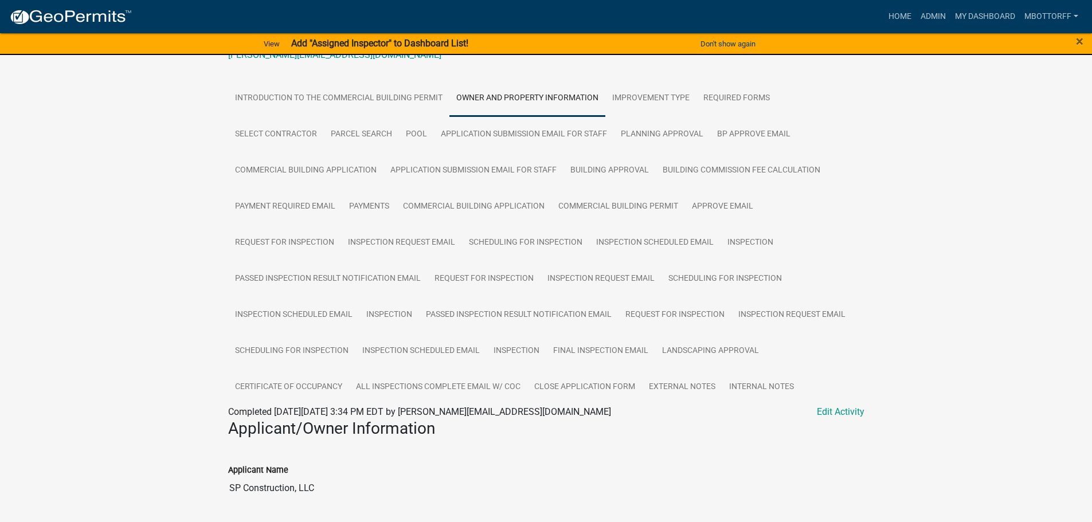
scroll to position [49, 0]
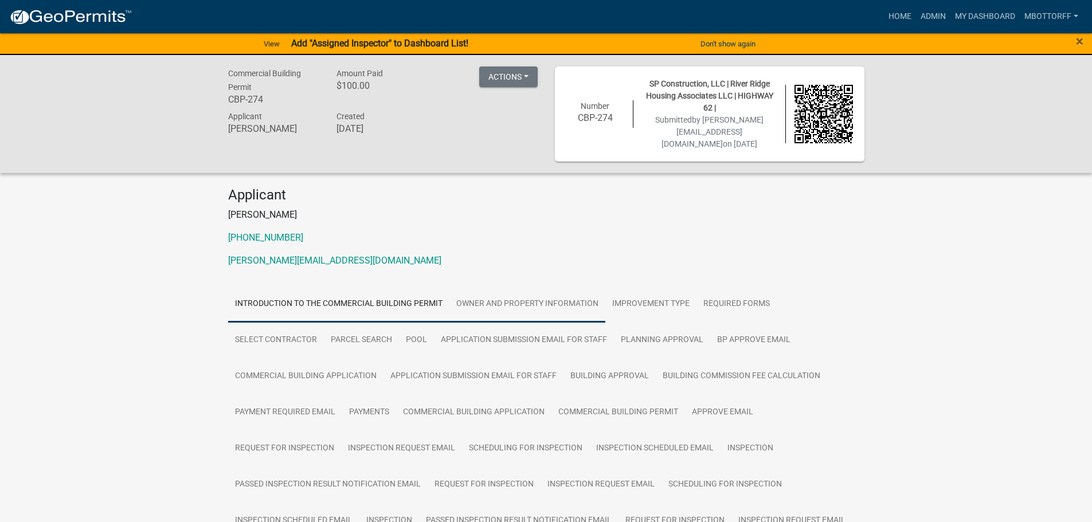
click at [539, 295] on link "Owner and Property Information" at bounding box center [527, 304] width 156 height 37
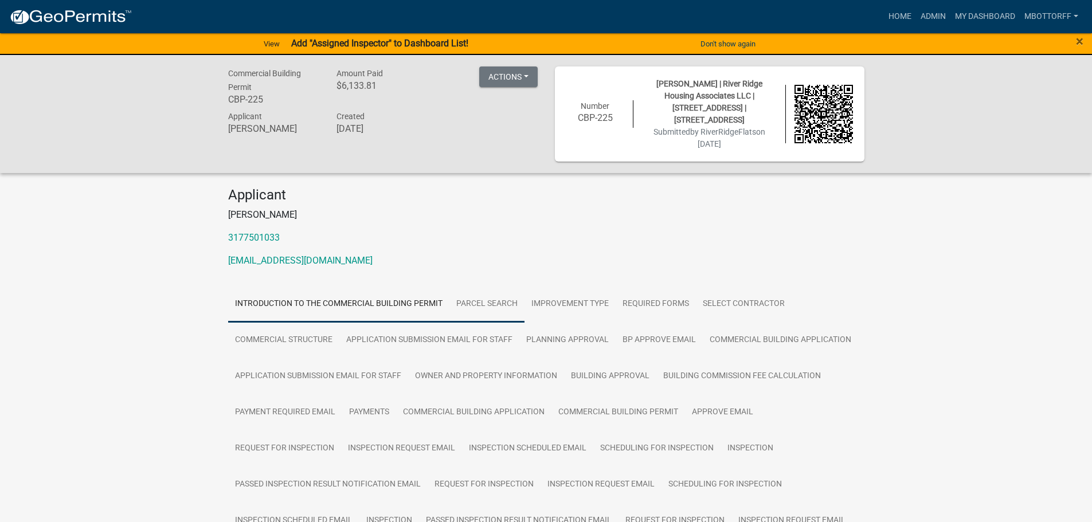
click at [506, 306] on link "Parcel search" at bounding box center [486, 304] width 75 height 37
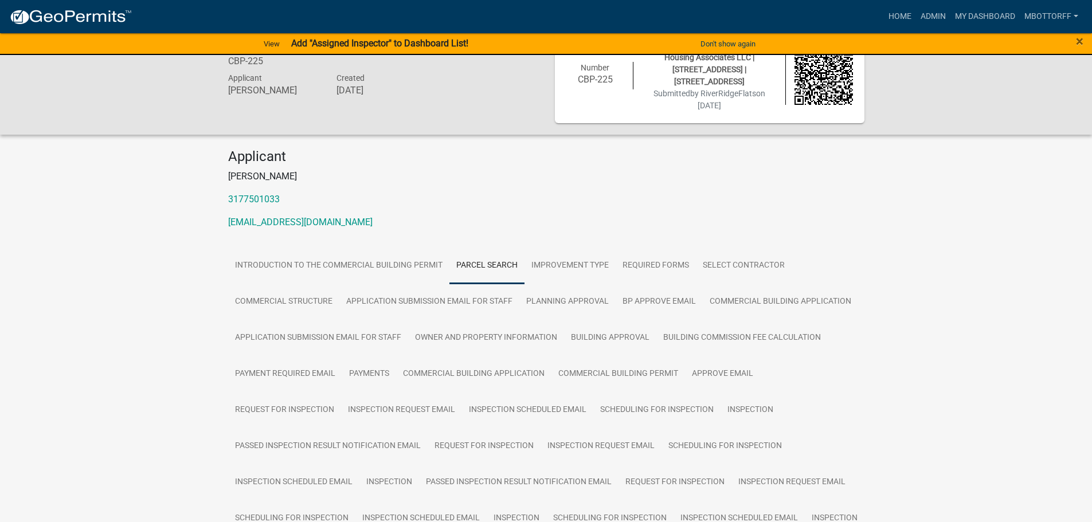
scroll to position [57, 0]
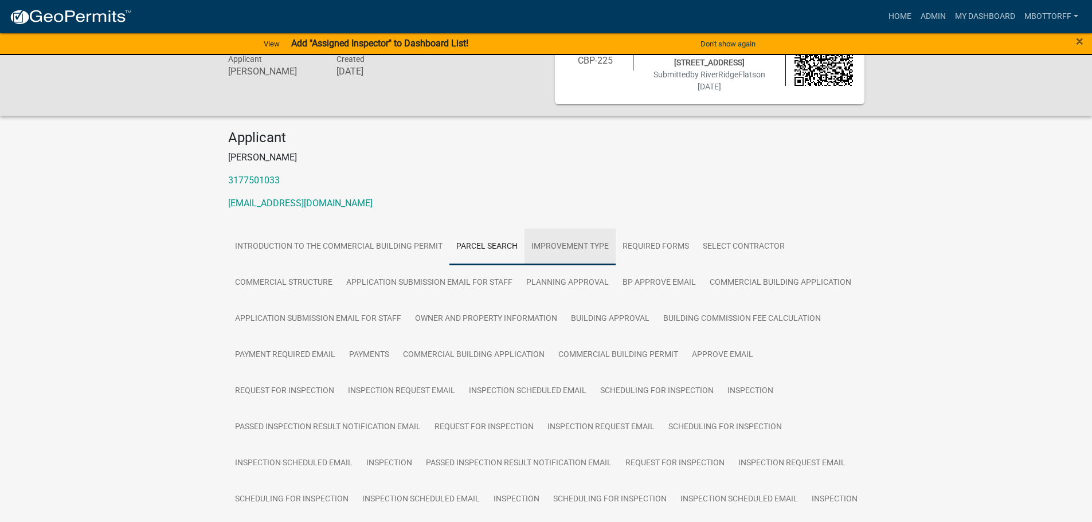
click at [570, 240] on link "Improvement Type" at bounding box center [570, 247] width 91 height 37
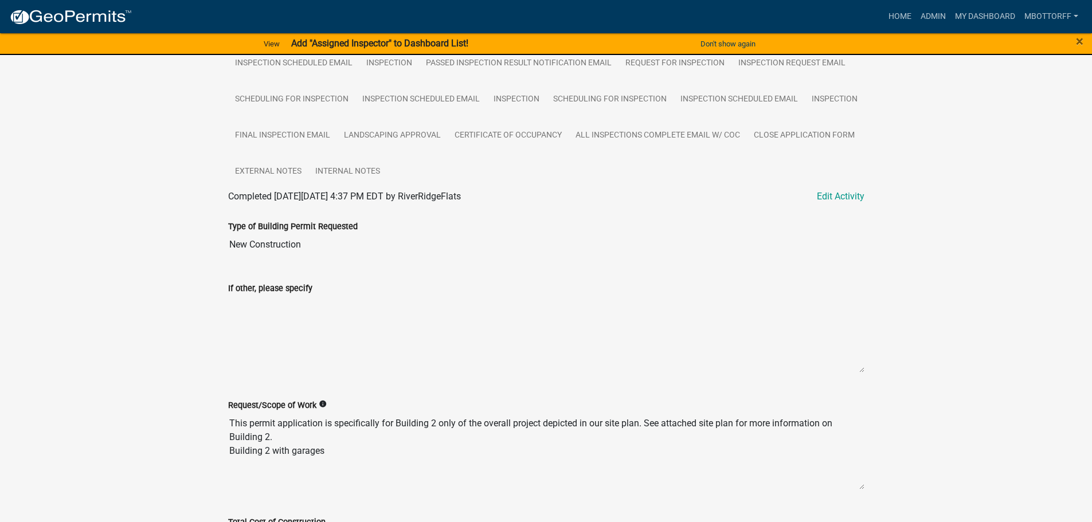
scroll to position [459, 0]
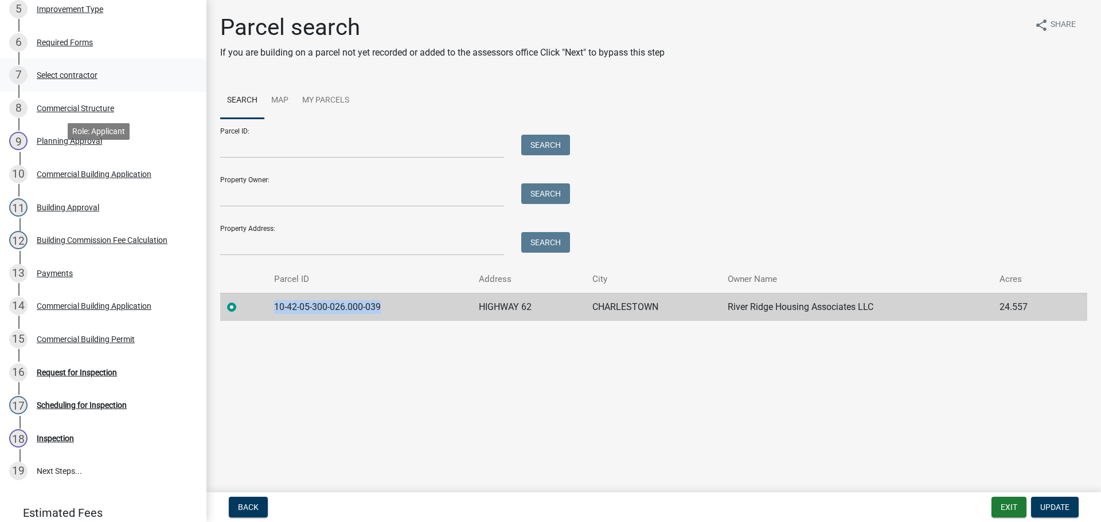
scroll to position [342, 0]
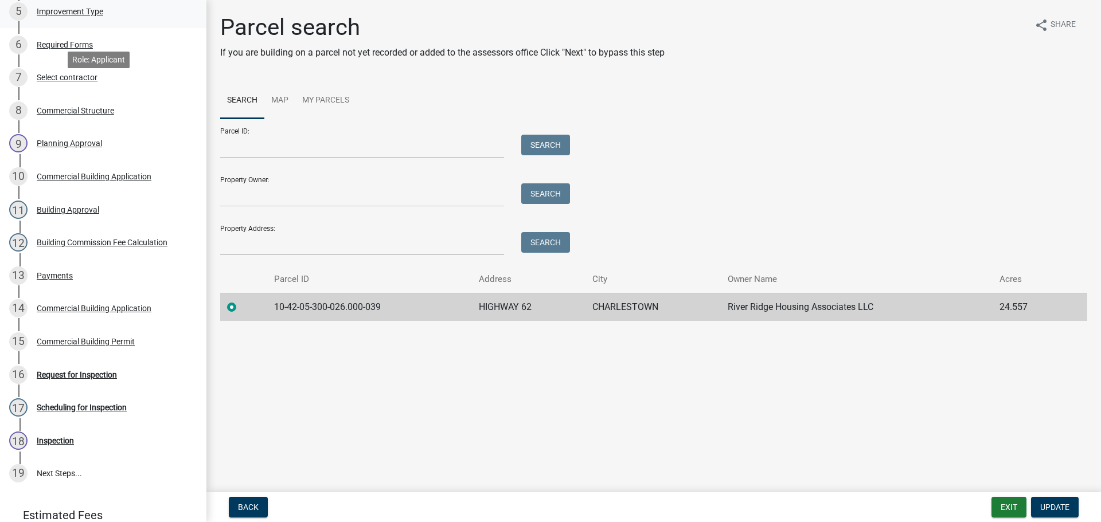
click at [57, 15] on div "Improvement Type" at bounding box center [70, 11] width 67 height 8
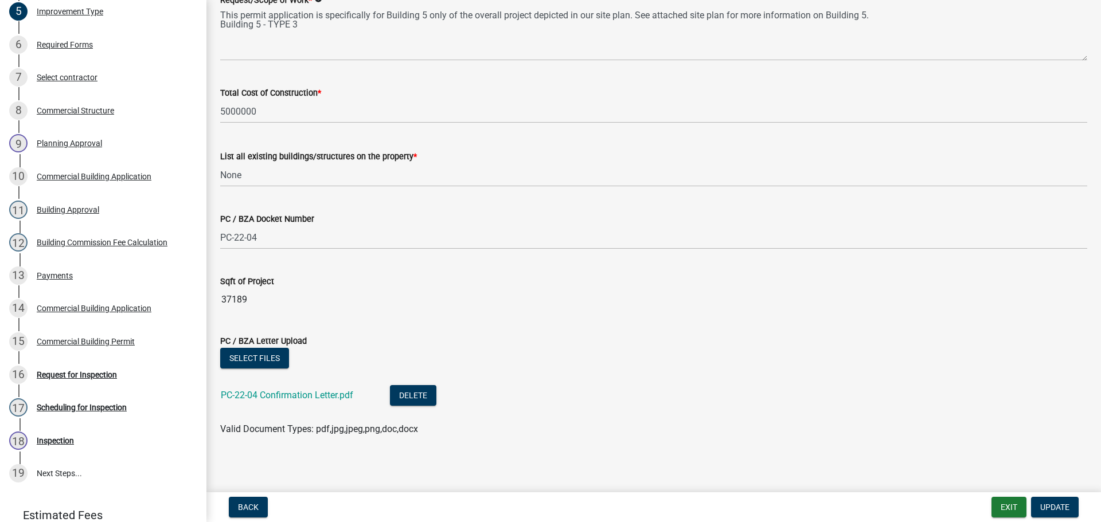
scroll to position [245, 0]
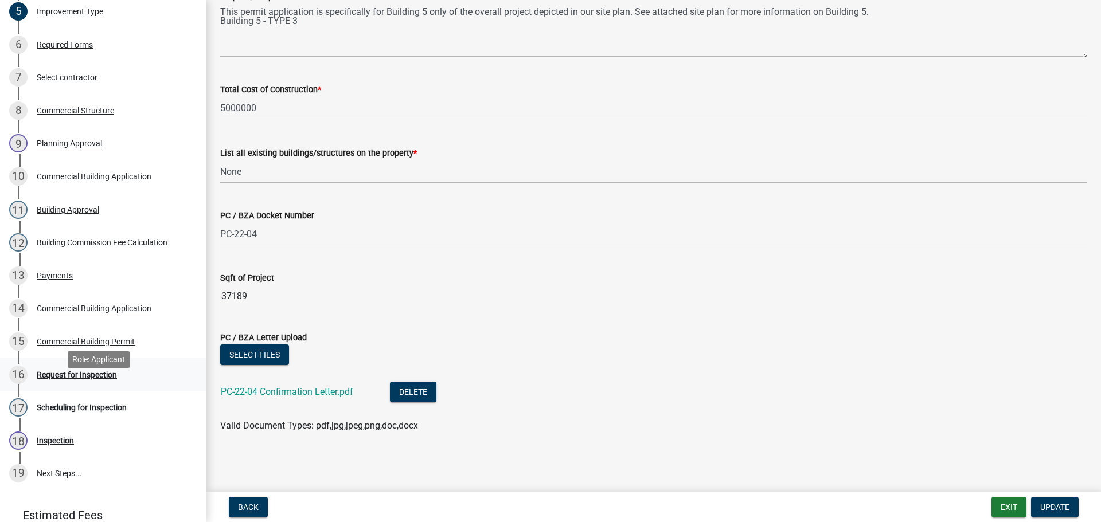
click at [61, 379] on div "Request for Inspection" at bounding box center [77, 375] width 80 height 8
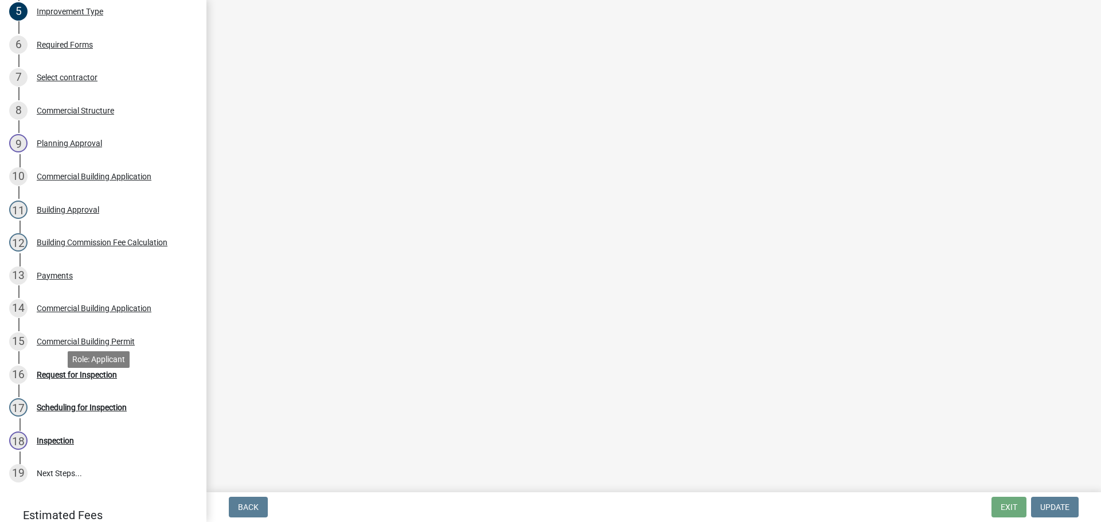
scroll to position [0, 0]
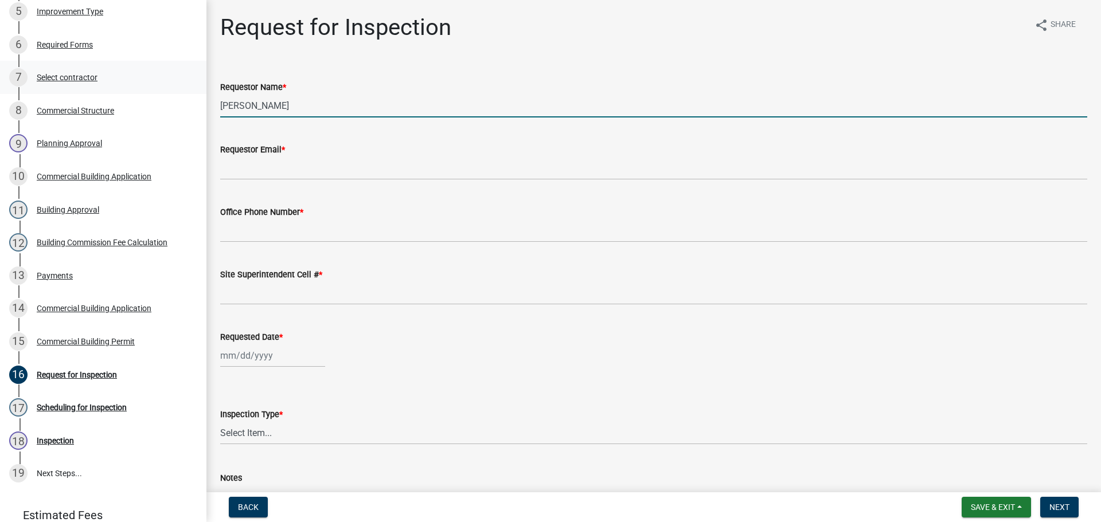
drag, startPoint x: 268, startPoint y: 111, endPoint x: 102, endPoint y: 99, distance: 166.7
click at [117, 99] on div "Commercial Building Permit CBP-181 Edit View Summary Notes Show emails 1 Introd…" at bounding box center [550, 261] width 1101 height 522
type input "JOHN"
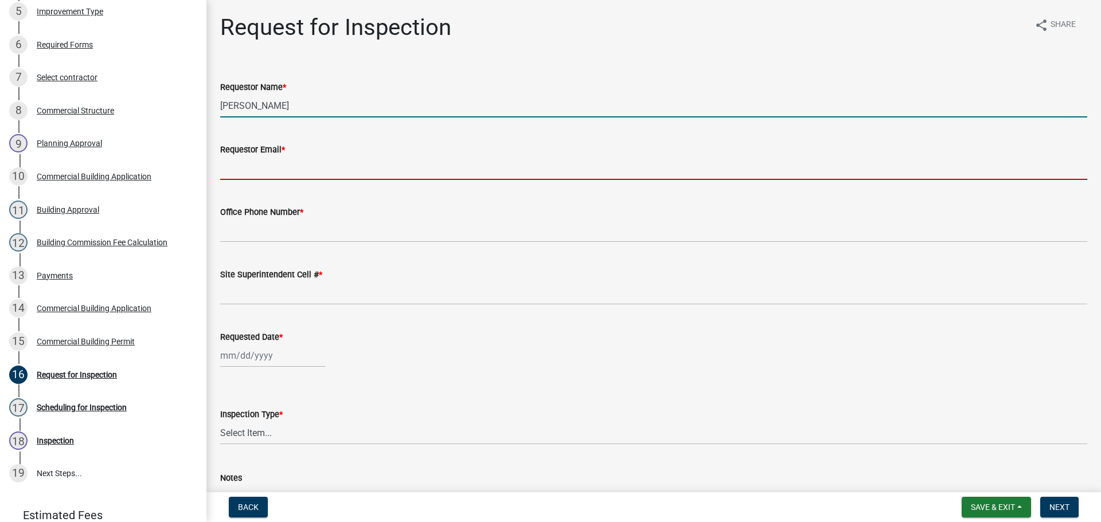
click at [274, 166] on input "Requestor Email *" at bounding box center [653, 169] width 867 height 24
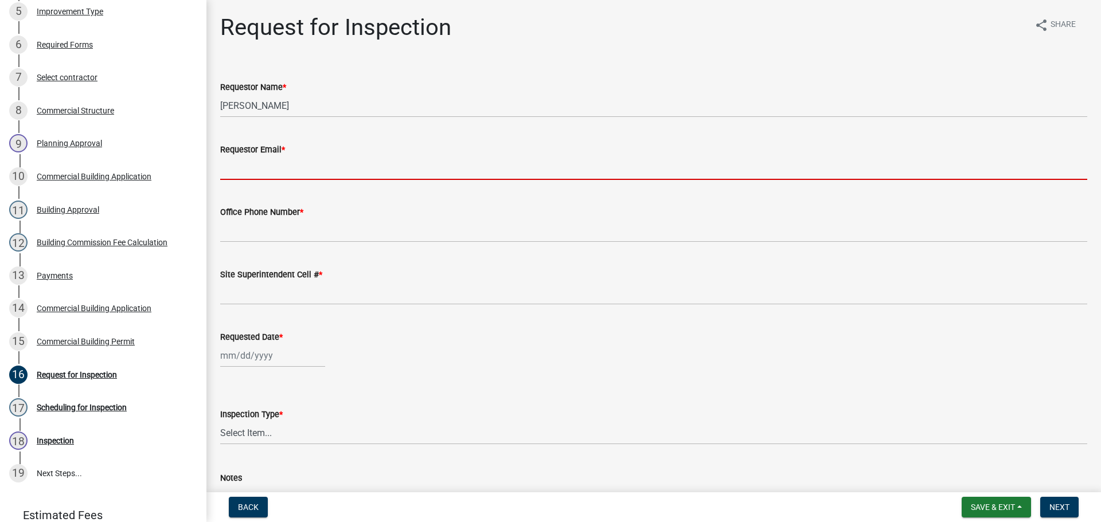
type input "[EMAIL_ADDRESS][DOMAIN_NAME]"
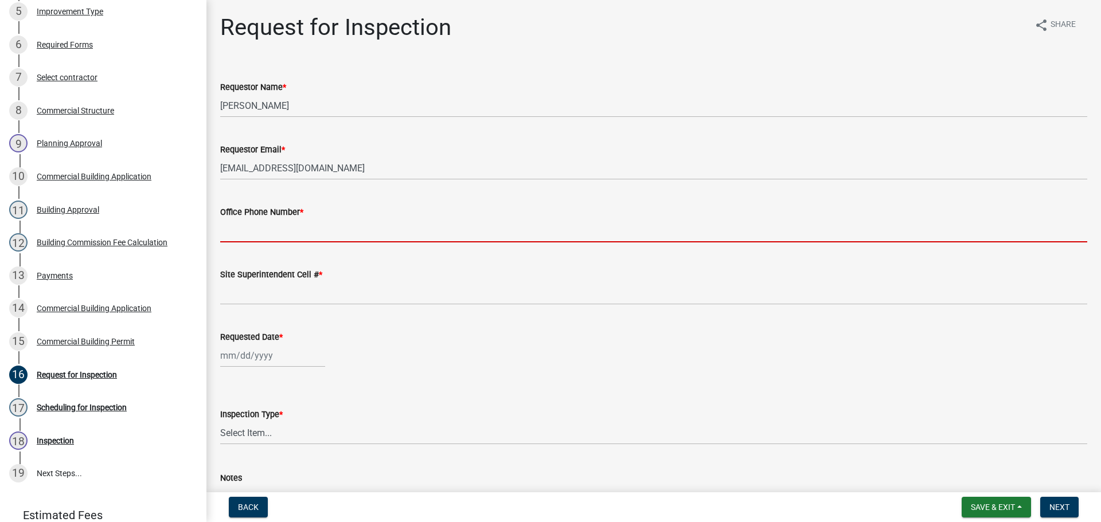
click at [288, 223] on input "Office Phone Number *" at bounding box center [653, 231] width 867 height 24
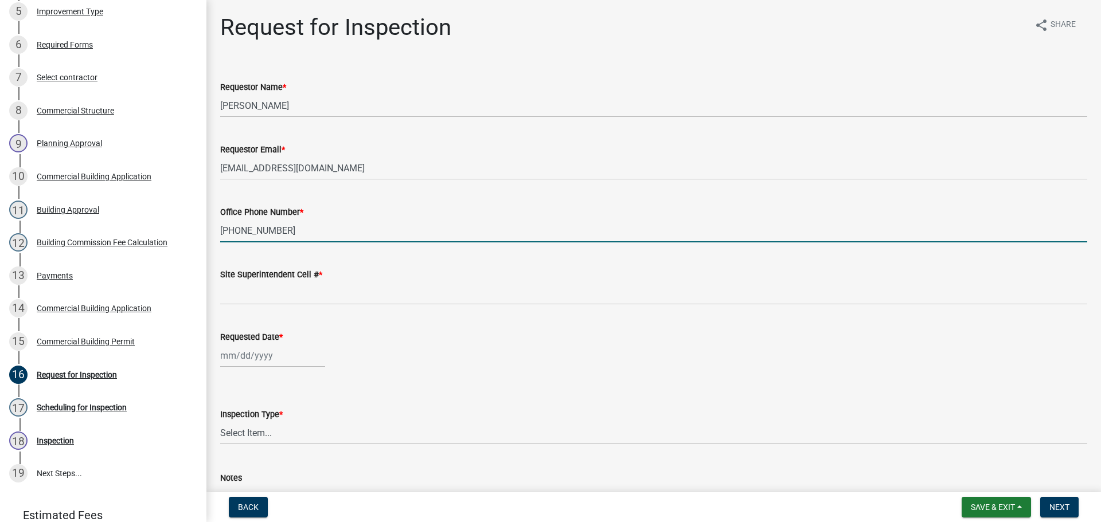
type input "502-294-6588"
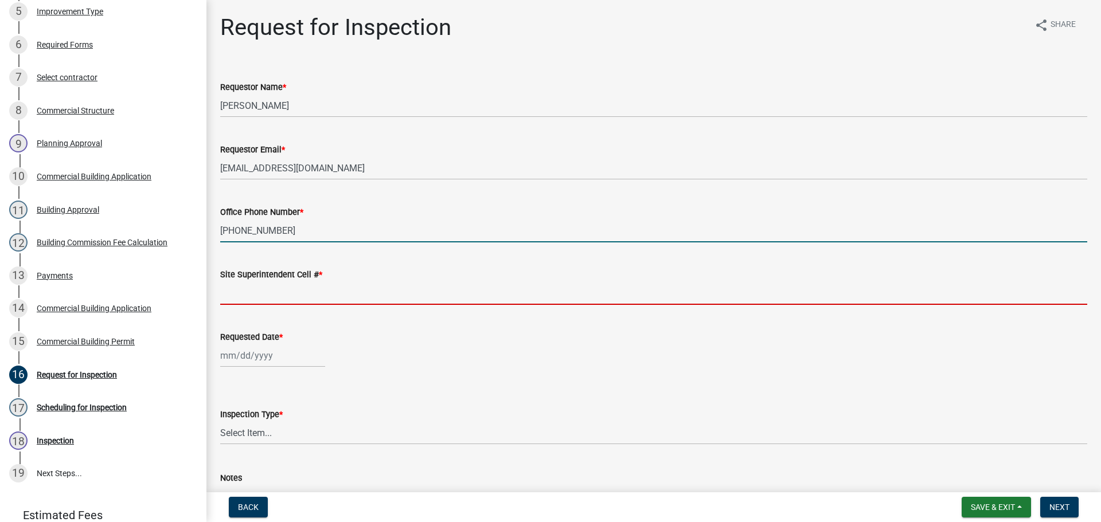
click at [296, 292] on input "Site Superintendent Cell # *" at bounding box center [653, 294] width 867 height 24
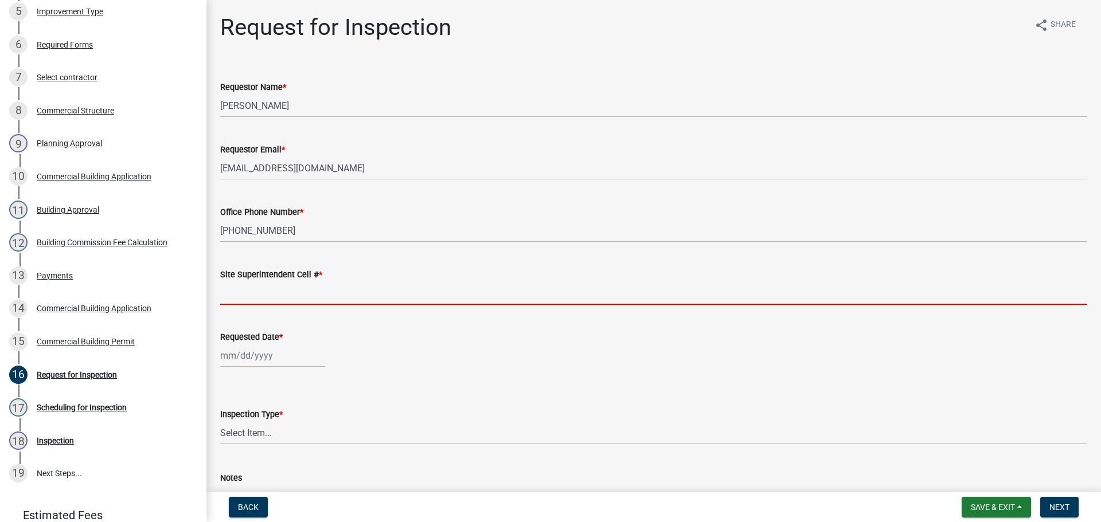
type input "SAME"
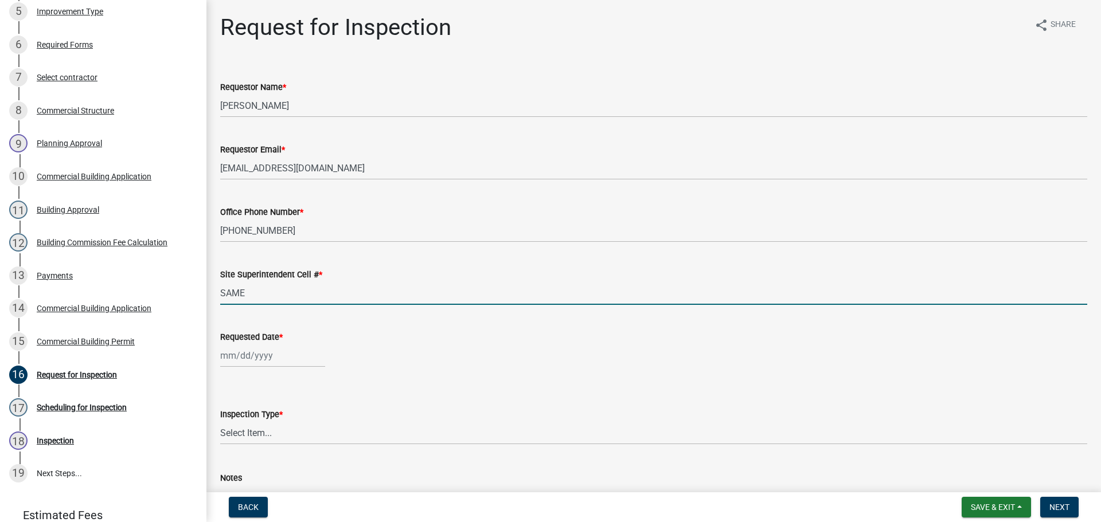
click at [257, 353] on div at bounding box center [272, 356] width 105 height 24
select select "8"
select select "2025"
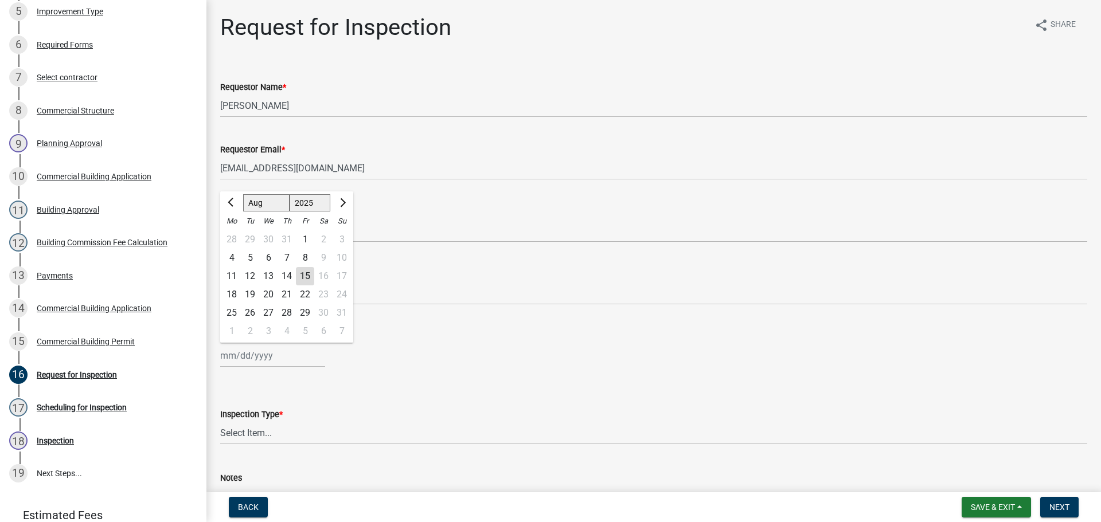
click at [273, 295] on div "20" at bounding box center [268, 295] width 18 height 18
type input "08/20/2025"
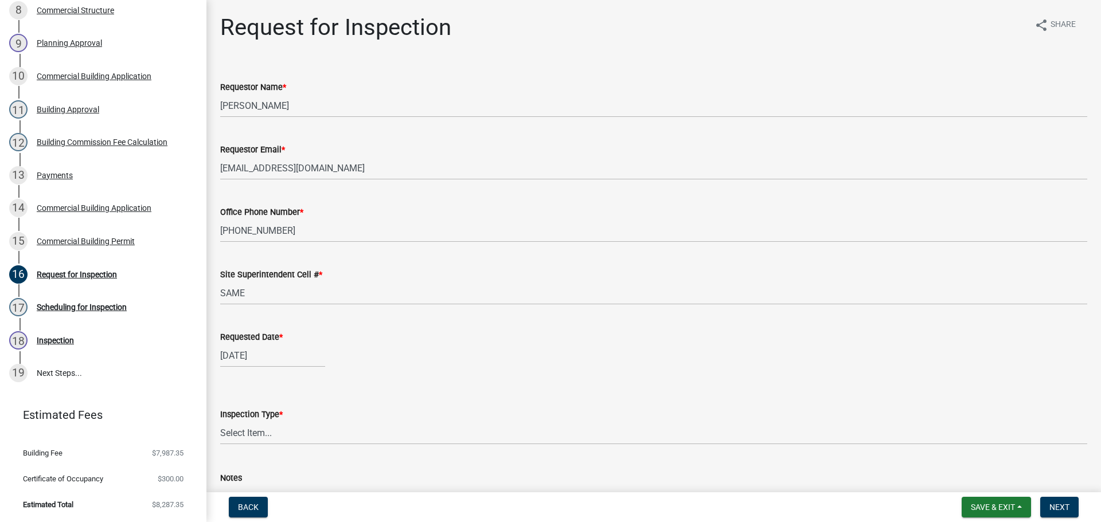
scroll to position [459, 0]
click at [243, 427] on select "Select Item... Footer Foundation Framing Final Misc" at bounding box center [653, 433] width 867 height 24
click at [220, 421] on select "Select Item... Footer Foundation Framing Final Misc" at bounding box center [653, 433] width 867 height 24
select select "8ea0f6e5-dde7-4881-a999-02519822ccbf"
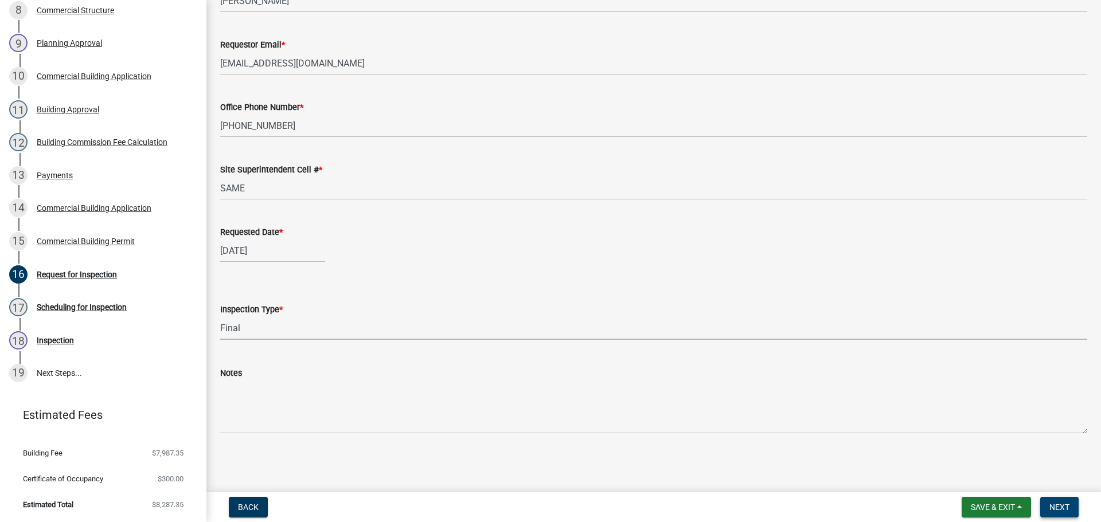
click at [1057, 509] on span "Next" at bounding box center [1059, 507] width 20 height 9
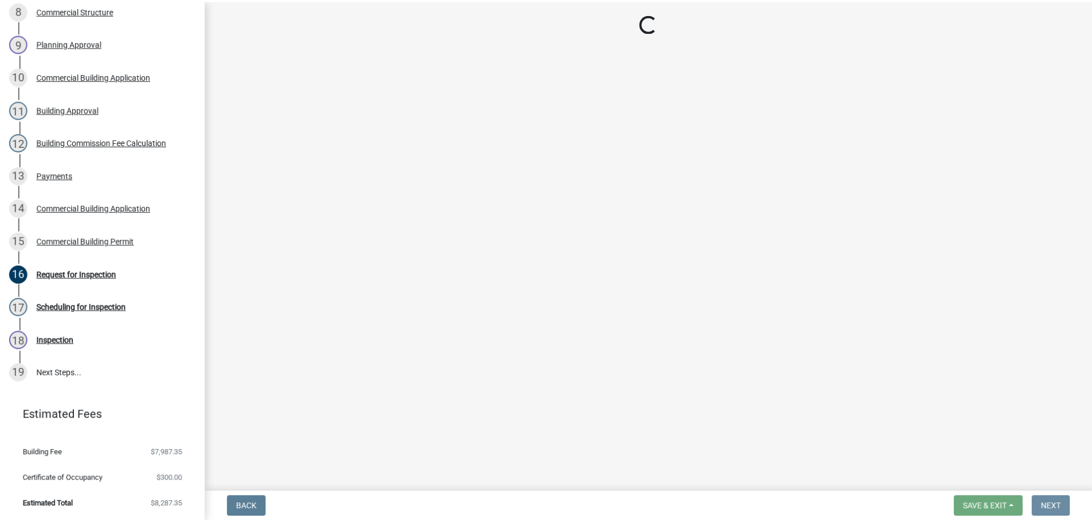
scroll to position [0, 0]
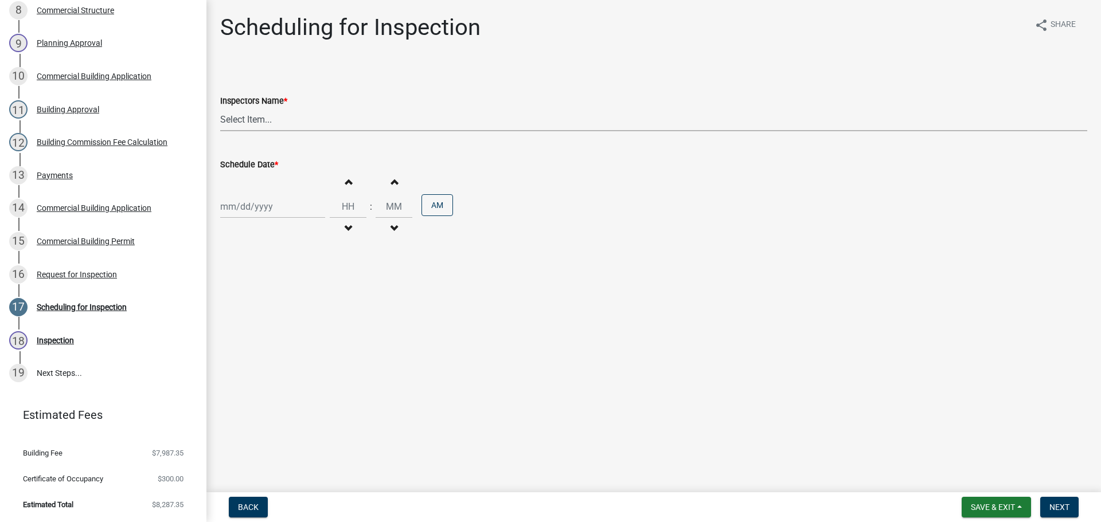
click at [245, 120] on select "Select Item... jramsey (Jeremy Ramsey) MaryFrey (Mary Frey) mkruer (Mike Kruer)…" at bounding box center [653, 120] width 867 height 24
select select "fdb3bcc6-ce93-4663-8a18-5c08884dd177"
click at [220, 108] on select "Select Item... jramsey (Jeremy Ramsey) MaryFrey (Mary Frey) mkruer (Mike Kruer)…" at bounding box center [653, 120] width 867 height 24
click at [233, 205] on div at bounding box center [272, 207] width 105 height 24
select select "8"
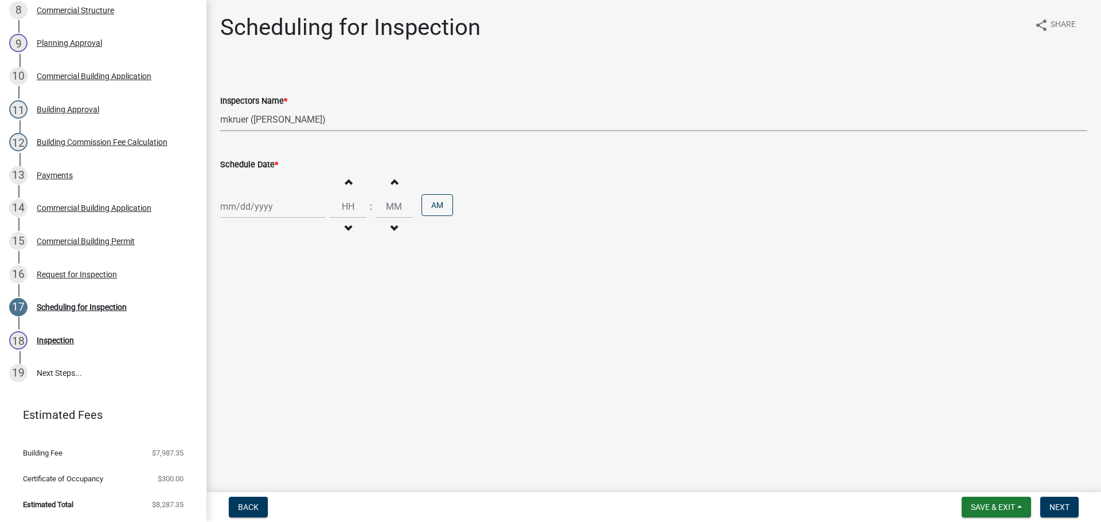
select select "2025"
click at [267, 323] on div "20" at bounding box center [268, 323] width 18 height 18
type input "08/20/2025"
click at [351, 201] on input "Hours" at bounding box center [348, 207] width 37 height 24
type input "09"
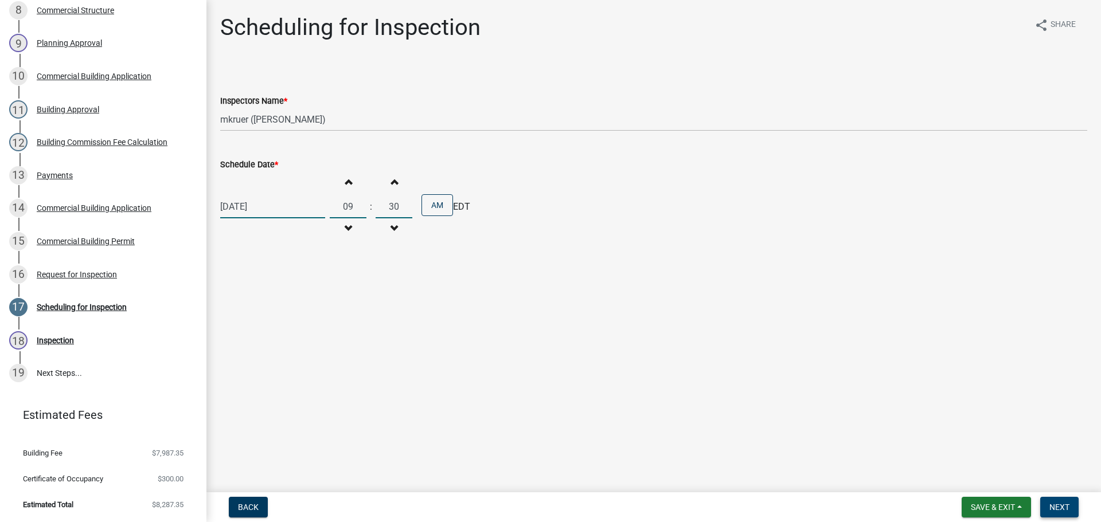
type input "30"
click at [1055, 508] on span "Next" at bounding box center [1059, 507] width 20 height 9
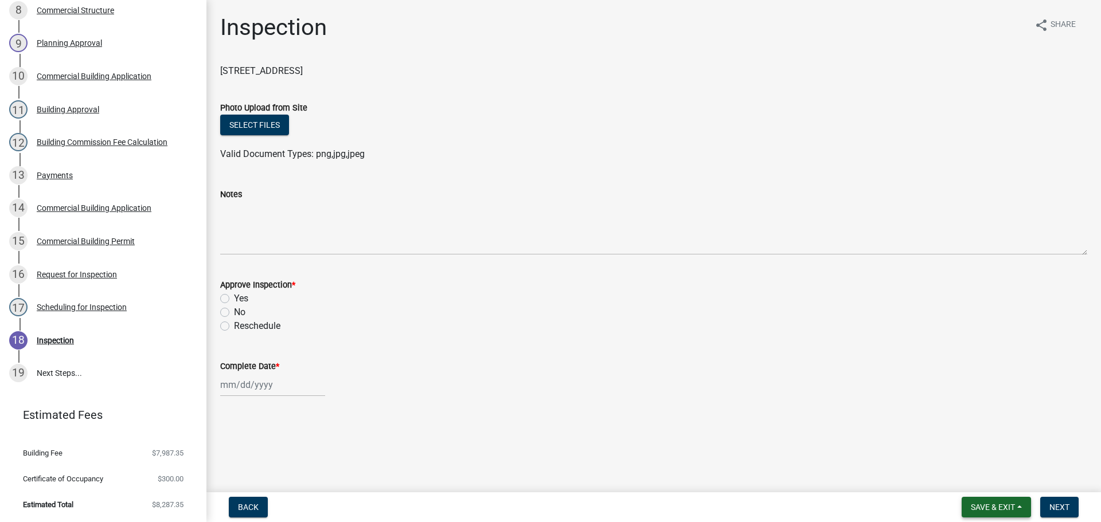
click at [982, 505] on span "Save & Exit" at bounding box center [993, 507] width 44 height 9
click at [976, 479] on button "Save & Exit" at bounding box center [985, 478] width 92 height 28
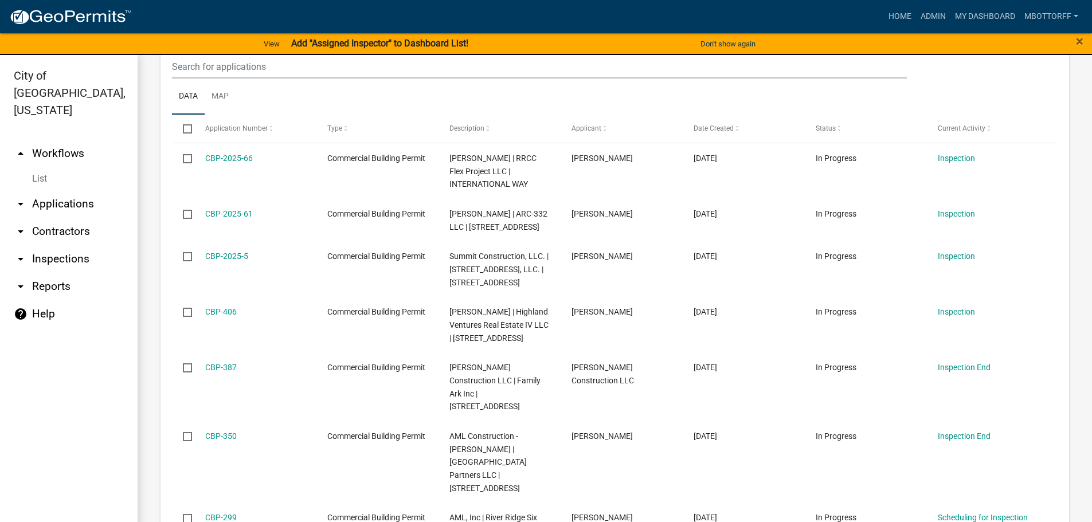
scroll to position [287, 0]
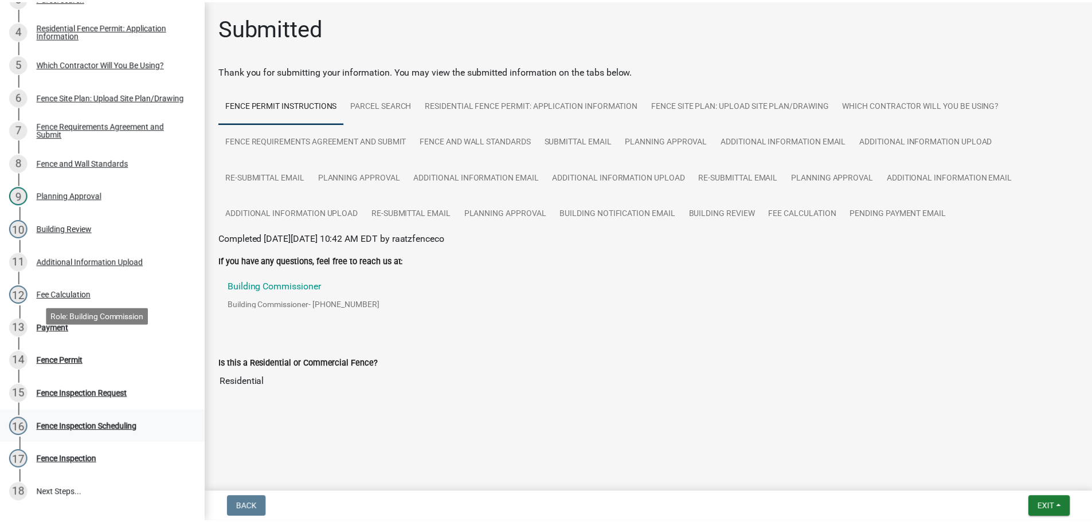
scroll to position [384, 0]
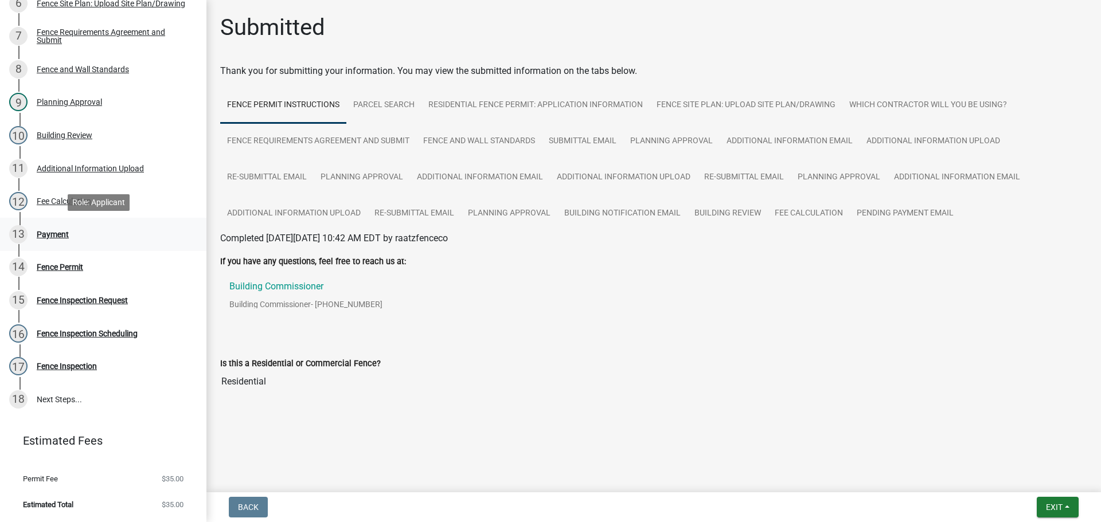
click at [48, 233] on div "Payment" at bounding box center [53, 234] width 32 height 8
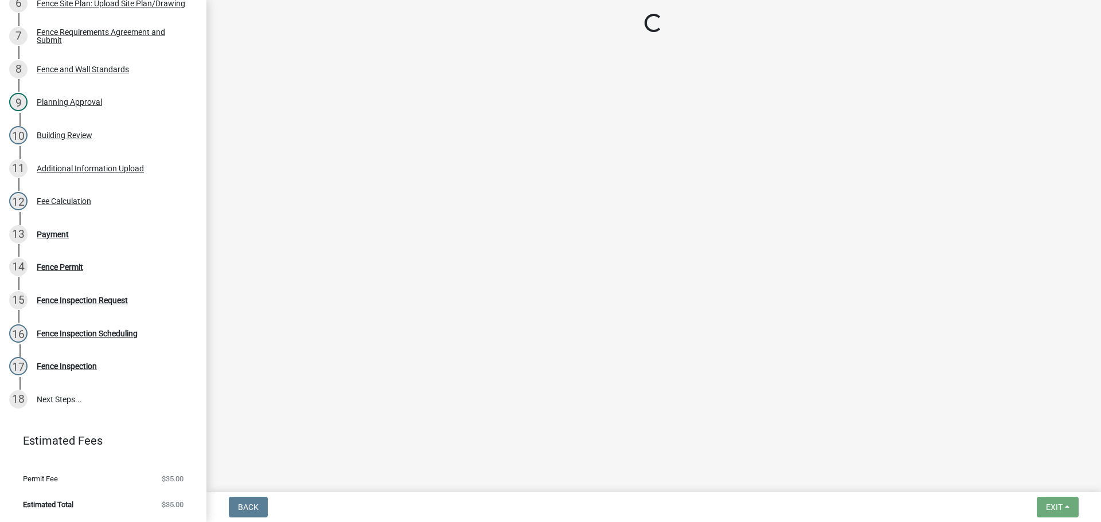
select select "3: 3"
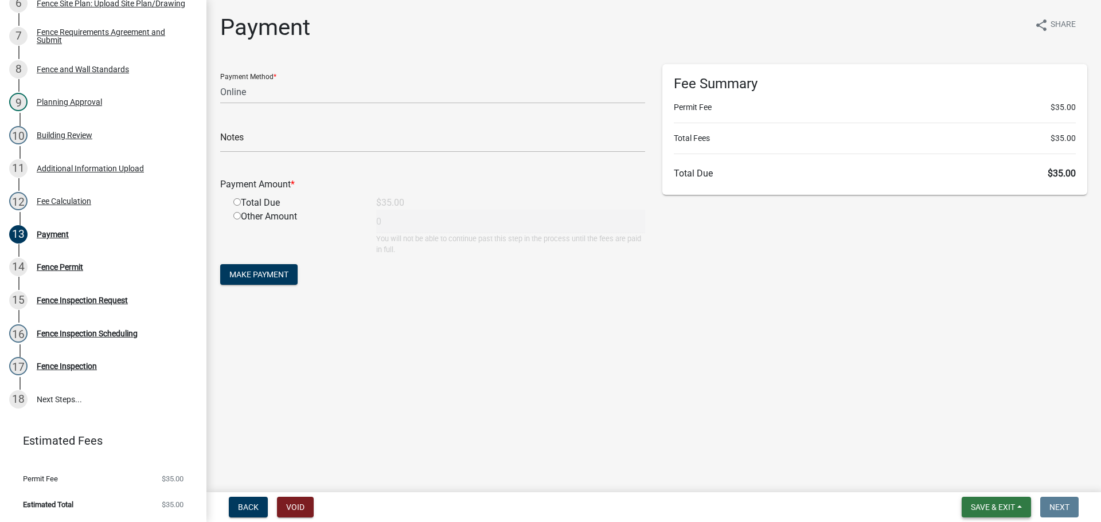
click at [986, 503] on span "Save & Exit" at bounding box center [993, 507] width 44 height 9
click at [986, 485] on button "Save & Exit" at bounding box center [985, 478] width 92 height 28
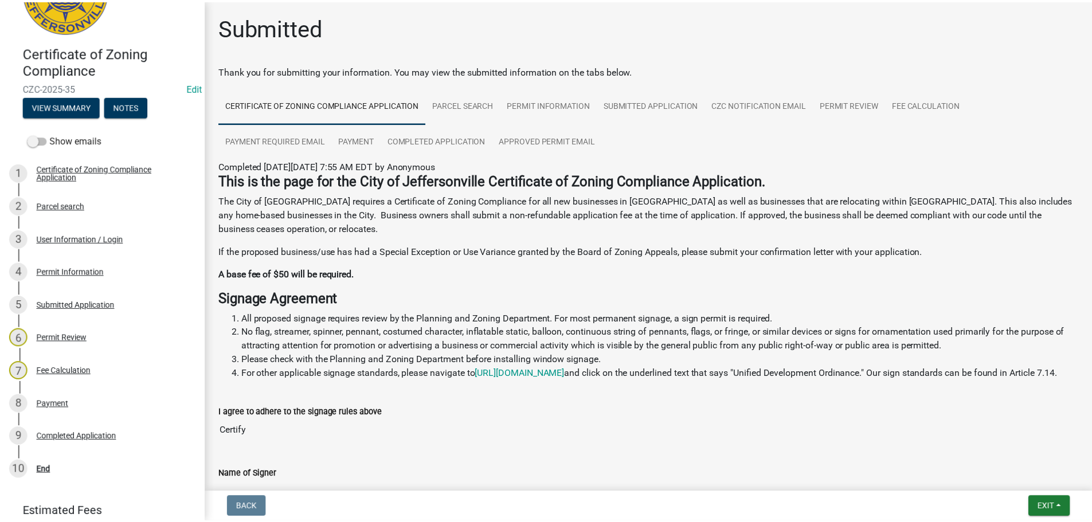
scroll to position [136, 0]
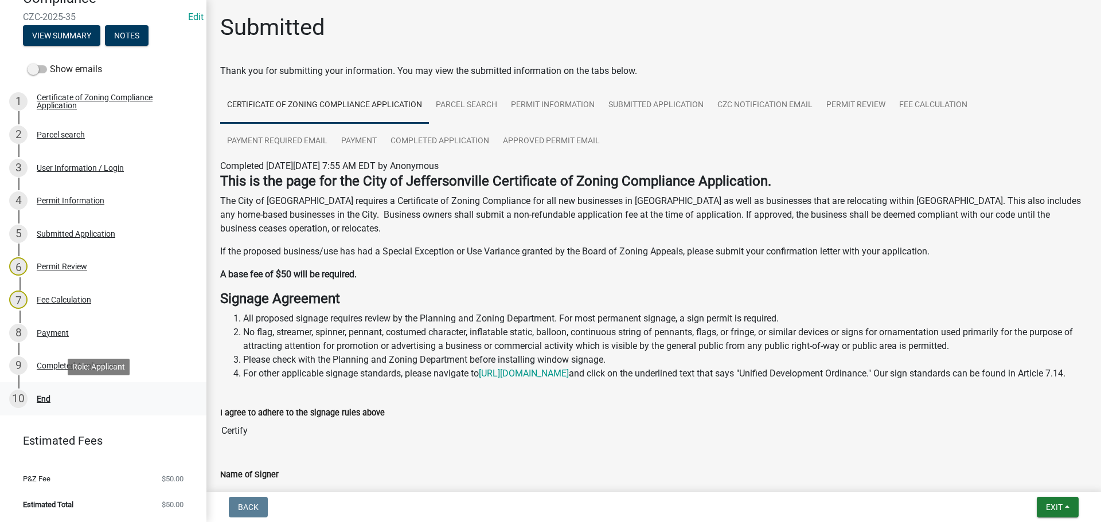
click at [44, 397] on div "End" at bounding box center [44, 399] width 14 height 8
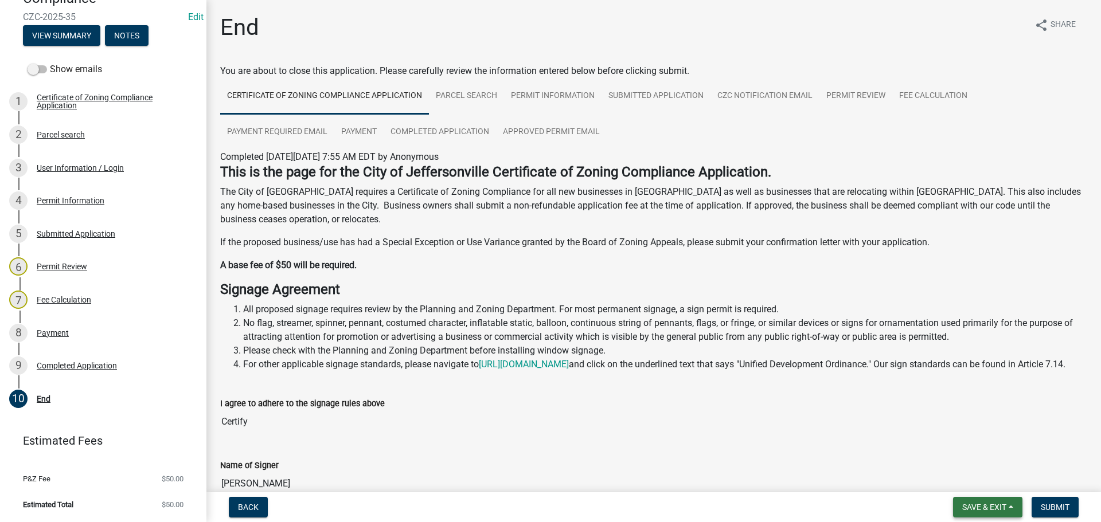
drag, startPoint x: 987, startPoint y: 507, endPoint x: 974, endPoint y: 499, distance: 15.4
click at [987, 507] on span "Save & Exit" at bounding box center [984, 507] width 44 height 9
click at [955, 475] on button "Save & Exit" at bounding box center [977, 478] width 92 height 28
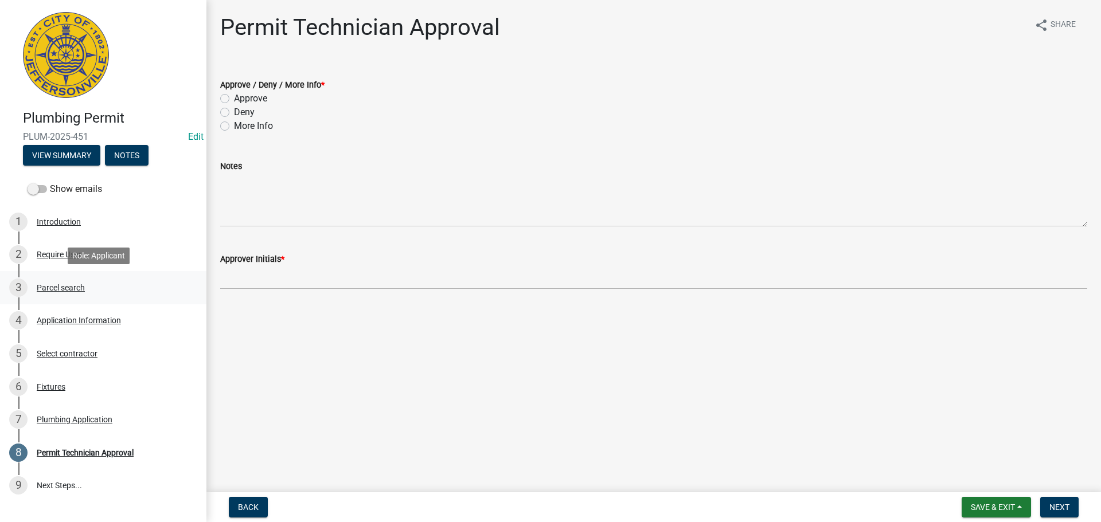
click at [50, 288] on div "Parcel search" at bounding box center [61, 288] width 48 height 8
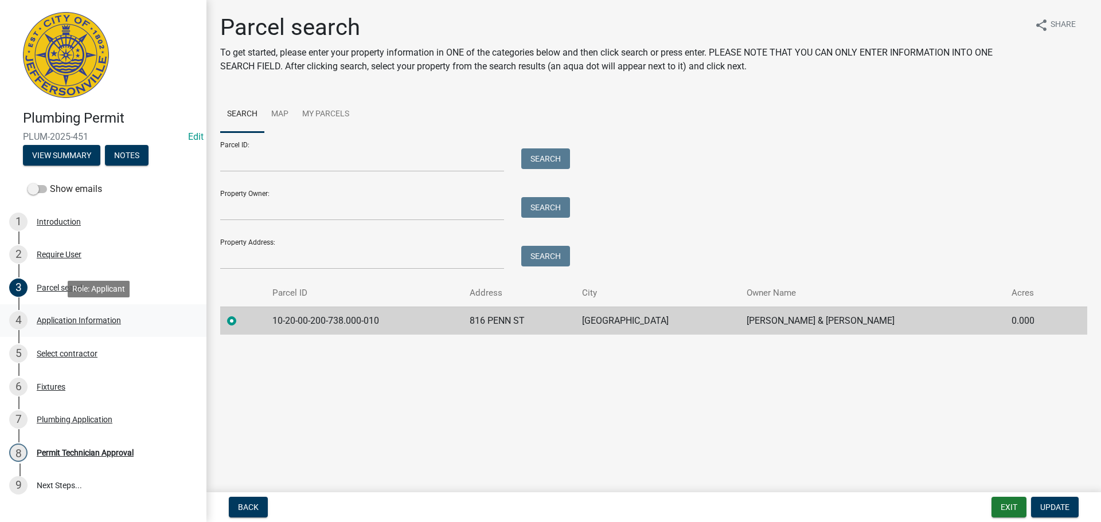
click at [81, 316] on div "Application Information" at bounding box center [79, 320] width 84 height 8
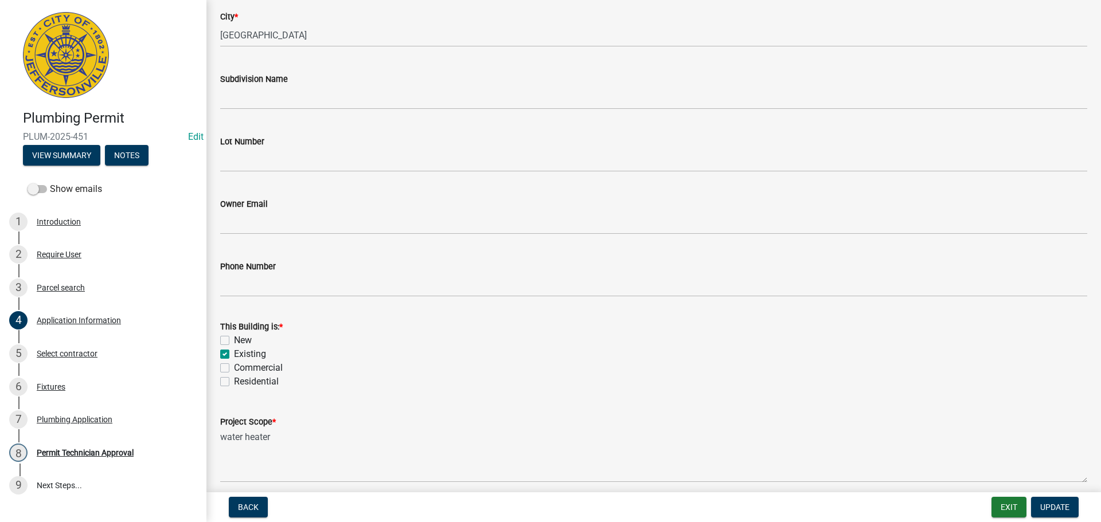
scroll to position [335, 0]
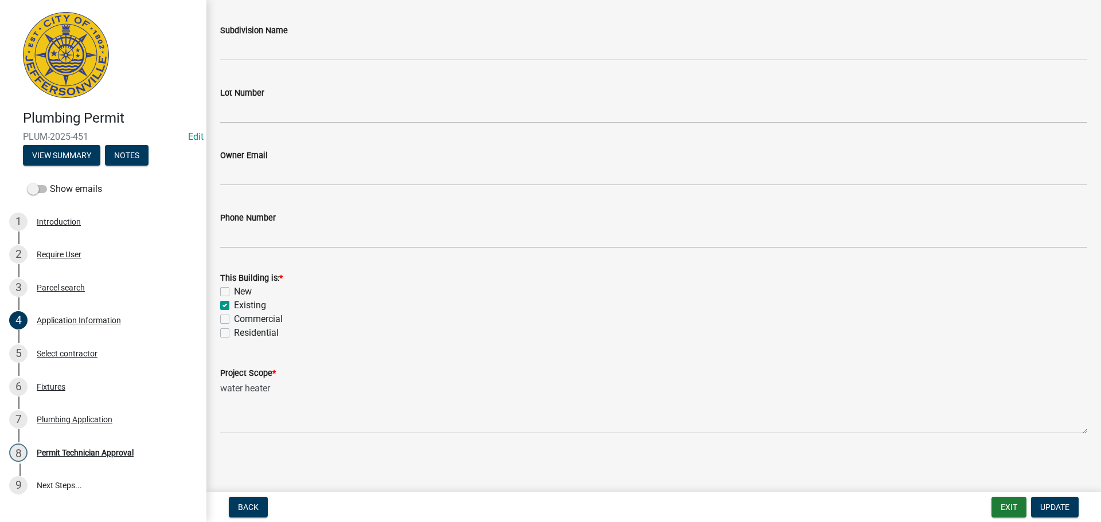
click at [234, 329] on label "Residential" at bounding box center [256, 333] width 45 height 14
click at [234, 329] on input "Residential" at bounding box center [237, 329] width 7 height 7
checkbox input "true"
checkbox input "false"
checkbox input "true"
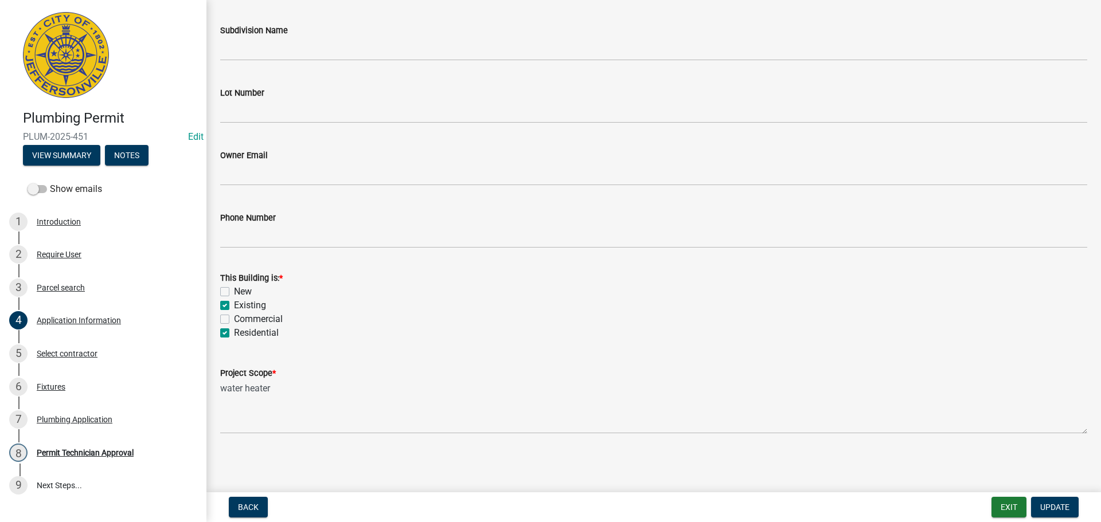
checkbox input "false"
checkbox input "true"
click at [1058, 503] on span "Update" at bounding box center [1054, 507] width 29 height 9
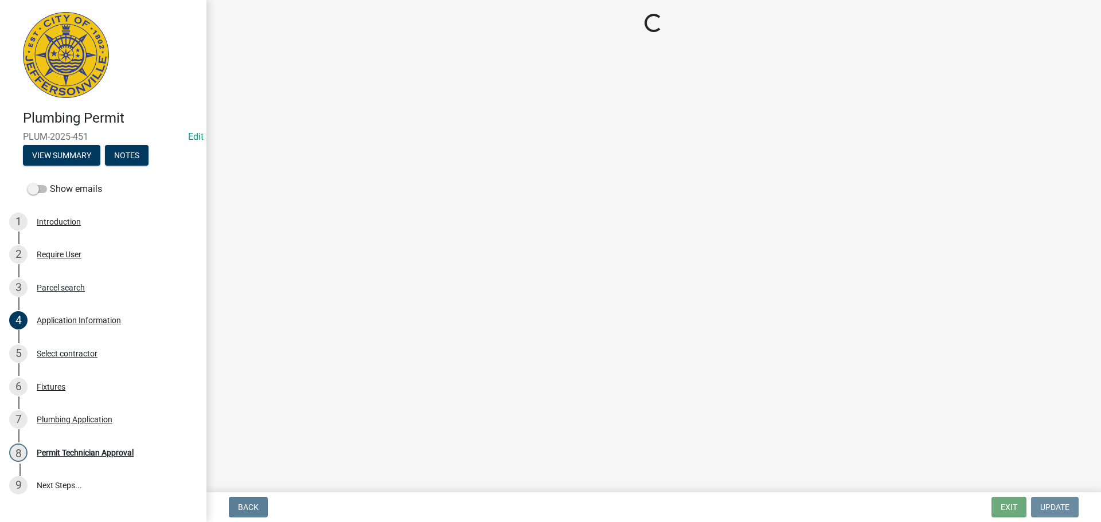
scroll to position [0, 0]
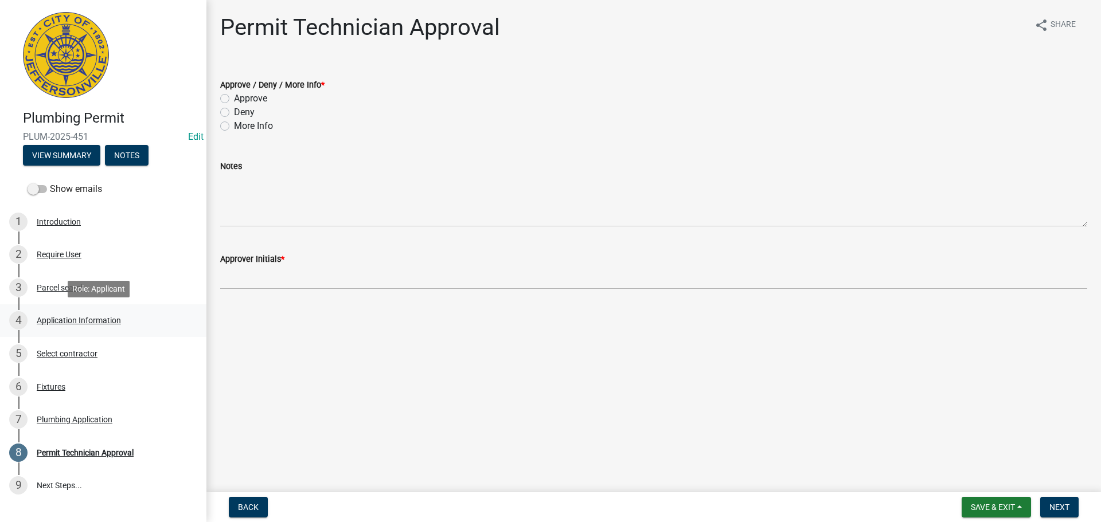
click at [49, 323] on div "Application Information" at bounding box center [79, 320] width 84 height 8
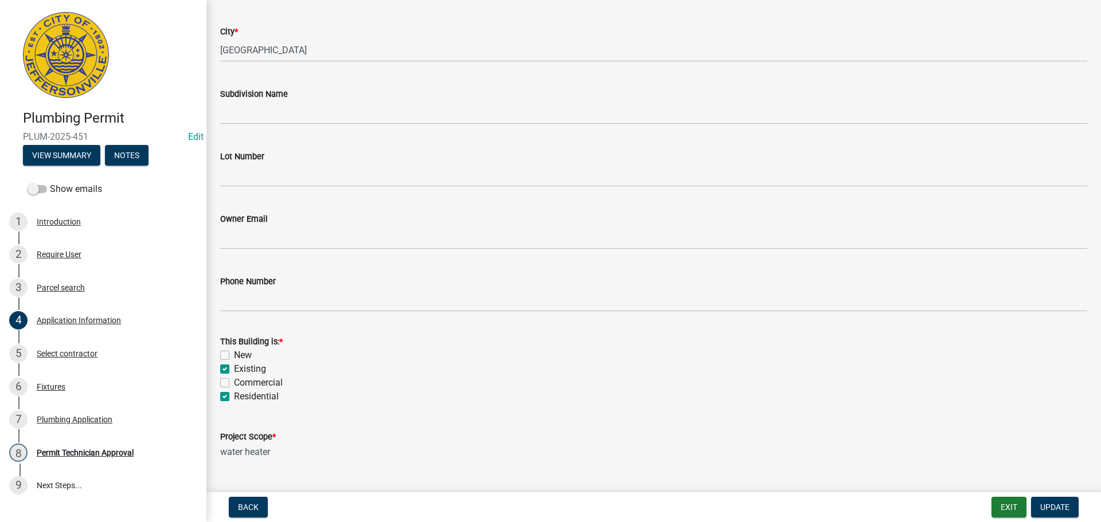
scroll to position [335, 0]
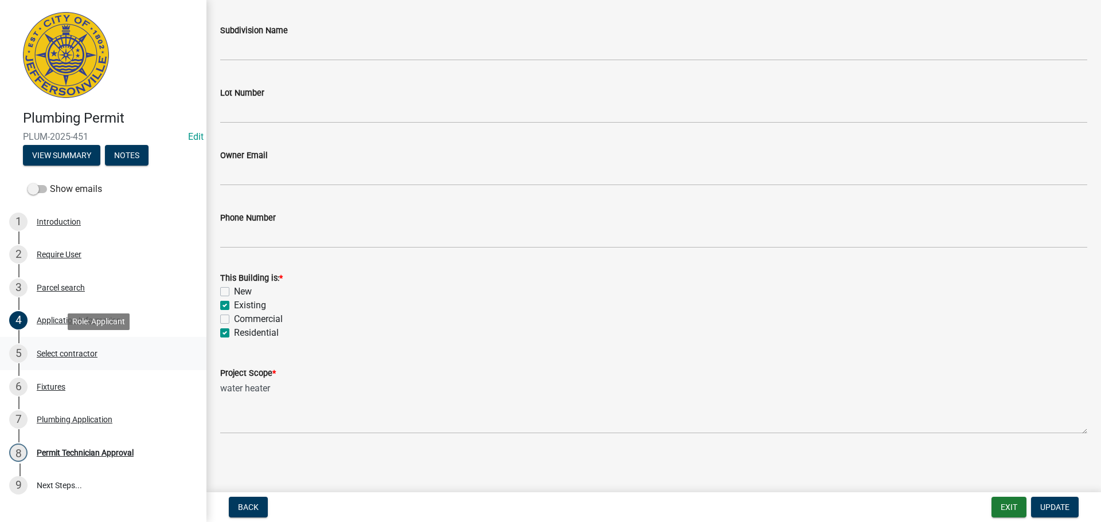
click at [55, 351] on div "Select contractor" at bounding box center [67, 354] width 61 height 8
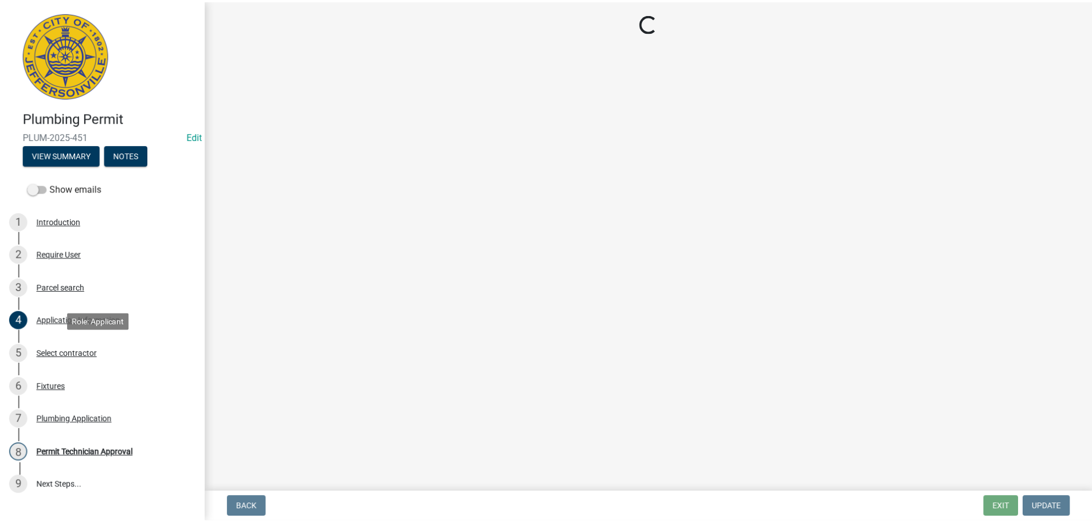
scroll to position [0, 0]
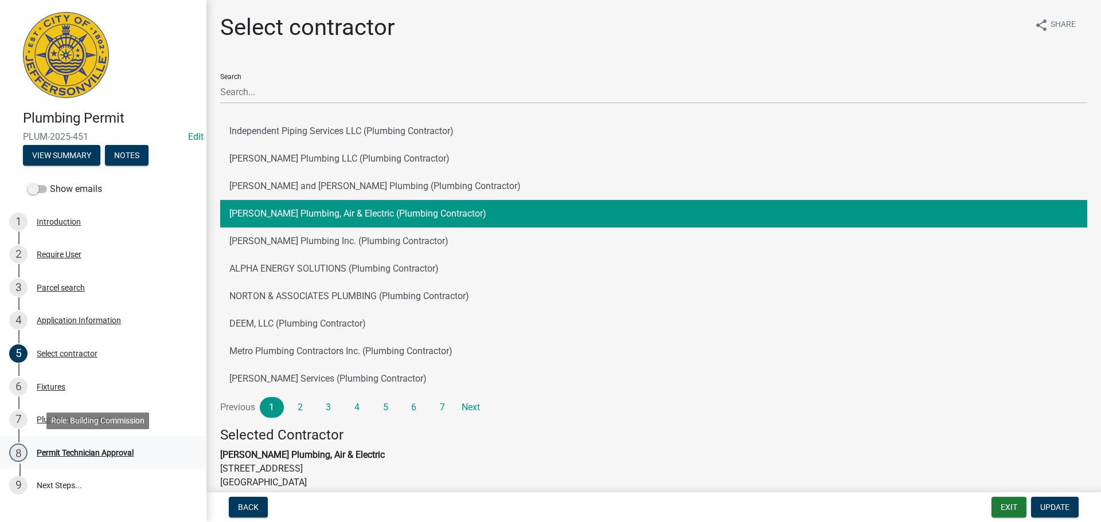
click at [63, 449] on div "Permit Technician Approval" at bounding box center [85, 453] width 97 height 8
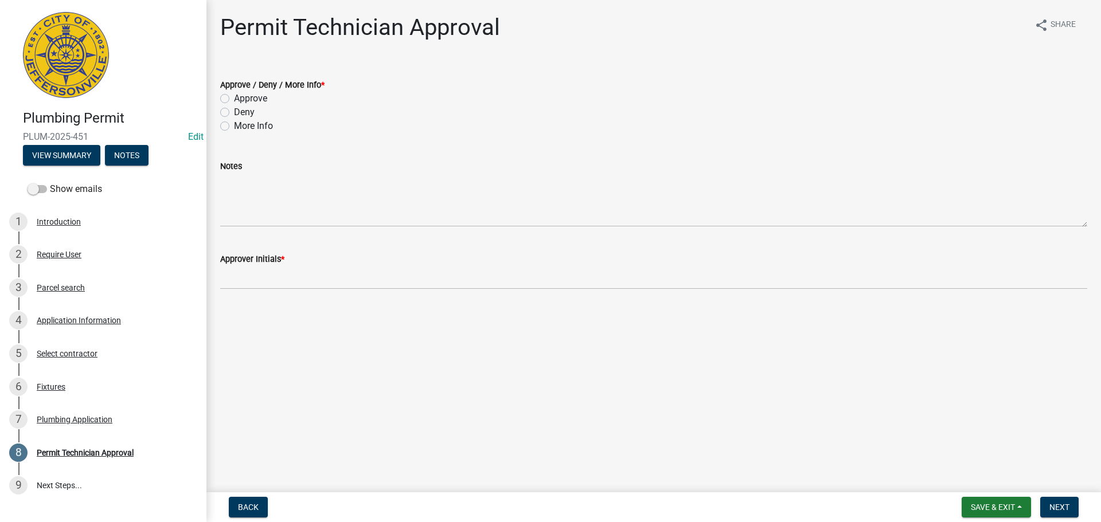
click at [234, 97] on label "Approve" at bounding box center [250, 99] width 33 height 14
click at [234, 97] on input "Approve" at bounding box center [237, 95] width 7 height 7
radio input "true"
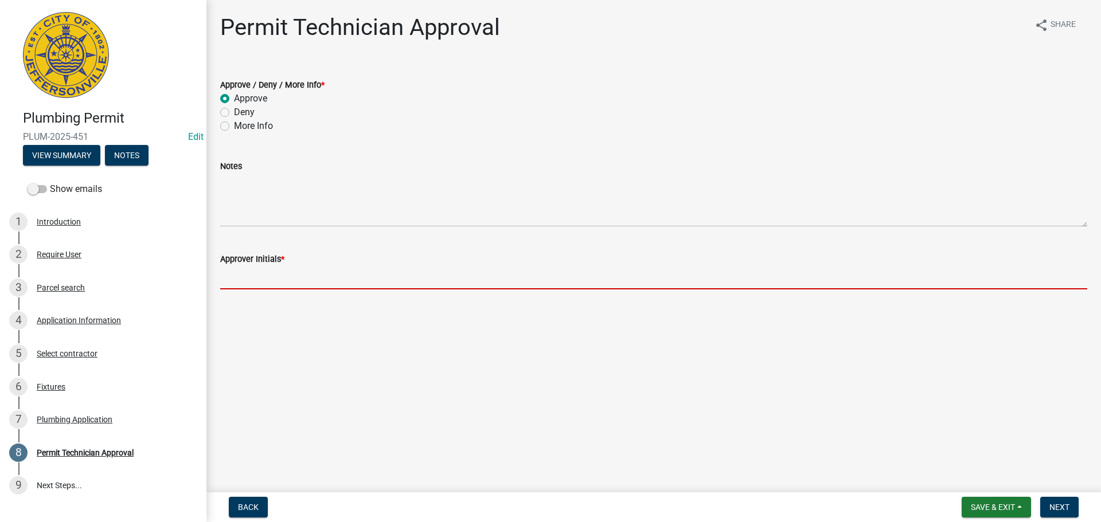
click at [255, 272] on input "Approver Initials *" at bounding box center [653, 278] width 867 height 24
type input "MJB"
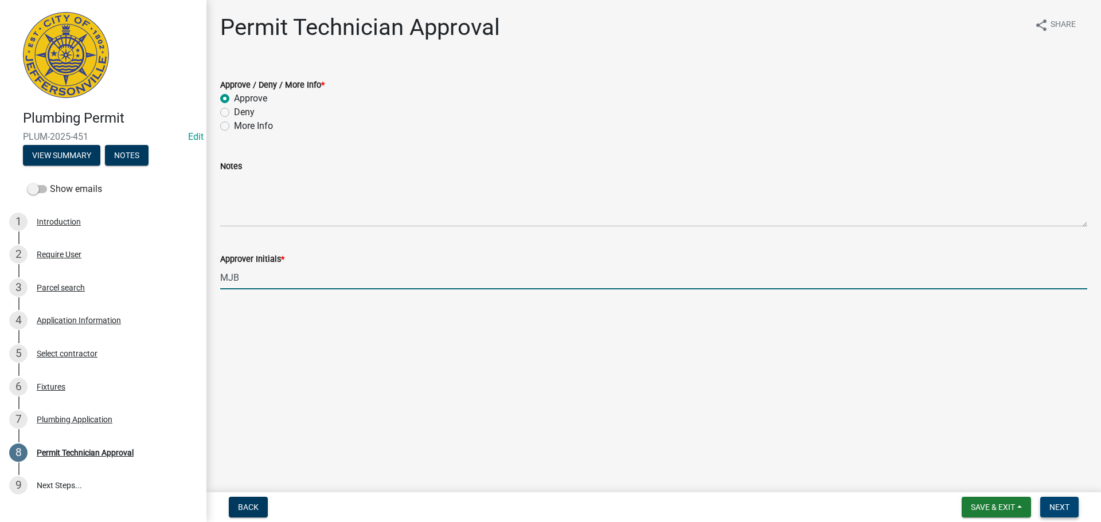
click at [1056, 507] on span "Next" at bounding box center [1059, 507] width 20 height 9
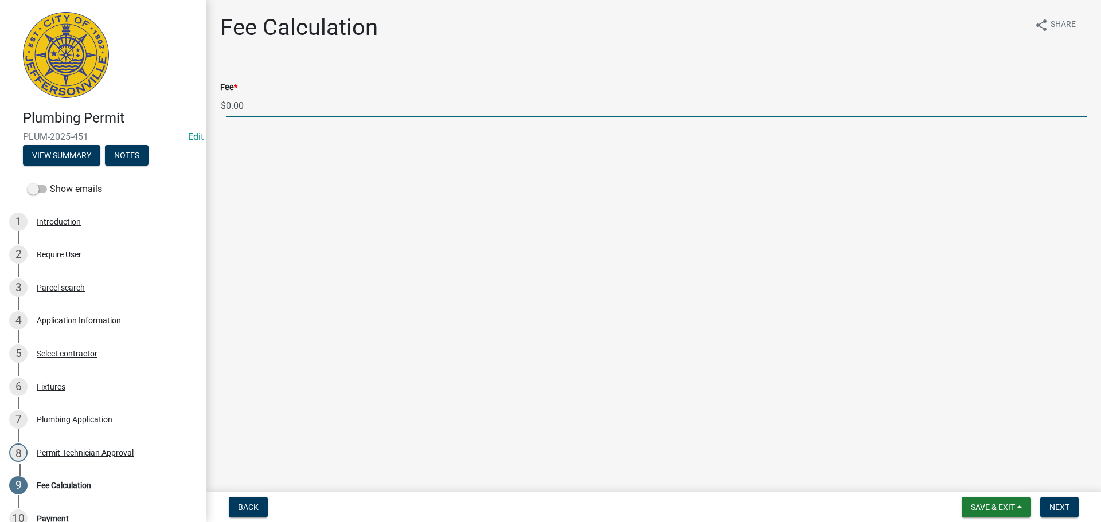
click at [267, 104] on input "0.00" at bounding box center [656, 106] width 861 height 24
type input "0"
type input "35.00"
click at [1062, 503] on span "Next" at bounding box center [1059, 507] width 20 height 9
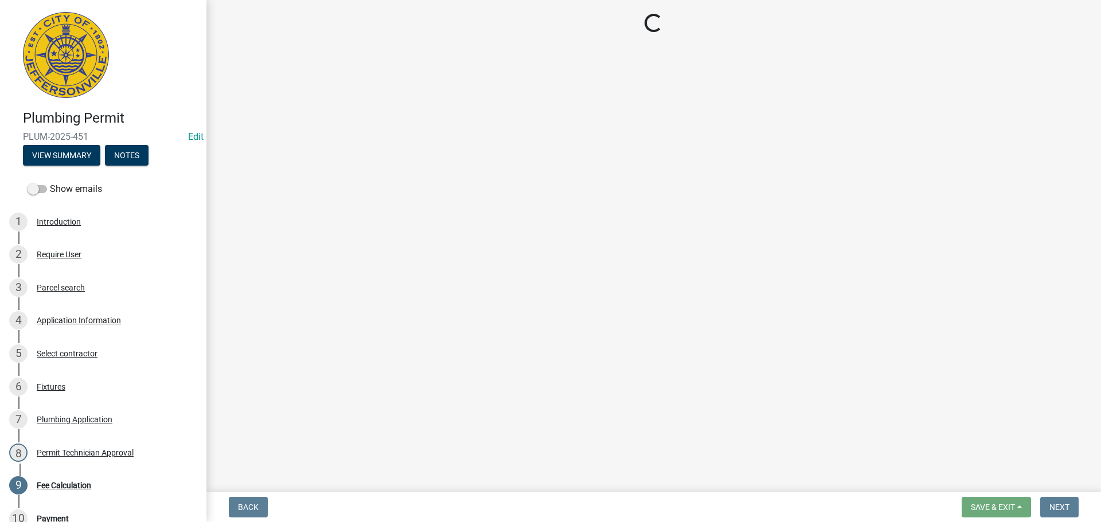
select select "3: 3"
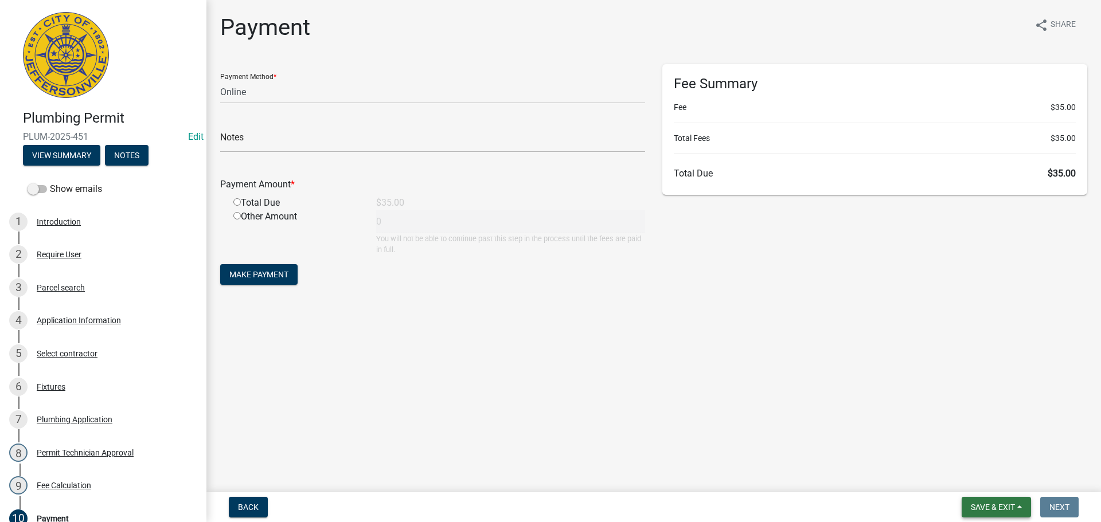
click at [985, 501] on button "Save & Exit" at bounding box center [995, 507] width 69 height 21
click at [984, 480] on button "Save & Exit" at bounding box center [985, 478] width 92 height 28
